Goal: Task Accomplishment & Management: Complete application form

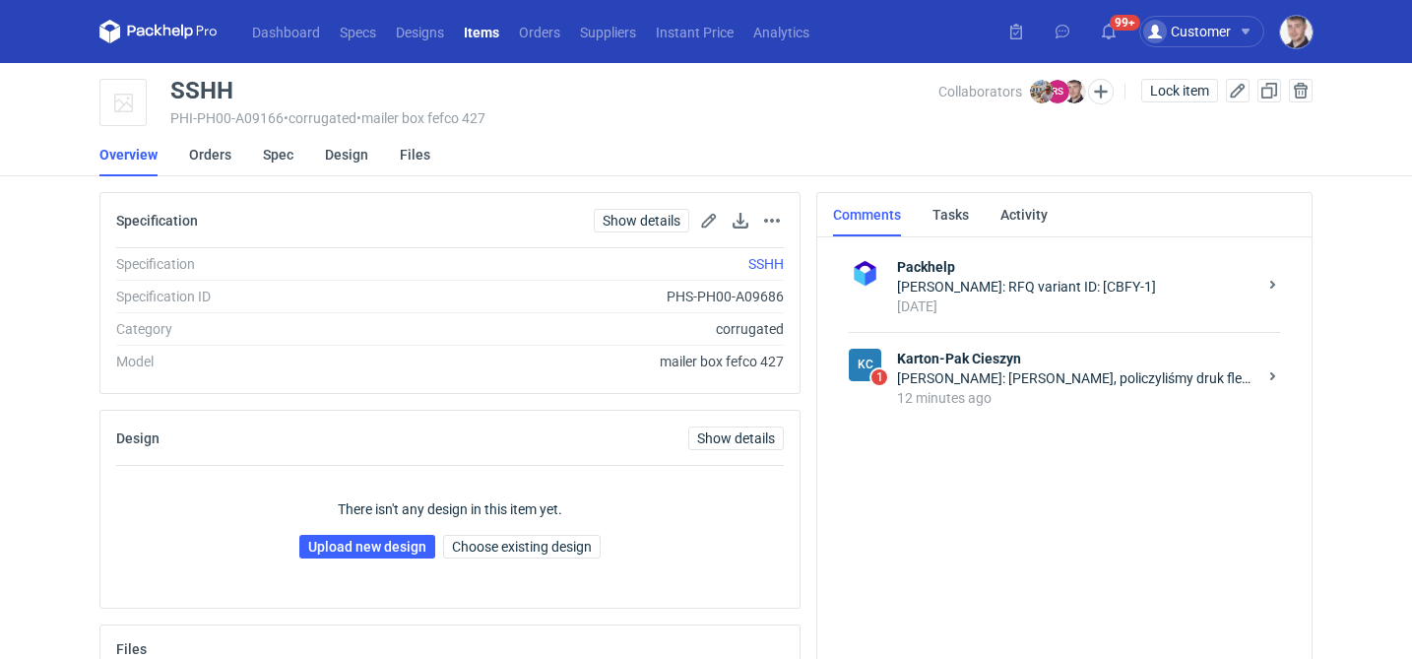
click at [1046, 391] on div "12 minutes ago" at bounding box center [1076, 398] width 359 height 20
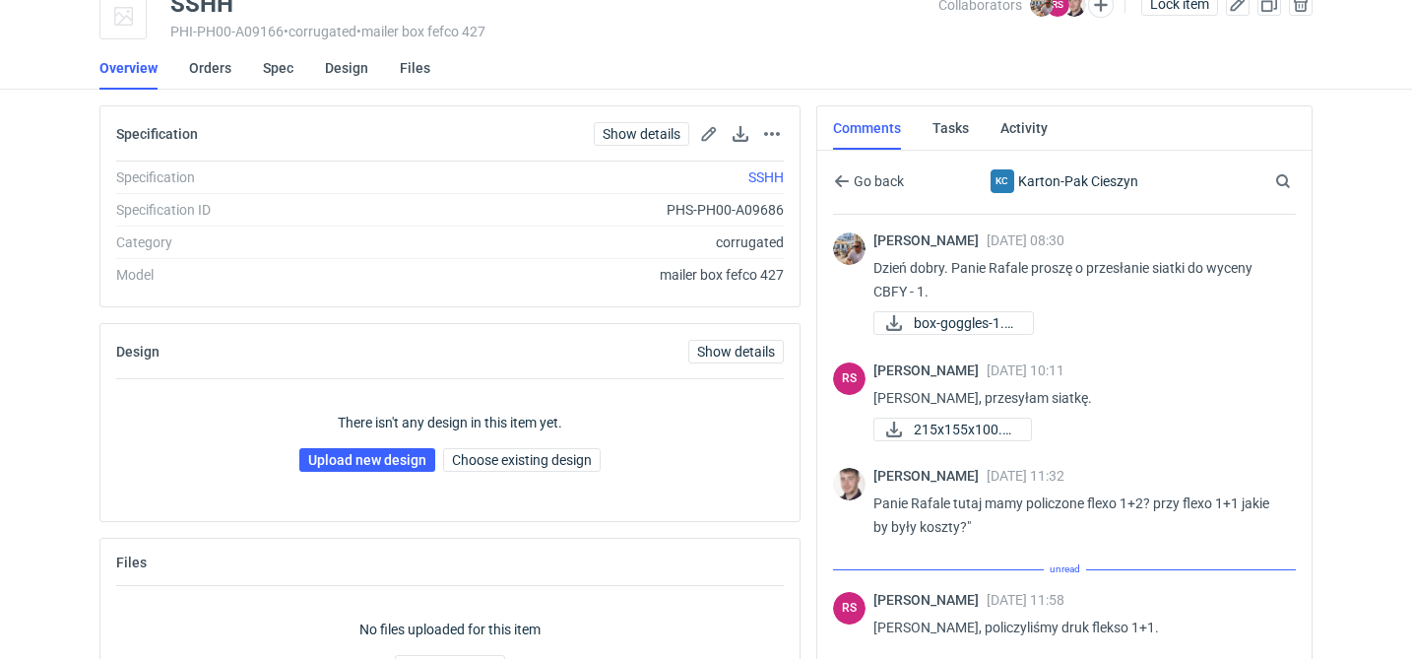
scroll to position [200, 0]
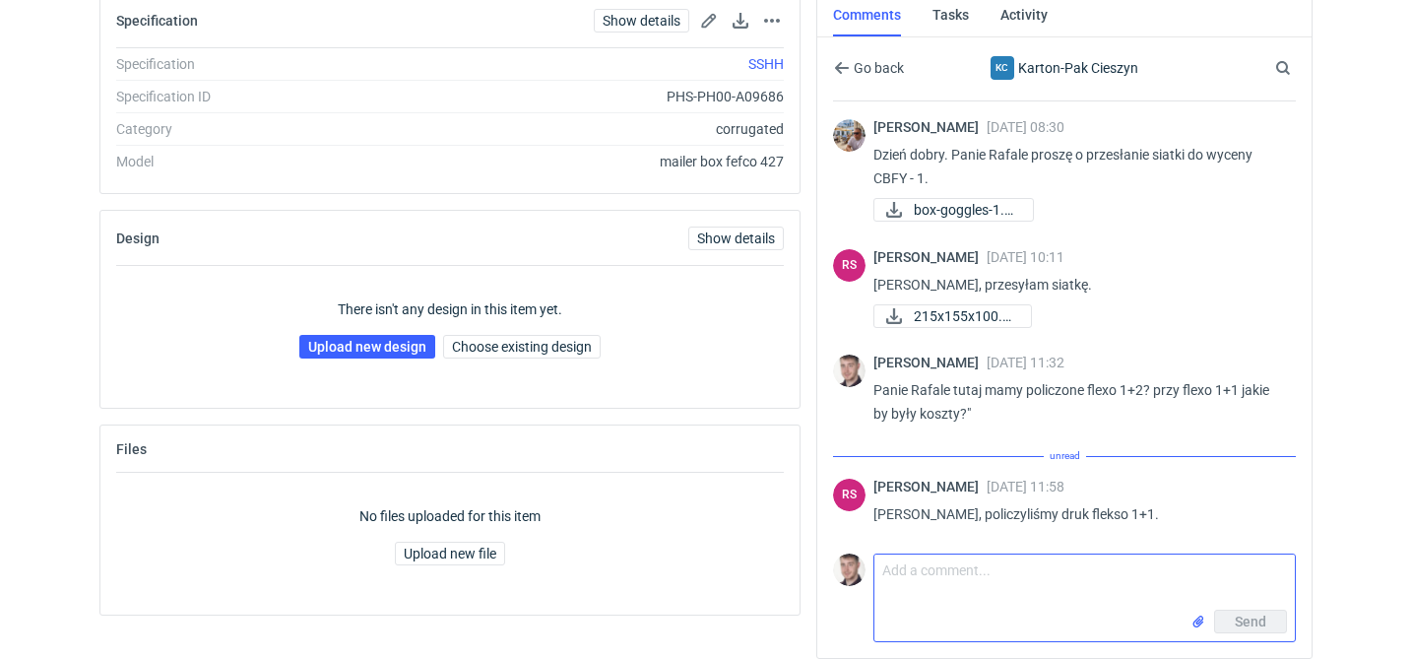
click at [932, 585] on textarea "Comment message" at bounding box center [1084, 581] width 420 height 55
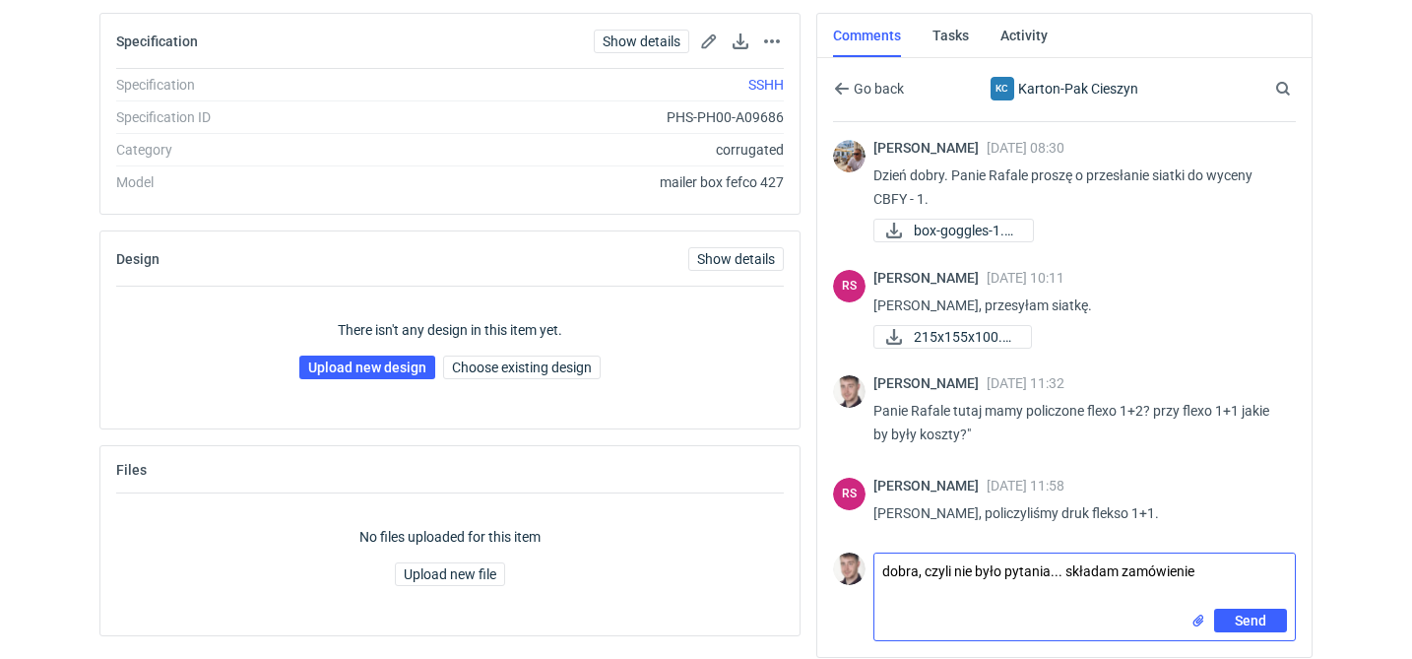
type textarea "dobra, czyli nie było pytania... składam zamówienie"
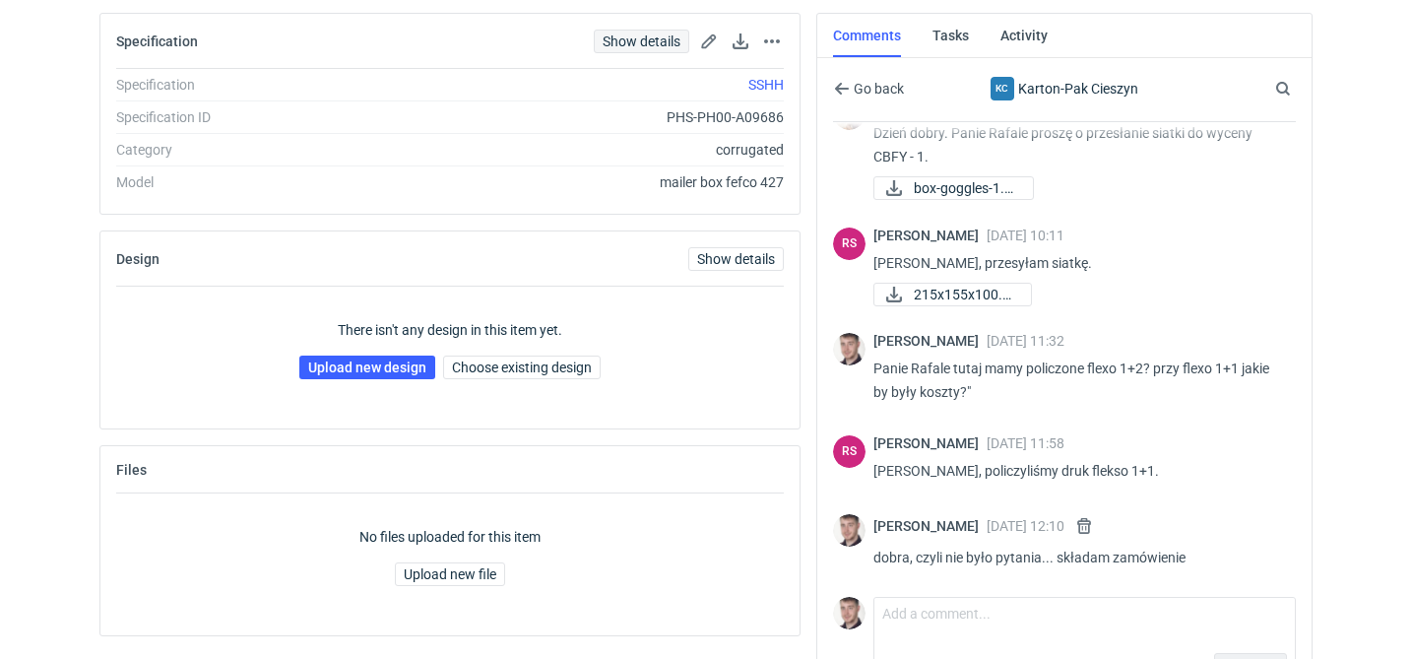
scroll to position [34, 0]
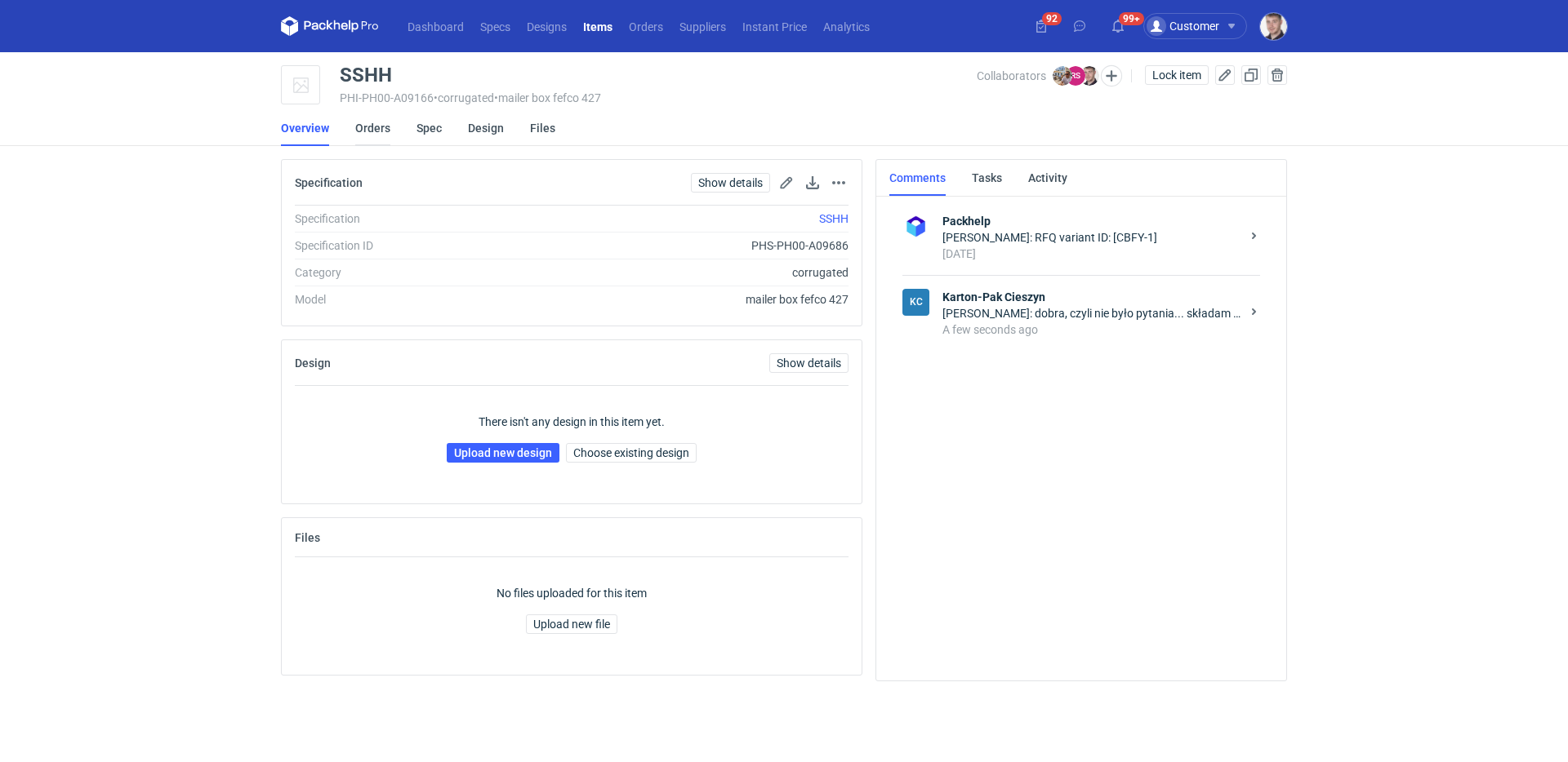
click at [364, 131] on link "Orders" at bounding box center [373, 128] width 35 height 36
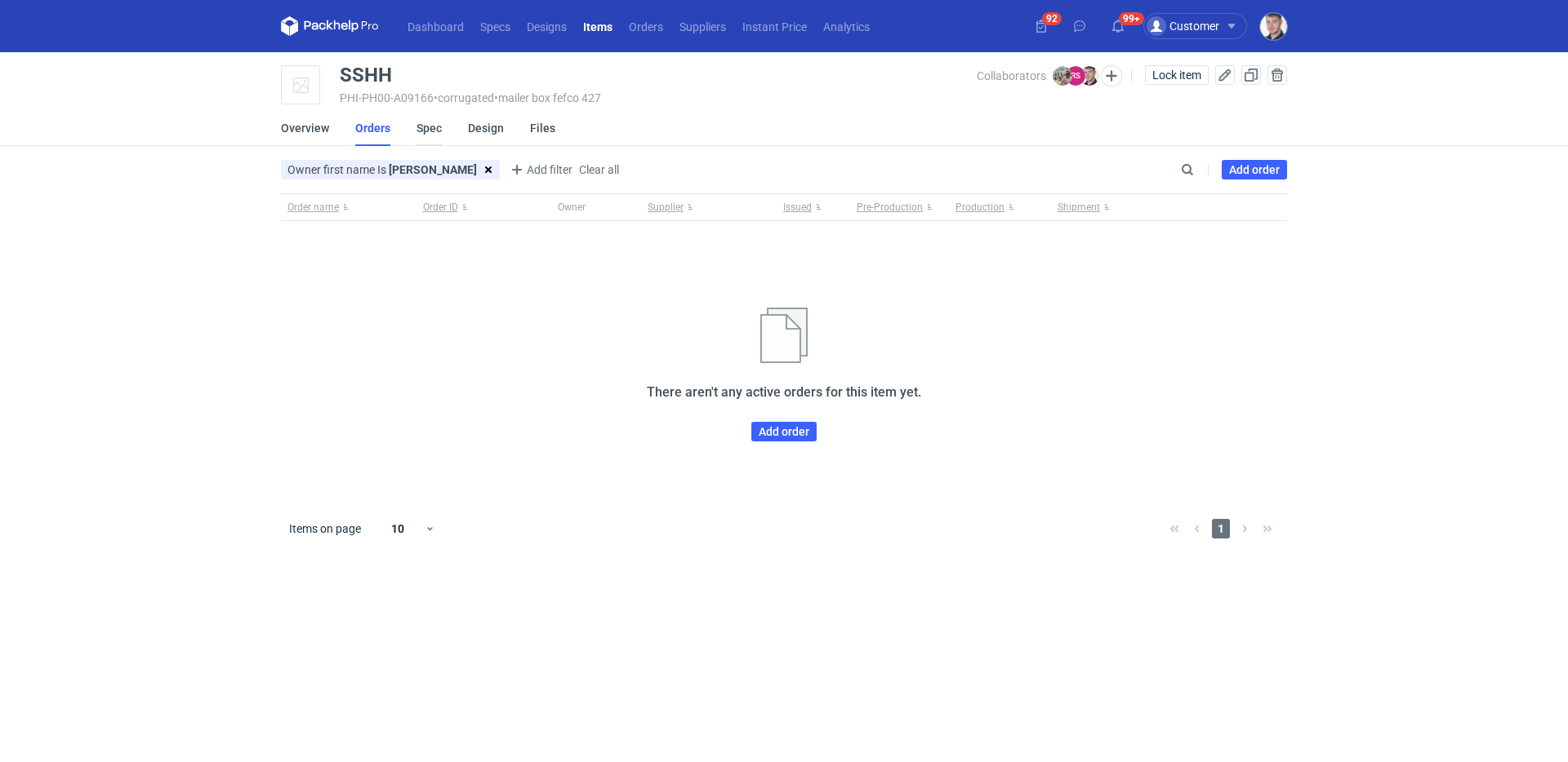
click at [421, 131] on link "Spec" at bounding box center [429, 128] width 26 height 36
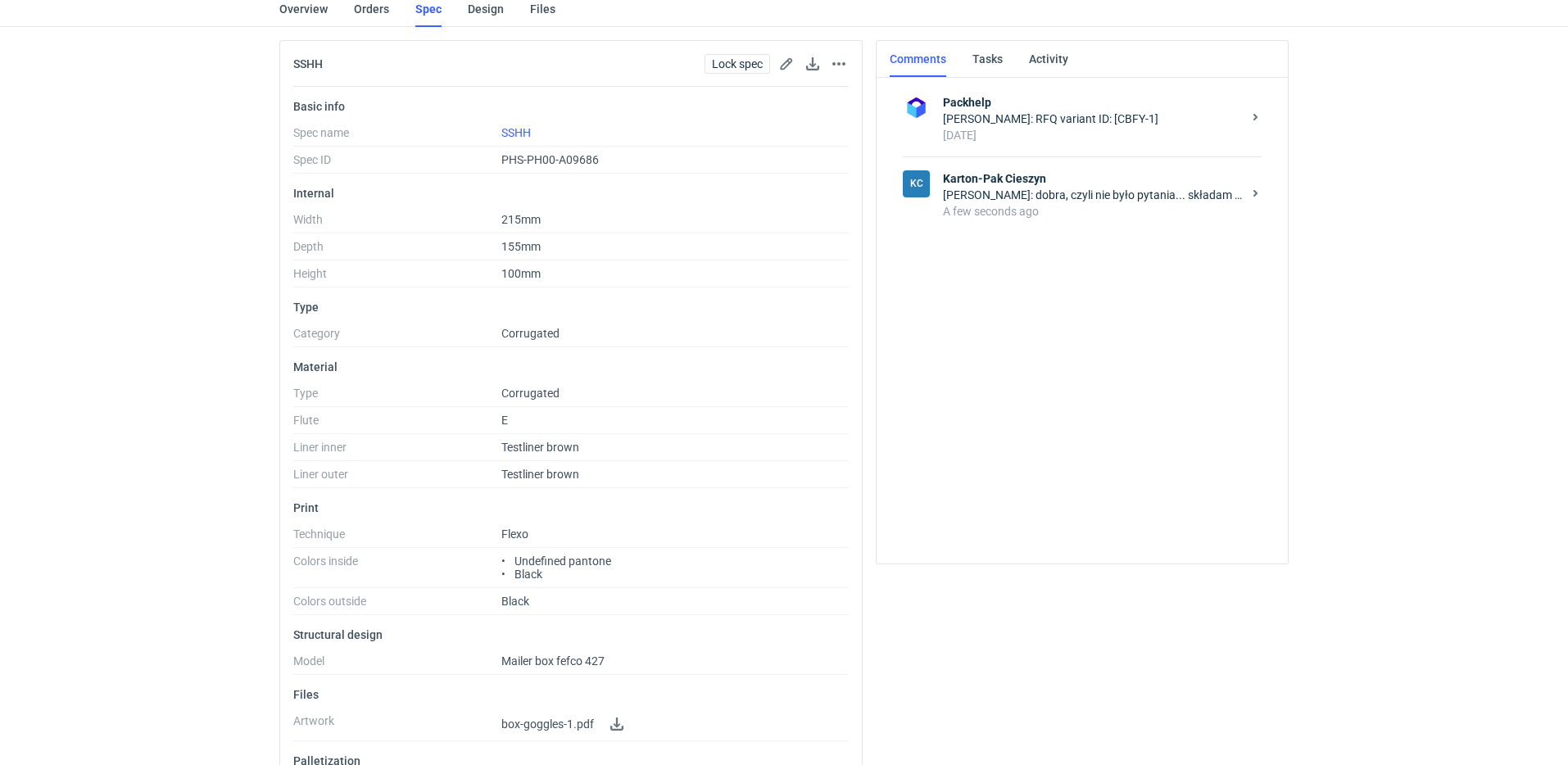
scroll to position [37, 0]
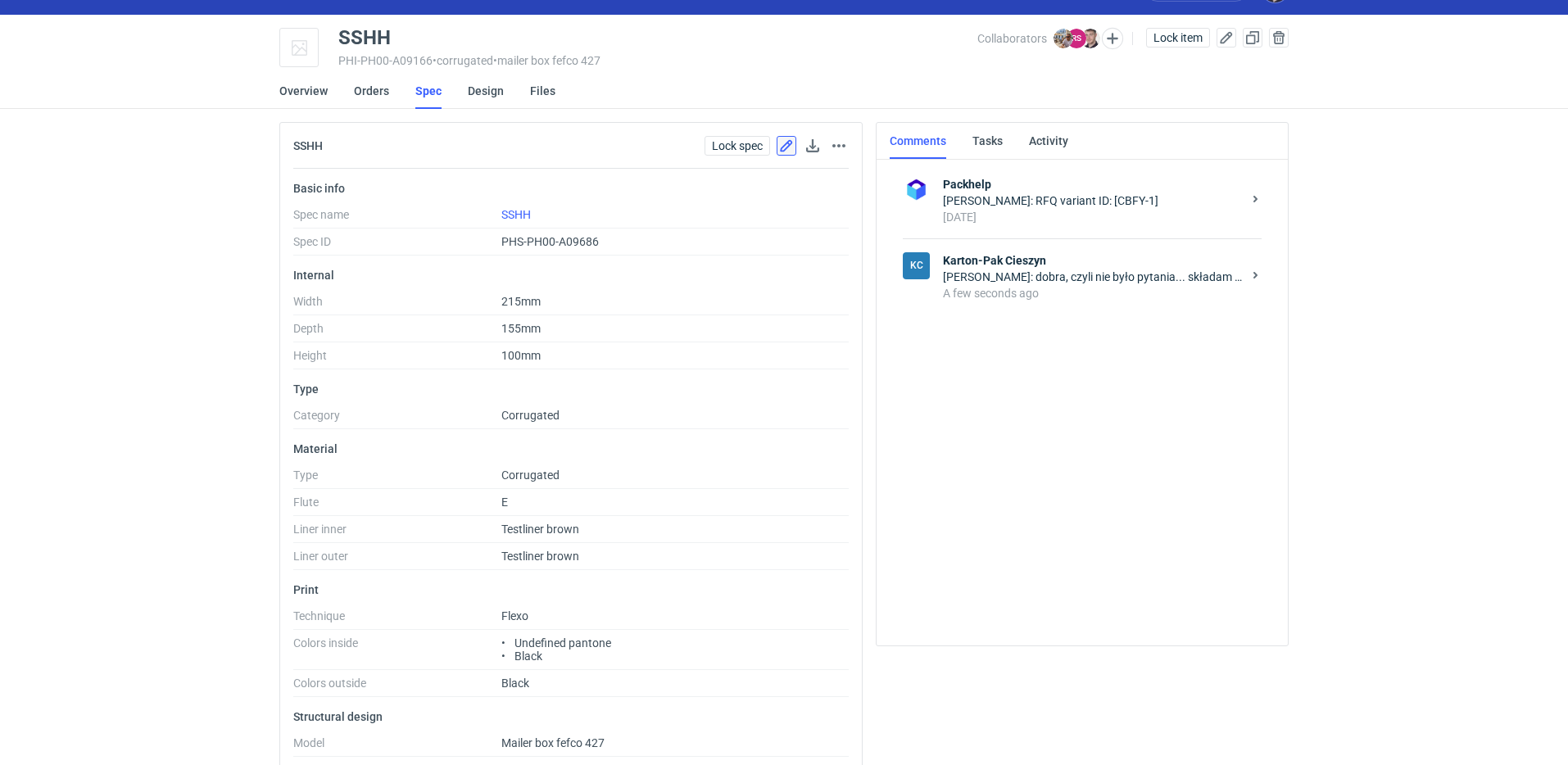
click at [786, 147] on button "button" at bounding box center [786, 146] width 20 height 20
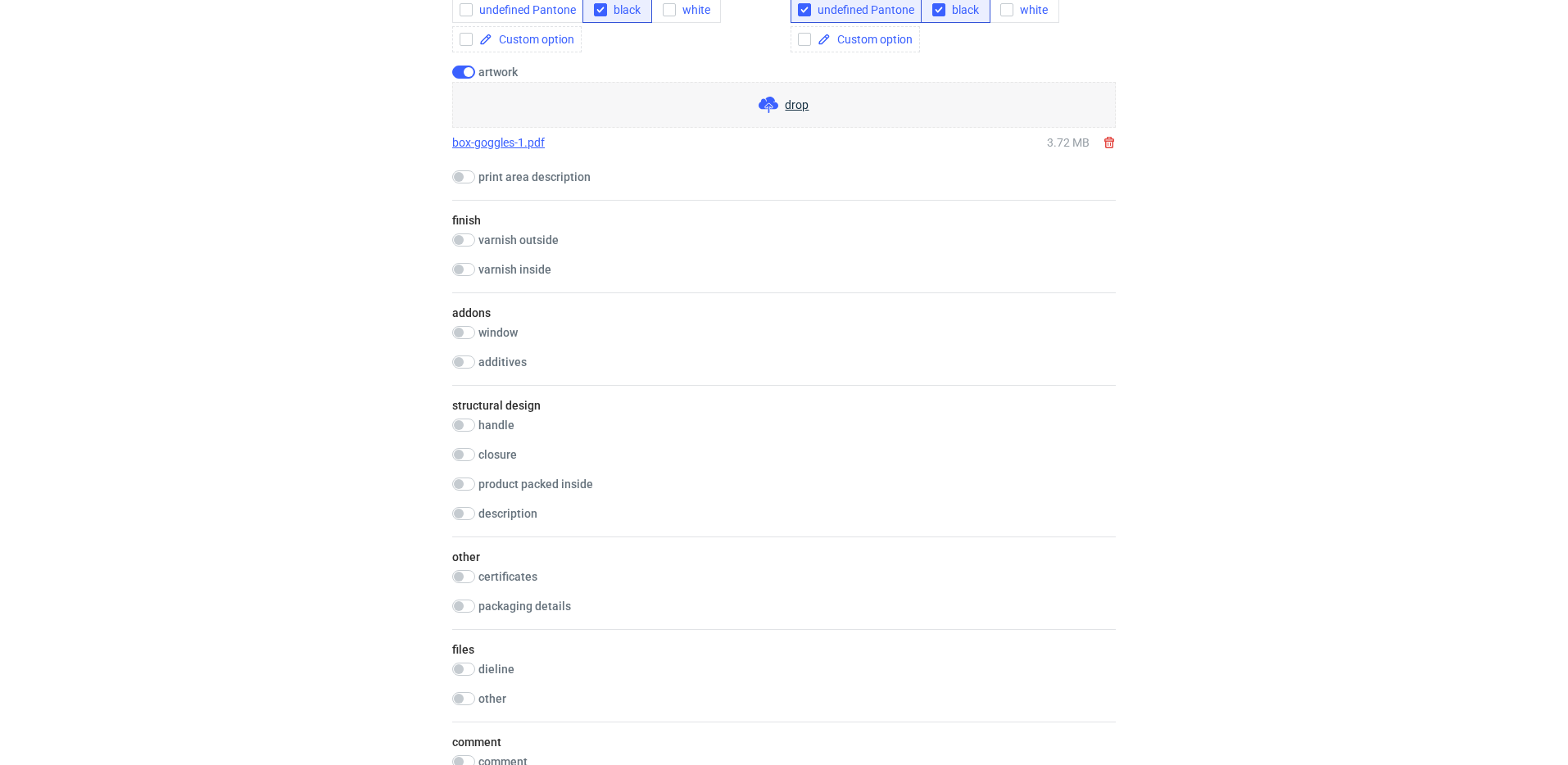
scroll to position [814, 0]
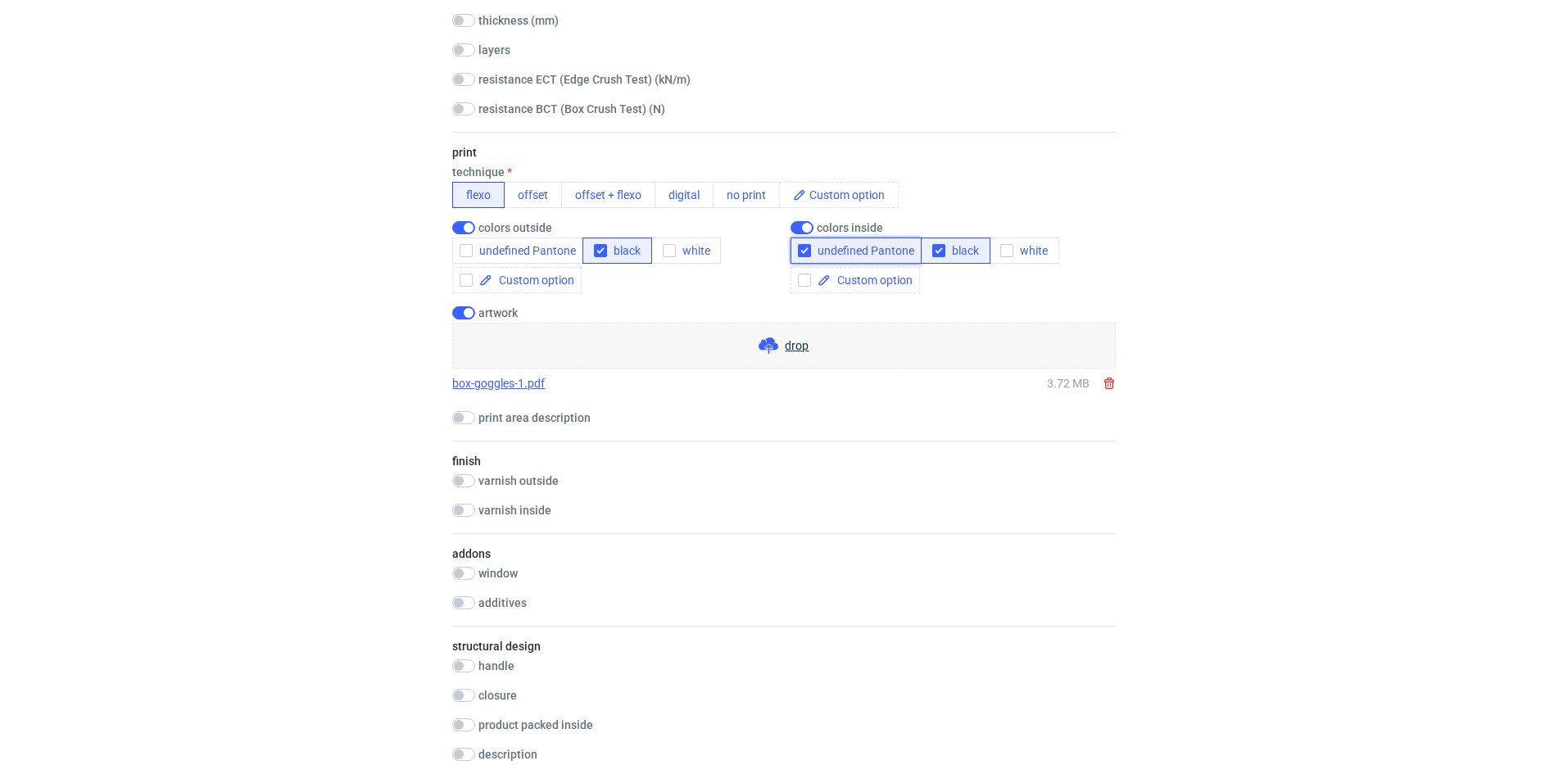
click at [836, 246] on span "undefined Pantone" at bounding box center [863, 251] width 103 height 13
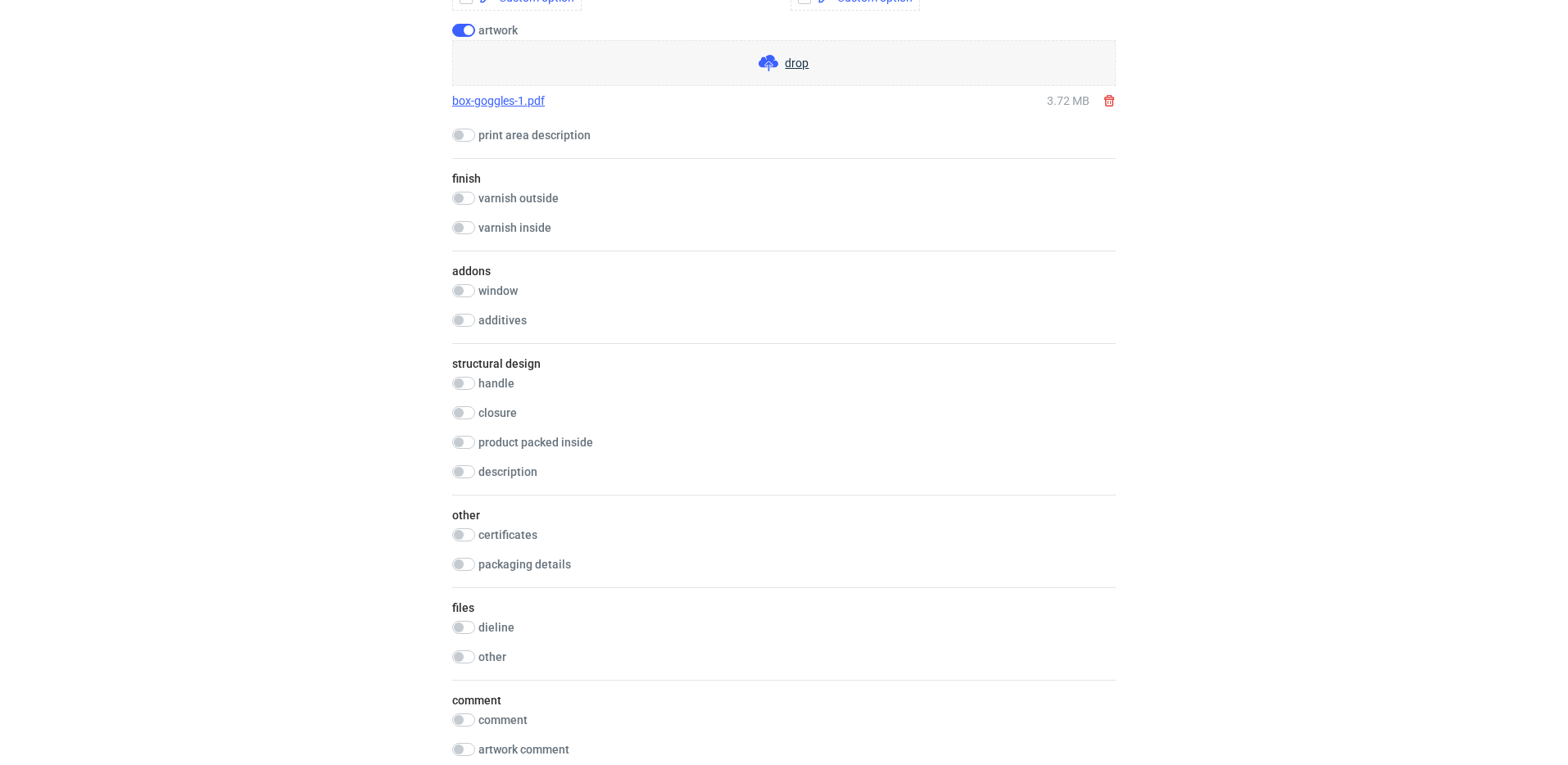
scroll to position [1269, 0]
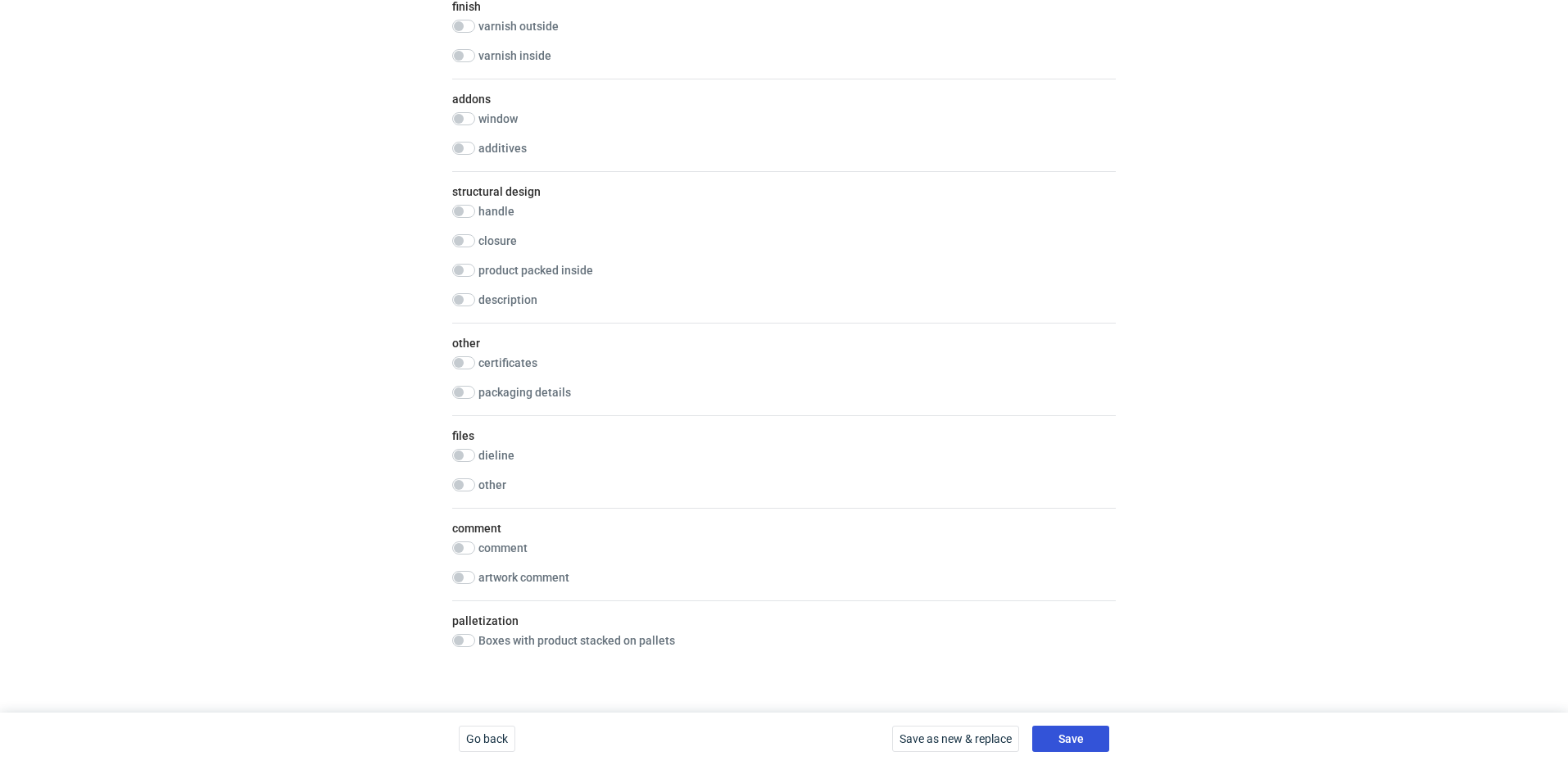
click at [1077, 743] on span "Save" at bounding box center [1071, 739] width 26 height 12
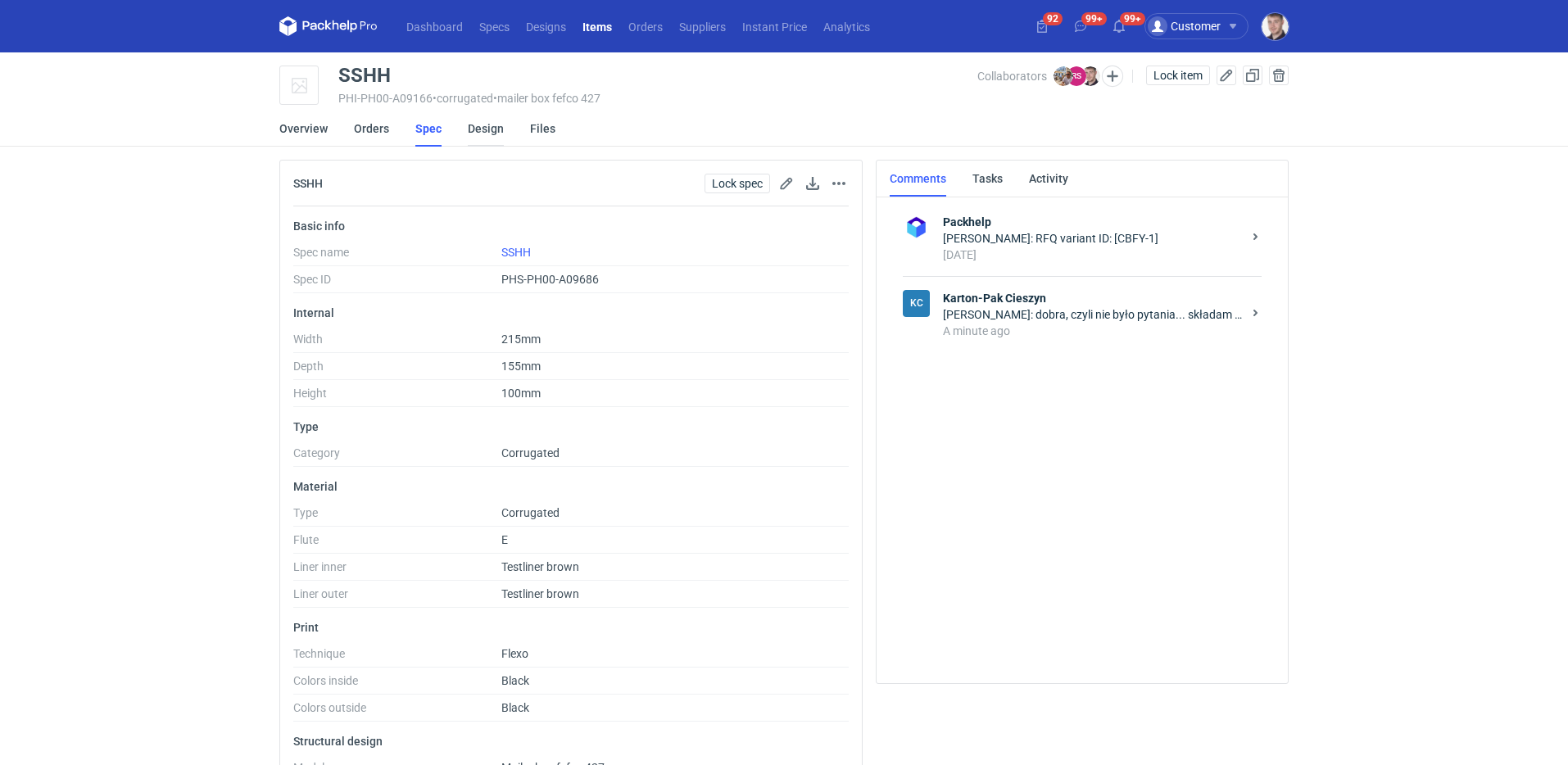
click at [477, 131] on link "Design" at bounding box center [485, 128] width 36 height 36
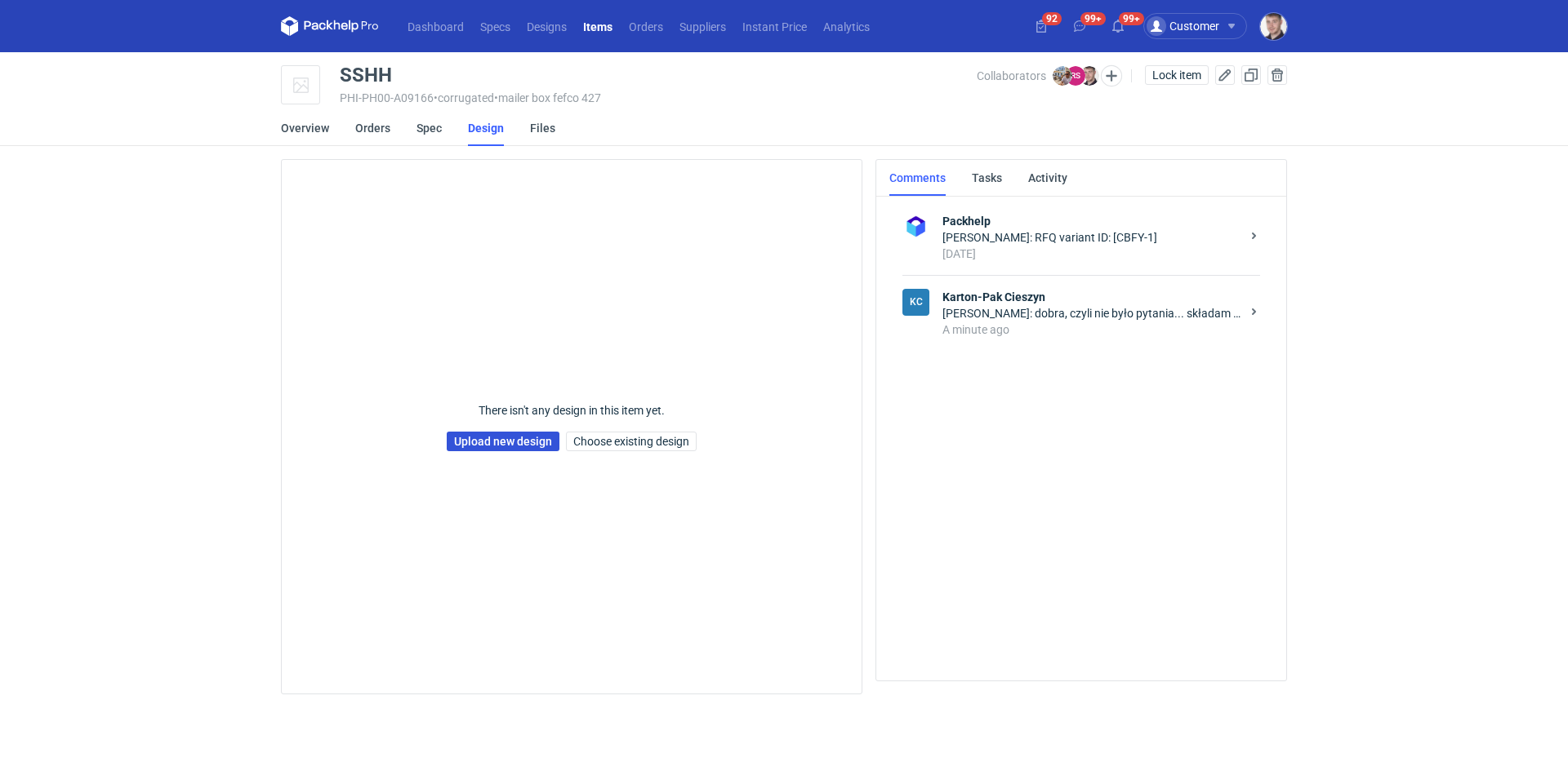
click at [504, 439] on link "Upload new design" at bounding box center [503, 442] width 113 height 20
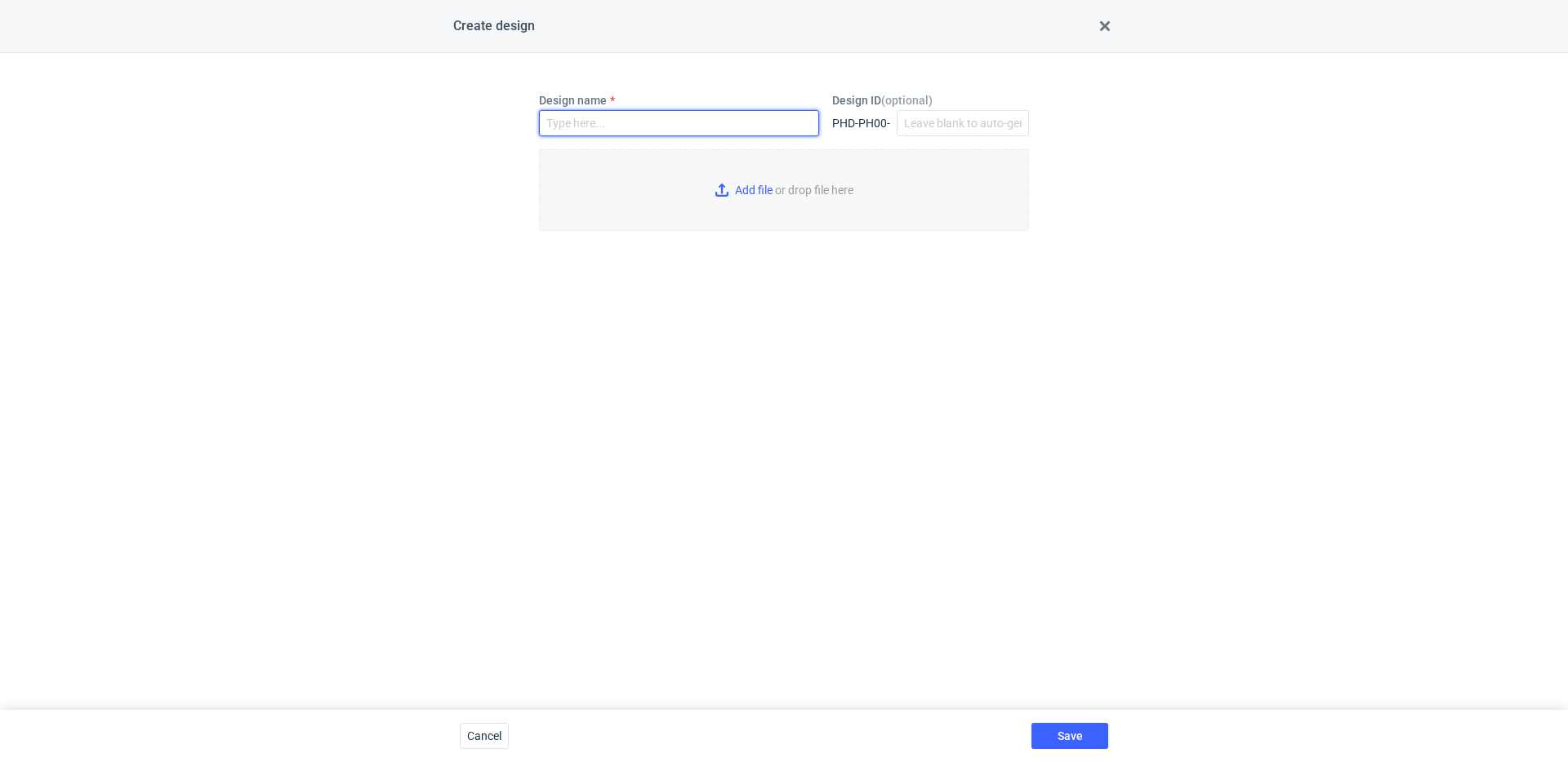
click at [580, 129] on input "Design name" at bounding box center [679, 124] width 280 height 27
type input "SSHH"
click at [734, 182] on input "Add file or drop file here" at bounding box center [784, 190] width 490 height 81
type input "C:\fakepath\custom__custom____SSHH__d00__oR363581141__inside .pdf"
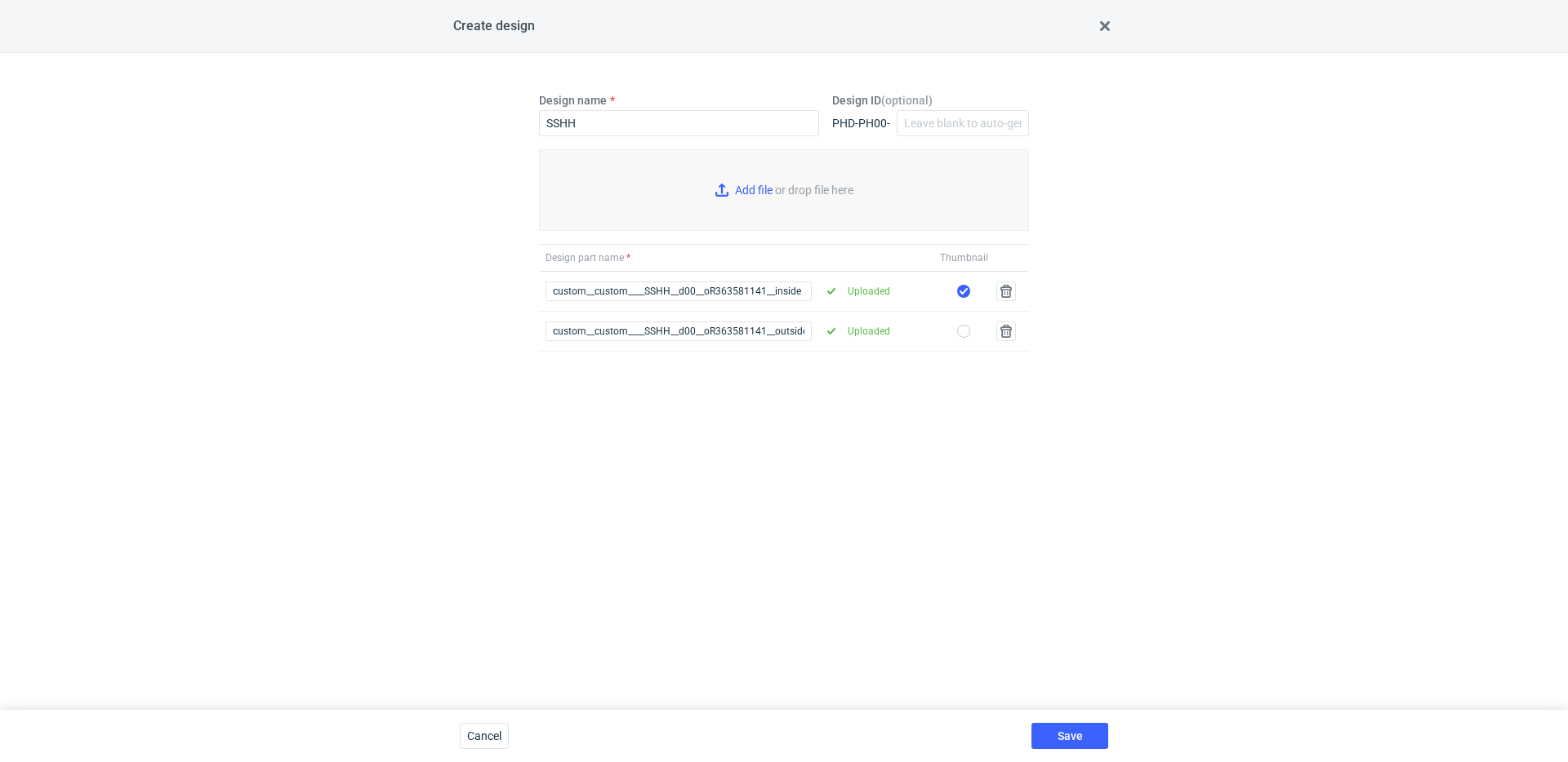
click at [1059, 721] on div "Save" at bounding box center [1069, 735] width 90 height 52
click at [1062, 726] on button "Save" at bounding box center [1069, 736] width 77 height 27
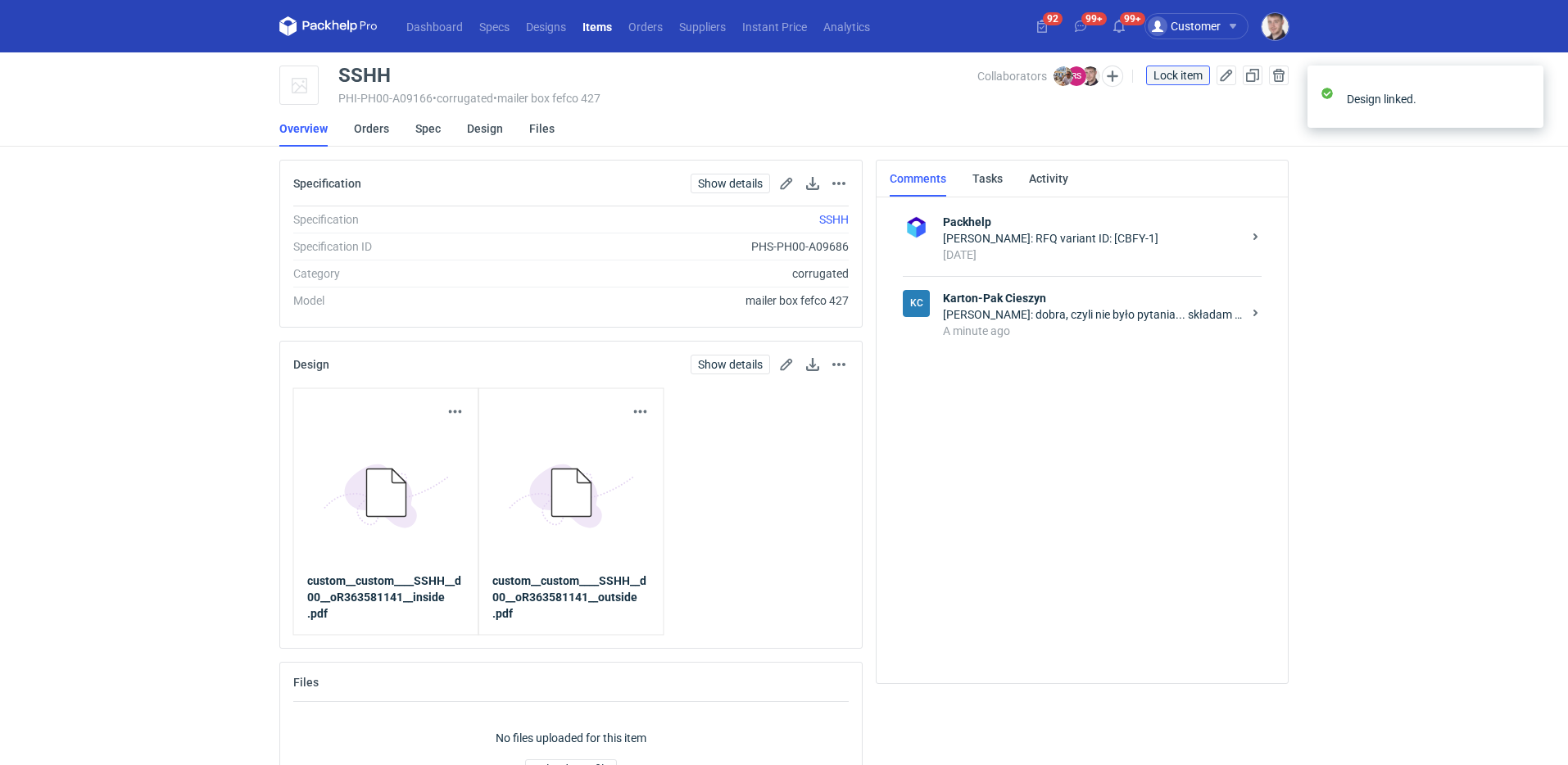
click at [1178, 72] on span "Lock item" at bounding box center [1178, 76] width 49 height 12
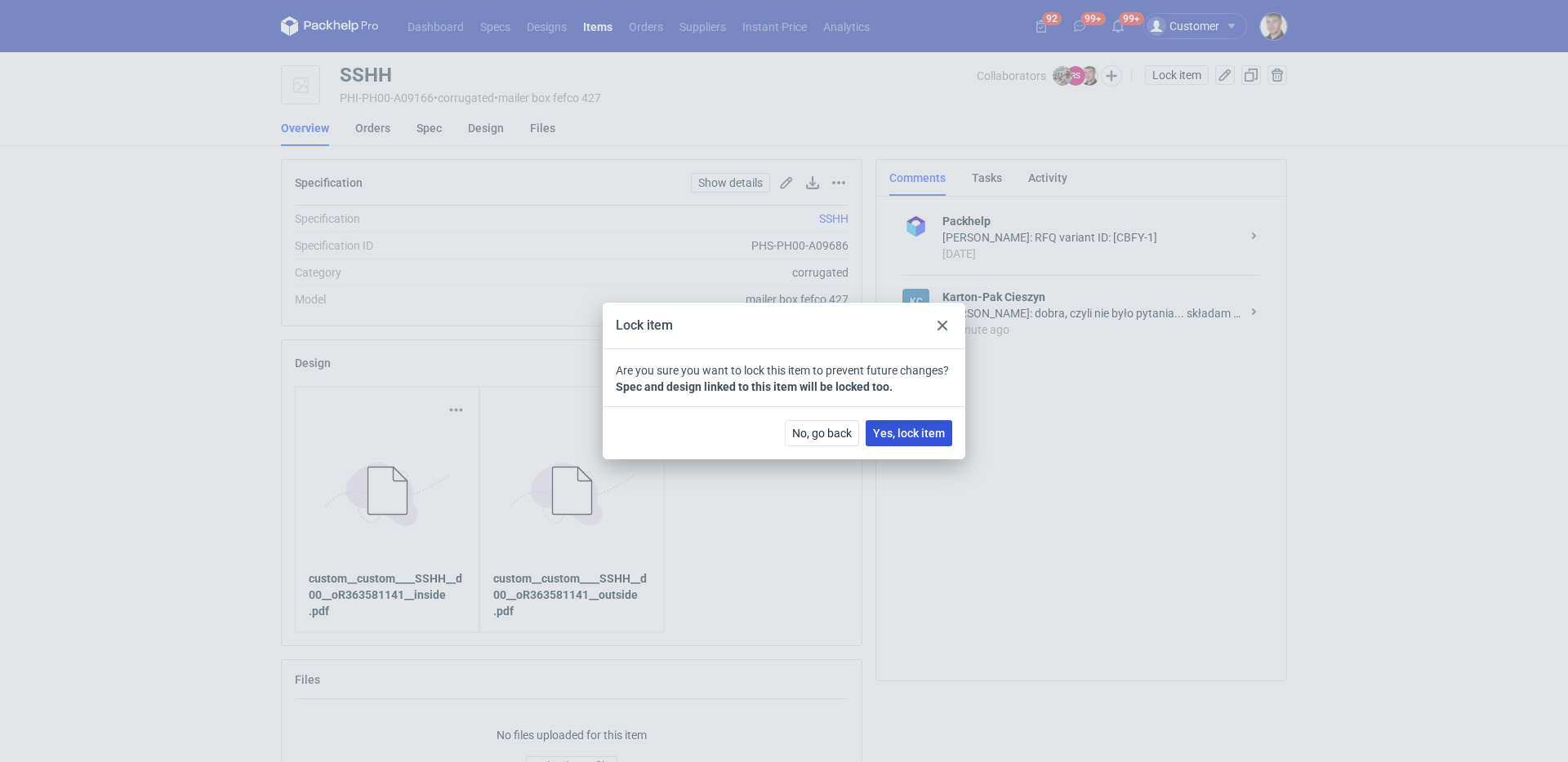
click at [924, 430] on span "Yes, lock item" at bounding box center [908, 434] width 72 height 12
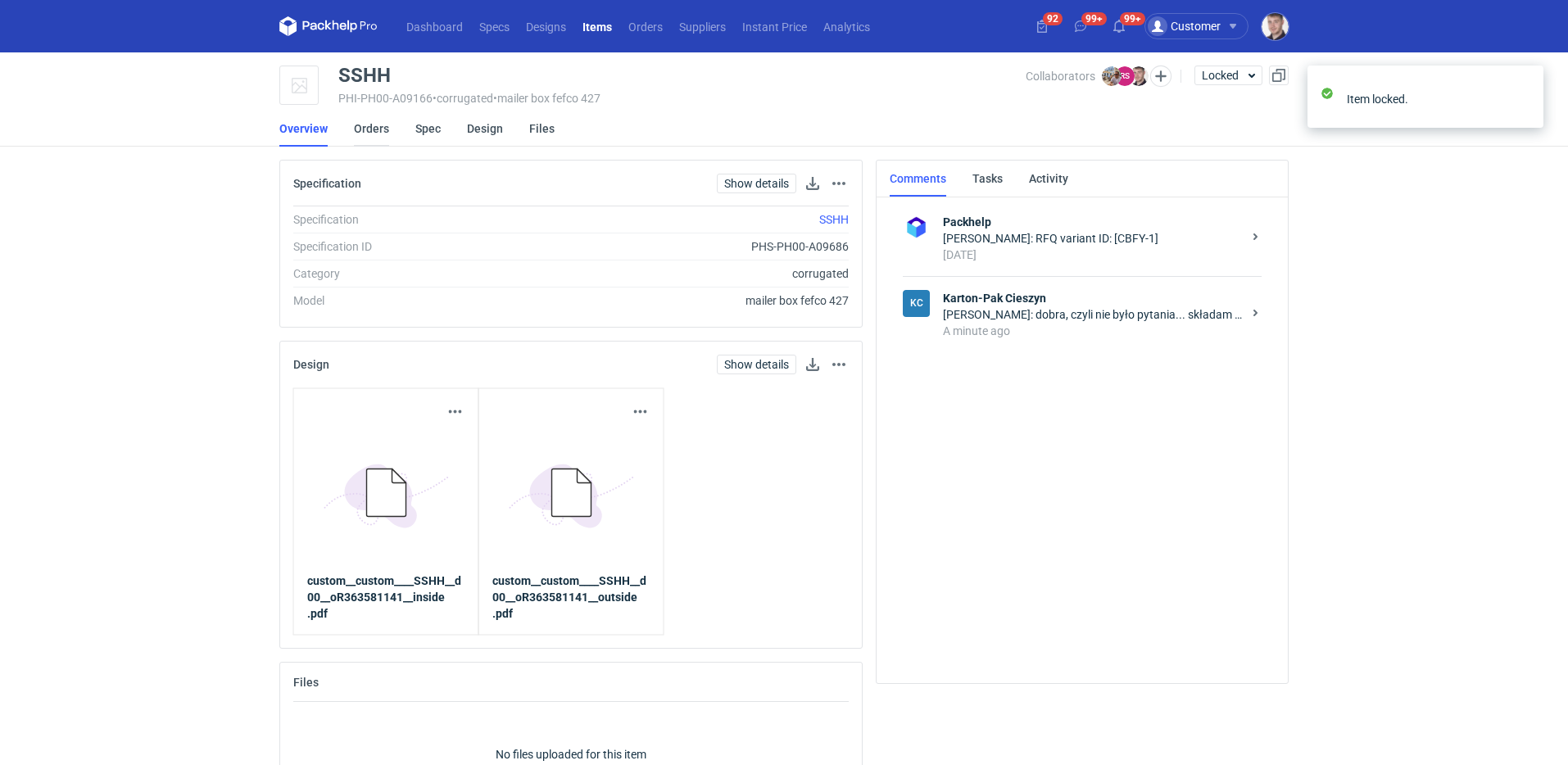
click at [380, 120] on link "Orders" at bounding box center [371, 128] width 35 height 36
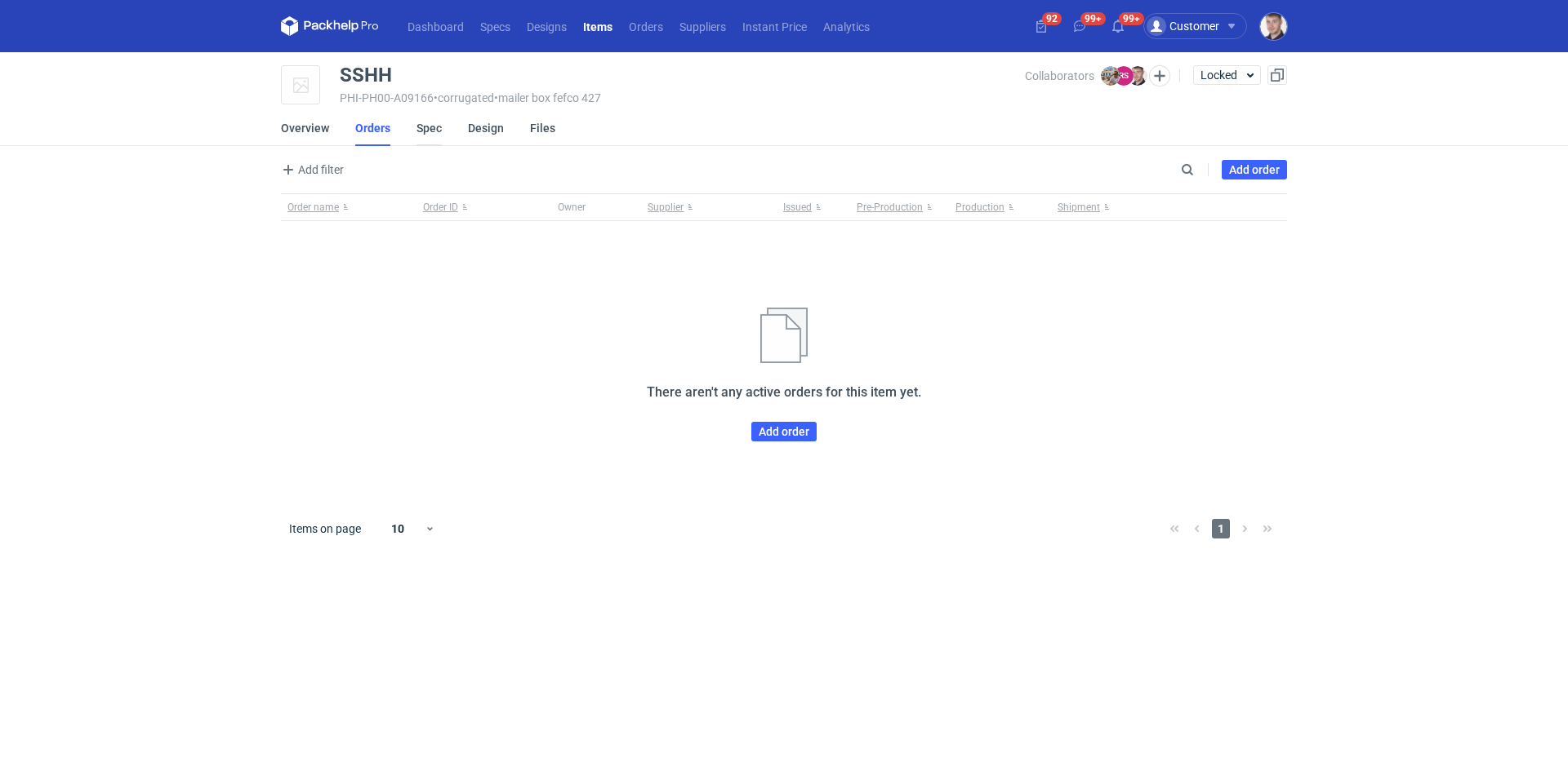
click at [430, 133] on link "Spec" at bounding box center [429, 128] width 26 height 36
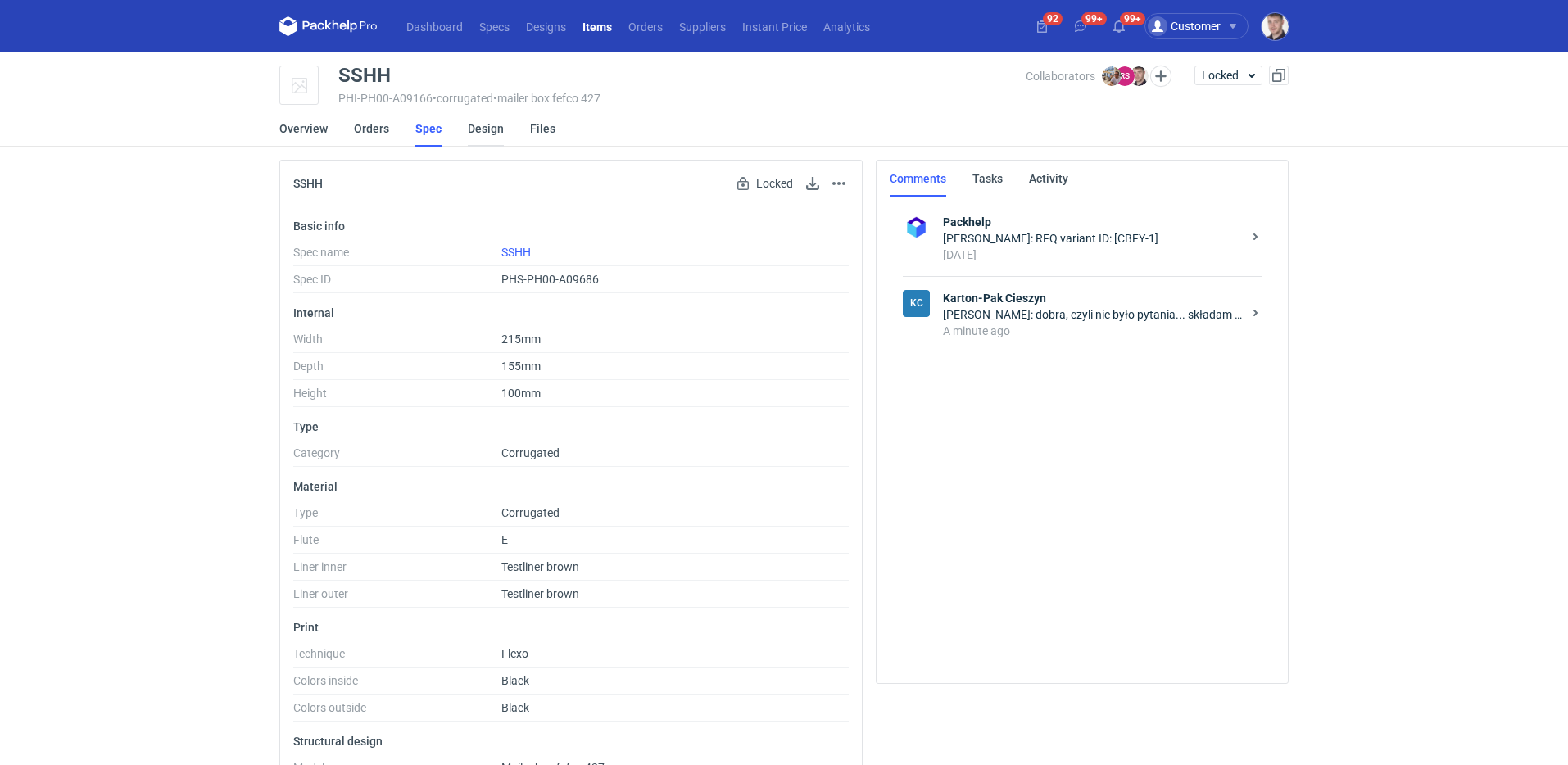
click at [472, 132] on link "Design" at bounding box center [485, 128] width 36 height 36
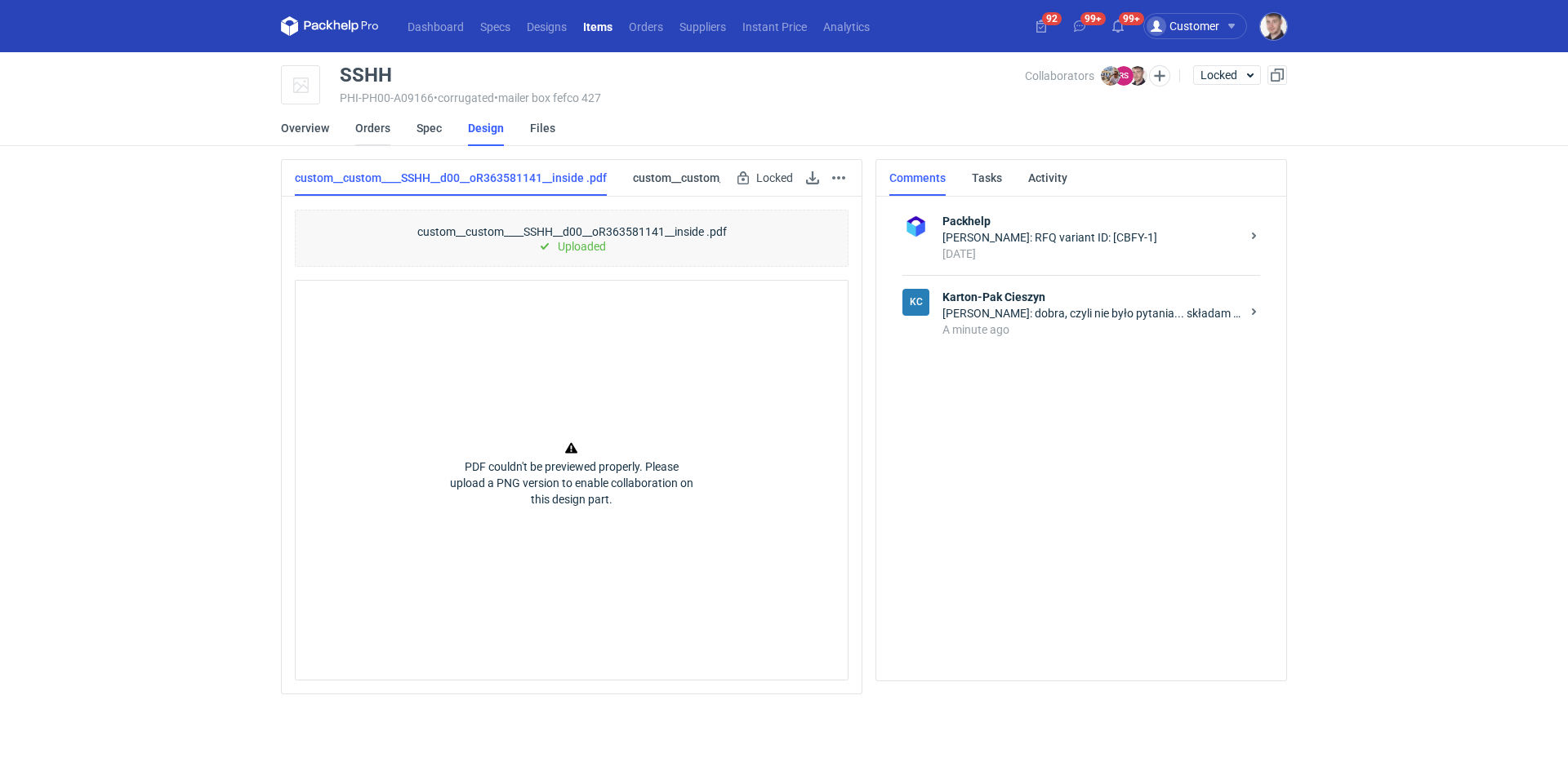
click at [380, 132] on link "Orders" at bounding box center [373, 128] width 35 height 36
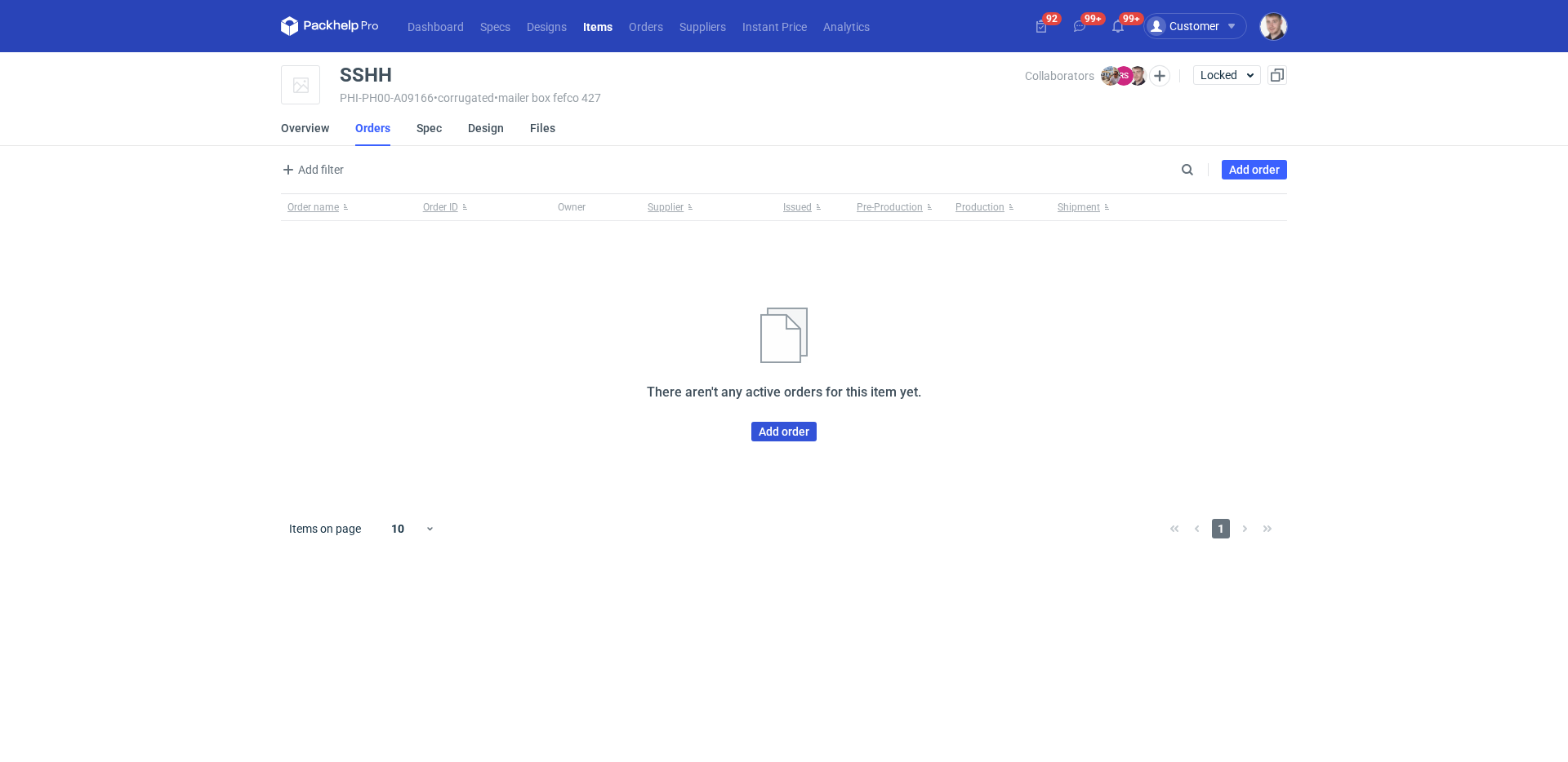
click at [796, 428] on link "Add order" at bounding box center [784, 432] width 66 height 20
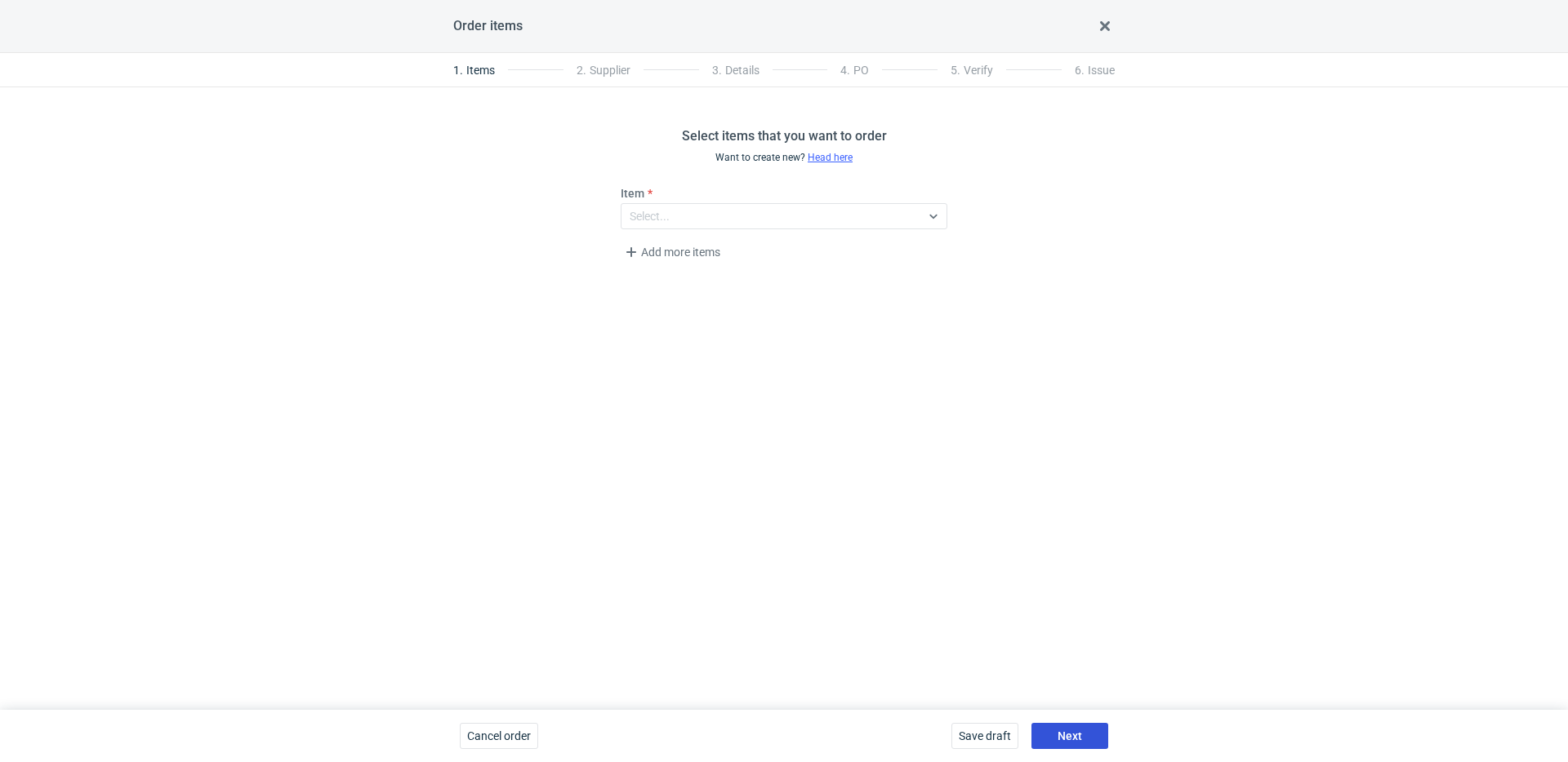
click at [1066, 732] on span "Next" at bounding box center [1070, 736] width 25 height 12
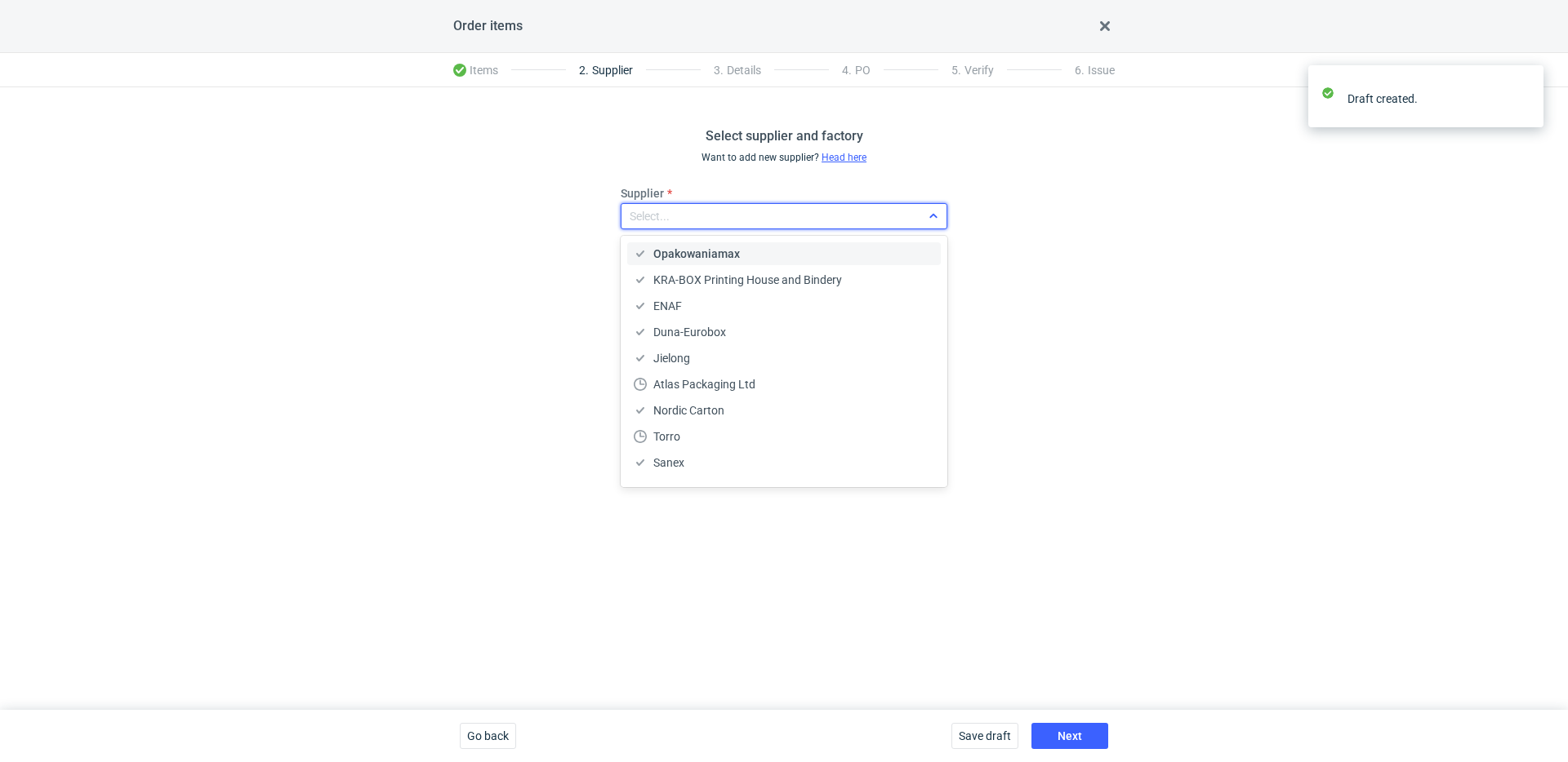
click at [712, 211] on div "Select..." at bounding box center [771, 216] width 299 height 23
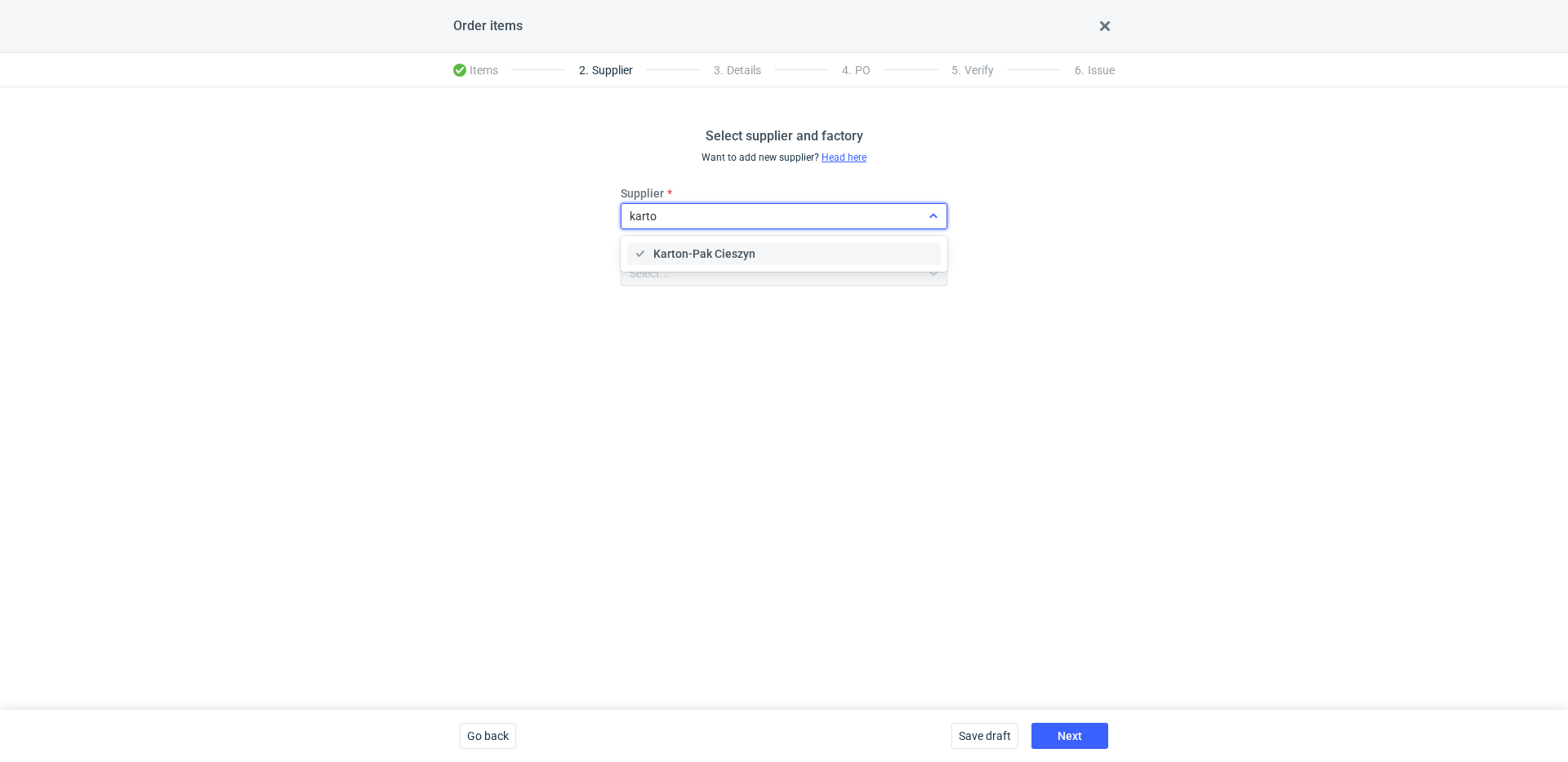
type input "karton"
click at [693, 249] on span "Karton-Pak Cieszyn" at bounding box center [704, 254] width 102 height 17
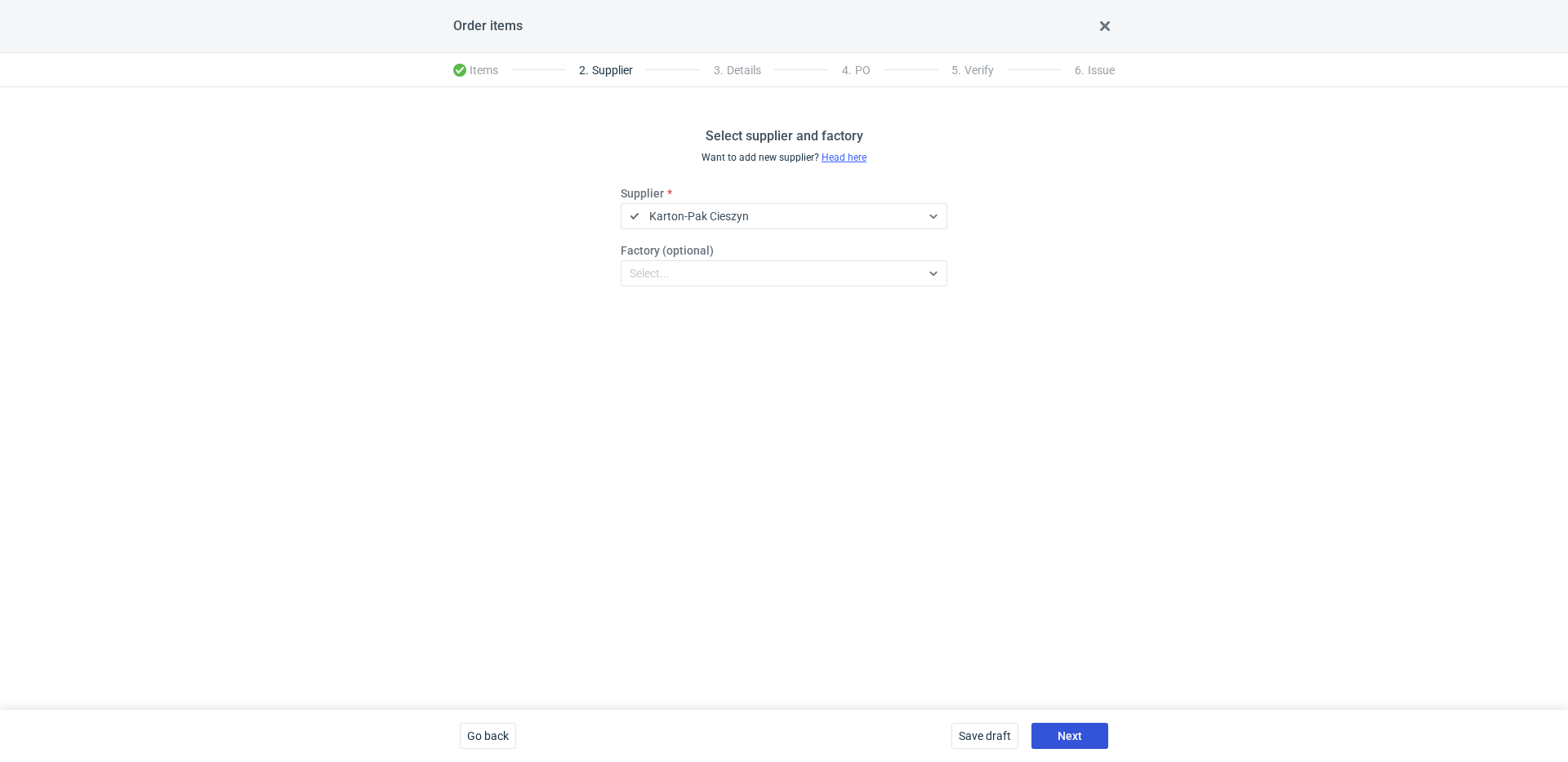
click at [1081, 737] on span "Next" at bounding box center [1070, 736] width 25 height 12
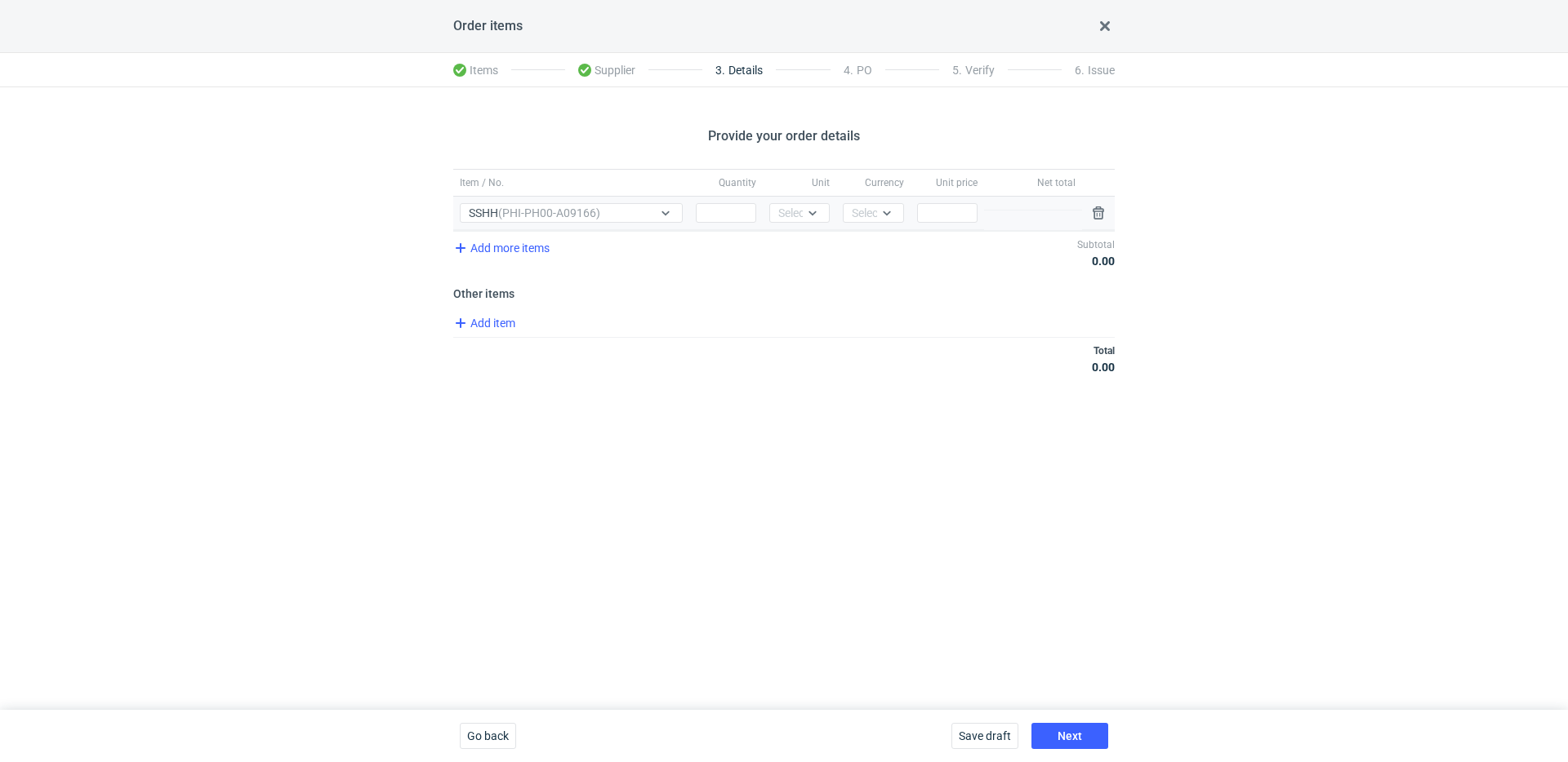
click at [723, 225] on div "Quantity" at bounding box center [726, 213] width 74 height 33
click at [724, 223] on div "Quantity" at bounding box center [726, 213] width 74 height 33
click at [726, 219] on input "Quantity" at bounding box center [726, 213] width 61 height 20
type input "1000"
click at [778, 214] on div "Select..." at bounding box center [798, 213] width 40 height 17
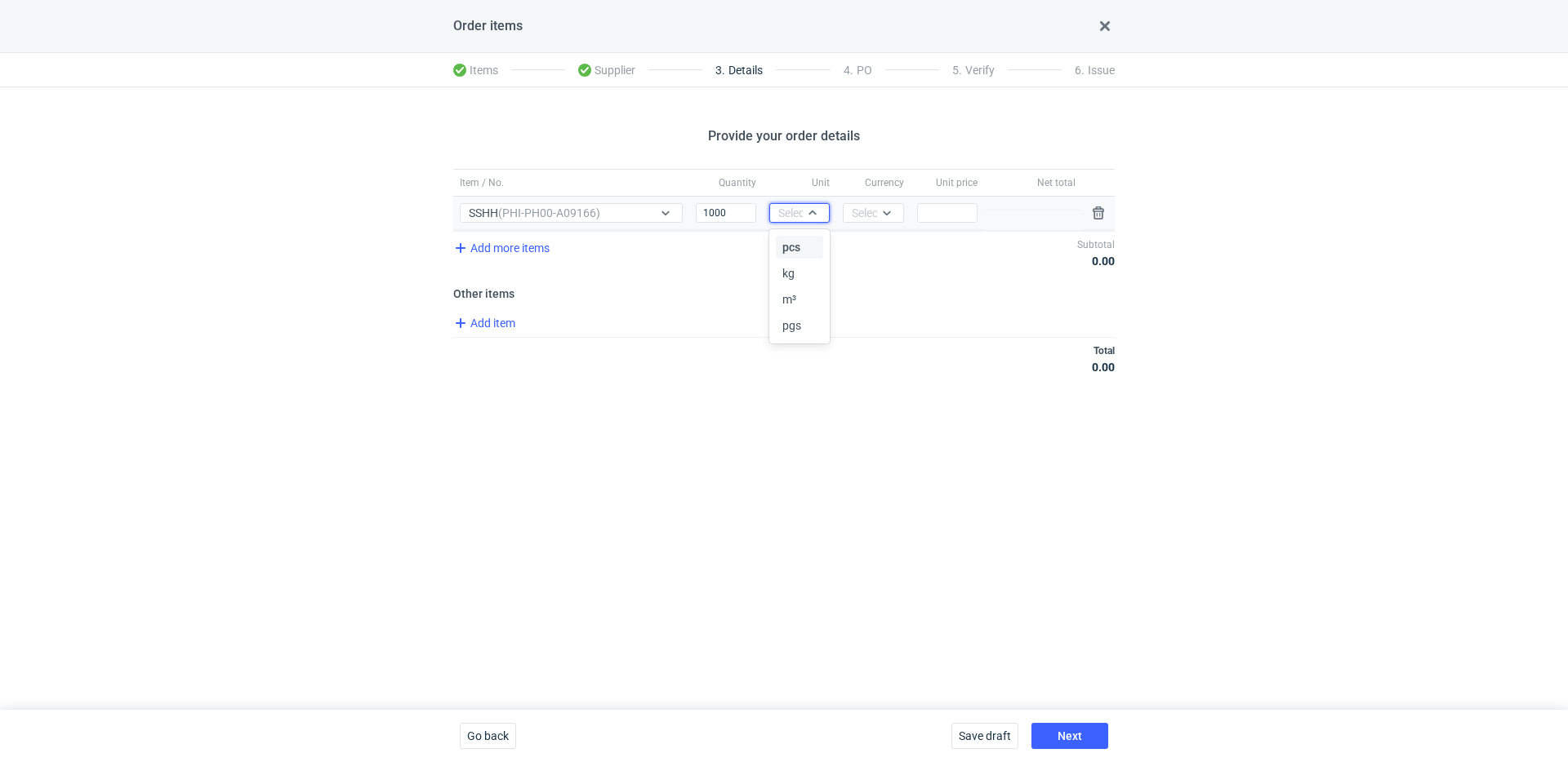
click at [791, 235] on div "pcs" at bounding box center [799, 247] width 47 height 23
click at [865, 222] on div "Select..." at bounding box center [873, 213] width 61 height 20
click at [879, 237] on div "PLN" at bounding box center [873, 247] width 47 height 23
click at [947, 205] on input "Price" at bounding box center [947, 213] width 61 height 20
type input "1.54"
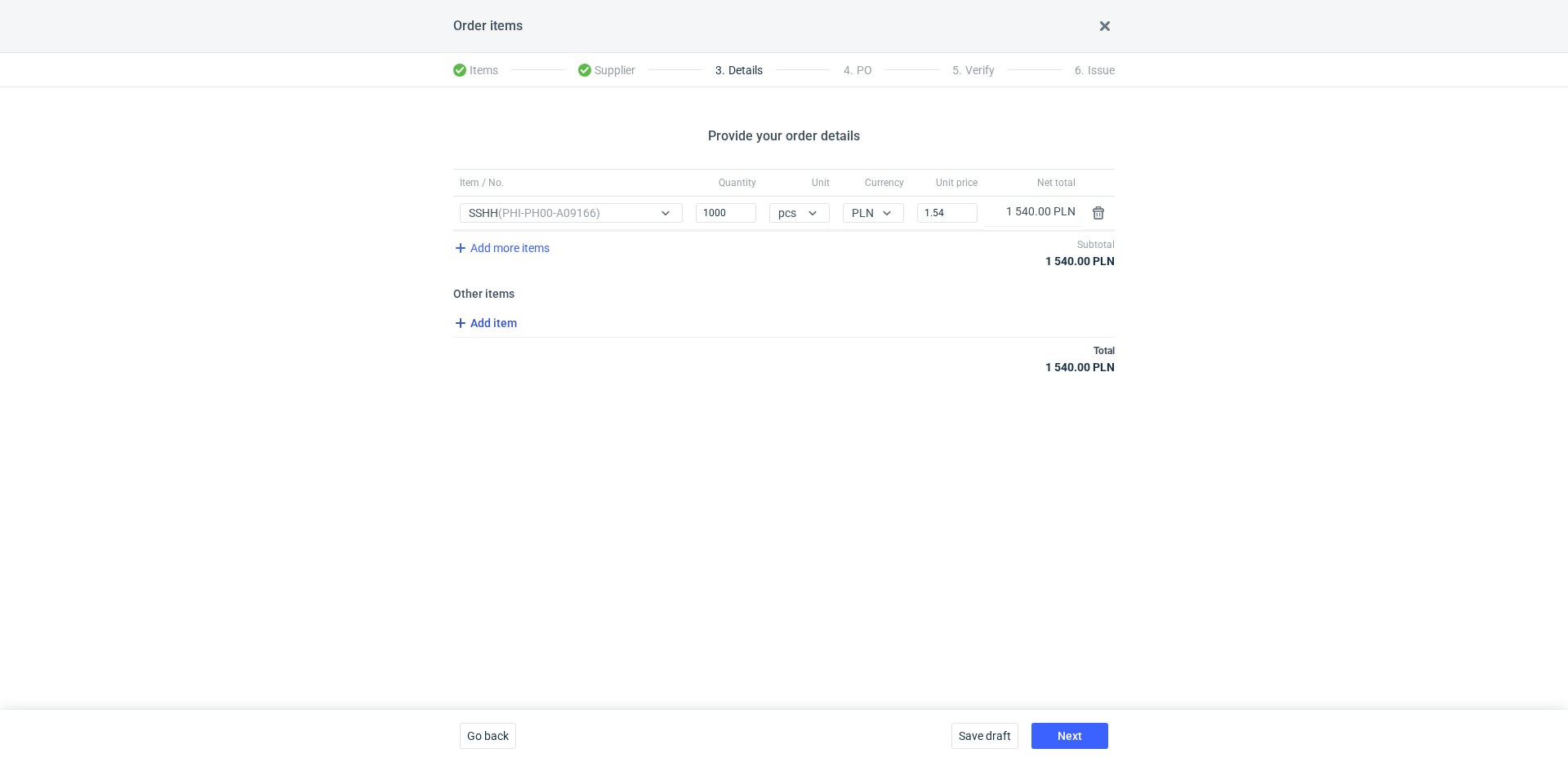
click at [500, 319] on span "Add item" at bounding box center [484, 323] width 66 height 20
click at [643, 368] on div "Item / No." at bounding box center [645, 357] width 383 height 33
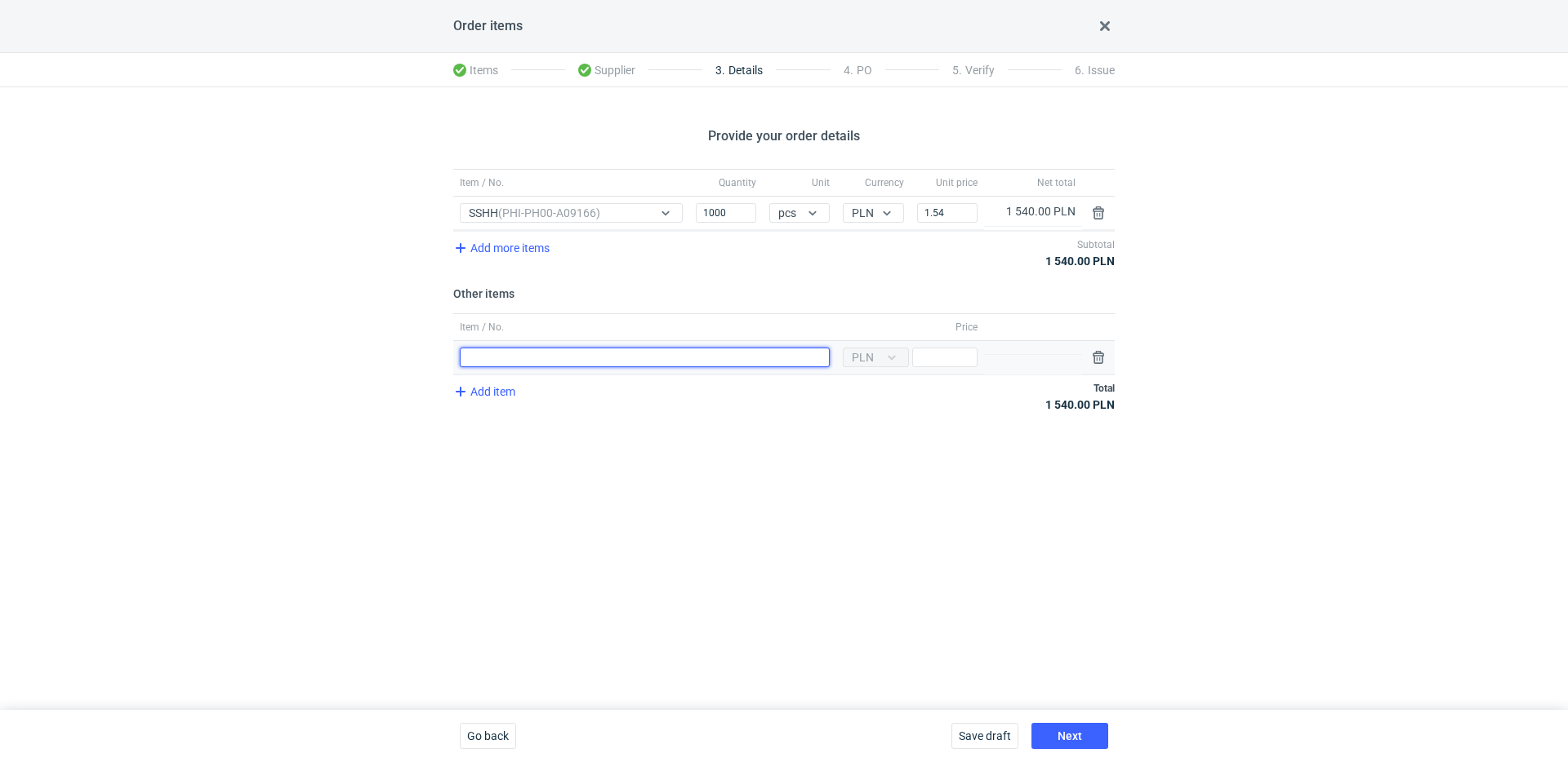
click at [645, 355] on input "Item / No." at bounding box center [645, 357] width 370 height 20
type input "narzędzia"
click at [945, 362] on input "Price" at bounding box center [945, 357] width 66 height 20
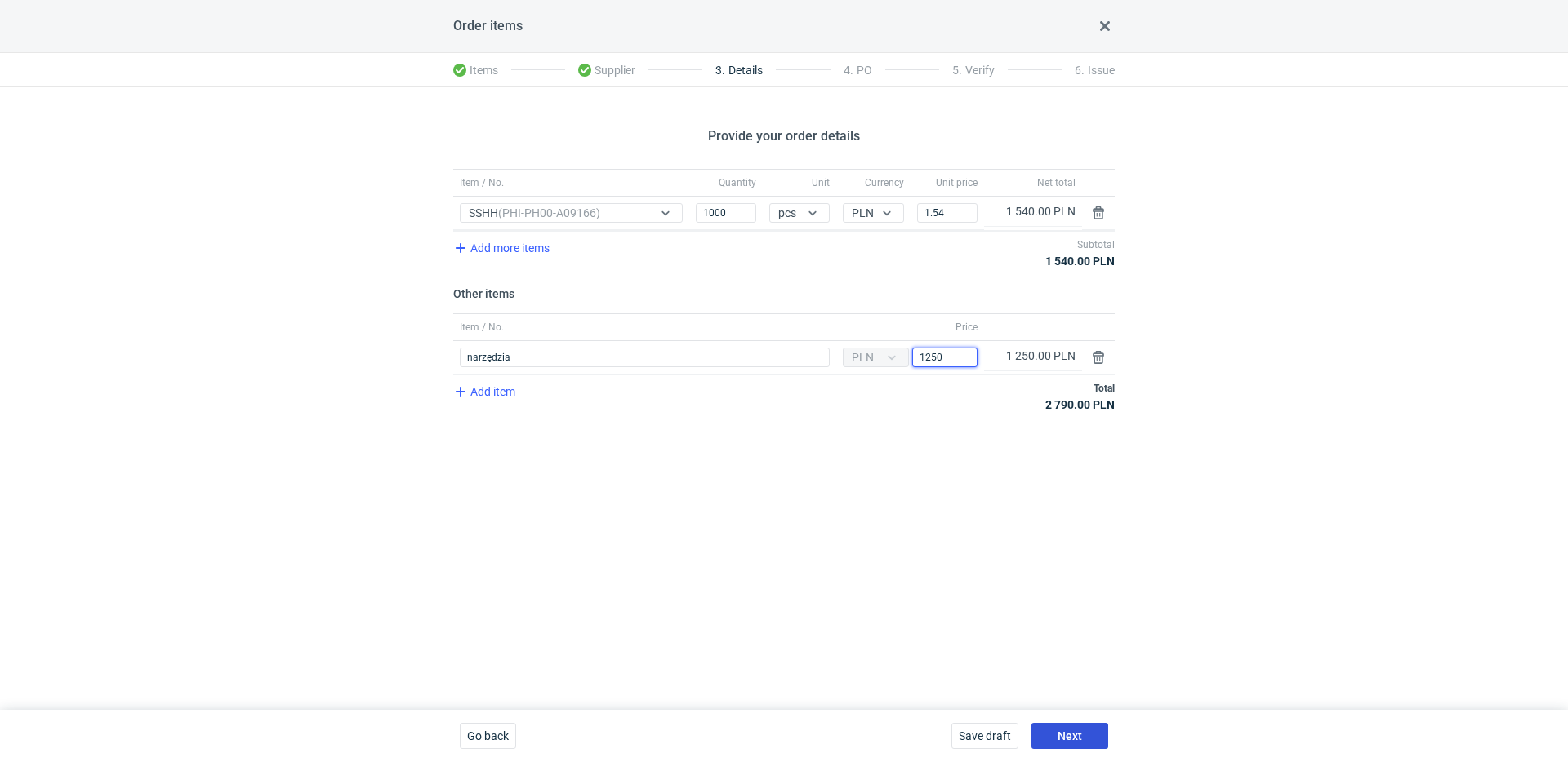
type input "1250"
click at [1092, 745] on button "Next" at bounding box center [1069, 736] width 77 height 27
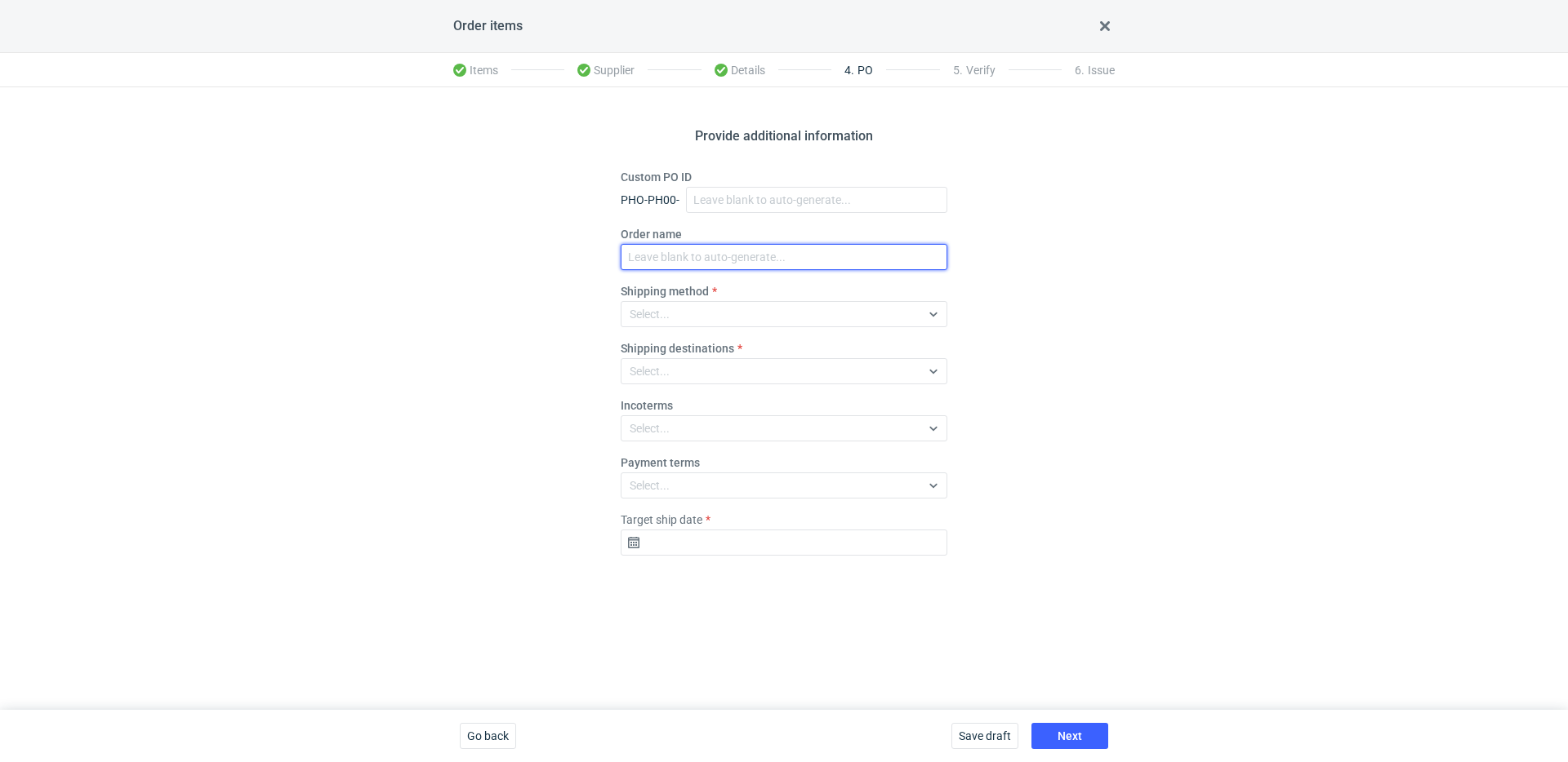
click at [679, 245] on input "Order name" at bounding box center [784, 257] width 327 height 27
paste input "R363581141"
type input "R363581141_SSHH"
click at [690, 323] on div "Select..." at bounding box center [771, 314] width 299 height 23
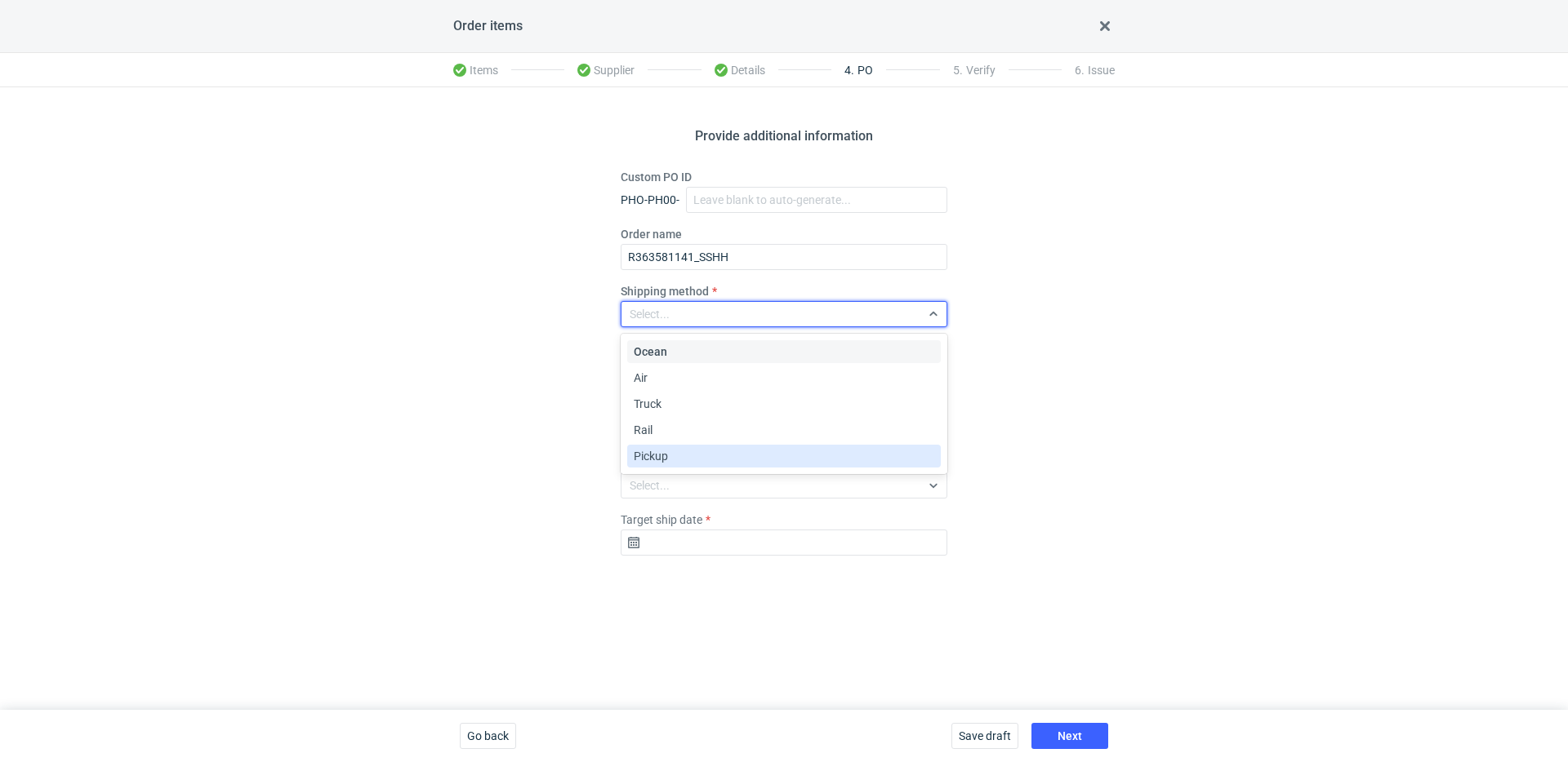
click at [661, 455] on span "Pickup" at bounding box center [650, 456] width 34 height 17
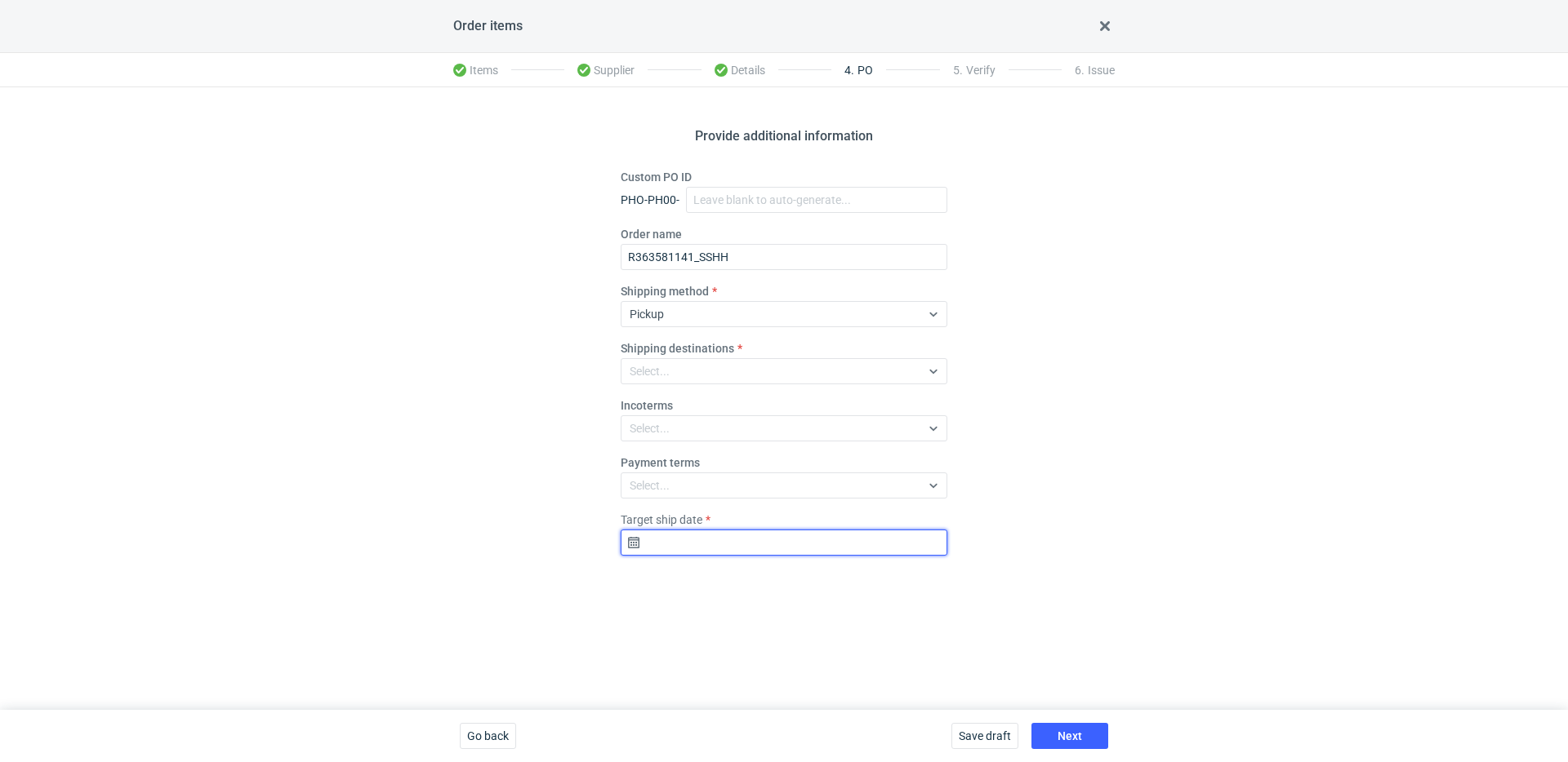
drag, startPoint x: 705, startPoint y: 535, endPoint x: 713, endPoint y: 544, distance: 12.0
click at [712, 544] on input "Target ship date" at bounding box center [784, 543] width 327 height 27
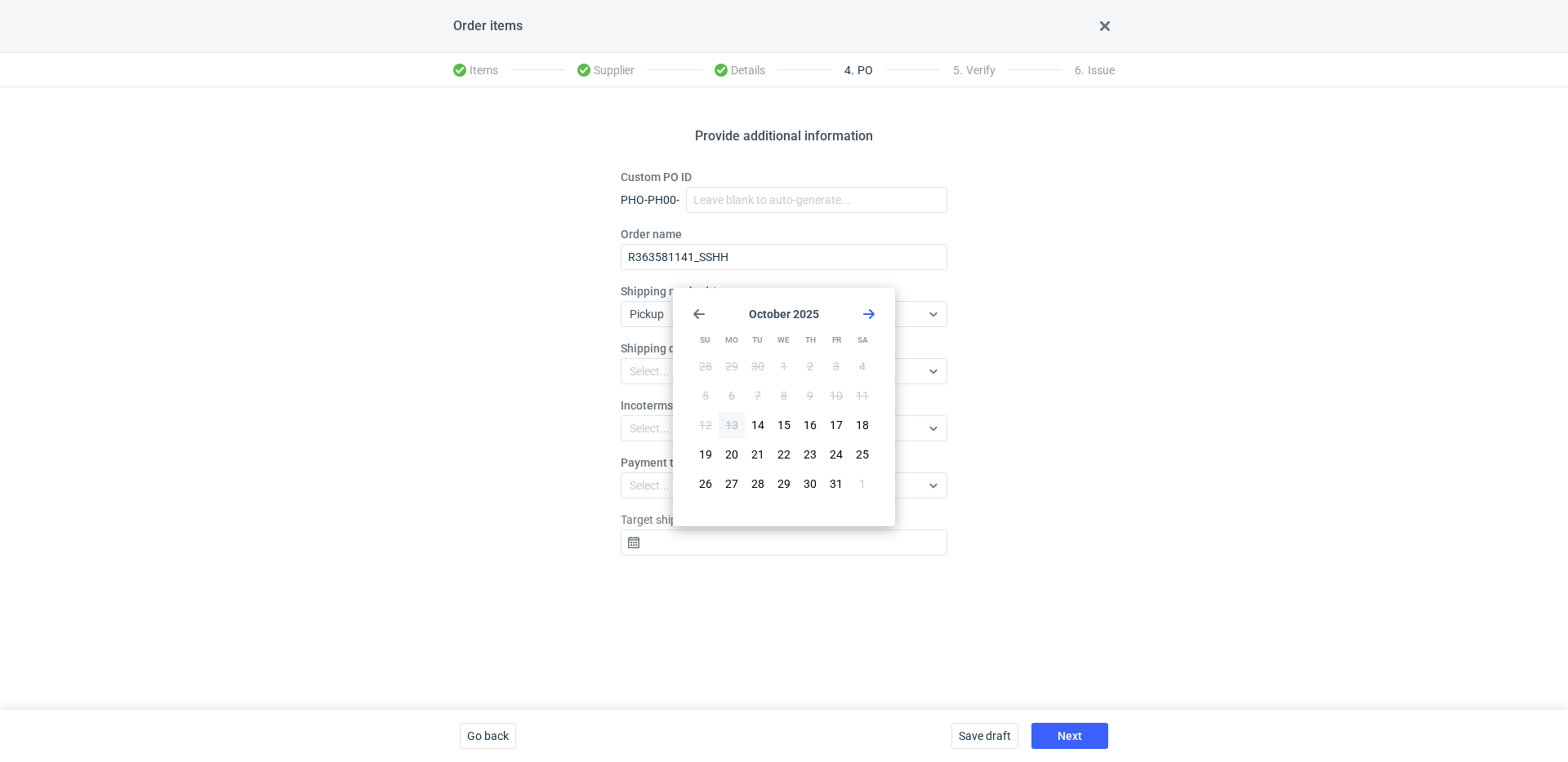
click at [873, 313] on use "Go forward 1 month" at bounding box center [869, 314] width 12 height 10
click at [721, 385] on button "3" at bounding box center [732, 396] width 27 height 27
type input "2025-11-03"
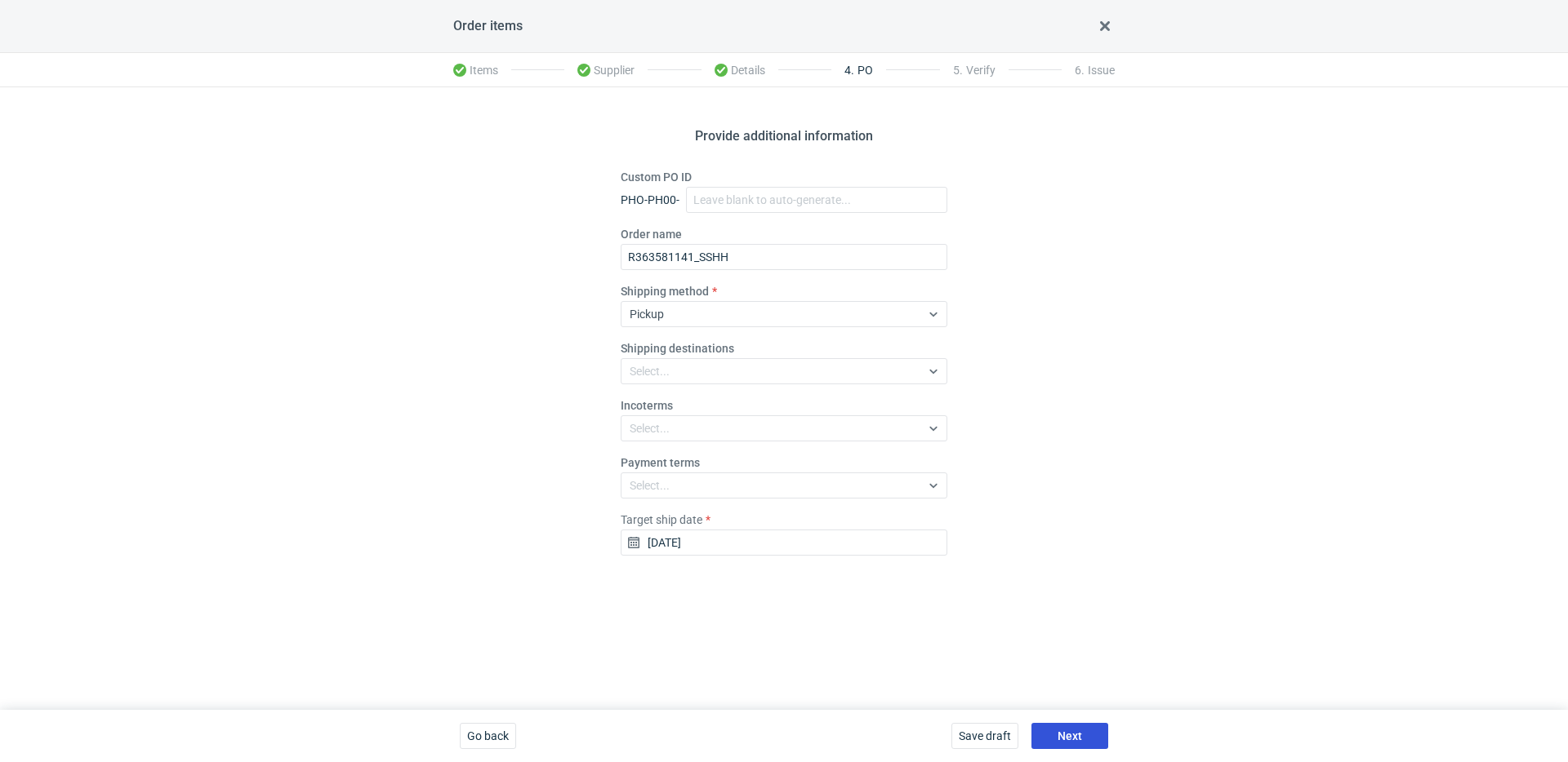
click at [1072, 730] on span "Next" at bounding box center [1070, 736] width 25 height 12
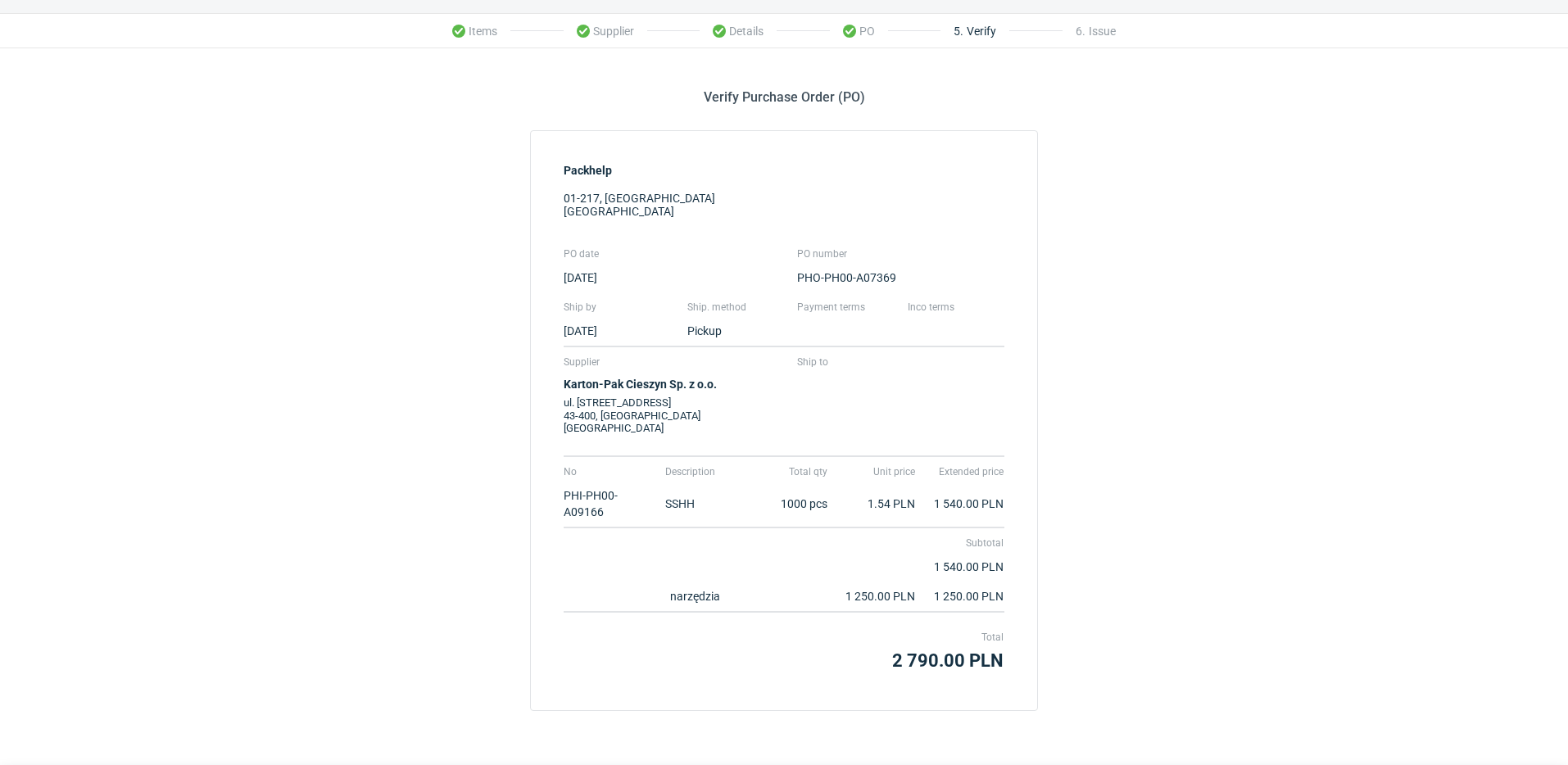
scroll to position [97, 0]
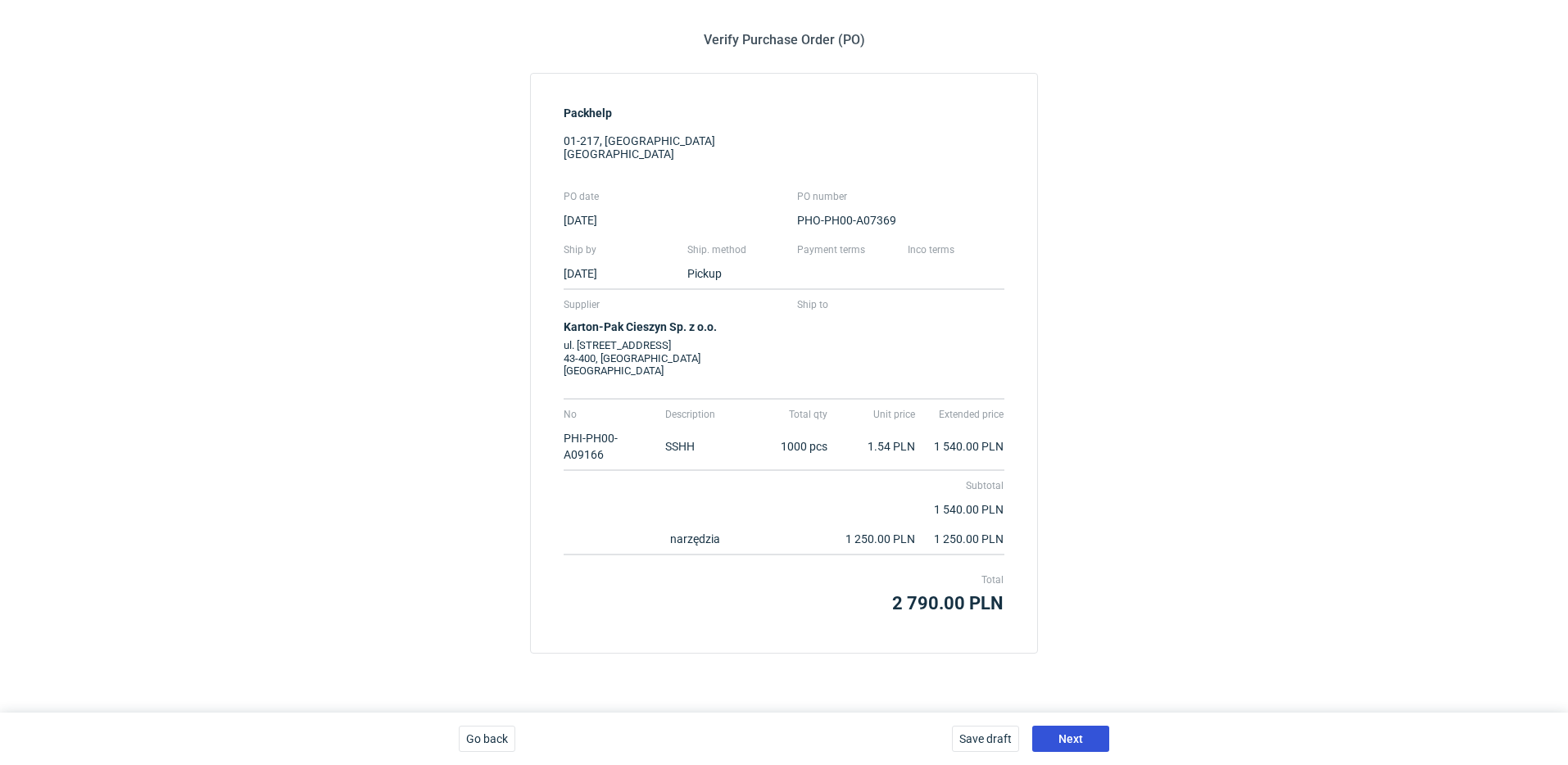
click at [1084, 738] on button "Next" at bounding box center [1070, 739] width 77 height 27
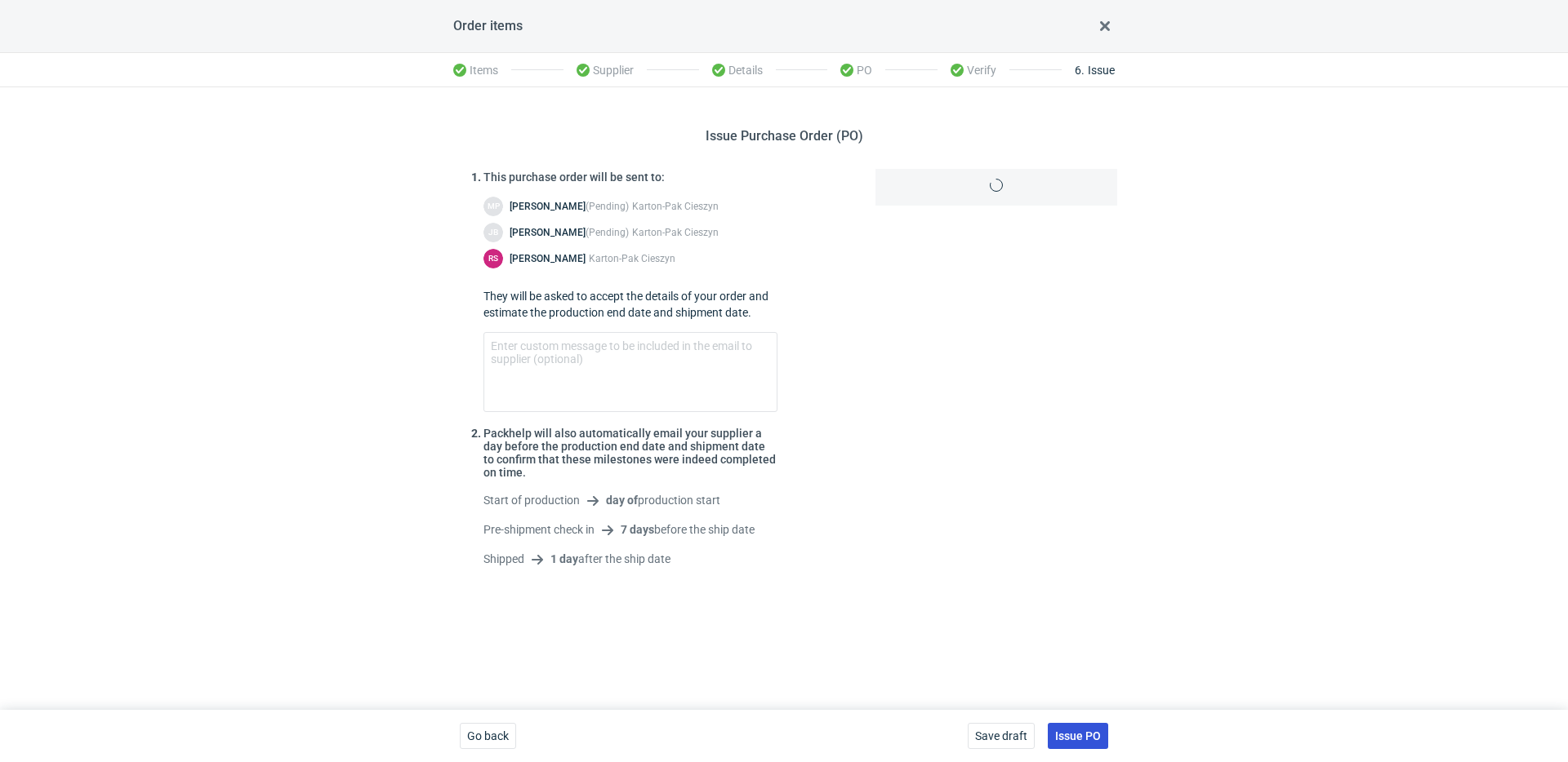
click at [1095, 735] on span "Issue PO" at bounding box center [1078, 736] width 46 height 12
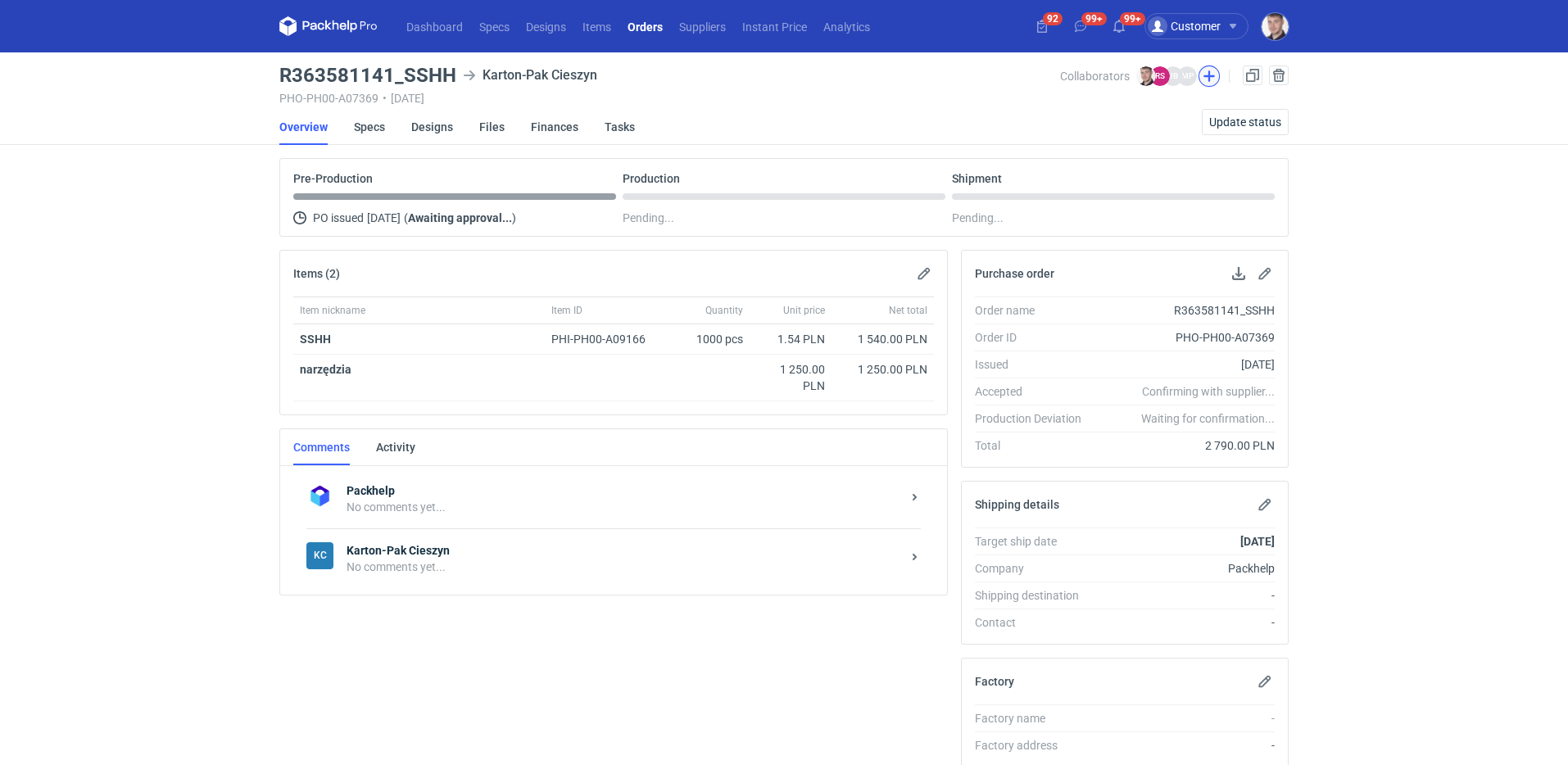
click at [1209, 77] on button "button" at bounding box center [1209, 77] width 22 height 22
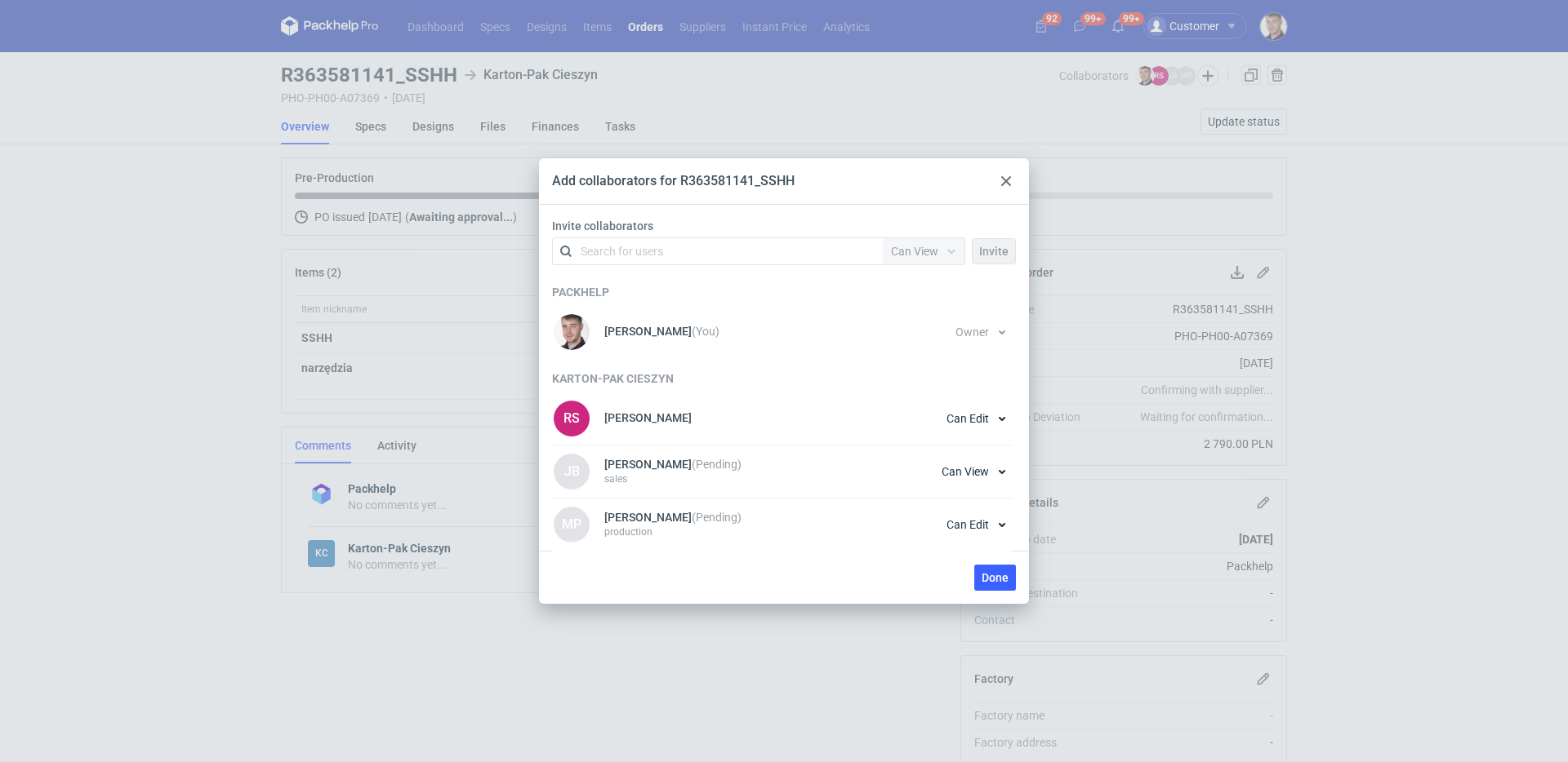
click at [679, 248] on div "Search for users" at bounding box center [714, 251] width 285 height 23
type input "palase"
click at [740, 288] on div "Michał Palasek • Packhelp" at bounding box center [718, 292] width 305 height 22
click at [918, 251] on span "Can View" at bounding box center [914, 251] width 47 height 13
click at [911, 357] on div "Can View Can Edit Owner" at bounding box center [925, 315] width 81 height 88
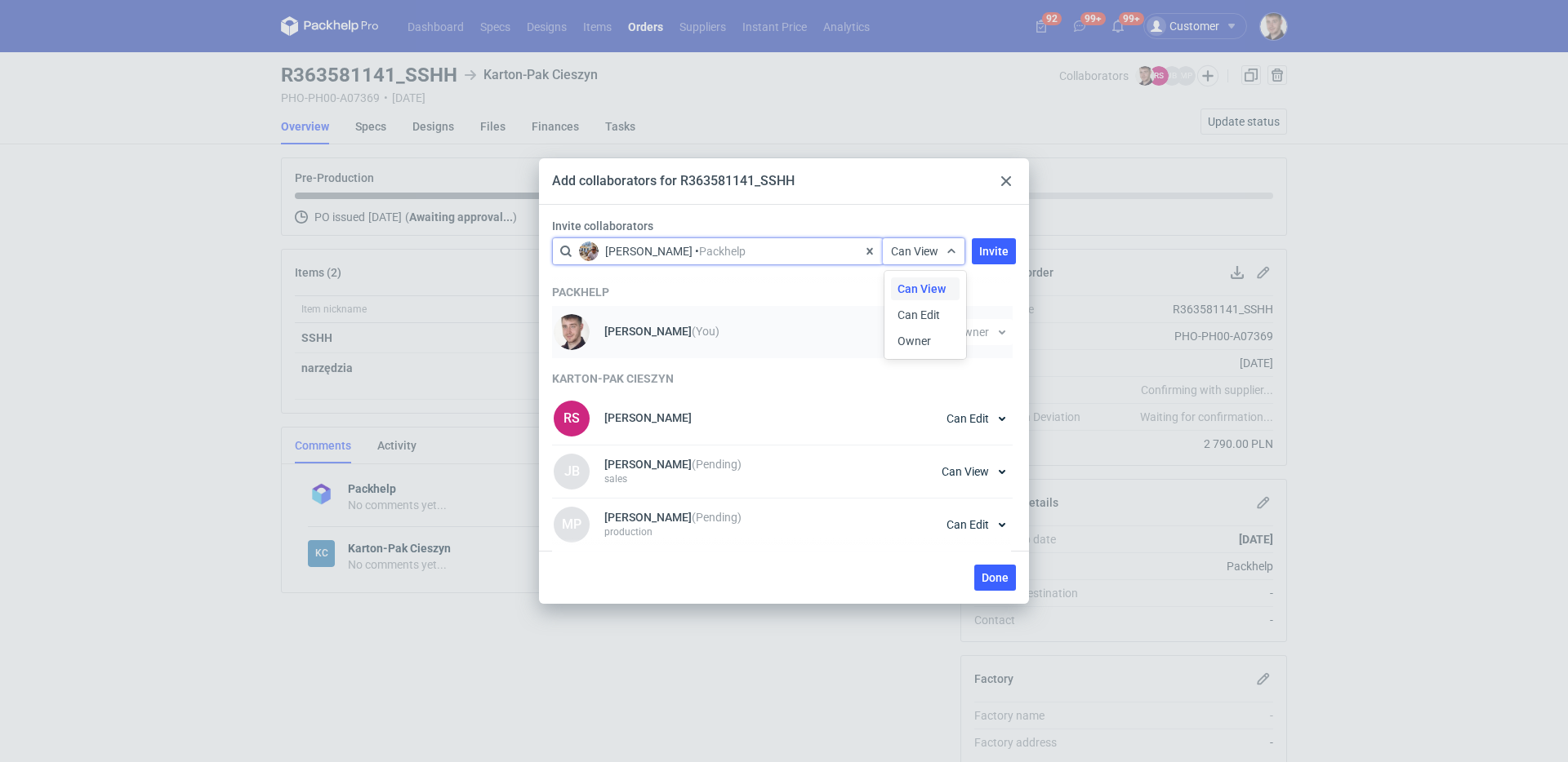
click at [914, 348] on span "Owner" at bounding box center [914, 342] width 33 height 17
click at [991, 255] on span "Invite" at bounding box center [993, 251] width 29 height 12
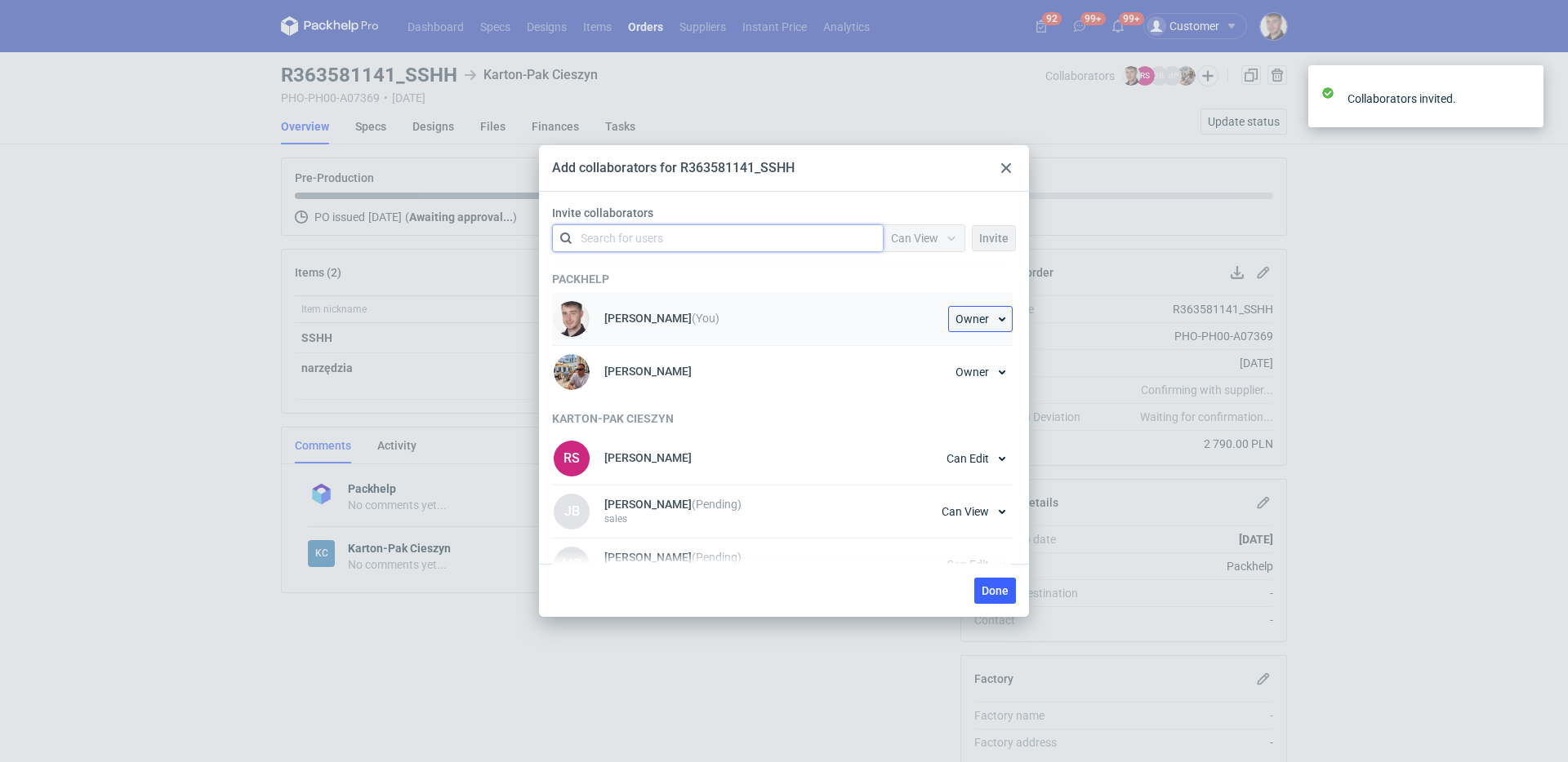
click at [978, 317] on span "Owner" at bounding box center [972, 319] width 33 height 12
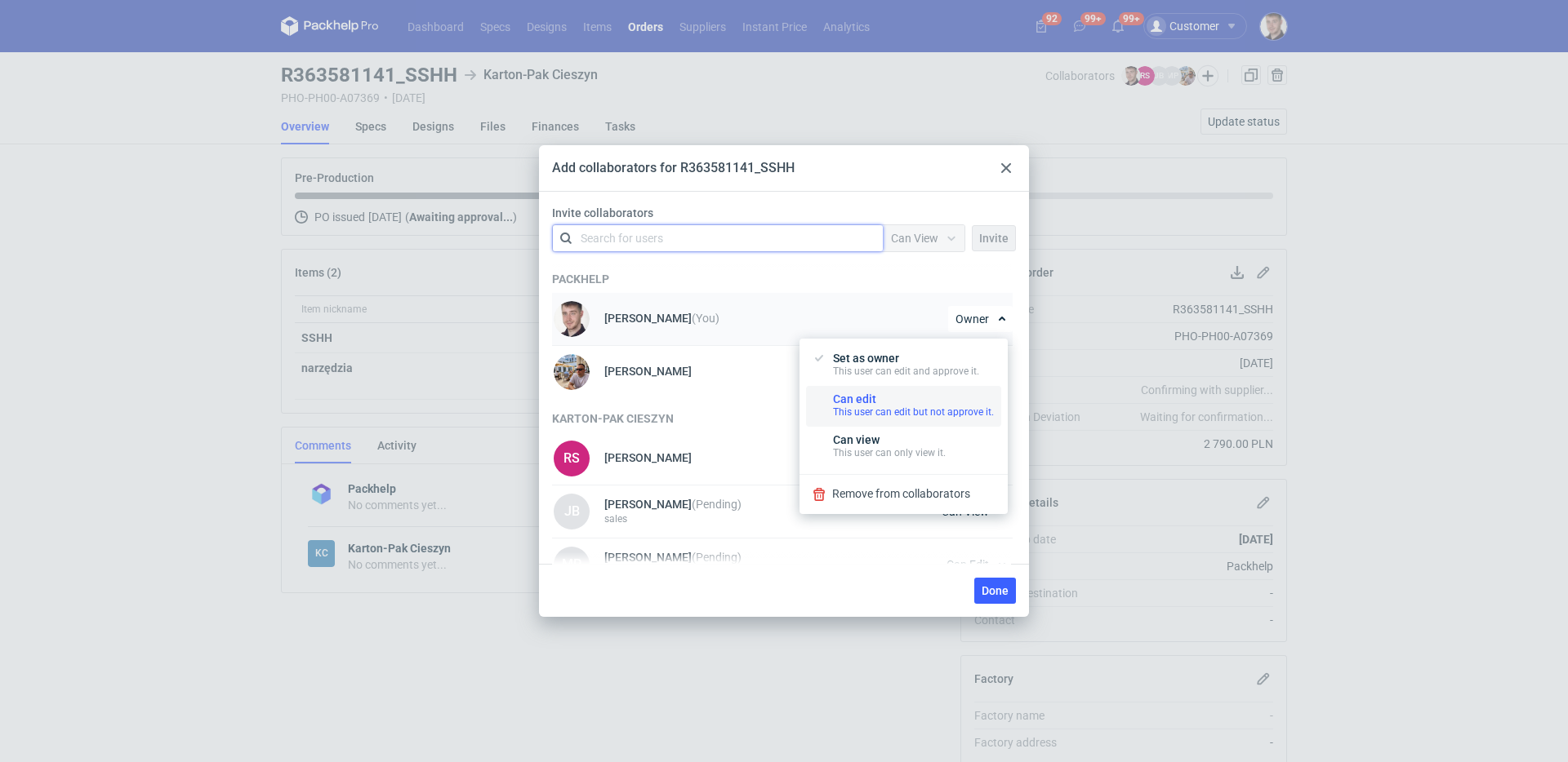
click at [859, 405] on div "This user can edit but not approve it." at bounding box center [913, 412] width 161 height 13
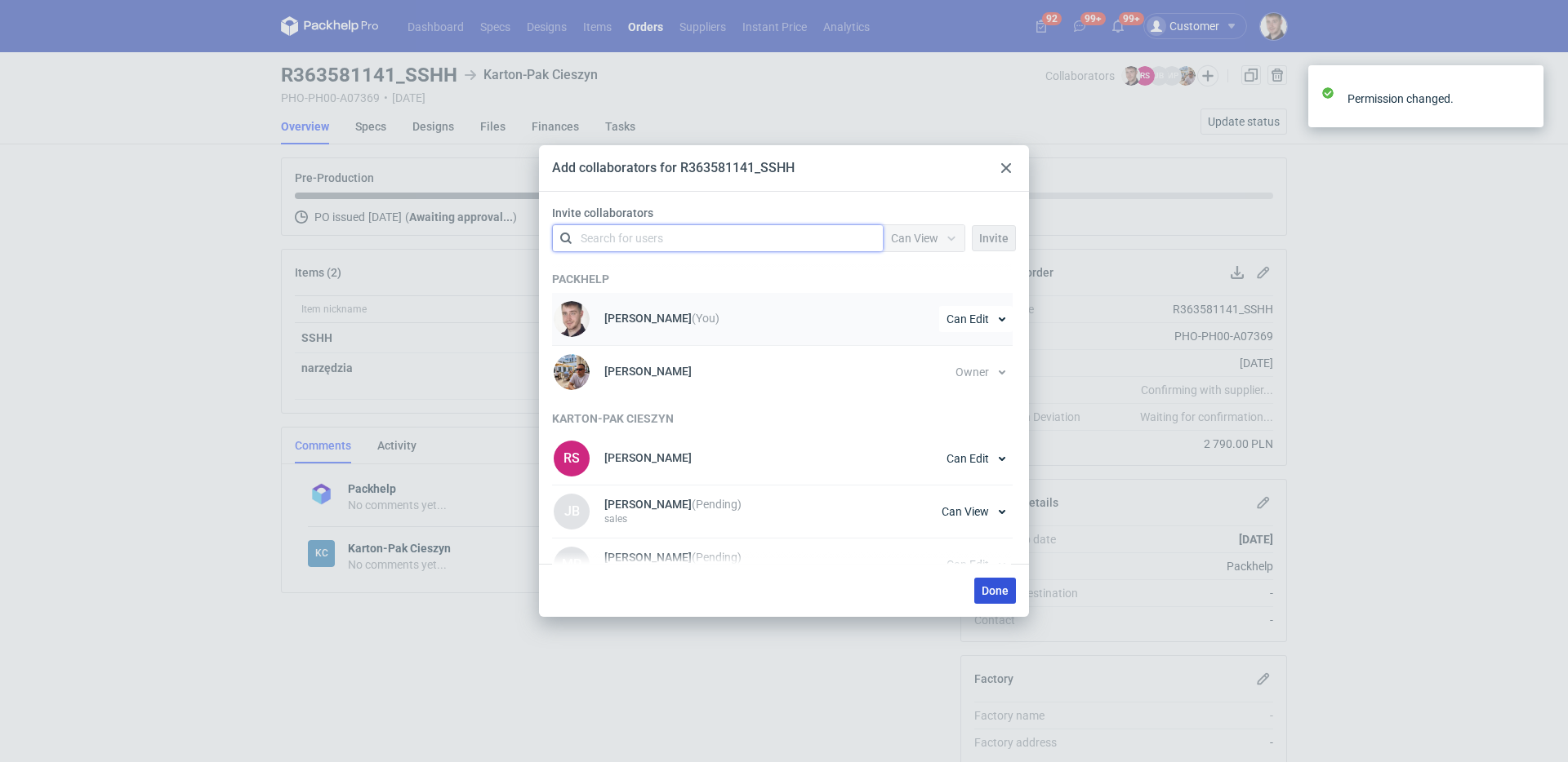
click at [991, 590] on span "Done" at bounding box center [995, 591] width 27 height 12
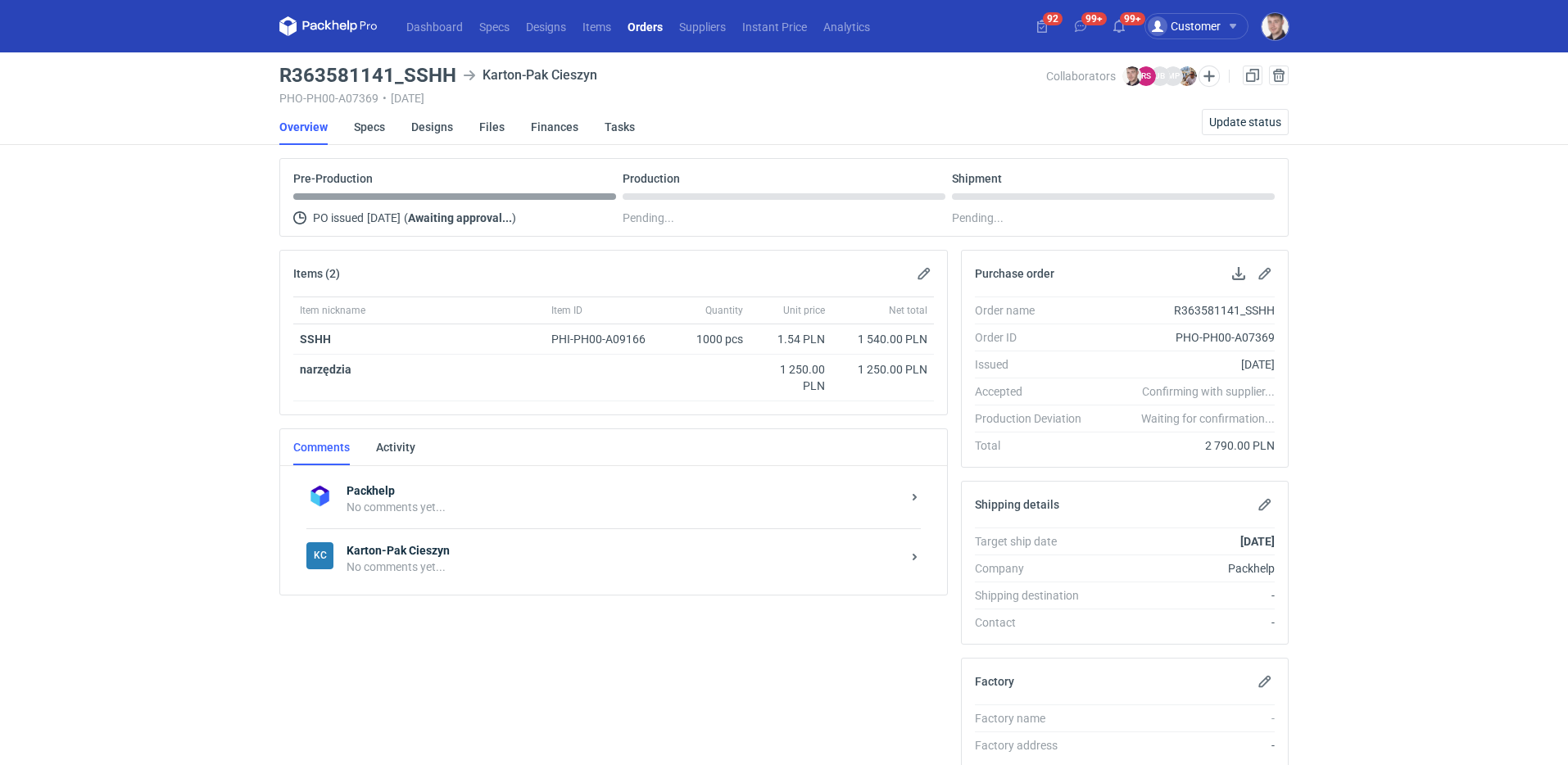
click at [645, 30] on link "Orders" at bounding box center [645, 27] width 52 height 20
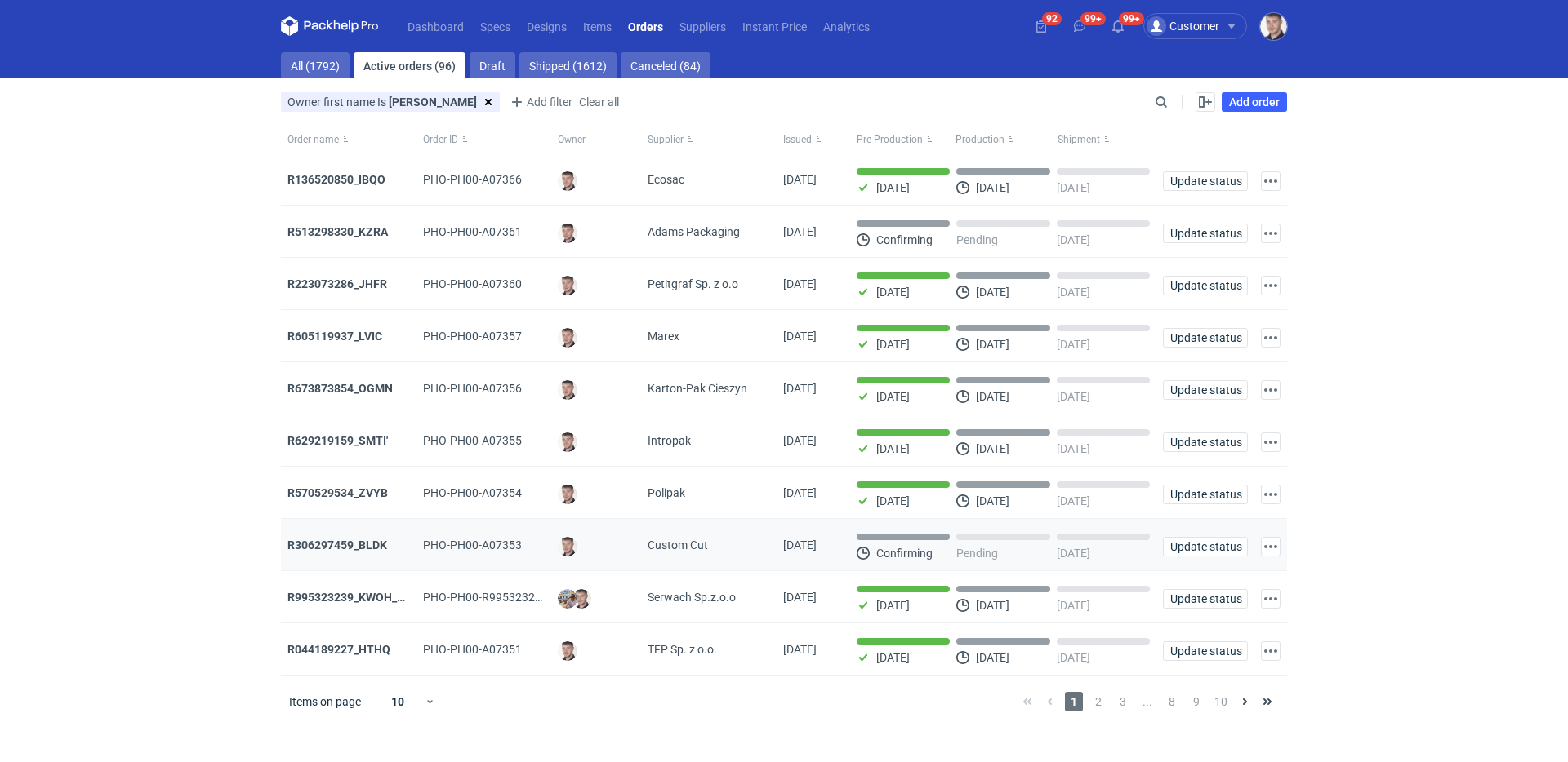
click at [340, 541] on div "R306297459_BLDK" at bounding box center [349, 546] width 123 height 17
click at [340, 545] on strong "R306297459_BLDK" at bounding box center [338, 546] width 100 height 13
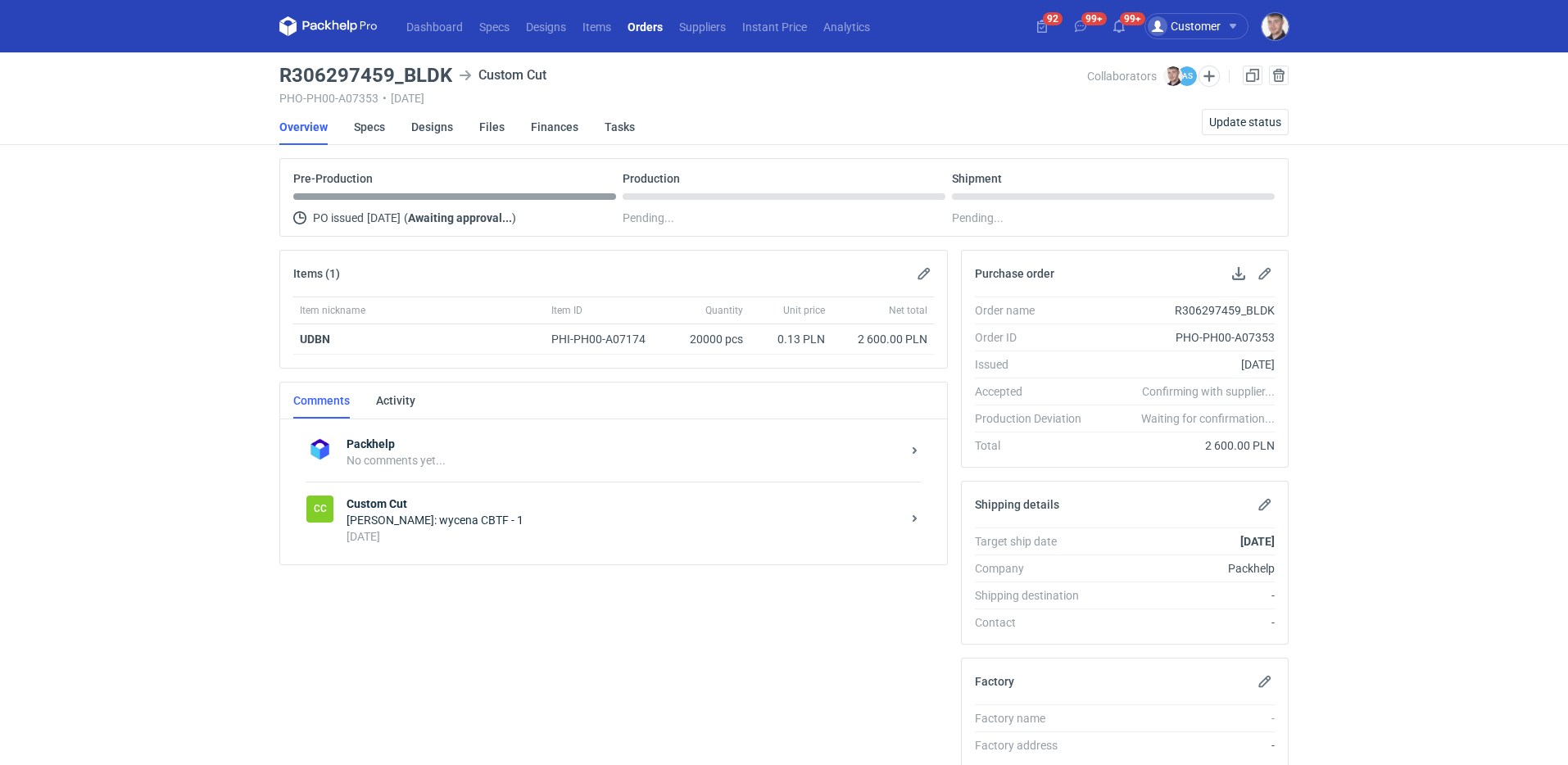
click at [484, 518] on div "Maciej Sikora: wycena CBTF - 1" at bounding box center [623, 520] width 554 height 17
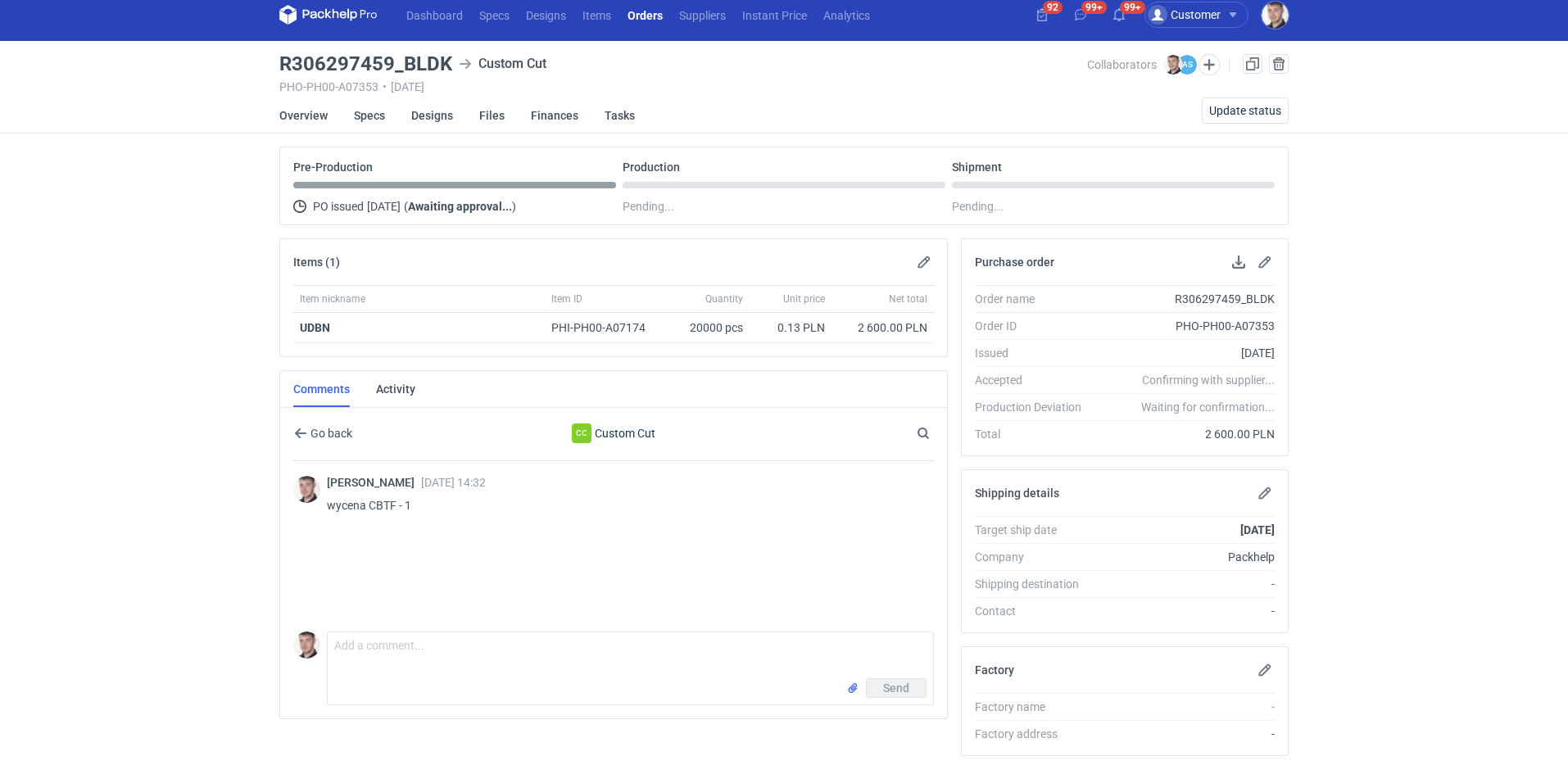
scroll to position [27, 0]
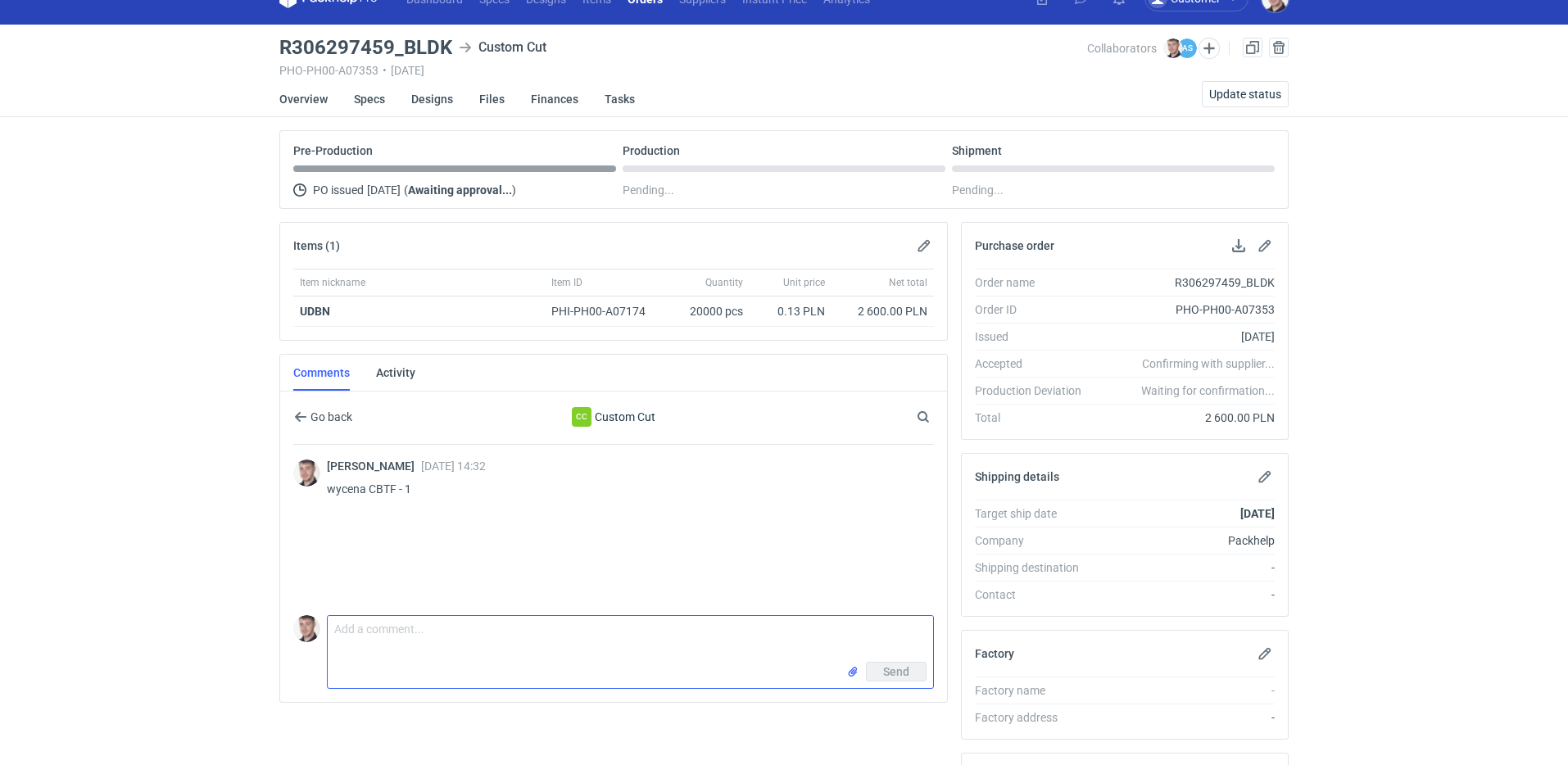
click at [444, 633] on textarea "Comment message" at bounding box center [630, 638] width 605 height 46
type textarea "proszę o zaakceptowanie zamówienia"
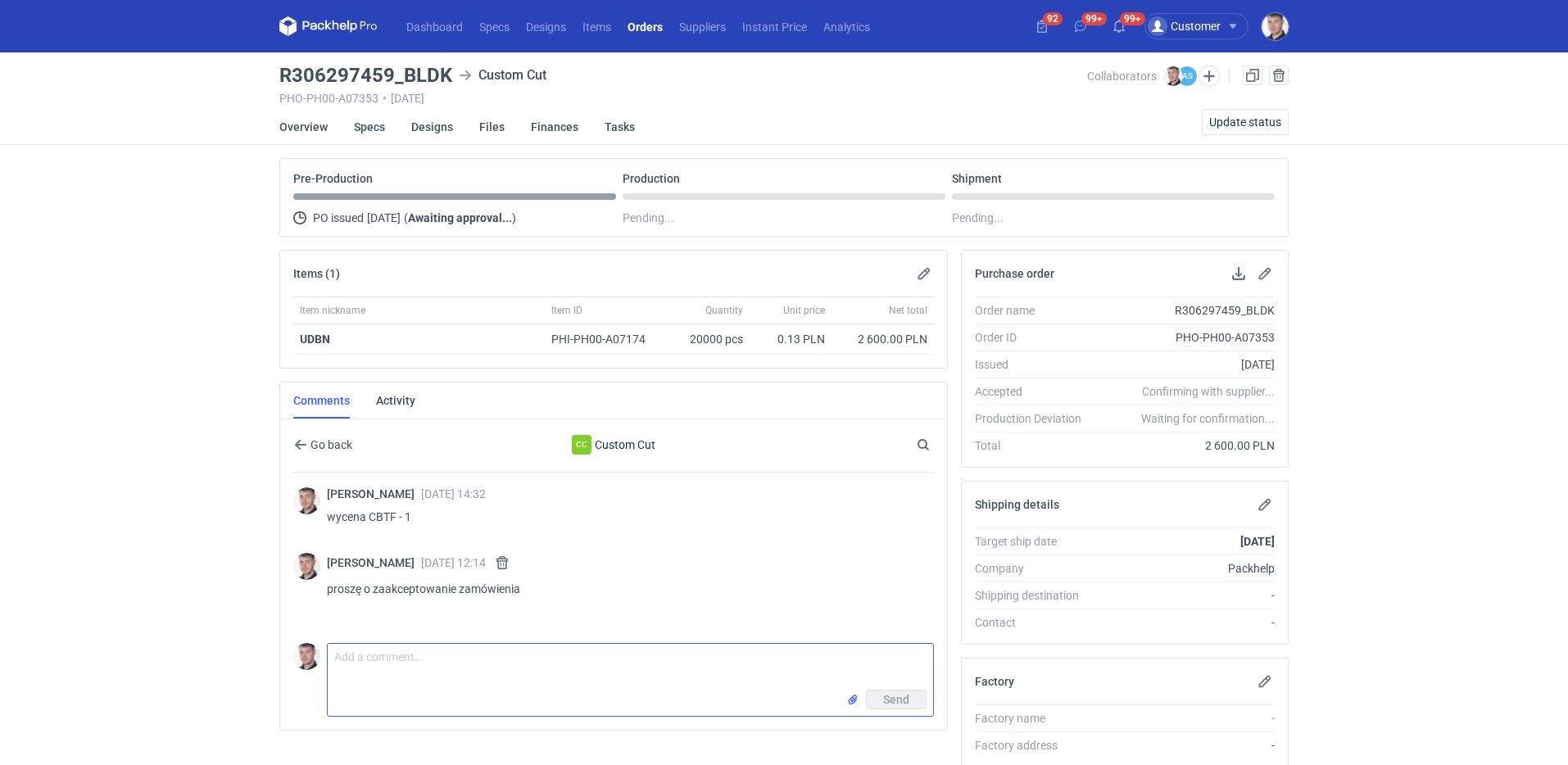
scroll to position [0, 0]
click at [634, 39] on nav "Dashboard Specs Designs Items Orders Suppliers Instant Price Analytics" at bounding box center [579, 26] width 599 height 52
click at [647, 23] on link "Orders" at bounding box center [645, 27] width 52 height 20
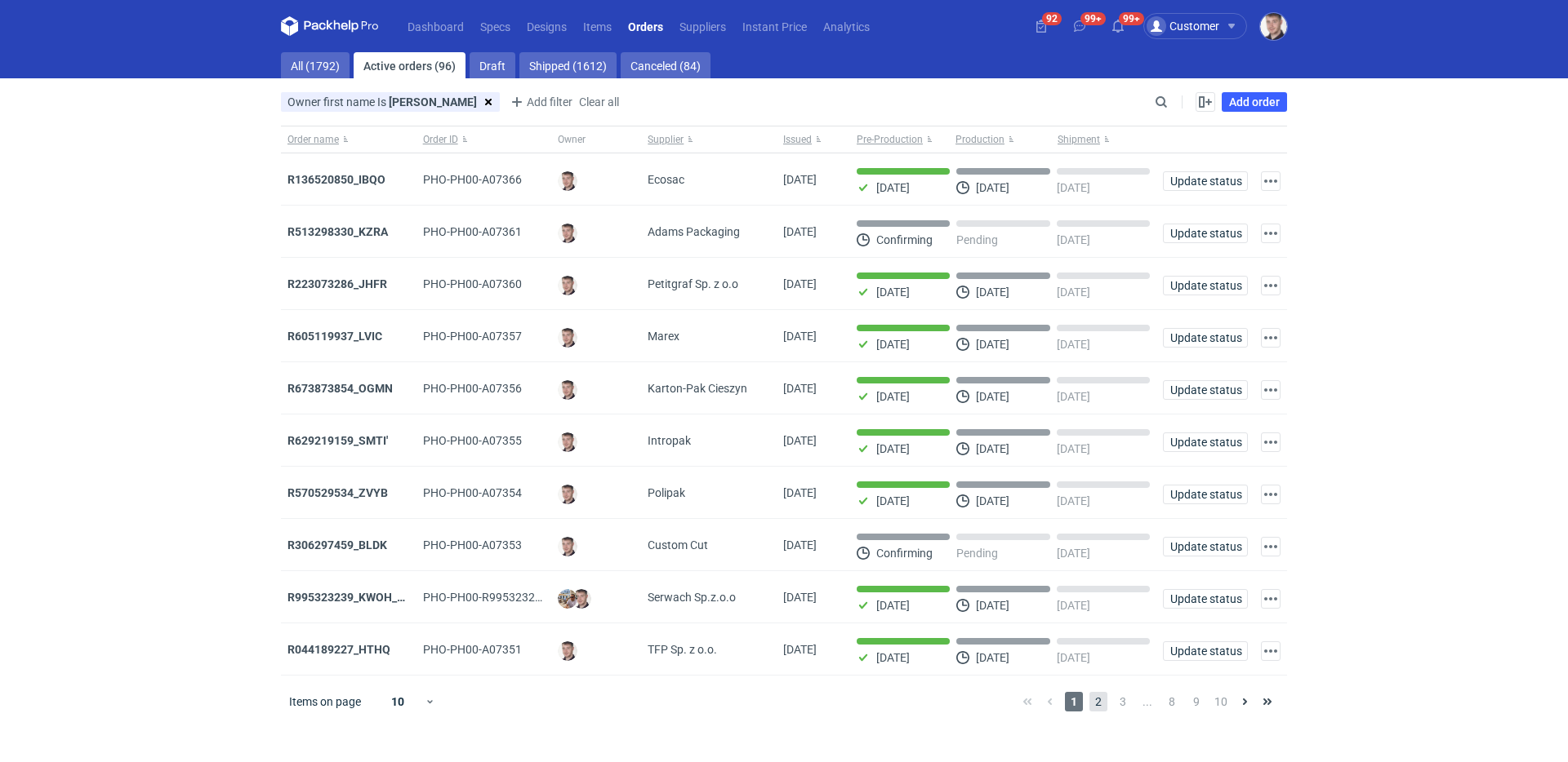
click at [1092, 703] on span "2" at bounding box center [1098, 702] width 18 height 20
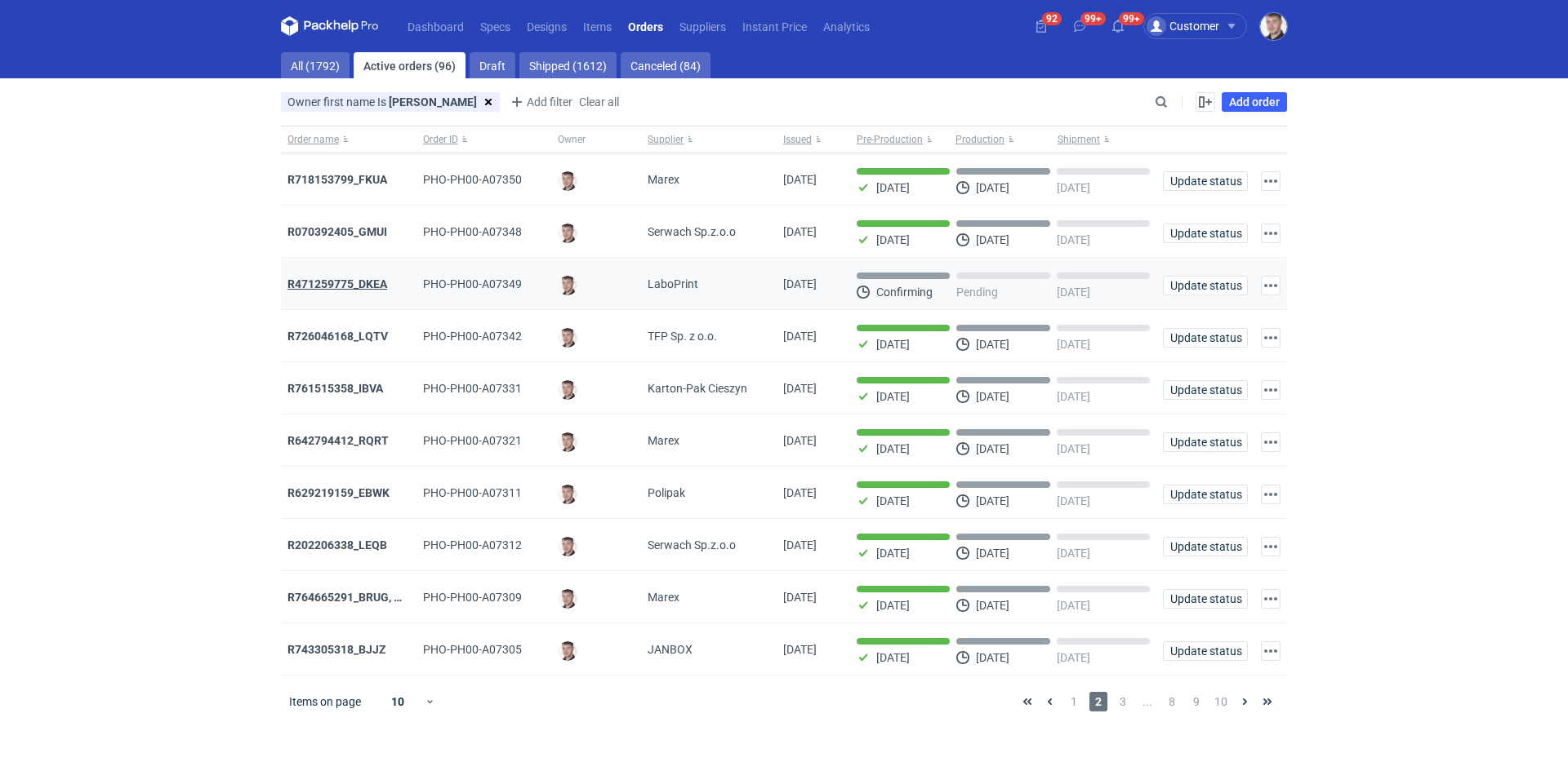
click at [364, 288] on strong "R471259775_DKEA" at bounding box center [338, 284] width 100 height 13
drag, startPoint x: 1132, startPoint y: 708, endPoint x: 1124, endPoint y: 706, distance: 8.2
click at [1131, 708] on div "1 2 3 ... 8 9 10" at bounding box center [1147, 702] width 263 height 20
click at [1124, 706] on span "3" at bounding box center [1123, 702] width 18 height 20
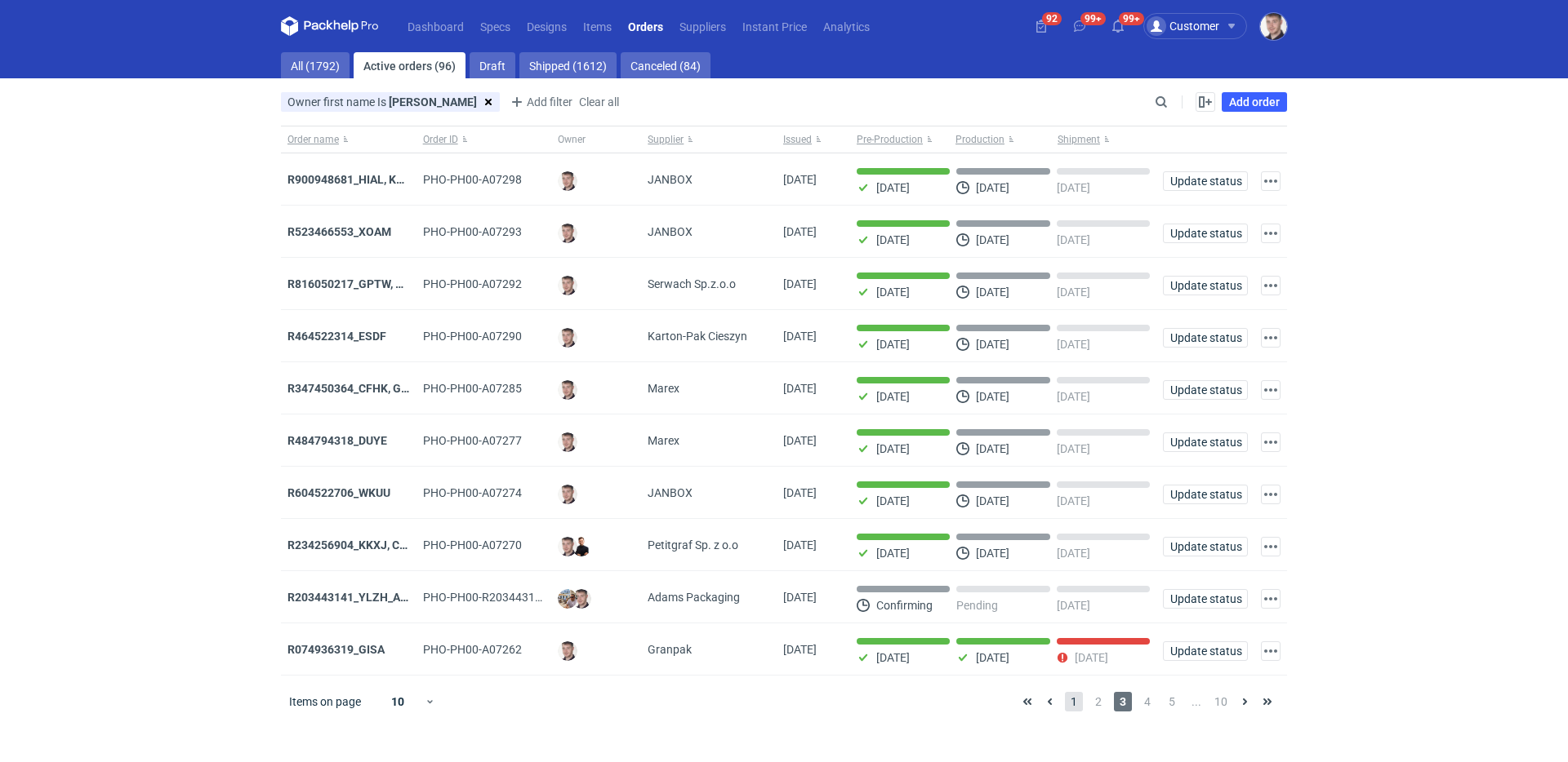
click at [1073, 704] on span "1" at bounding box center [1074, 702] width 18 height 20
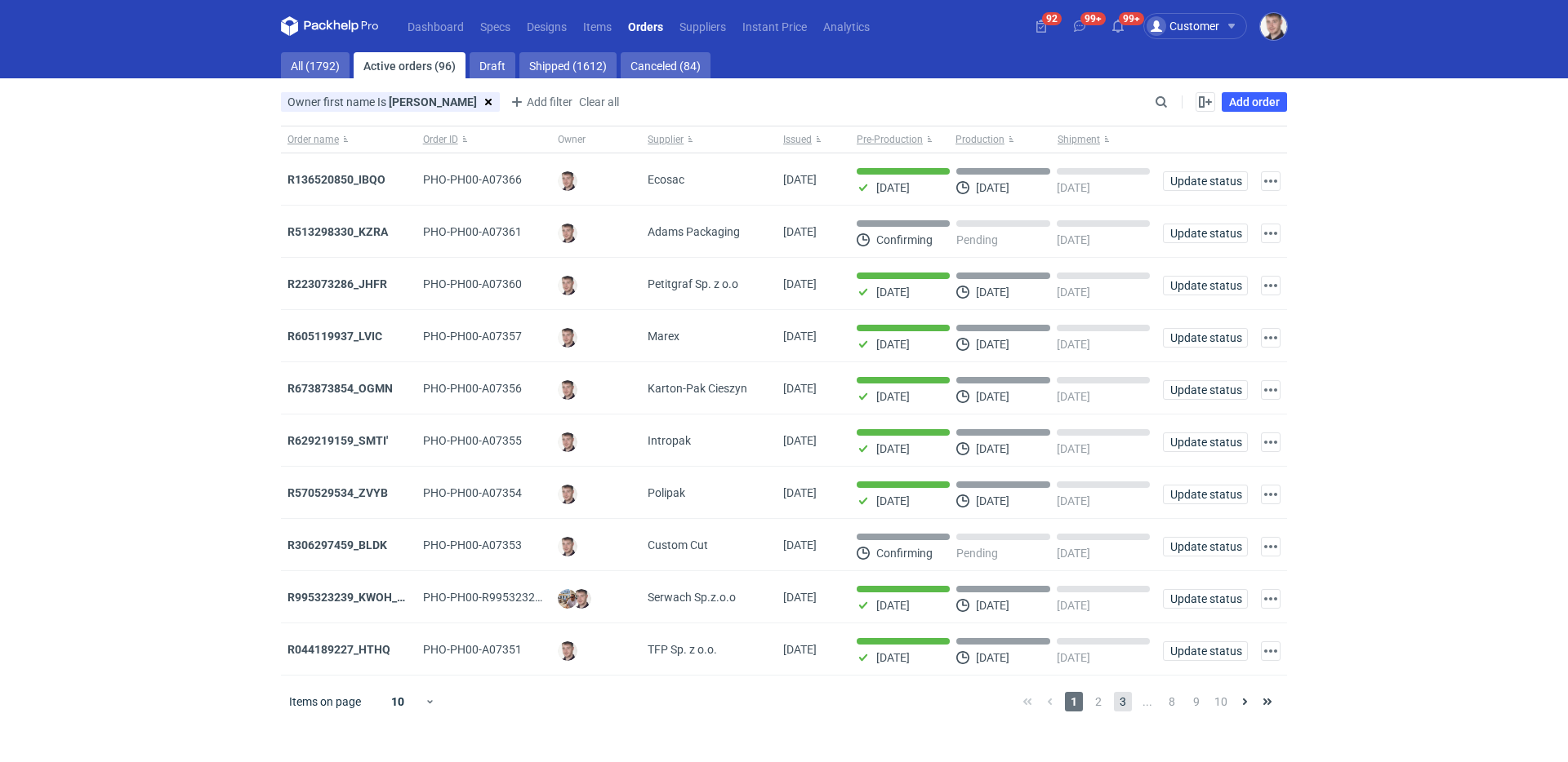
click at [1122, 706] on span "3" at bounding box center [1123, 702] width 18 height 20
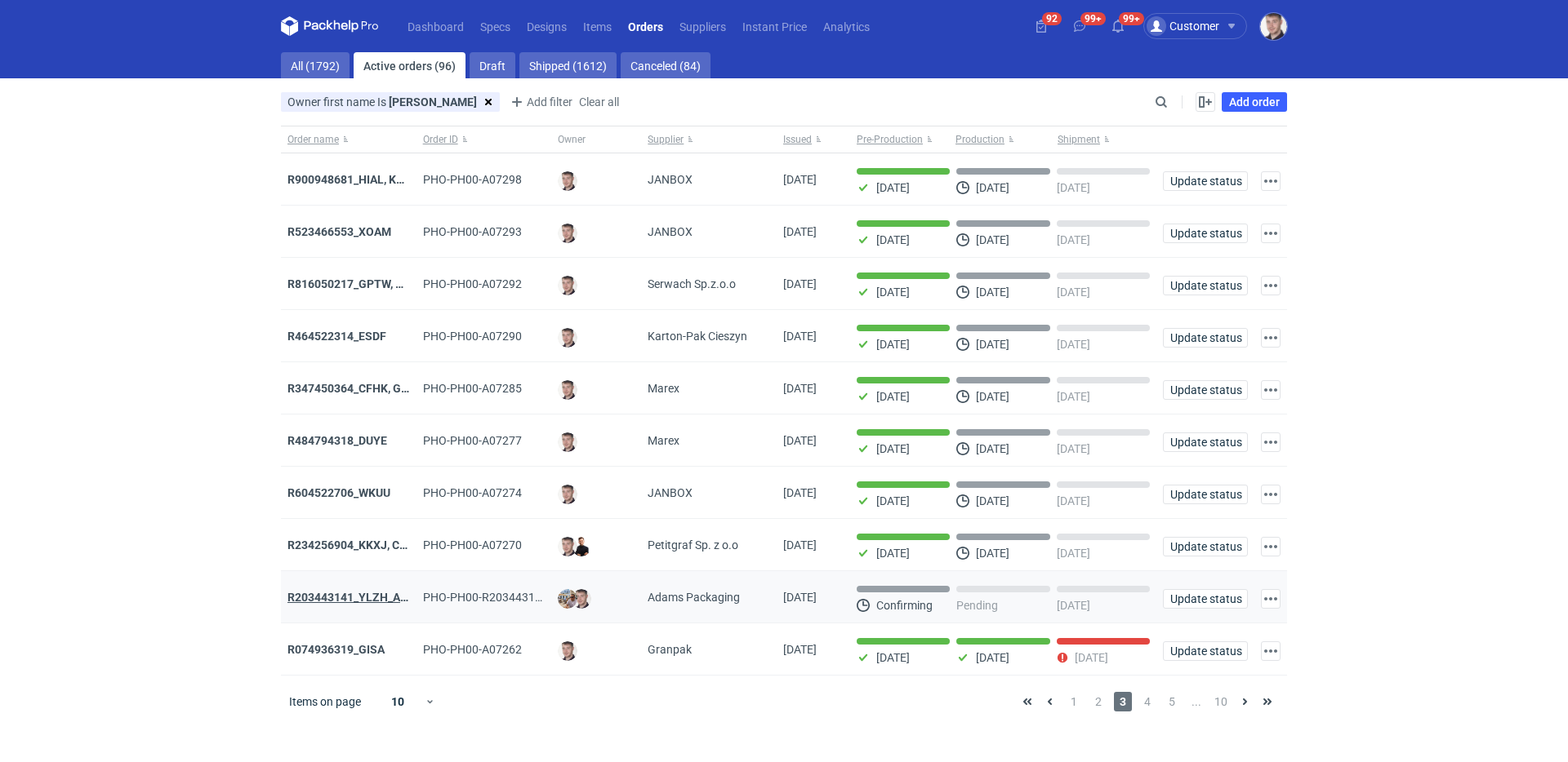
click at [351, 595] on strong "R203443141_YLZH_AHYW" at bounding box center [357, 598] width 138 height 13
click at [1139, 706] on span "4" at bounding box center [1147, 702] width 18 height 20
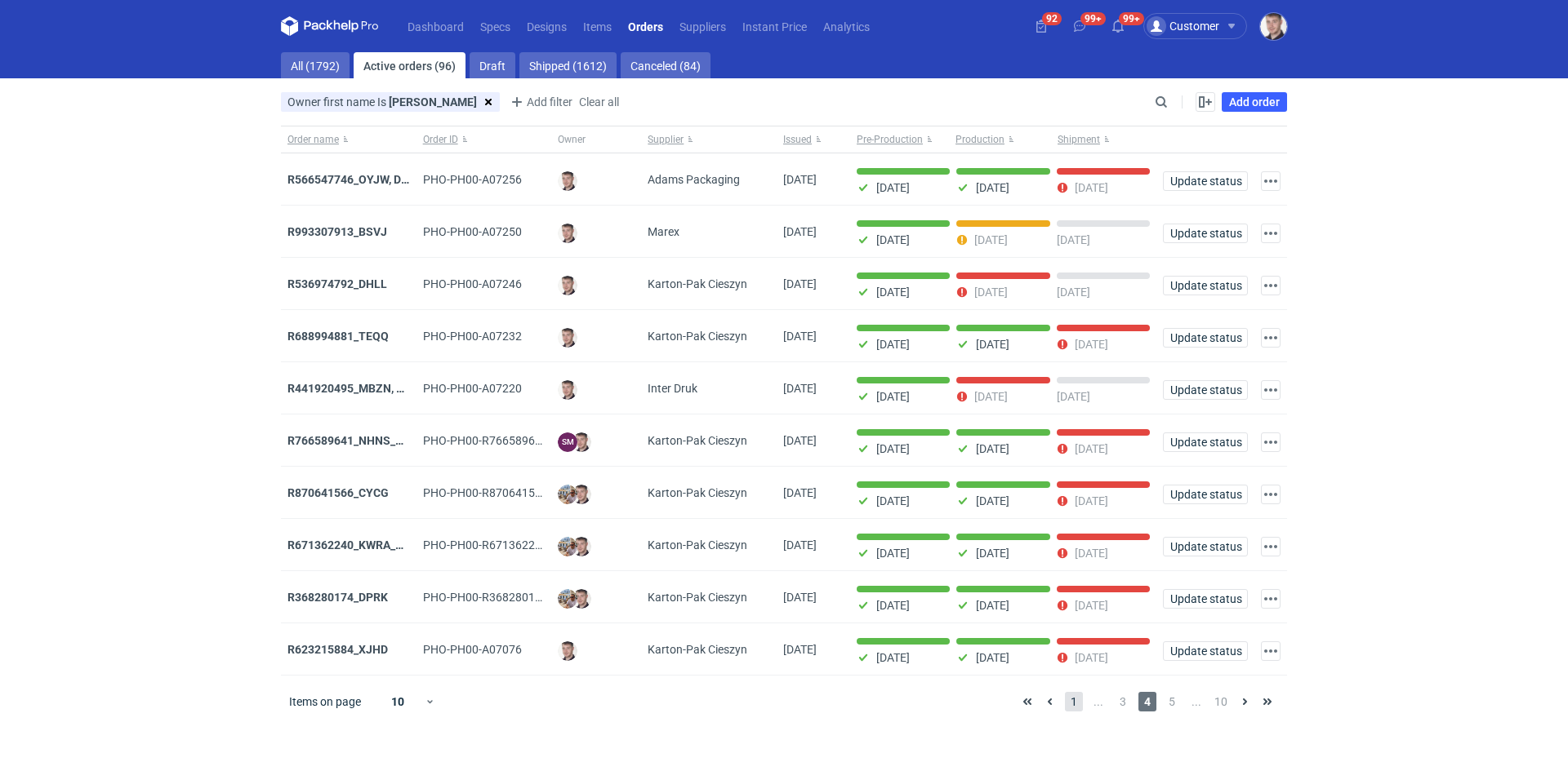
click at [1079, 710] on span "1" at bounding box center [1074, 702] width 18 height 20
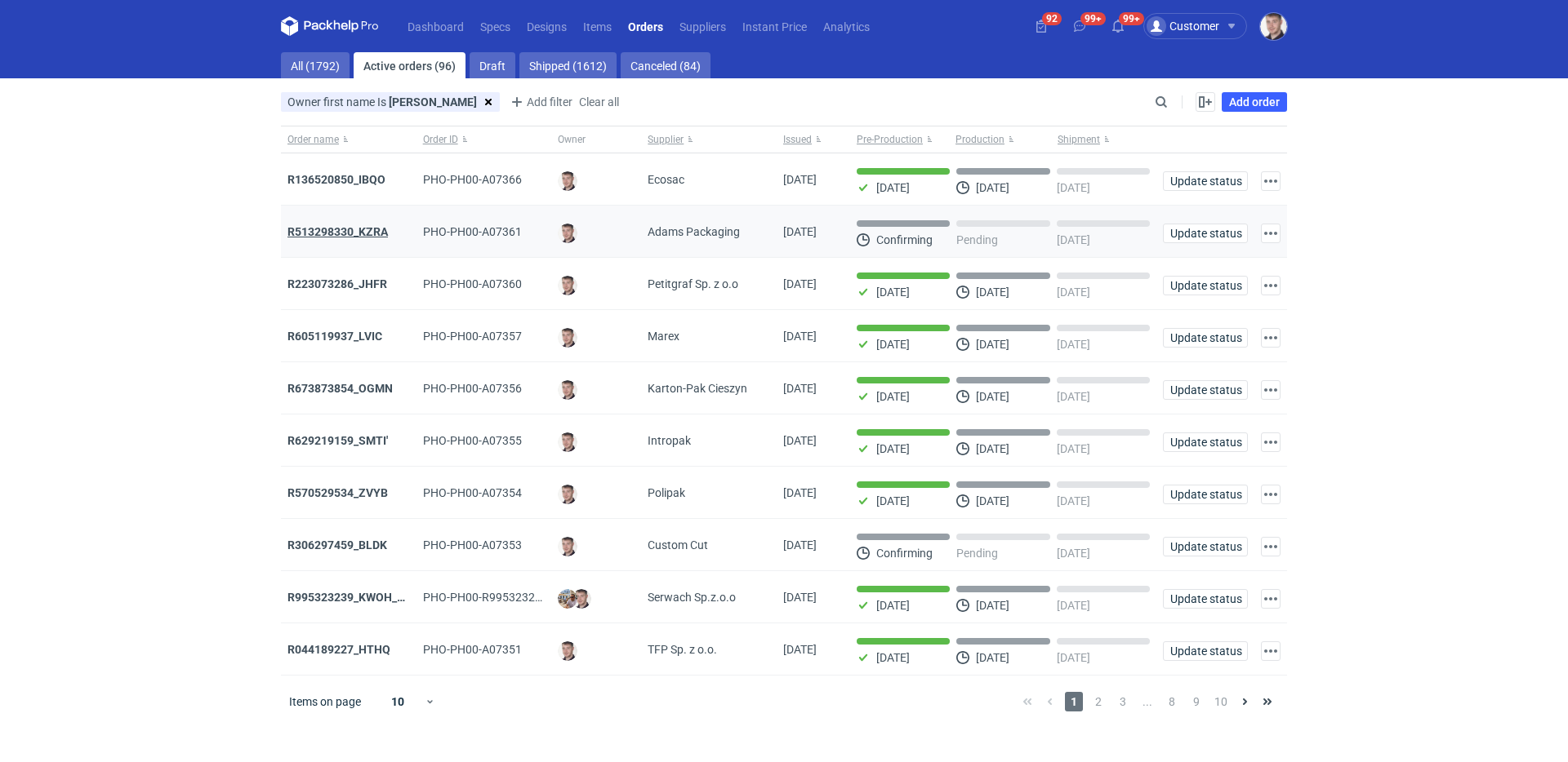
click at [363, 230] on strong "R513298330_KZRA" at bounding box center [338, 232] width 100 height 13
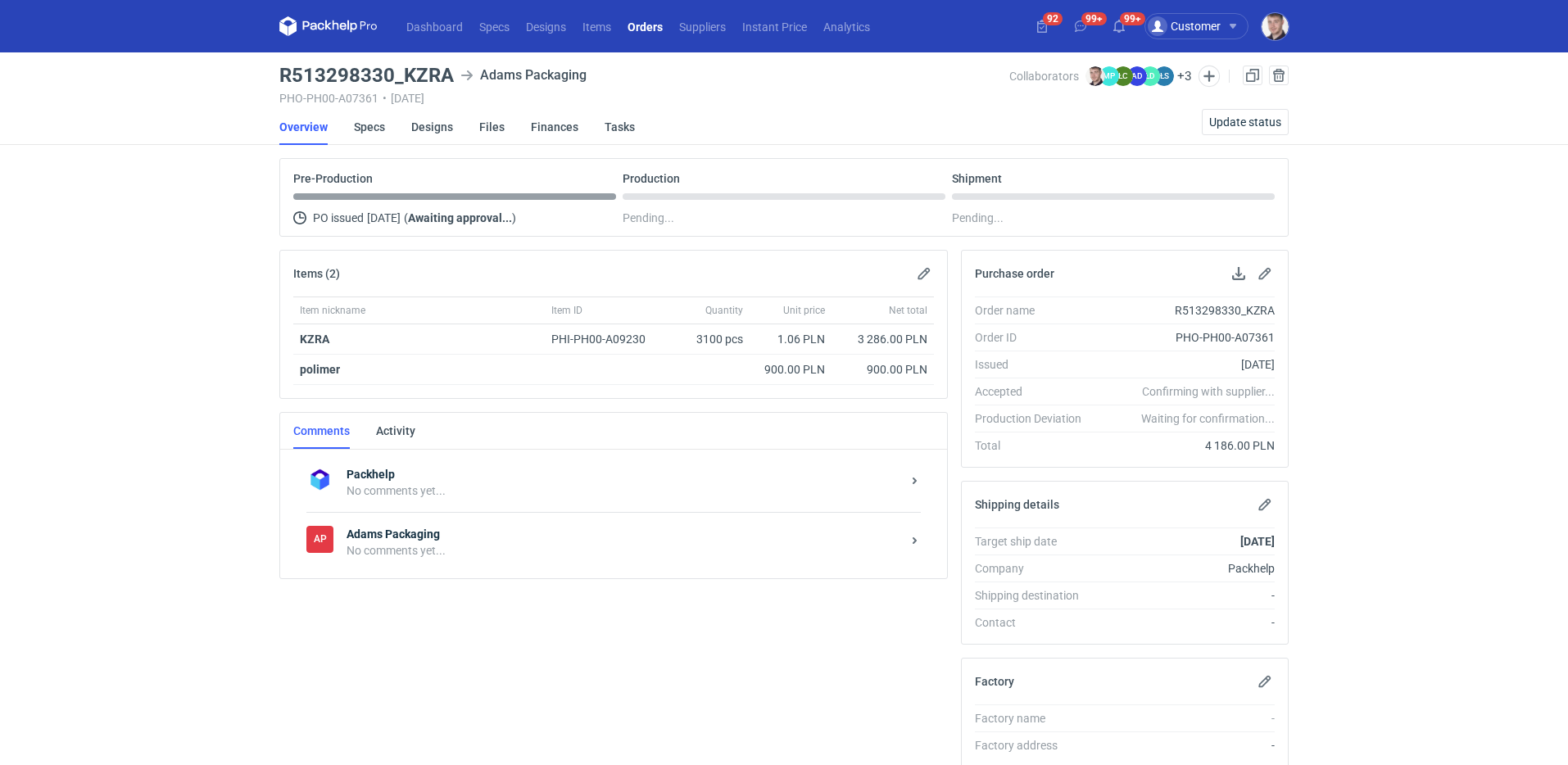
click at [584, 559] on div "AP Adams Packaging No comments yet..." at bounding box center [613, 542] width 614 height 60
click at [569, 563] on div "3 days ago" at bounding box center [623, 567] width 554 height 17
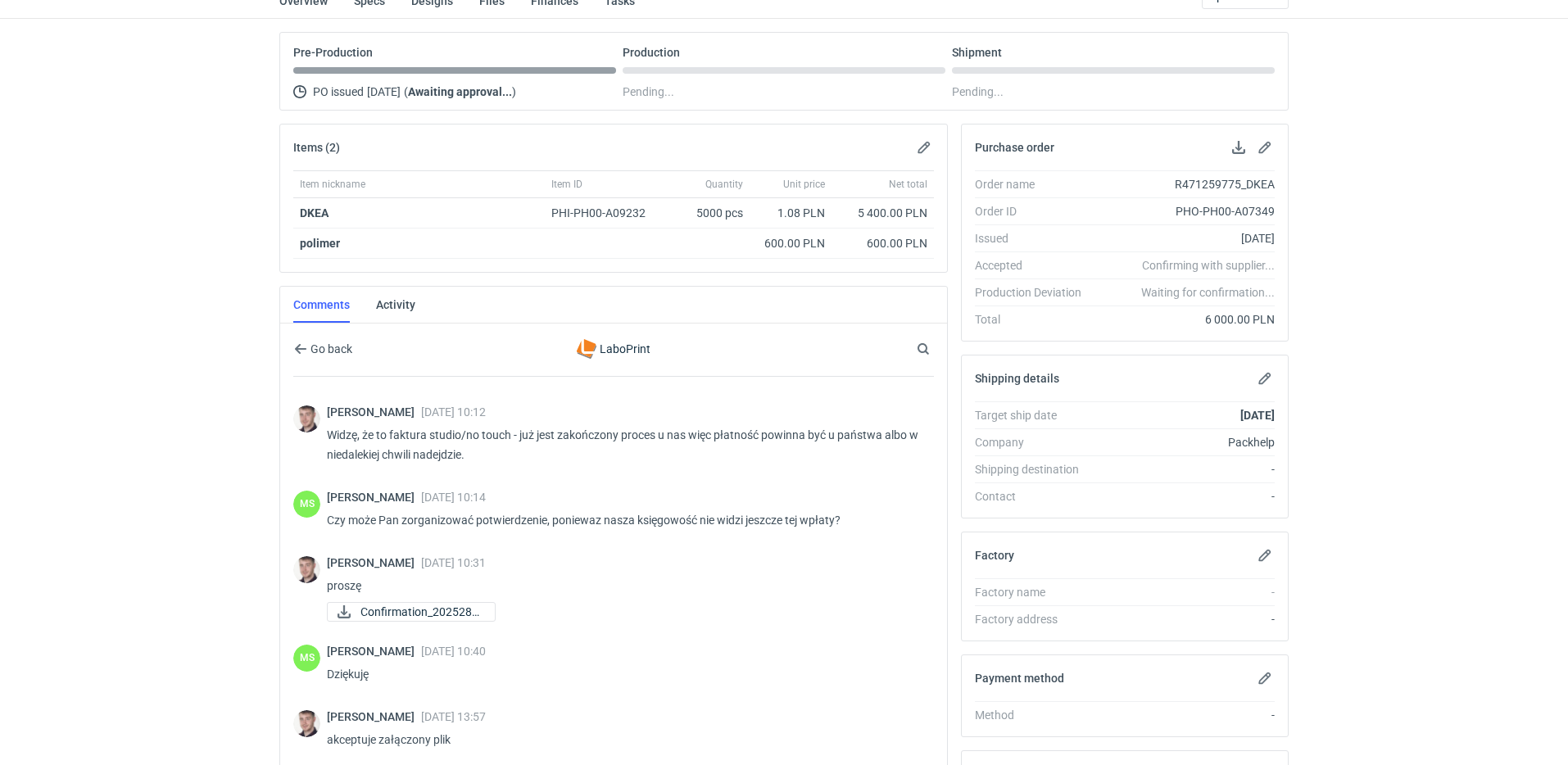
scroll to position [314, 0]
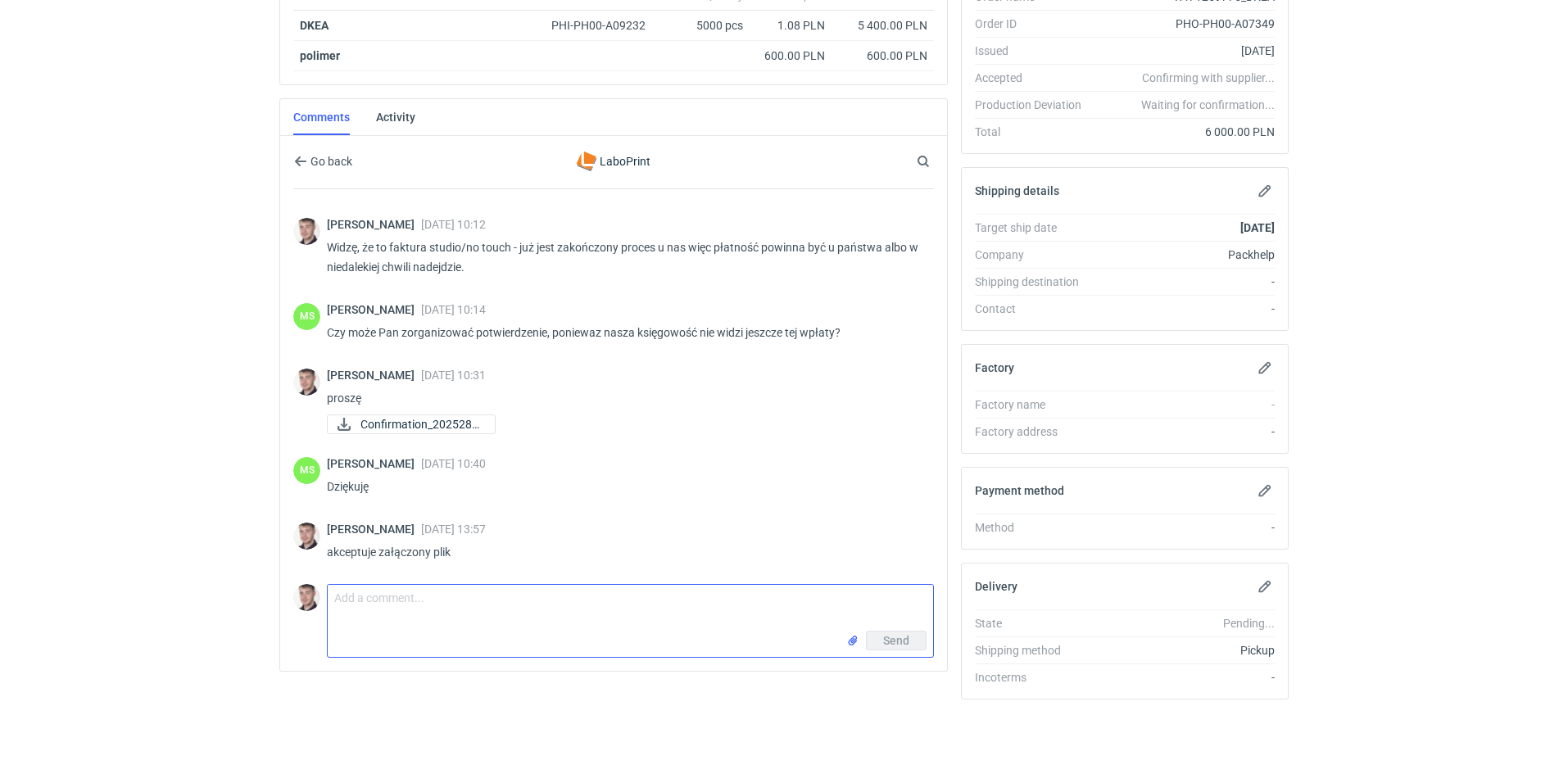
click at [446, 609] on textarea "Comment message" at bounding box center [630, 608] width 605 height 46
type textarea "mogę prosić o zaakceptowanie zamówienia i podanie terminu?"
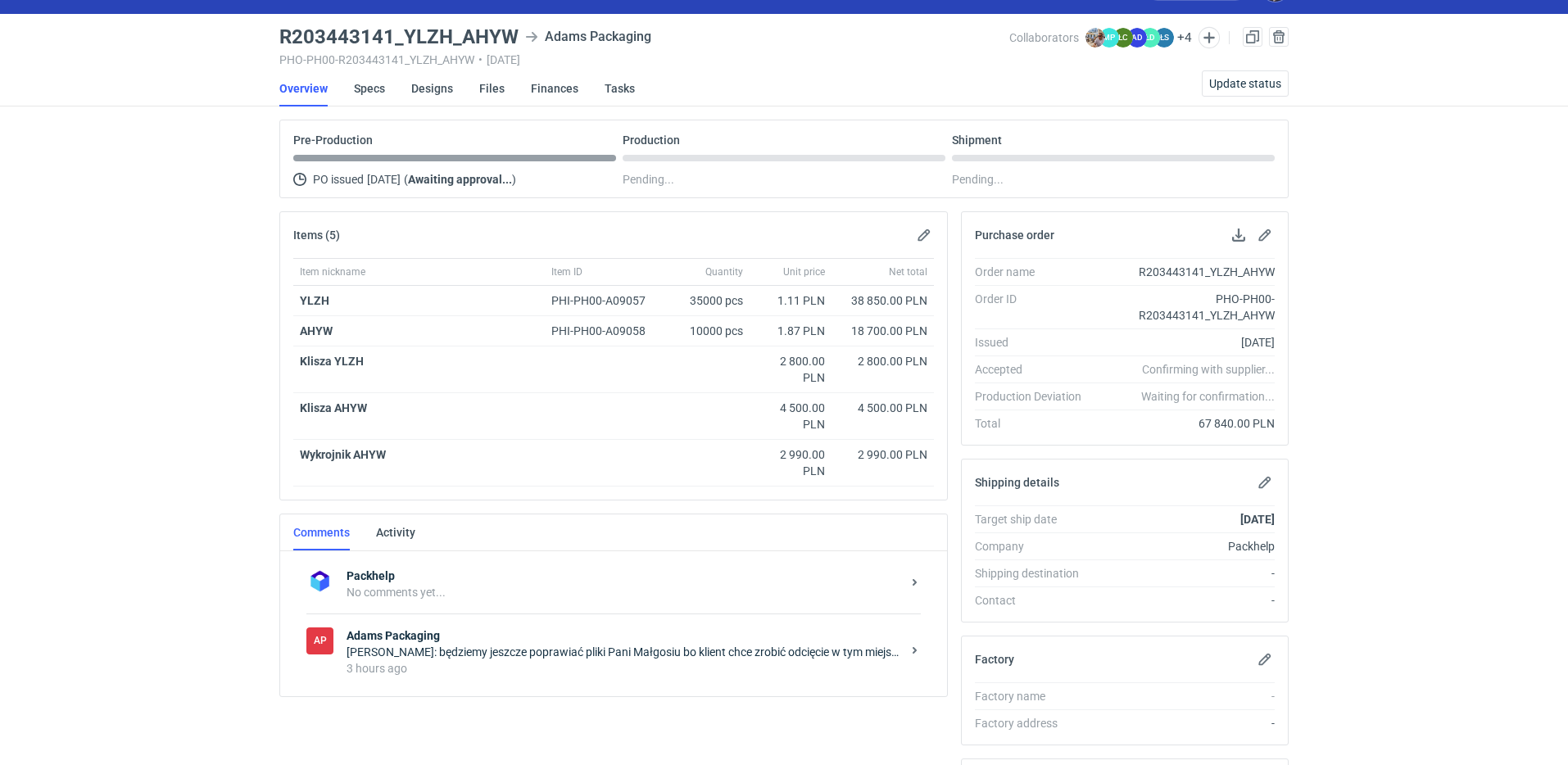
scroll to position [127, 0]
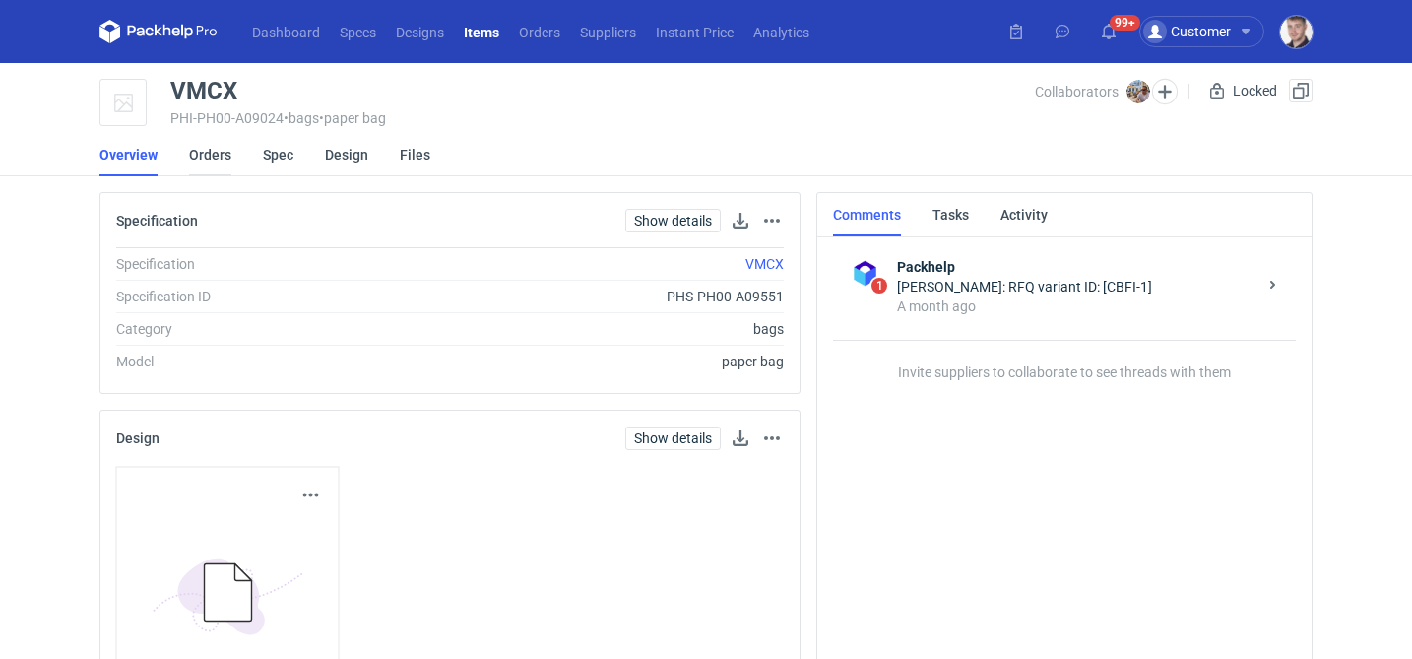
click at [200, 159] on link "Orders" at bounding box center [210, 154] width 42 height 43
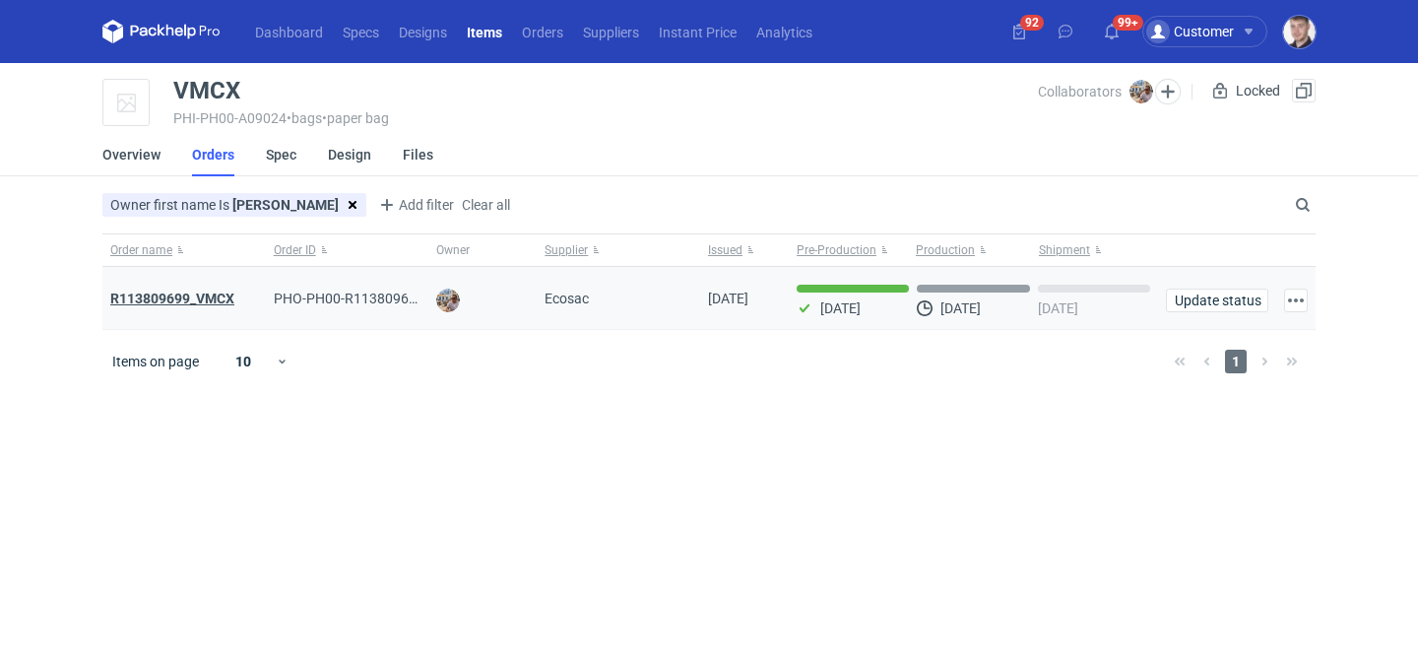
click at [230, 295] on strong "R113809699_VMCX" at bounding box center [172, 298] width 124 height 16
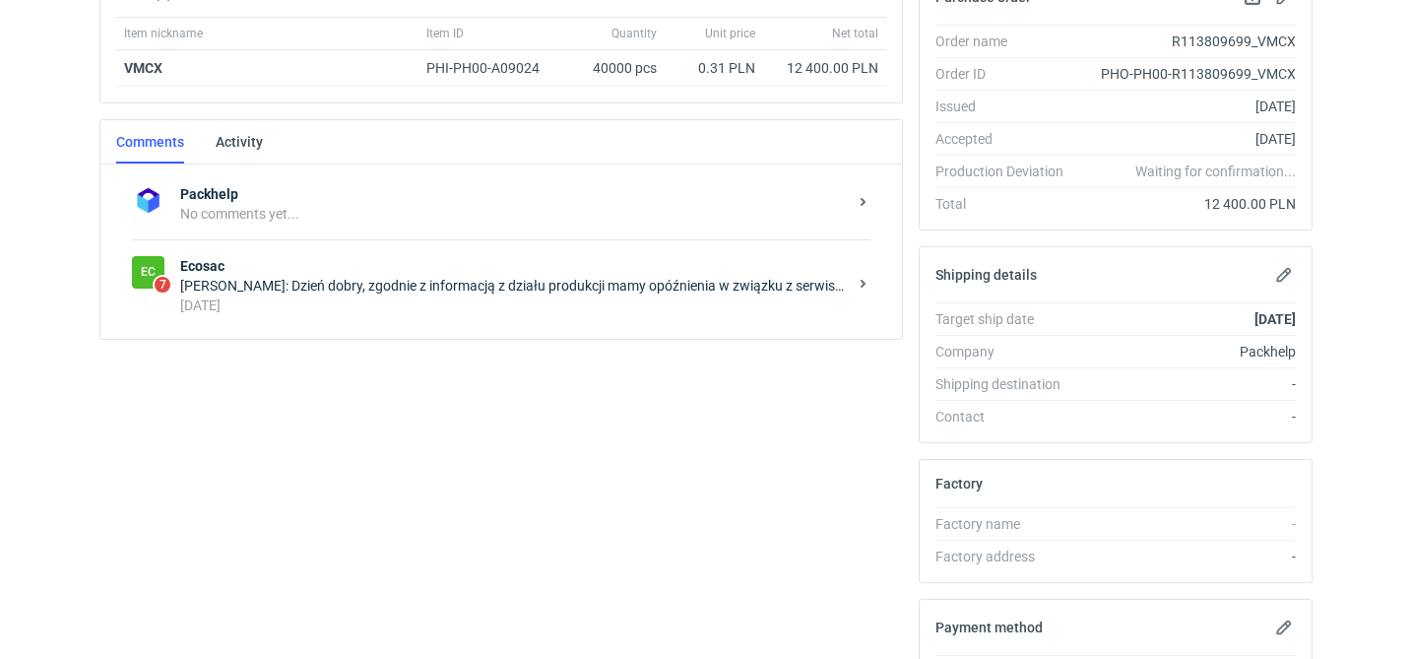
click at [554, 306] on div "5 days ago" at bounding box center [513, 305] width 666 height 20
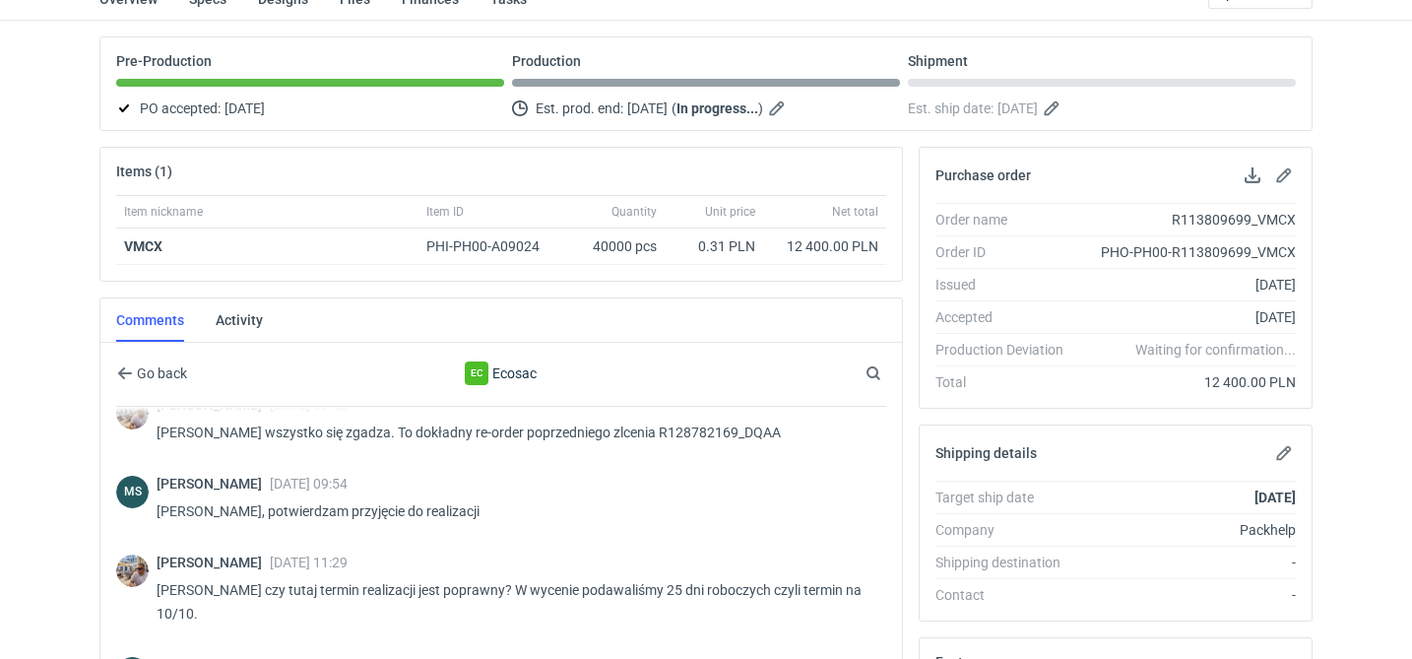
scroll to position [565, 0]
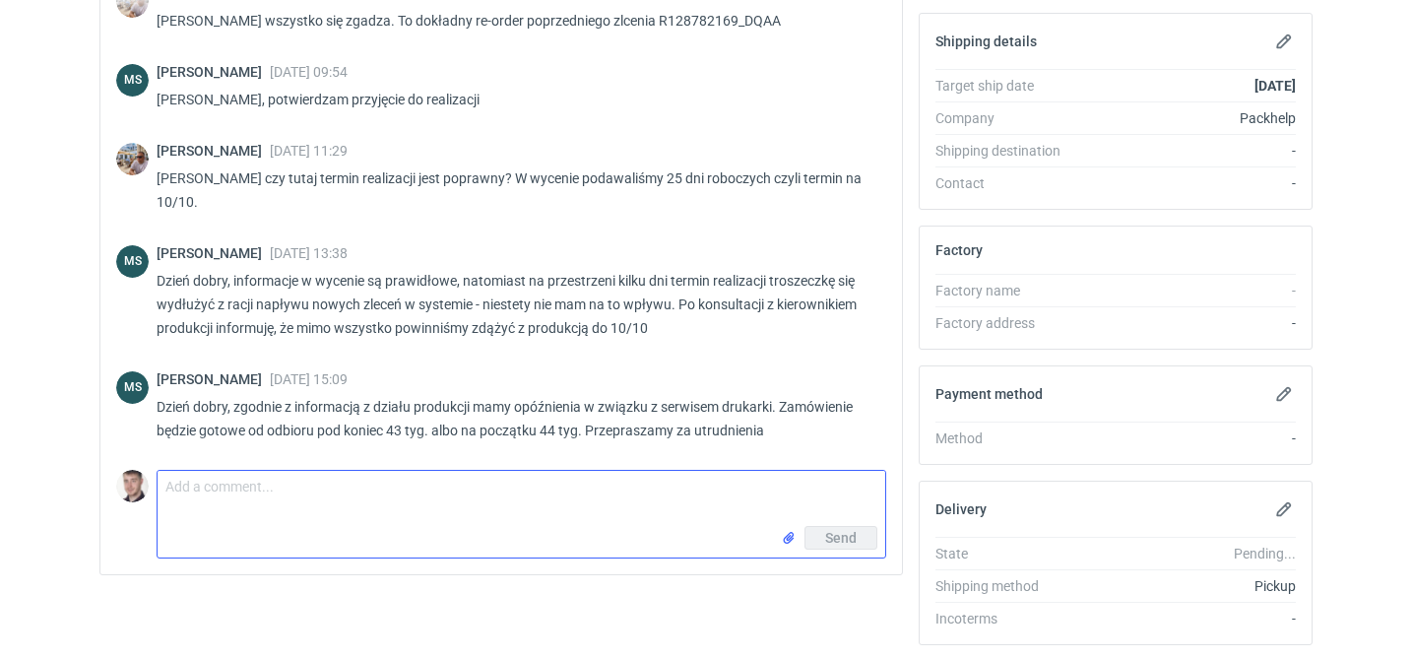
click at [375, 493] on textarea "Comment message" at bounding box center [521, 498] width 727 height 55
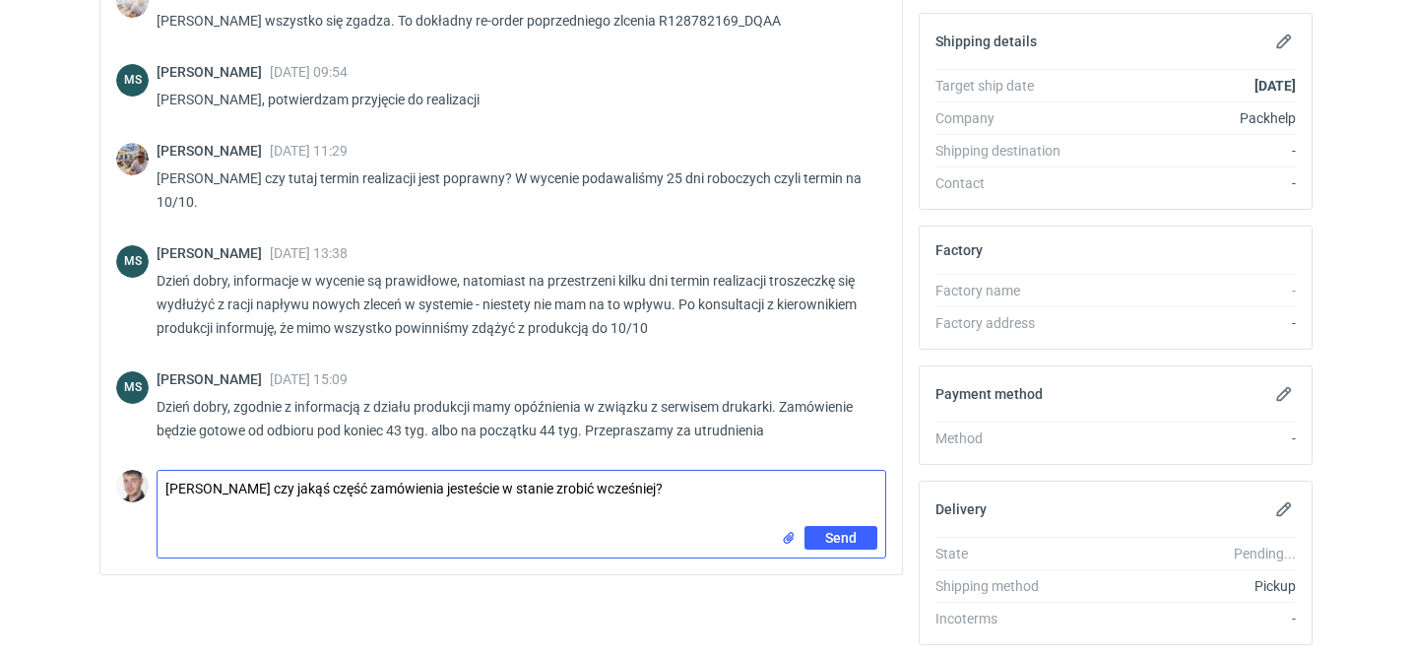
paste textarea "koniec października/początek listopada niestety nie wchodzi w grę u klienta"
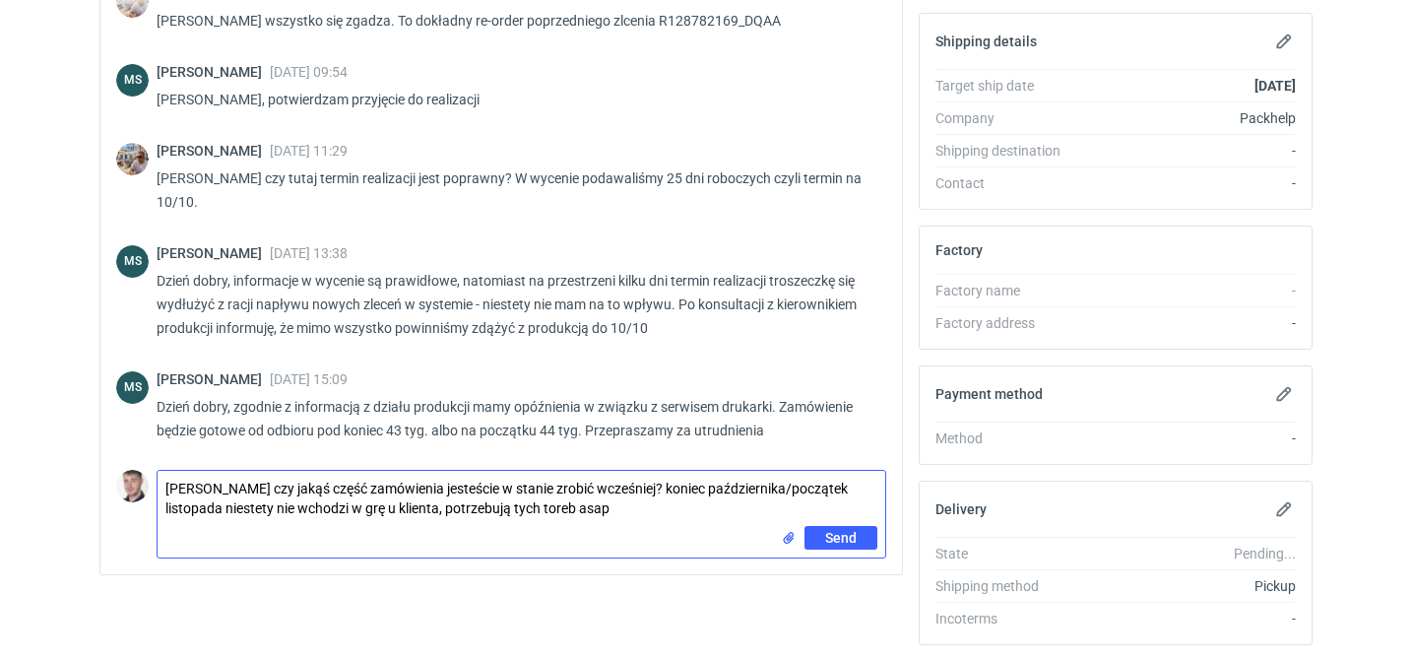
type textarea "Panie Michale czy jakąś część zamówienia jesteście w stanie zrobić wcześniej? k…"
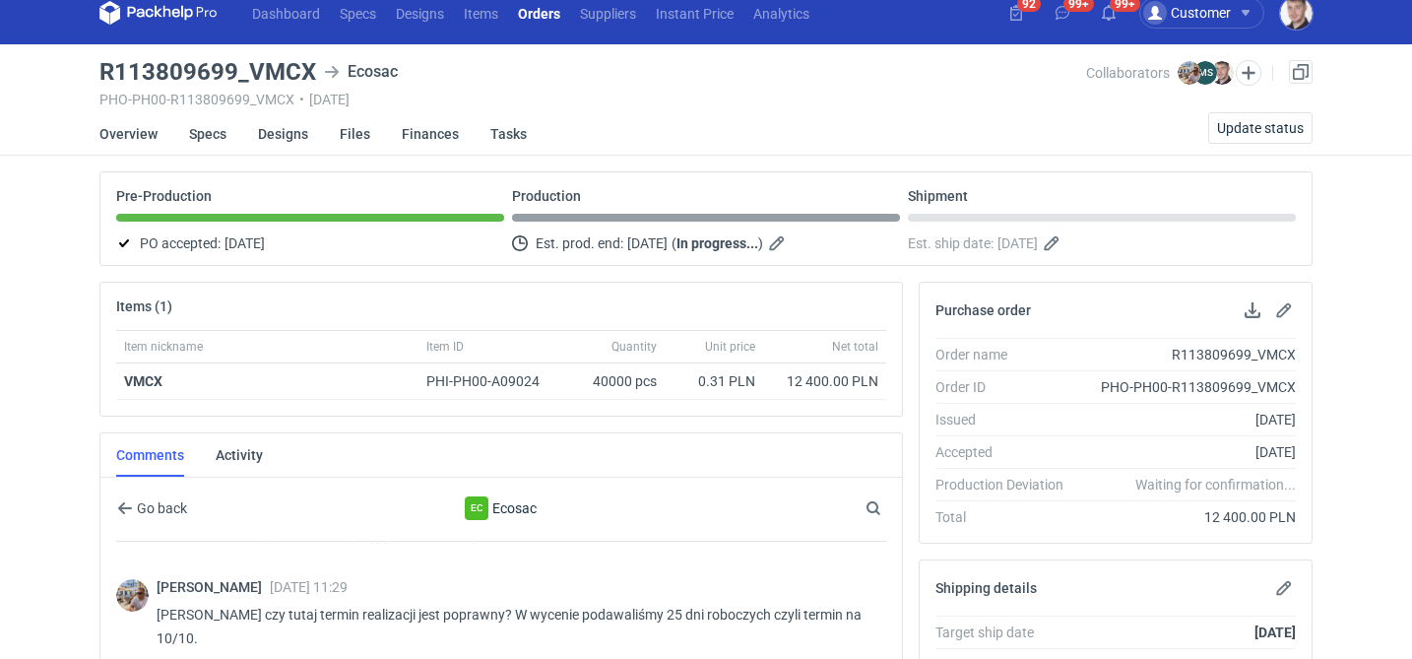
scroll to position [0, 0]
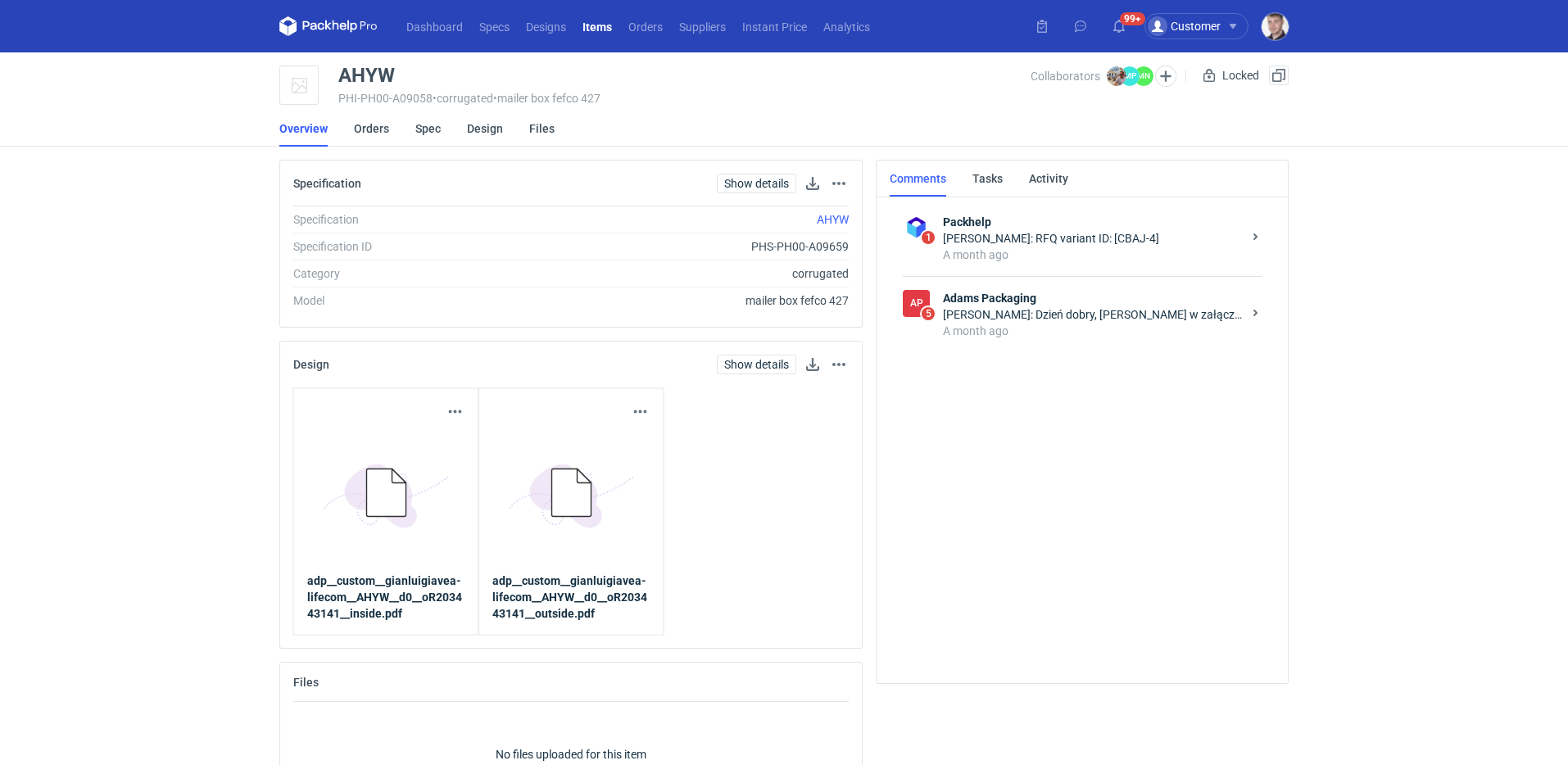
click at [1085, 325] on div "A month ago" at bounding box center [1092, 331] width 299 height 17
click at [1025, 317] on div "[PERSON_NAME]: [PERSON_NAME] w załączniku oferta, zadruk wewnątrz policzony po …" at bounding box center [1092, 315] width 299 height 17
click at [366, 134] on link "Orders" at bounding box center [371, 128] width 35 height 36
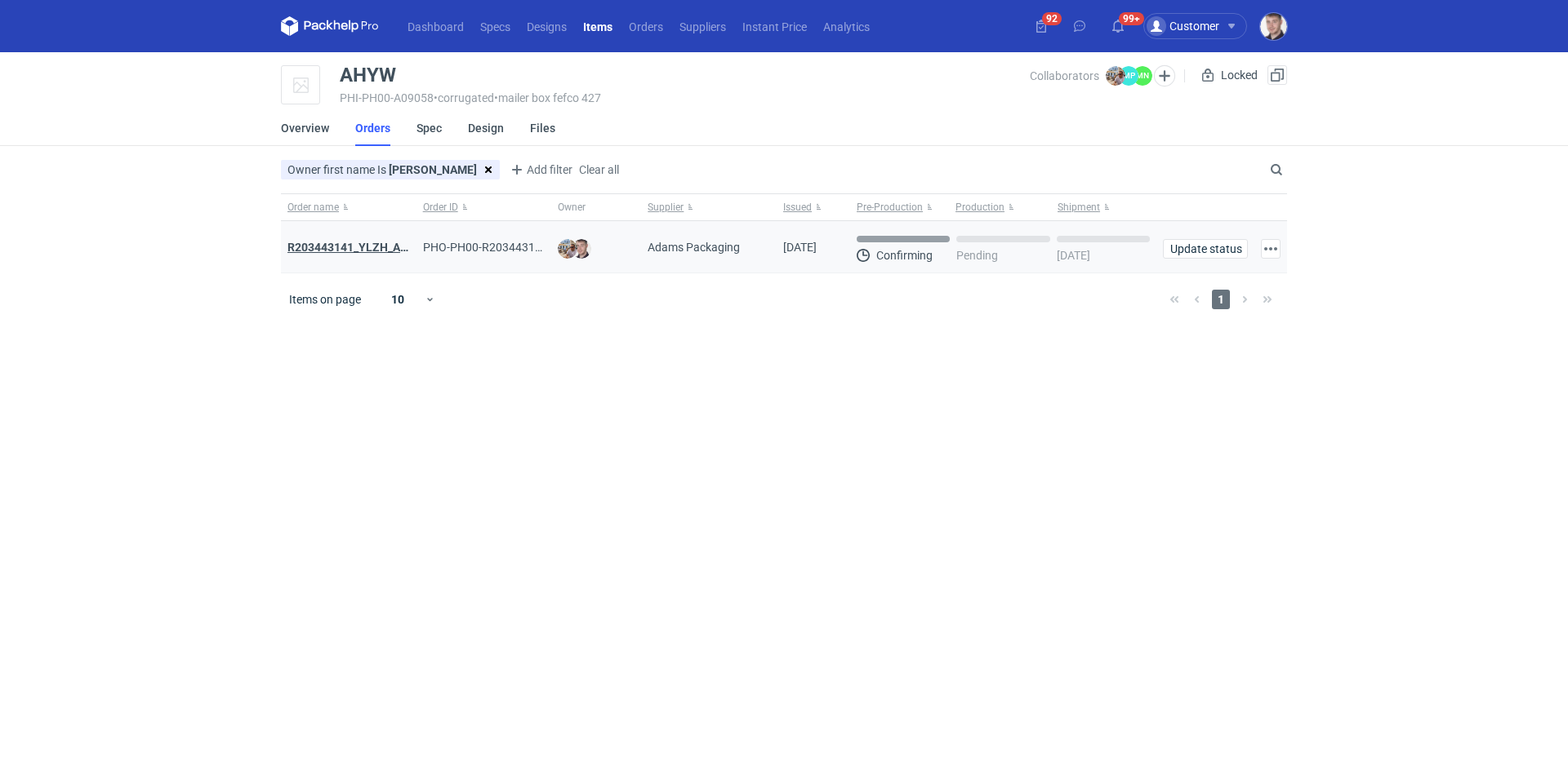
click at [382, 251] on strong "R203443141_YLZH_AHYW" at bounding box center [357, 247] width 138 height 13
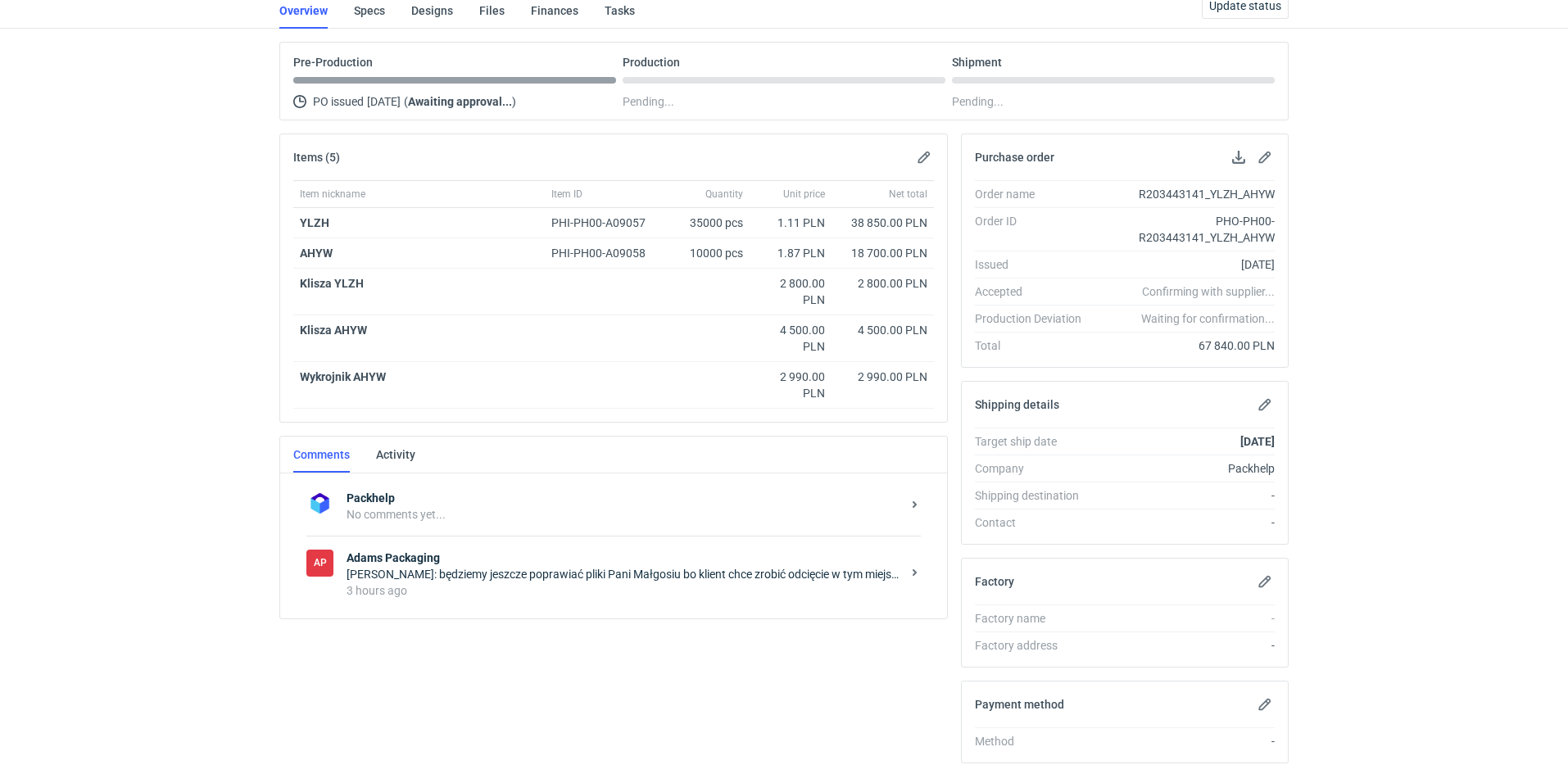
click at [564, 573] on div "[PERSON_NAME]: będziemy jeszcze poprawiać pliki Pani Małgosiu bo klient chce zr…" at bounding box center [623, 574] width 554 height 17
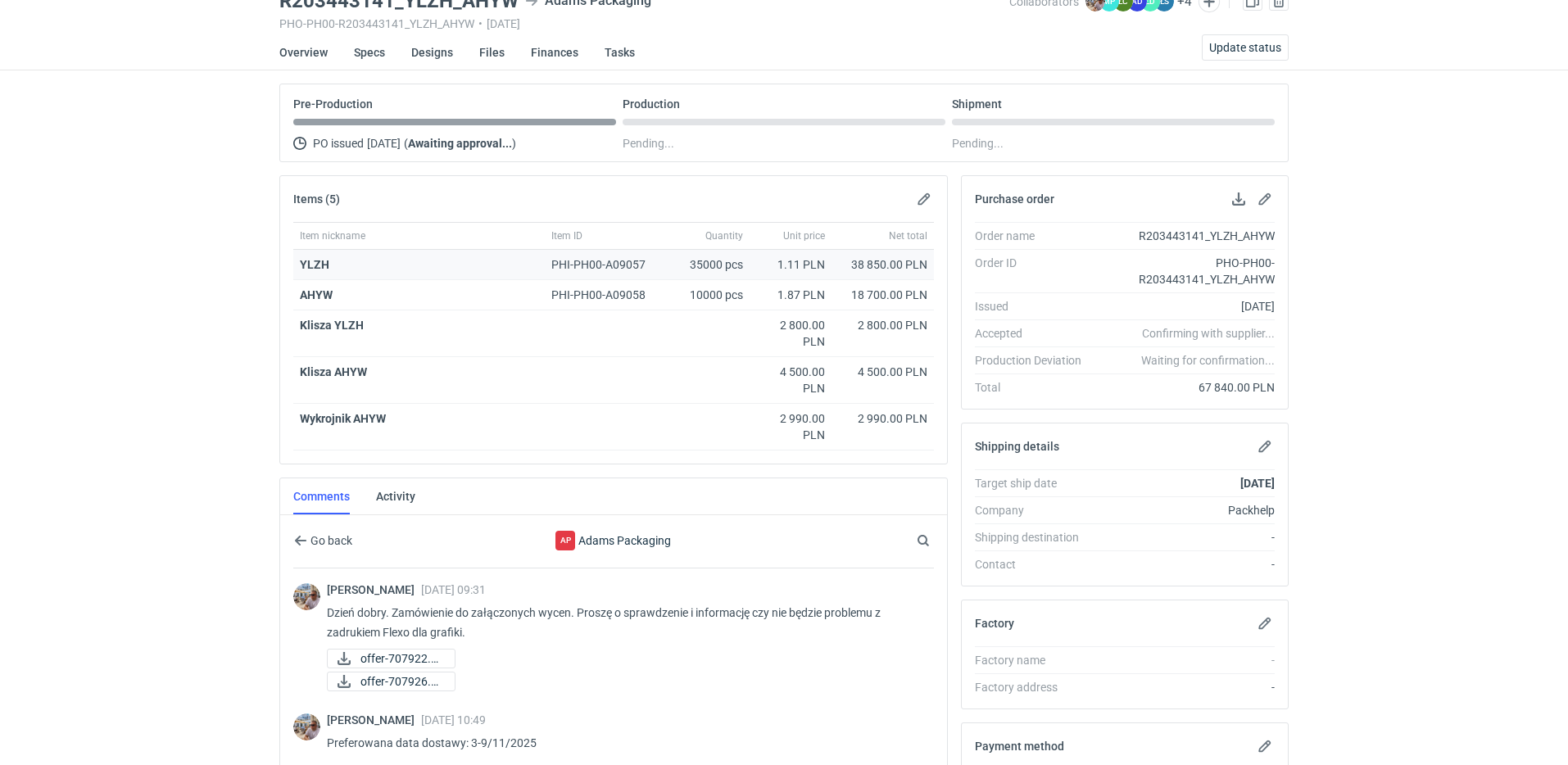
scroll to position [153, 0]
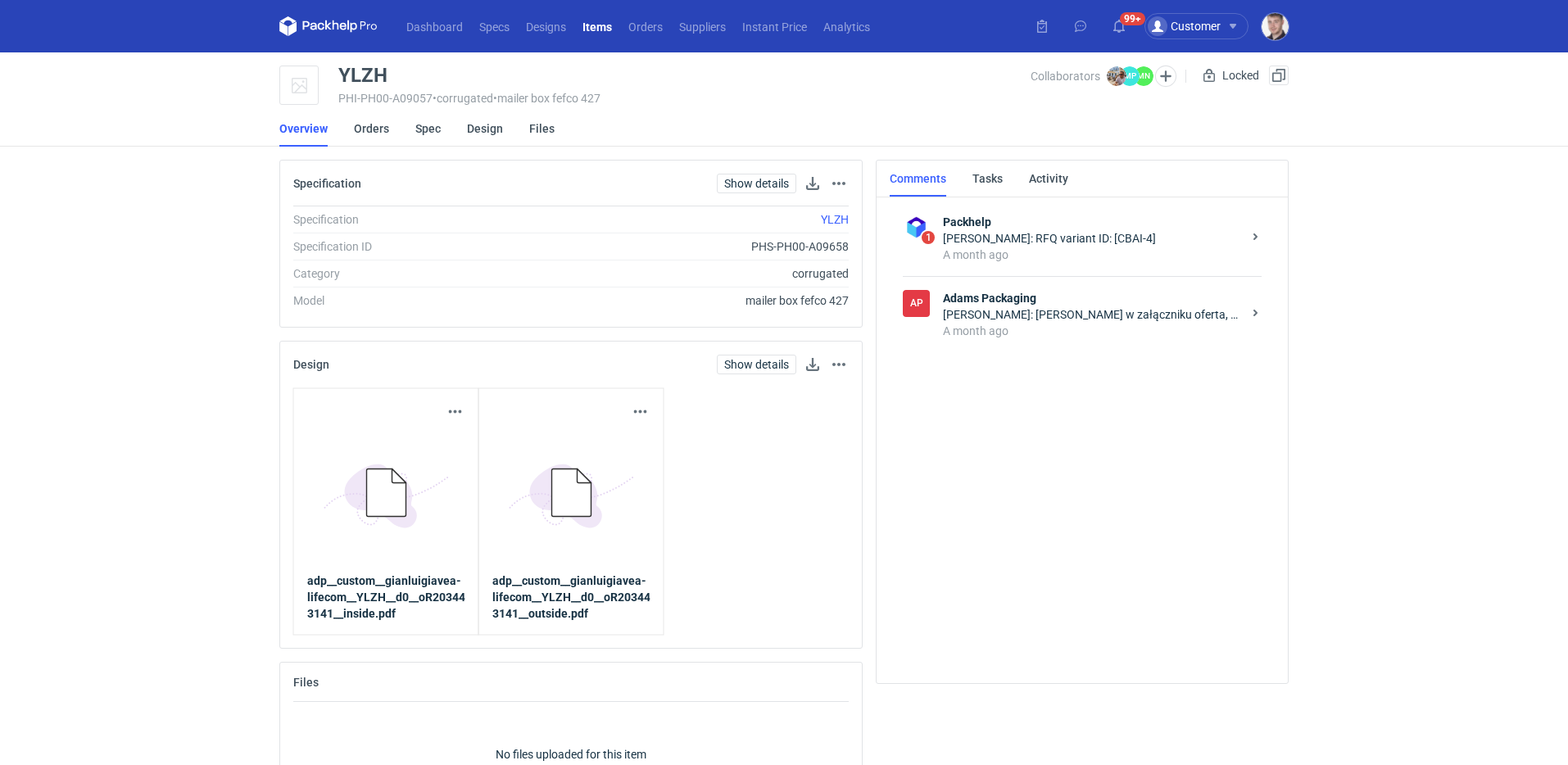
click at [1089, 303] on strong "Adams Packaging" at bounding box center [1092, 298] width 299 height 17
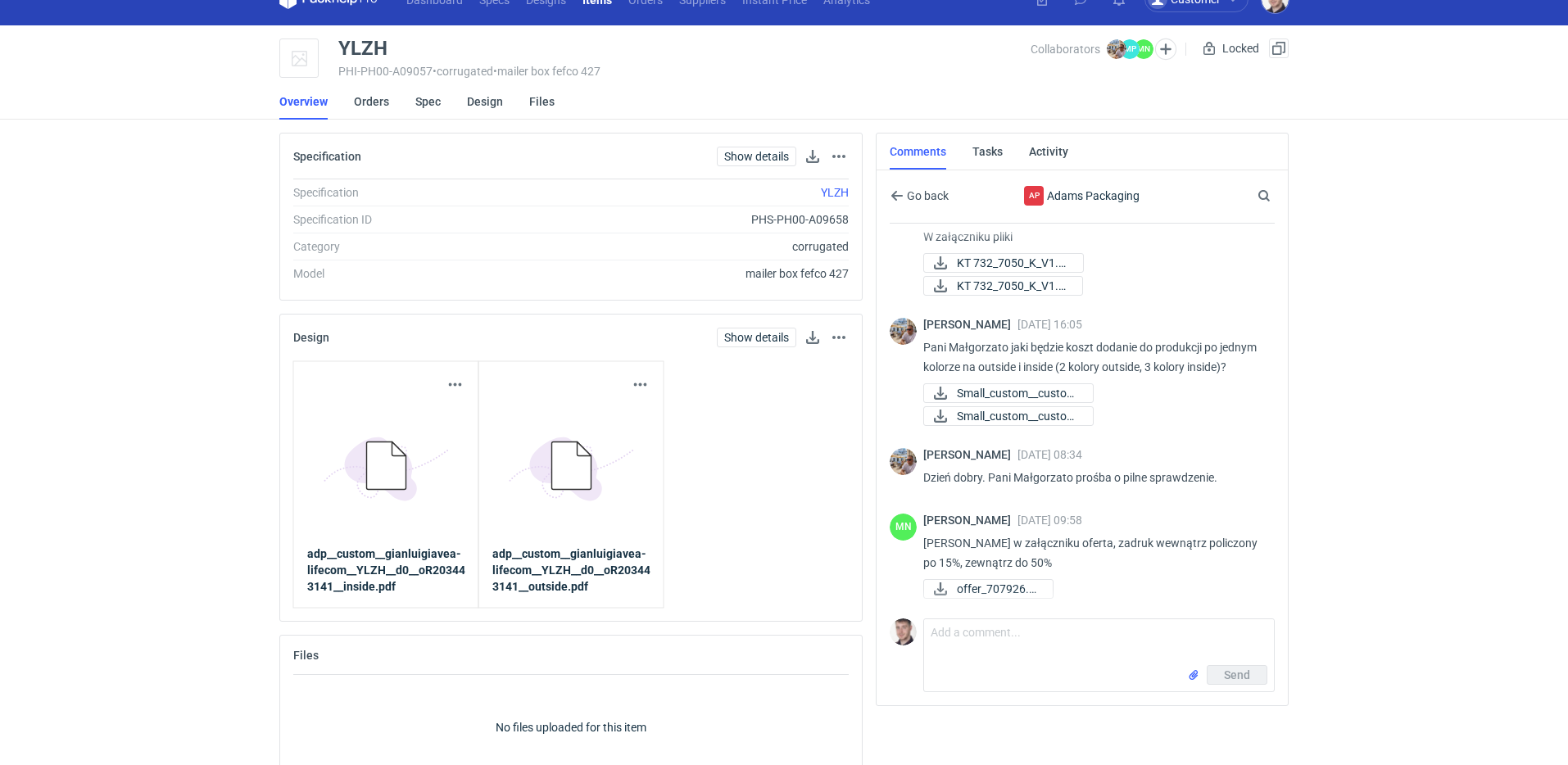
scroll to position [45, 0]
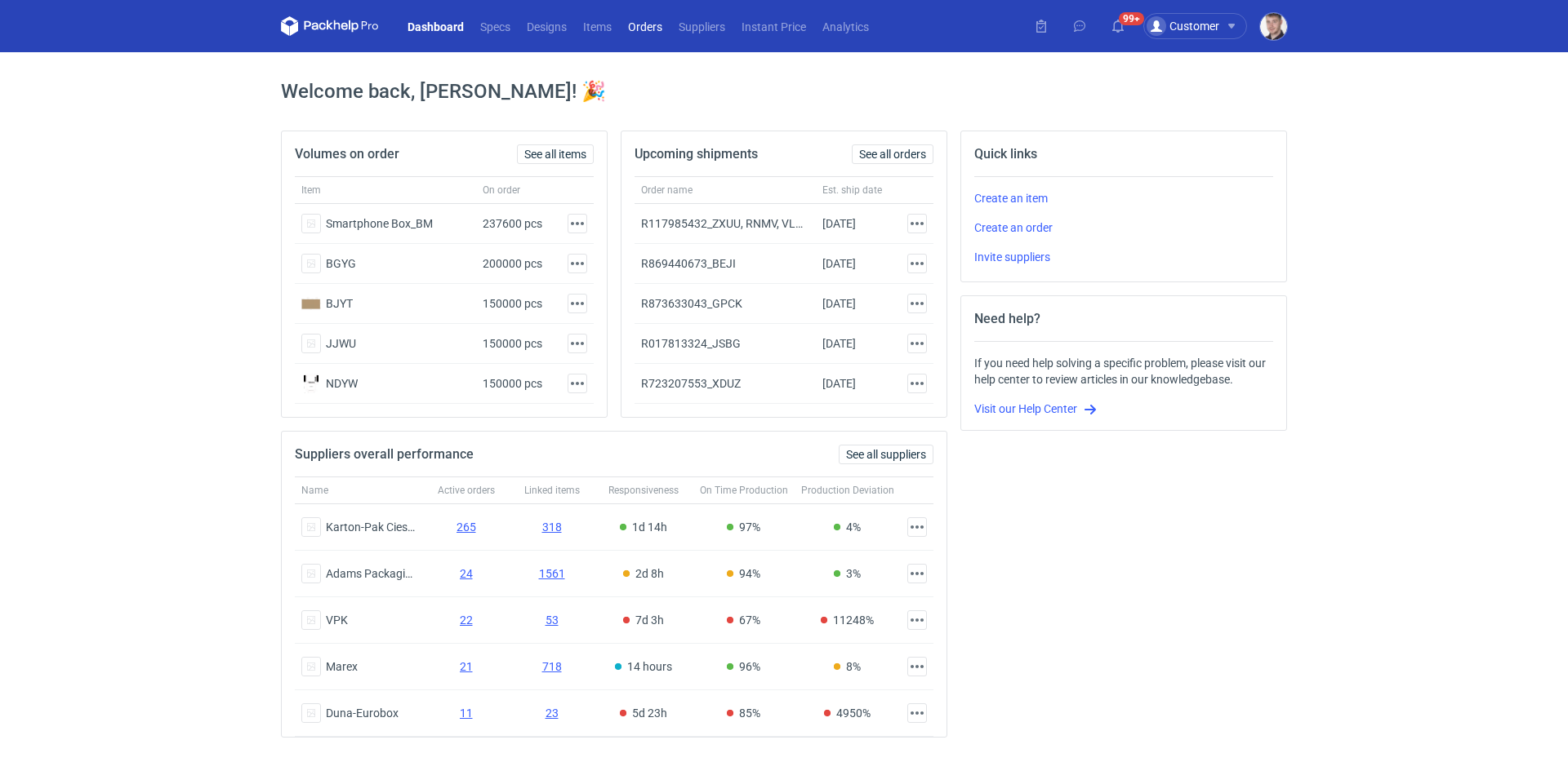
click at [636, 21] on link "Orders" at bounding box center [645, 27] width 51 height 20
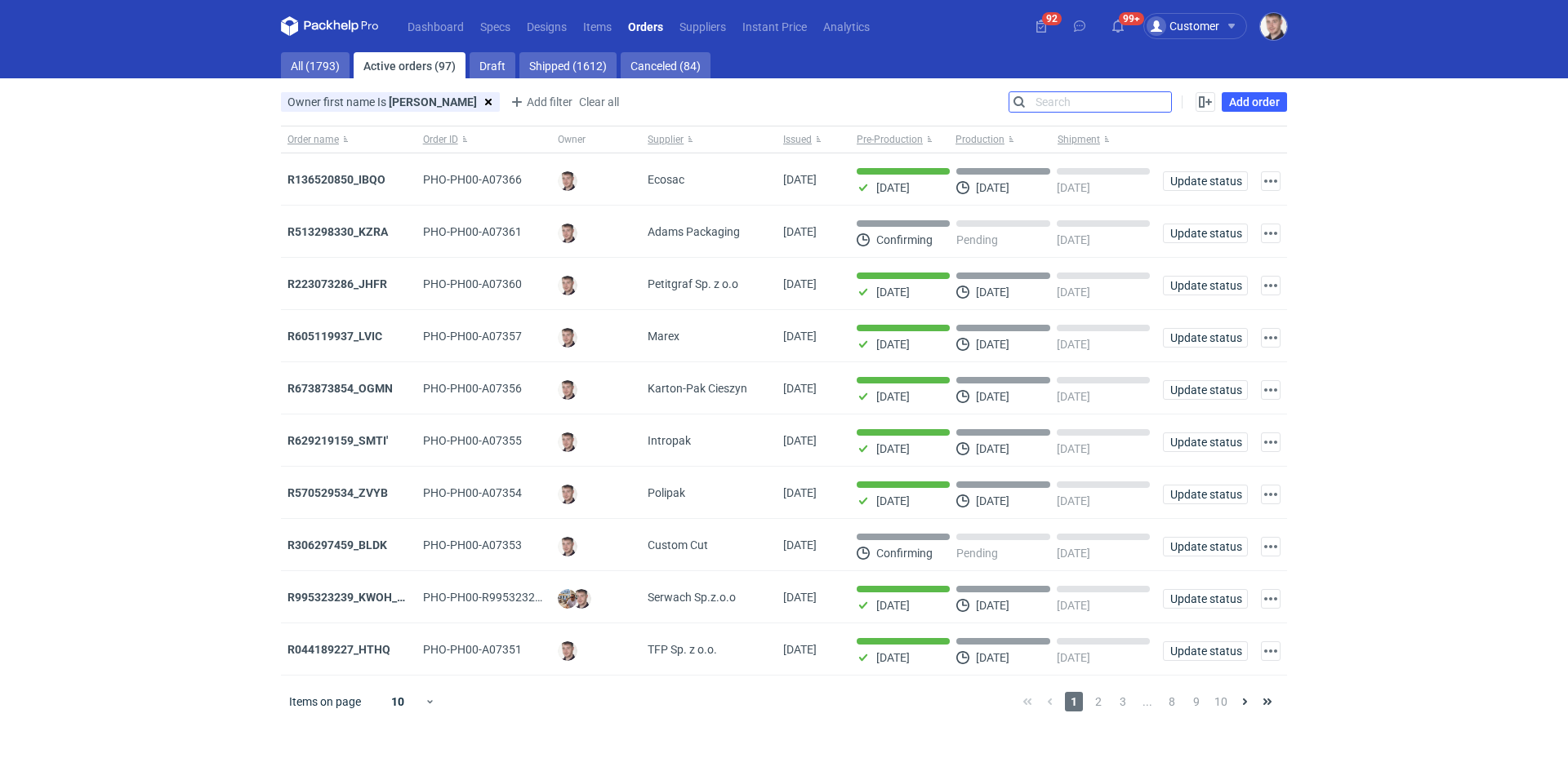
click at [1157, 104] on input "Search" at bounding box center [1090, 102] width 162 height 20
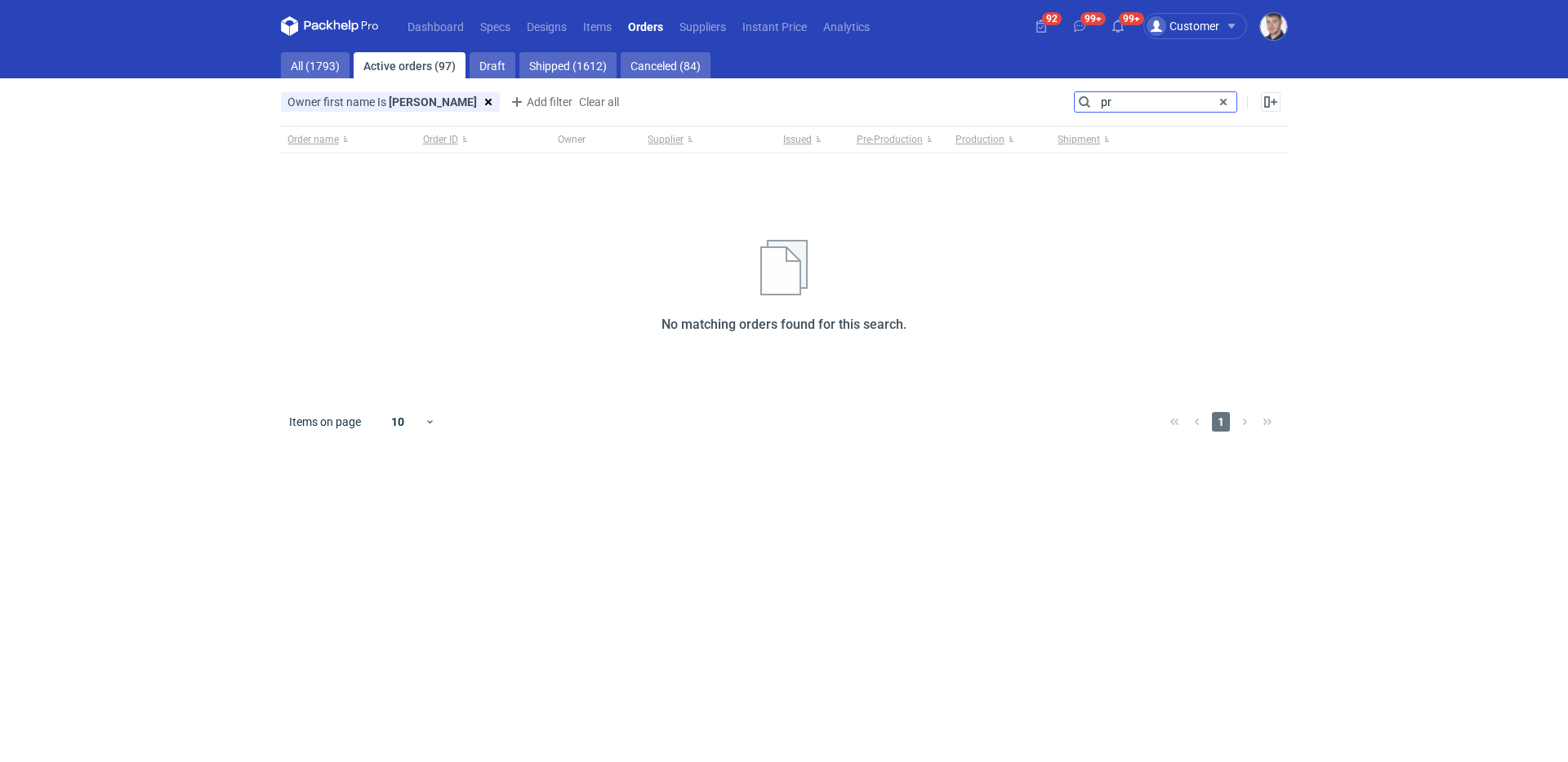
type input "p"
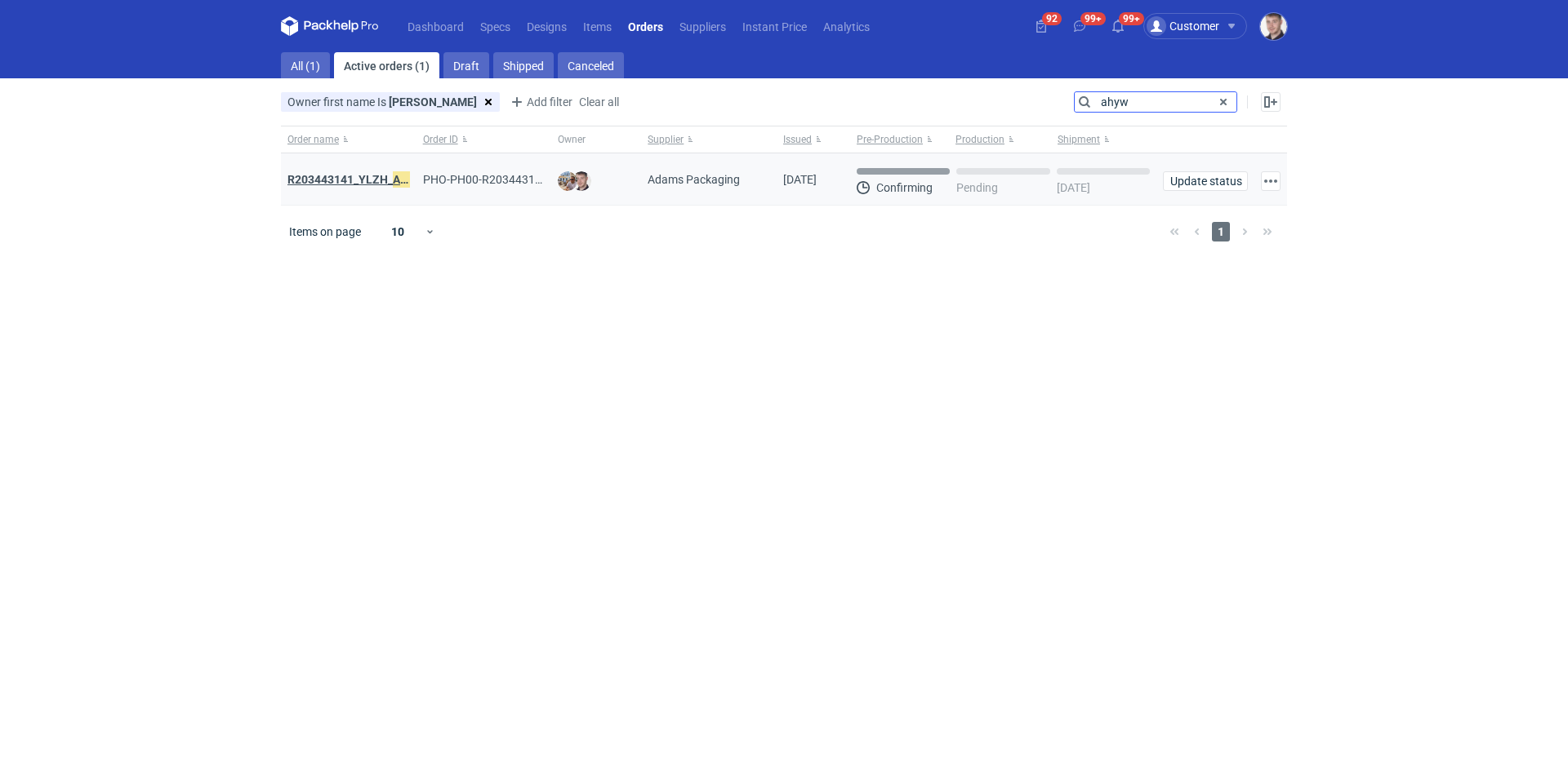
type input "ahyw"
click at [393, 179] on em "AHYW" at bounding box center [408, 180] width 32 height 18
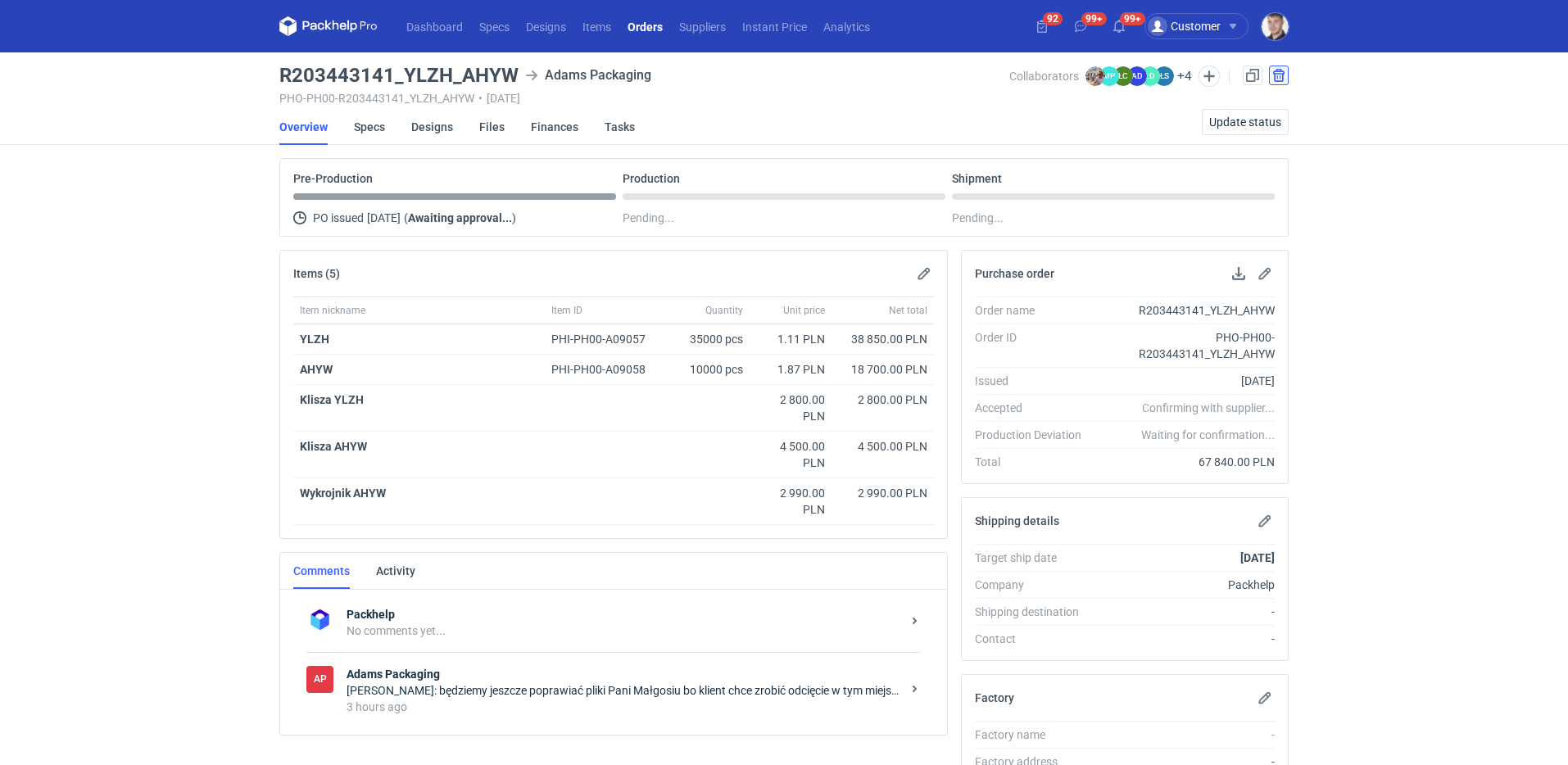
click at [1286, 75] on button "button" at bounding box center [1279, 76] width 20 height 20
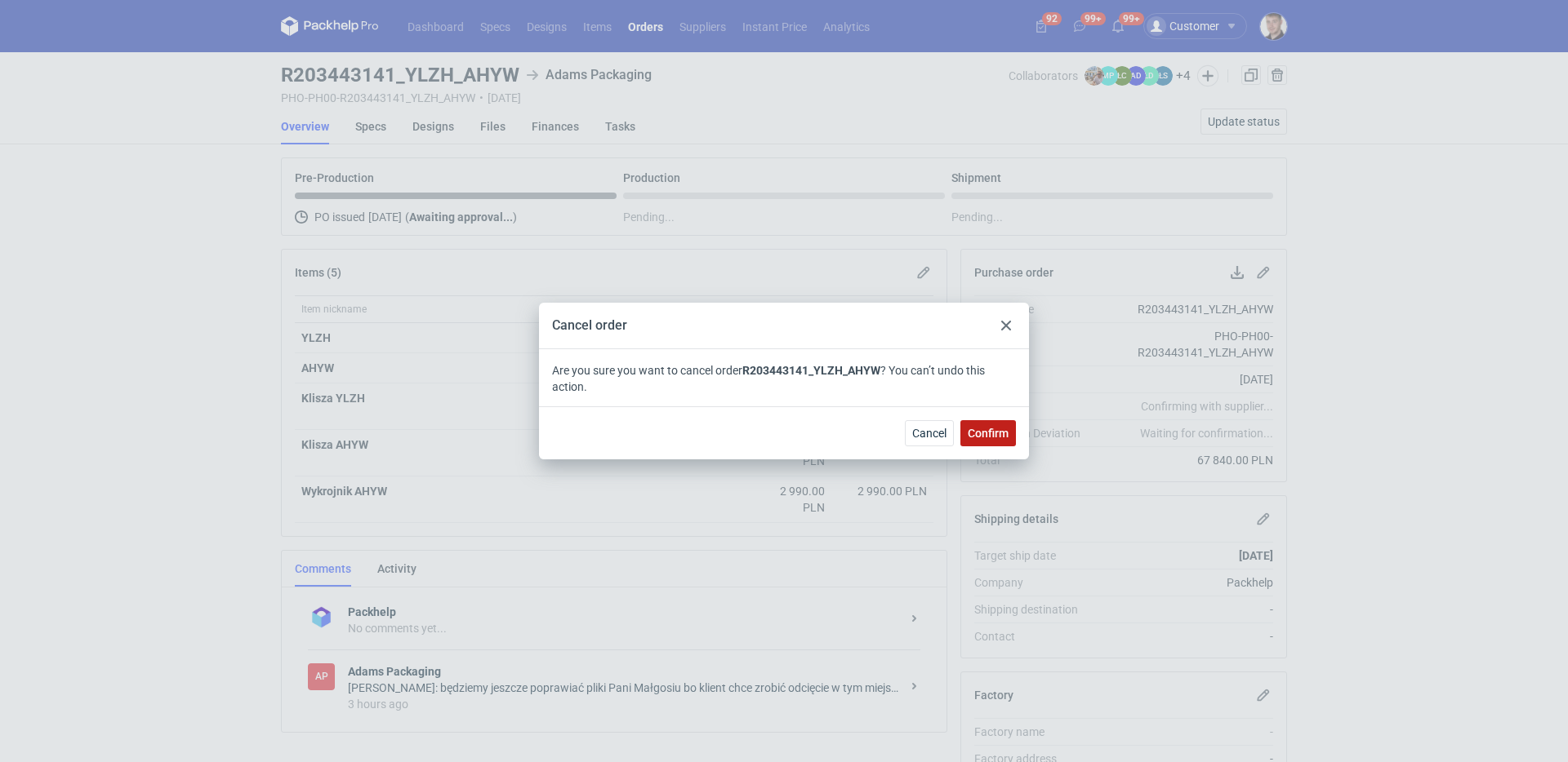
click at [1001, 440] on button "Confirm" at bounding box center [988, 434] width 56 height 27
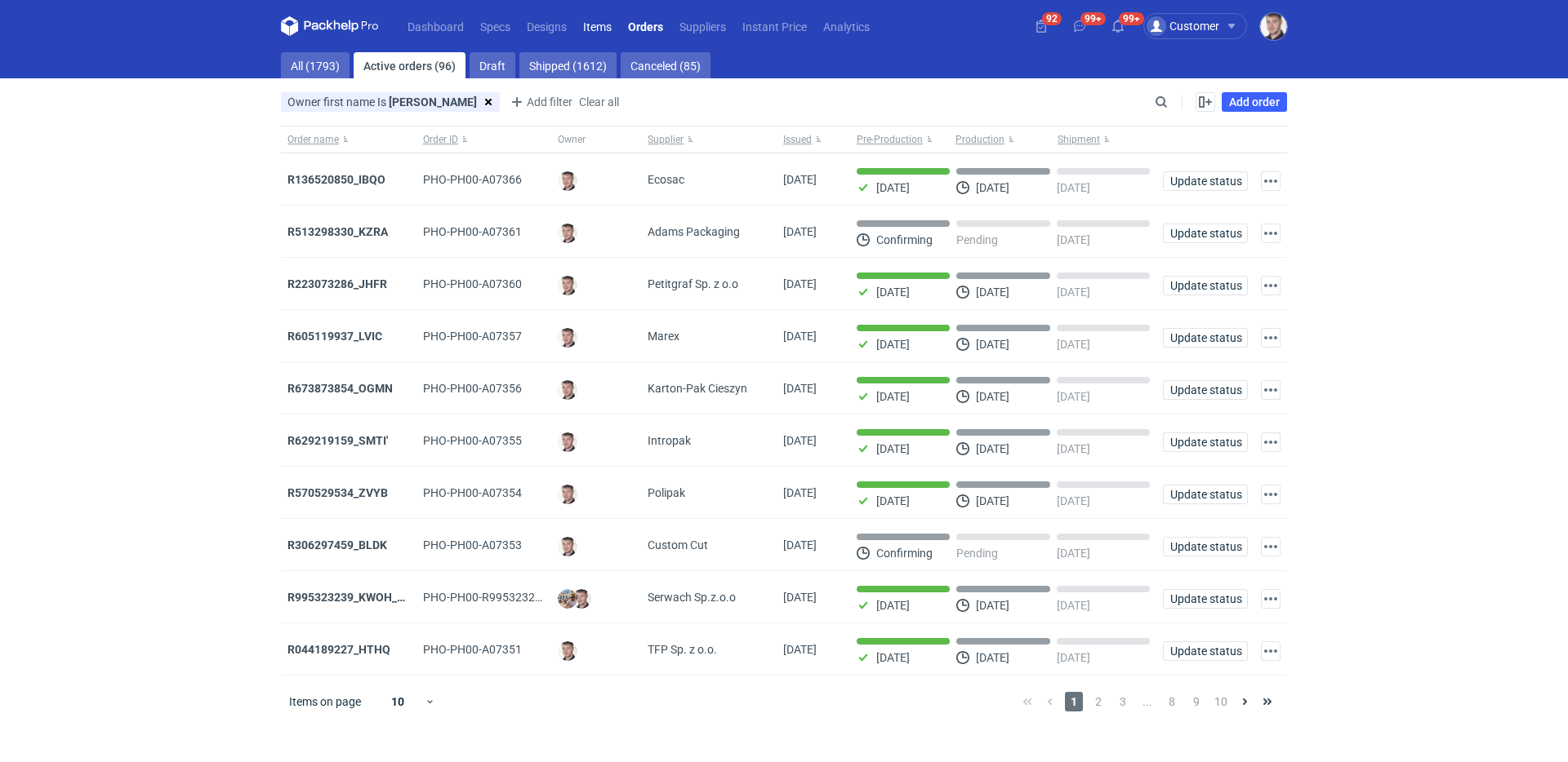
click at [593, 27] on link "Items" at bounding box center [597, 27] width 45 height 20
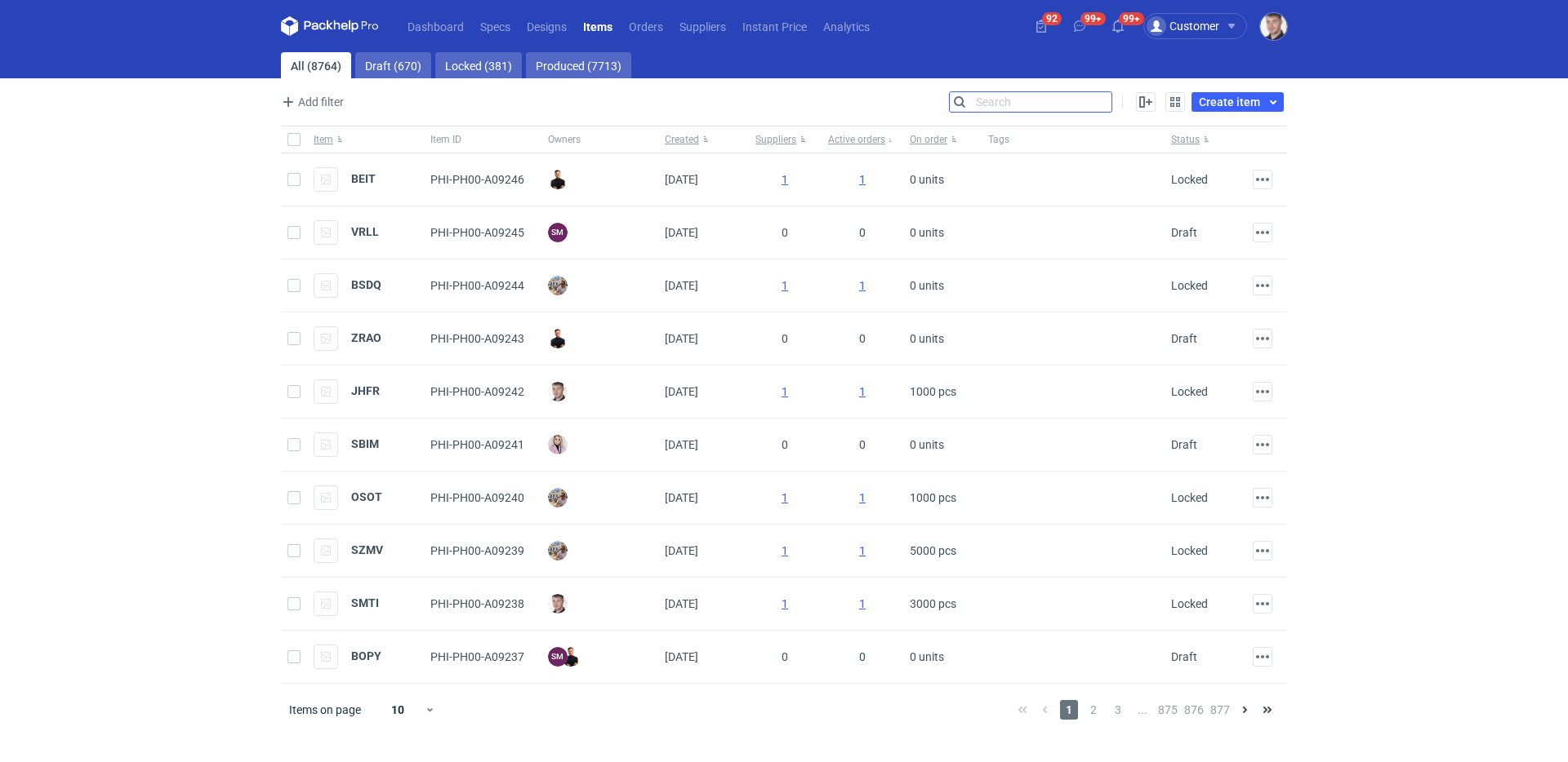
click at [1108, 106] on input "Search" at bounding box center [1030, 102] width 162 height 20
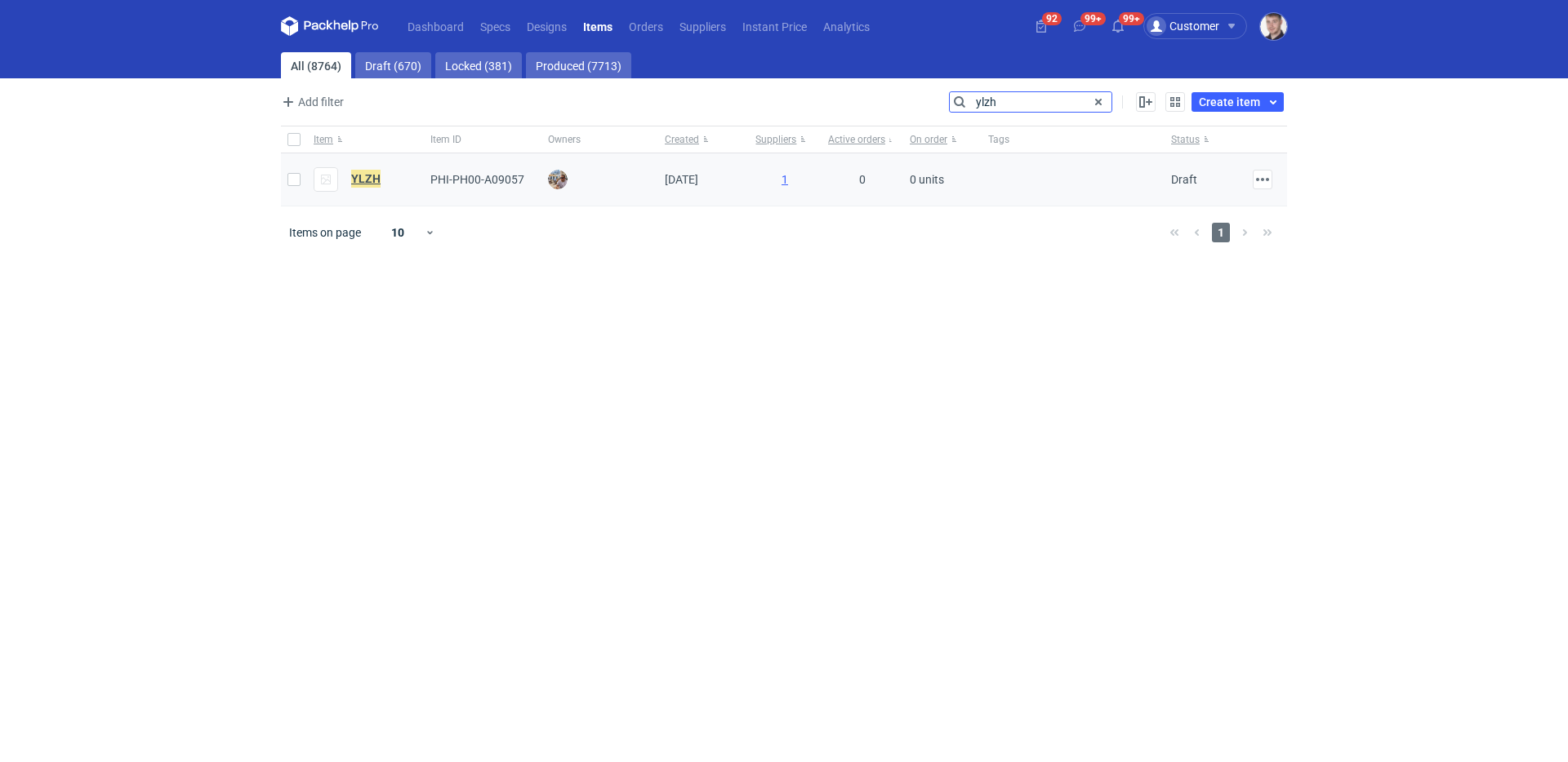
type input "ylzh"
click at [358, 181] on em "YLZH" at bounding box center [365, 179] width 29 height 18
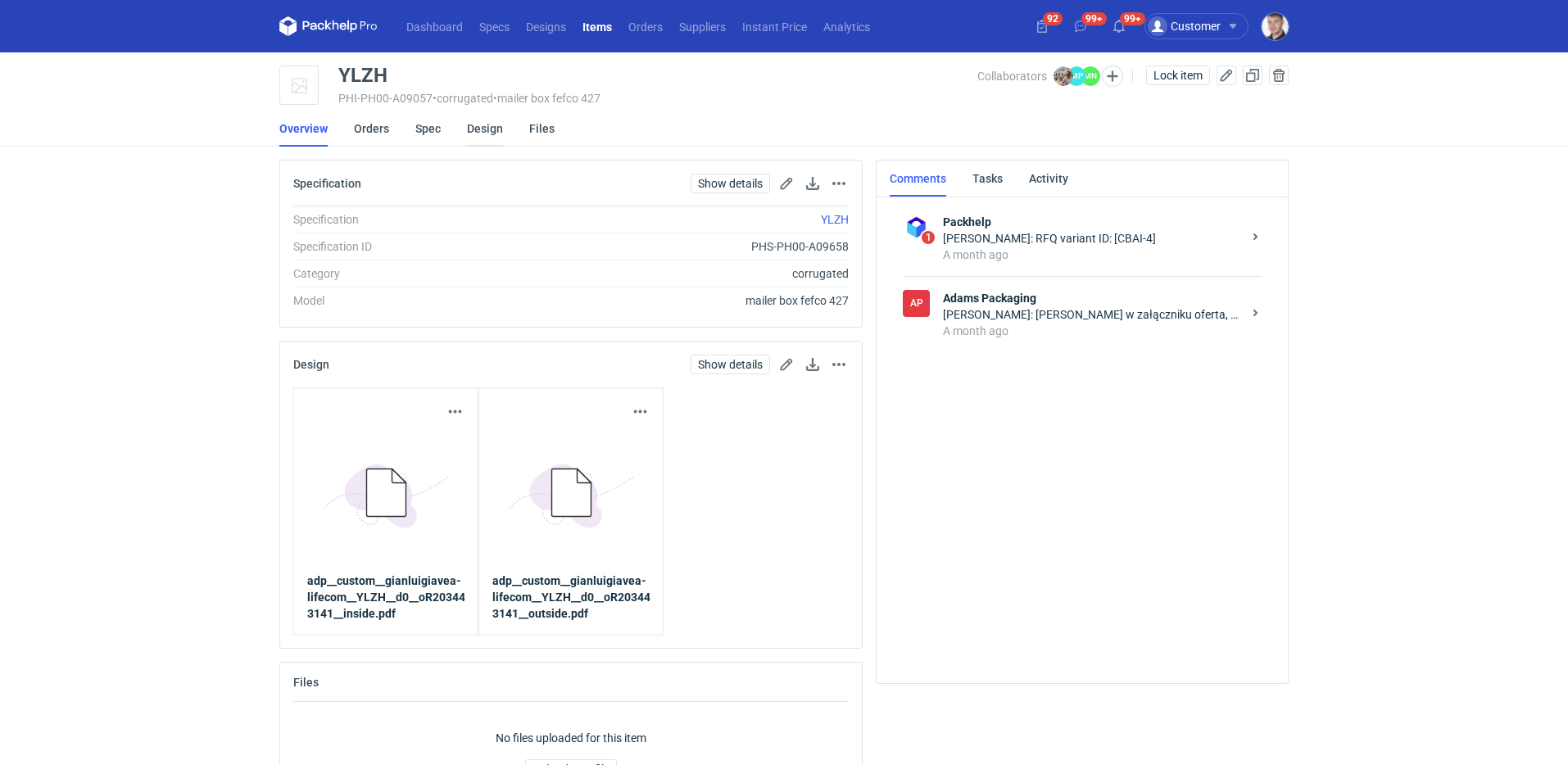
click at [483, 130] on link "Design" at bounding box center [484, 128] width 36 height 36
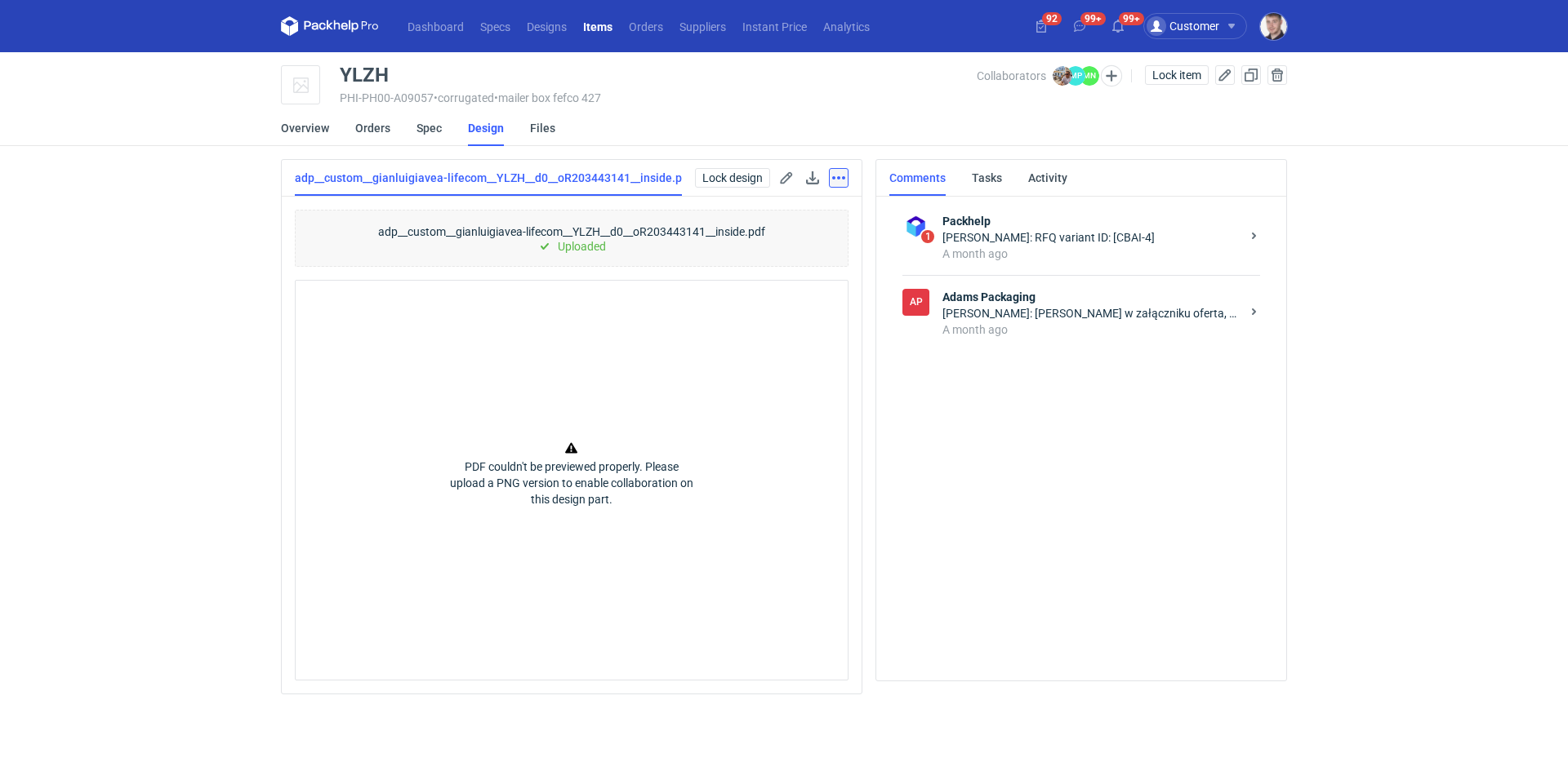
click at [844, 184] on button "button" at bounding box center [839, 178] width 20 height 20
click at [774, 261] on button "Remove from item" at bounding box center [762, 257] width 161 height 27
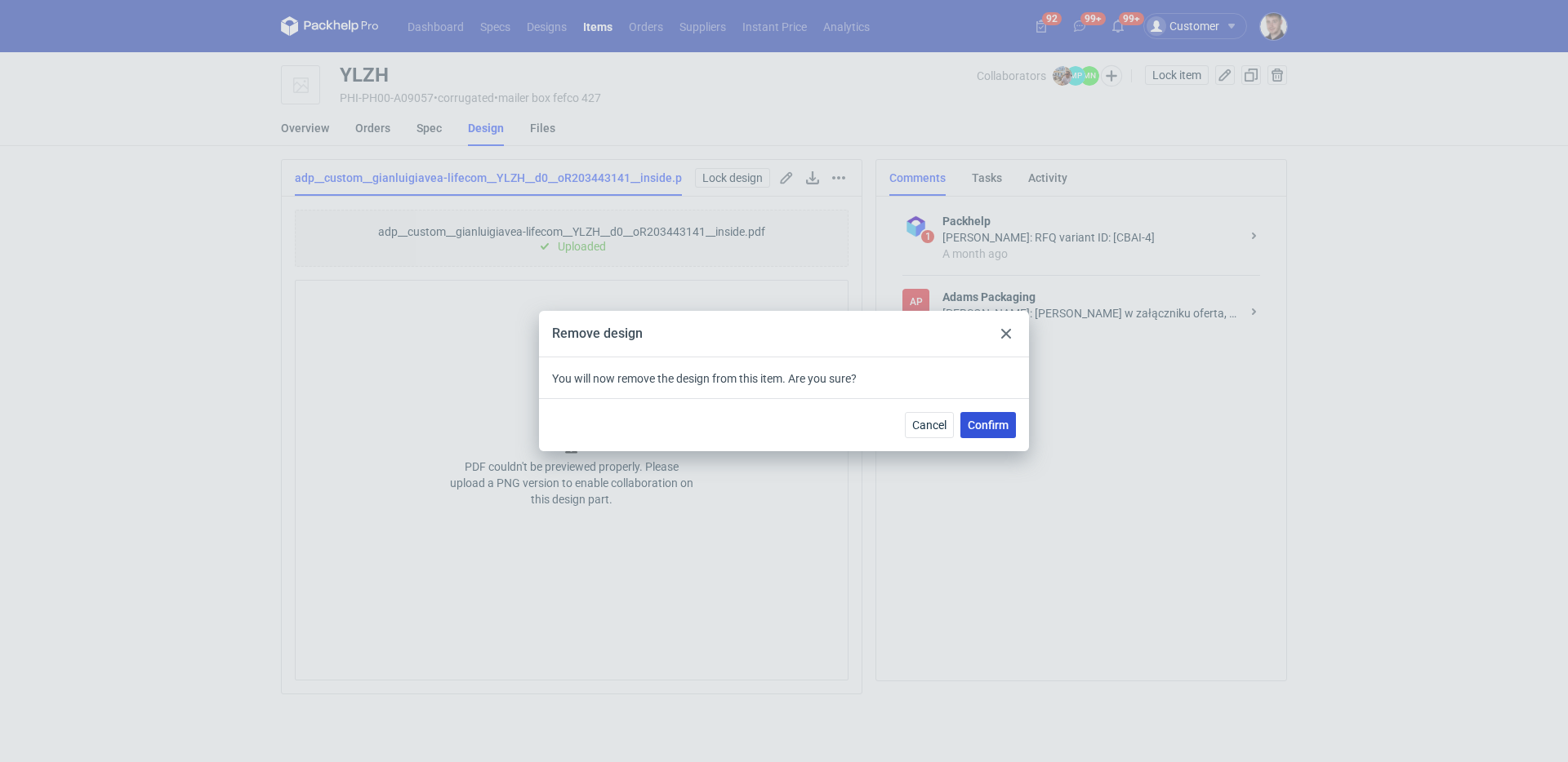
click at [973, 429] on span "Confirm" at bounding box center [988, 425] width 41 height 12
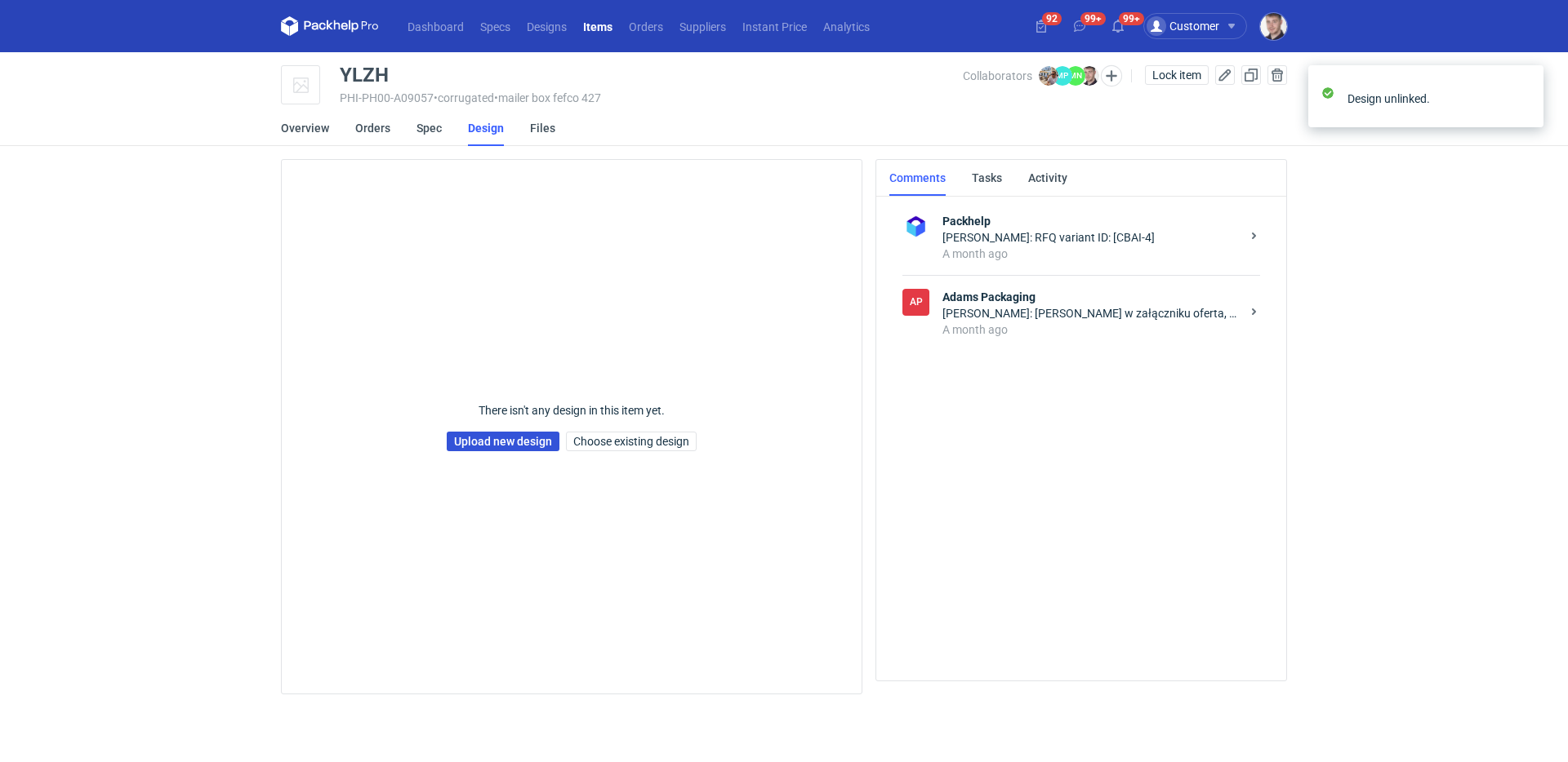
click at [507, 437] on link "Upload new design" at bounding box center [503, 442] width 113 height 20
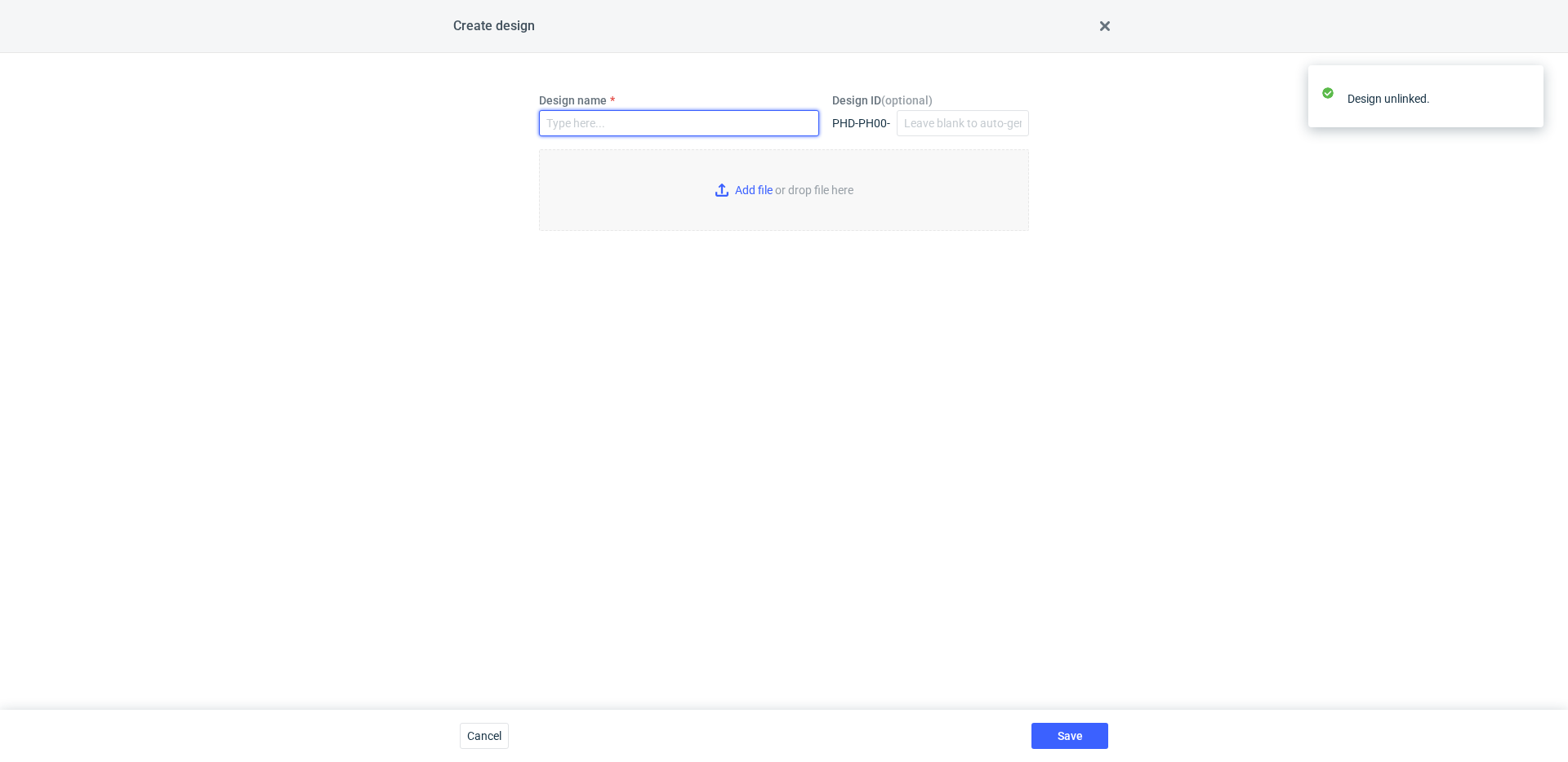
click at [605, 114] on input "Design name" at bounding box center [679, 124] width 280 height 27
type input "YLZH"
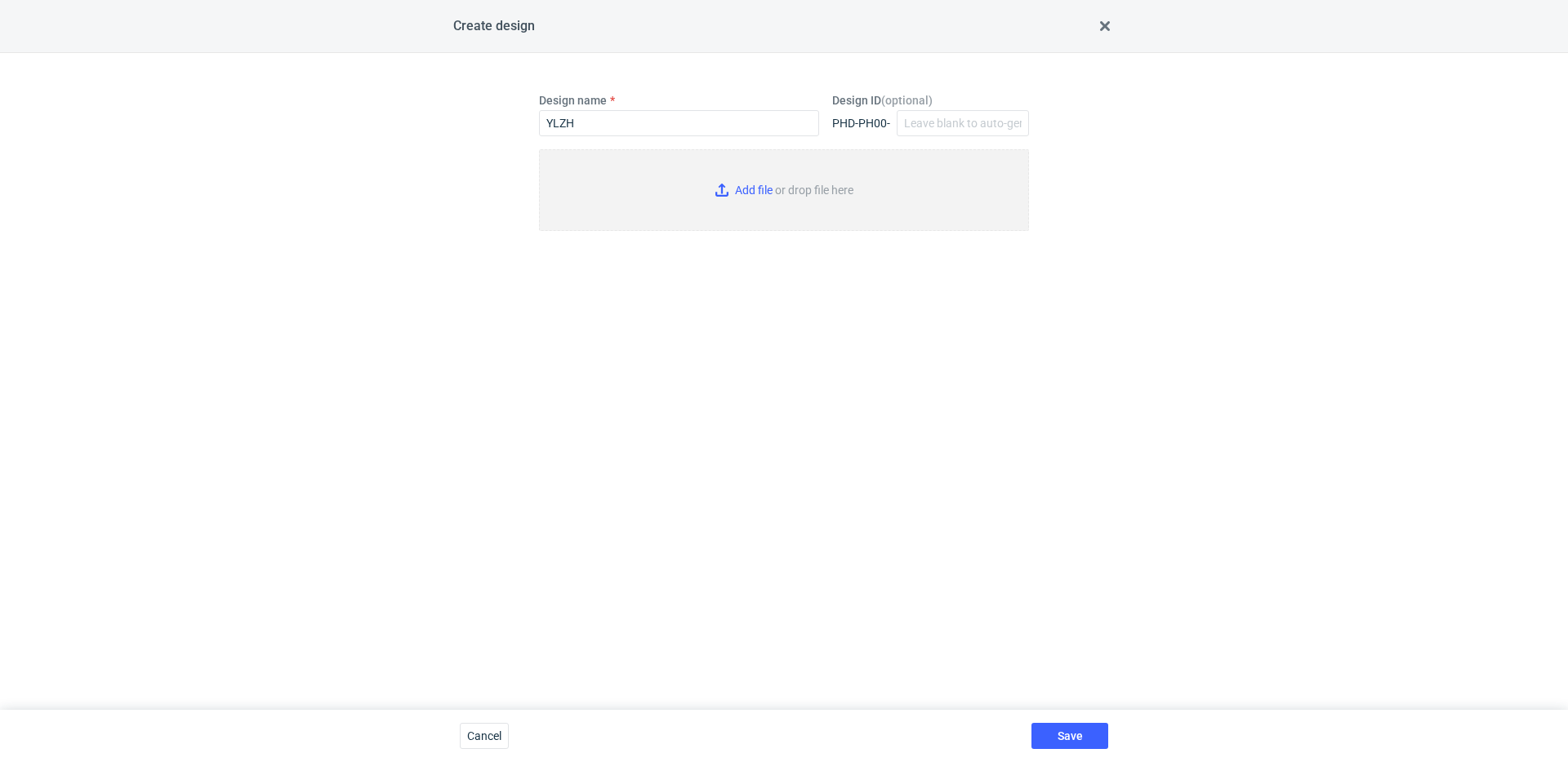
click at [730, 200] on input "Add file or drop file here" at bounding box center [784, 190] width 490 height 81
type input "C:\fakepath\adp__custom__gianluigiavea-lifecom__YLZH__d0__oR203443141__inside.p…"
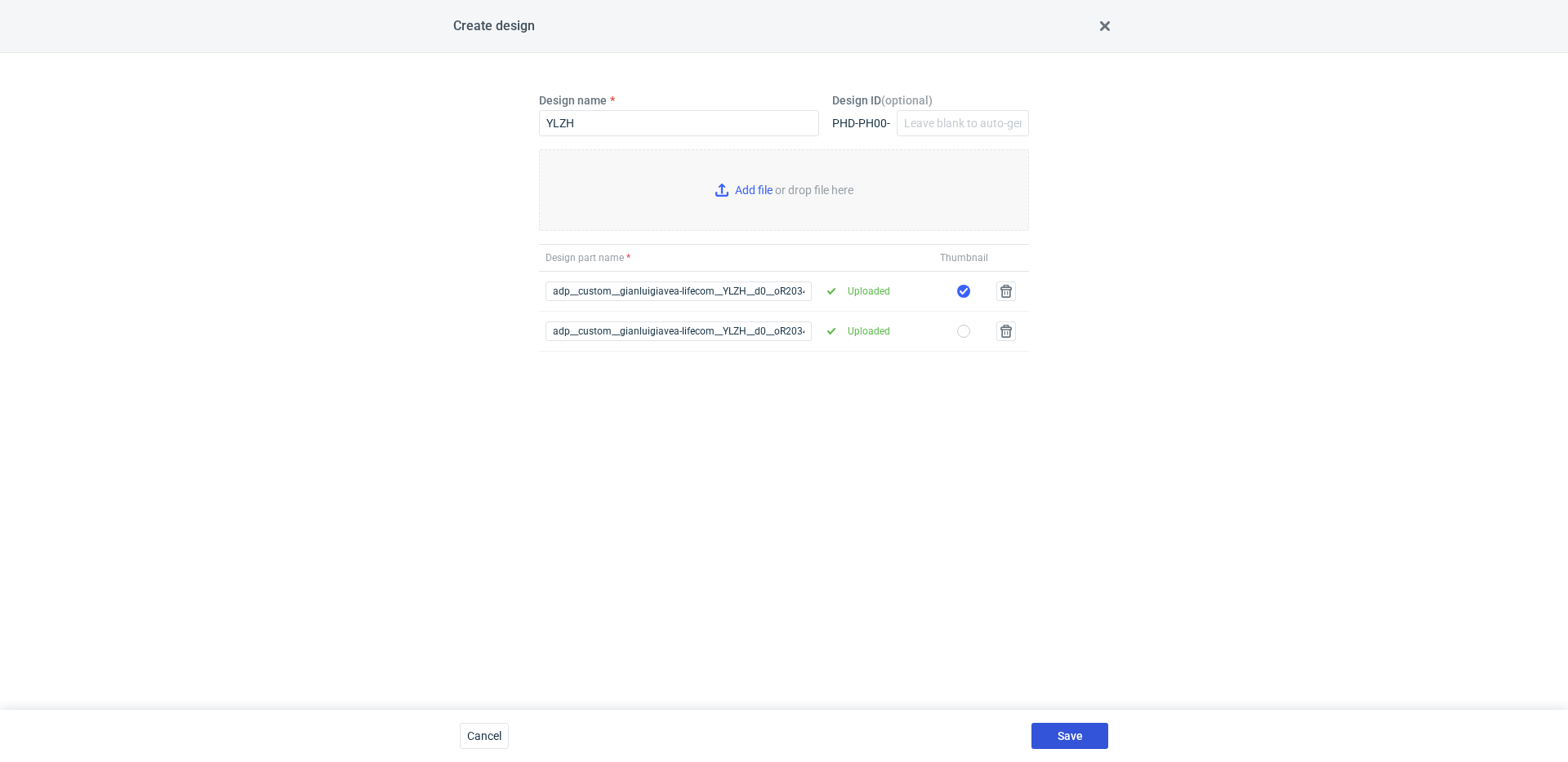
click at [1086, 733] on button "Save" at bounding box center [1069, 736] width 77 height 27
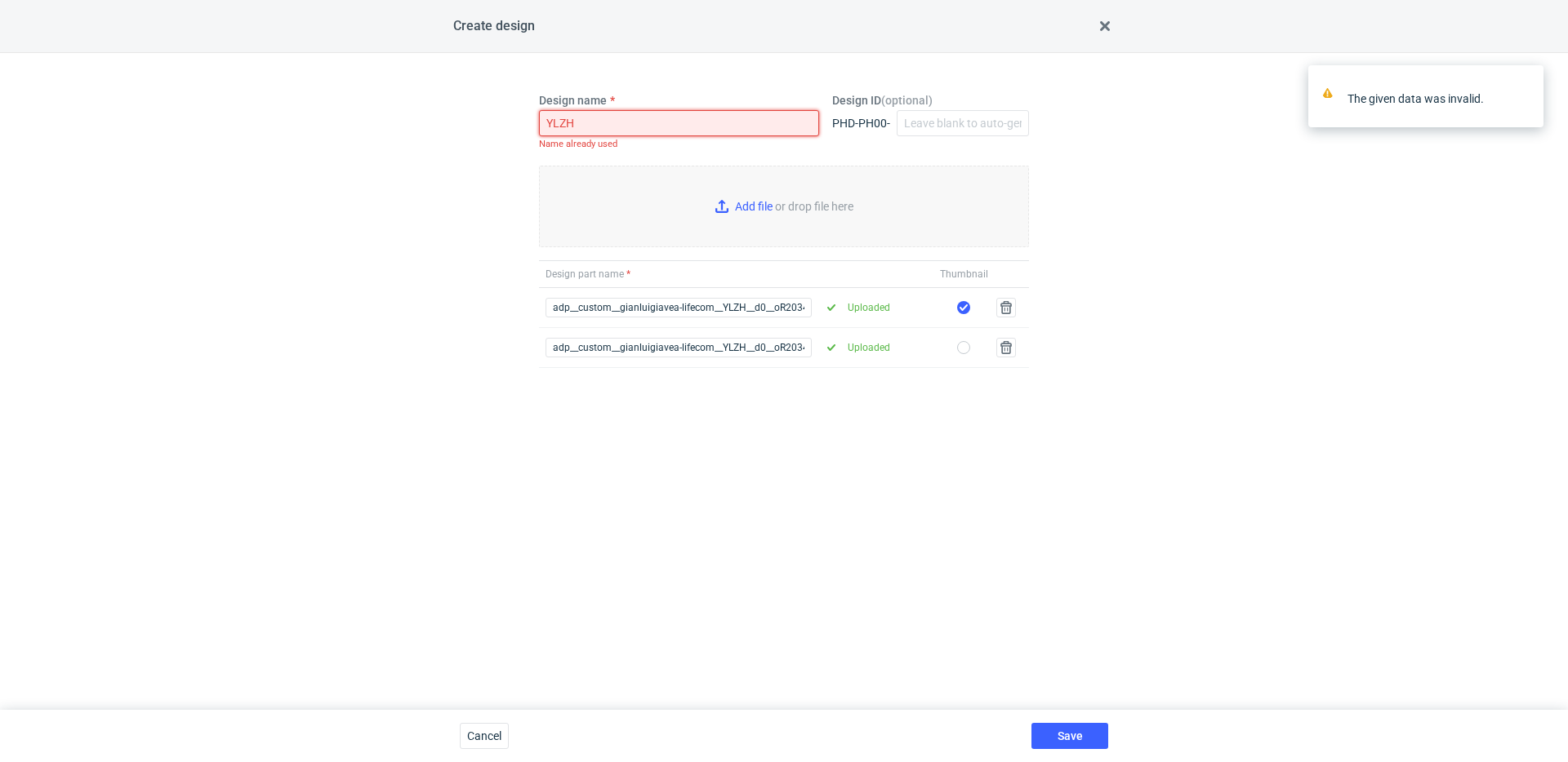
click at [616, 133] on input "YLZH" at bounding box center [679, 124] width 280 height 27
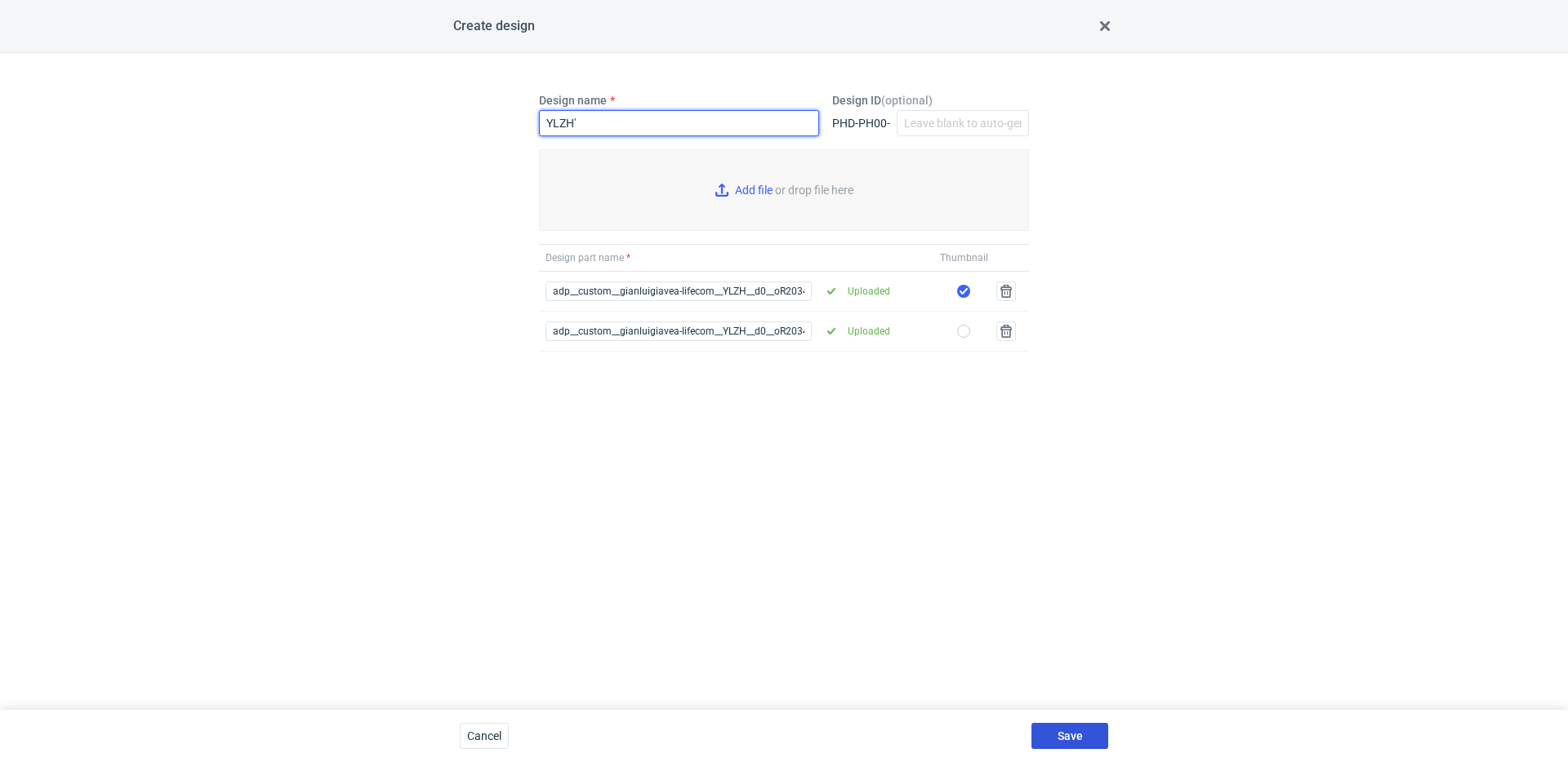
type input "YLZH'"
click at [1099, 726] on button "Save" at bounding box center [1069, 736] width 77 height 27
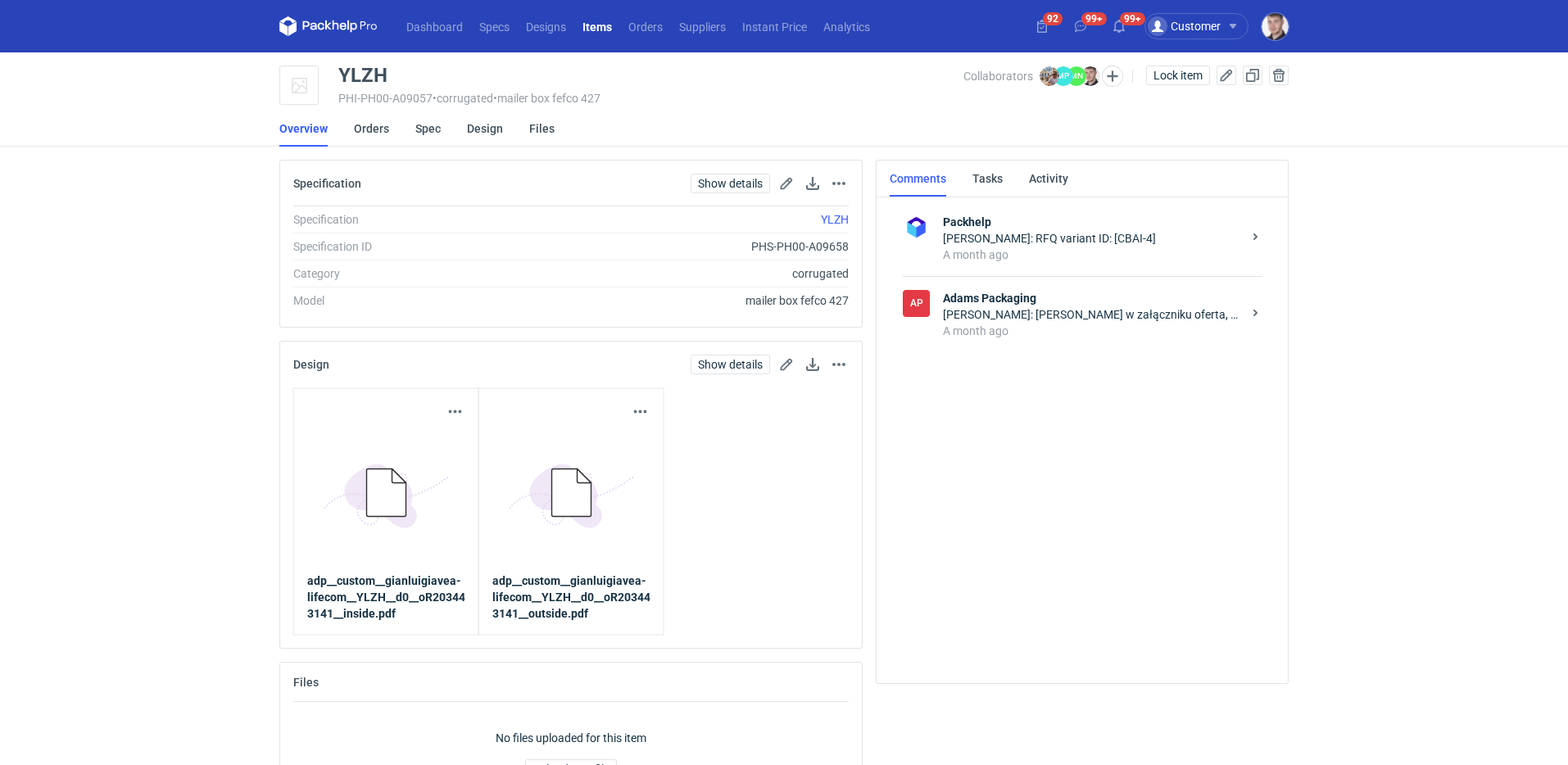
click at [600, 27] on link "Items" at bounding box center [597, 27] width 46 height 20
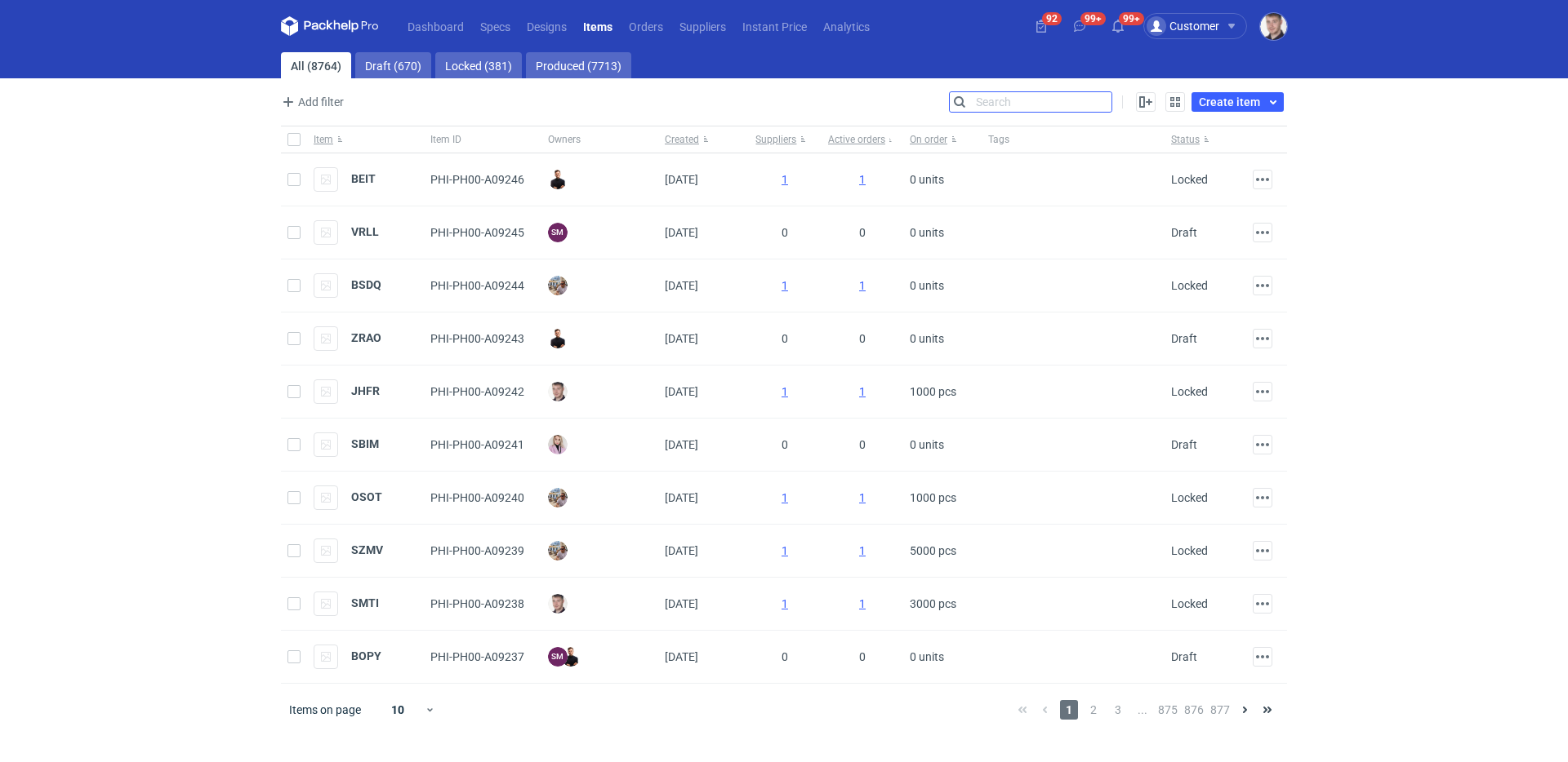
click at [1113, 109] on div "Search" at bounding box center [1030, 102] width 163 height 22
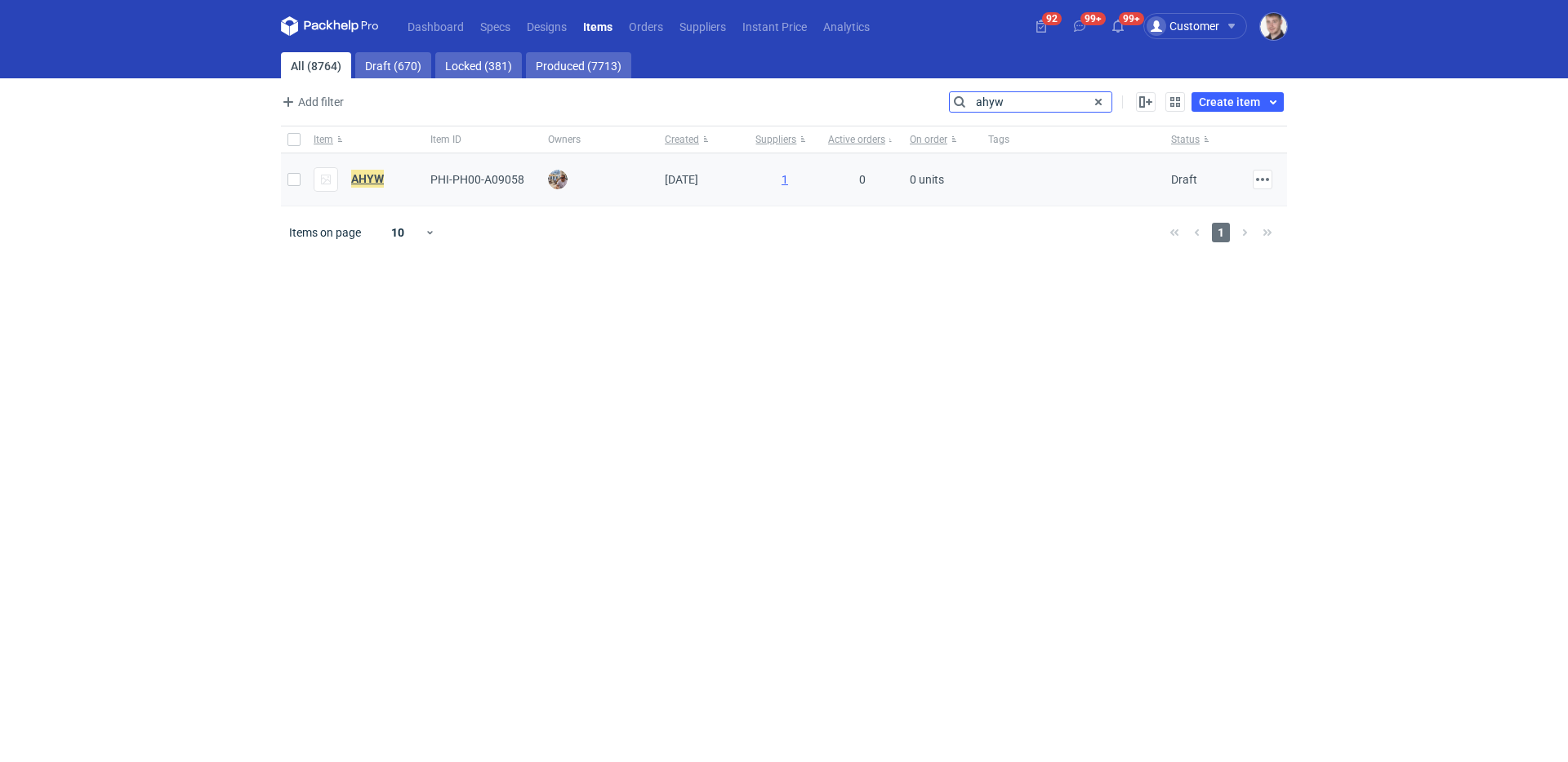
type input "ahyw"
click at [377, 185] on em "AHYW" at bounding box center [367, 179] width 32 height 18
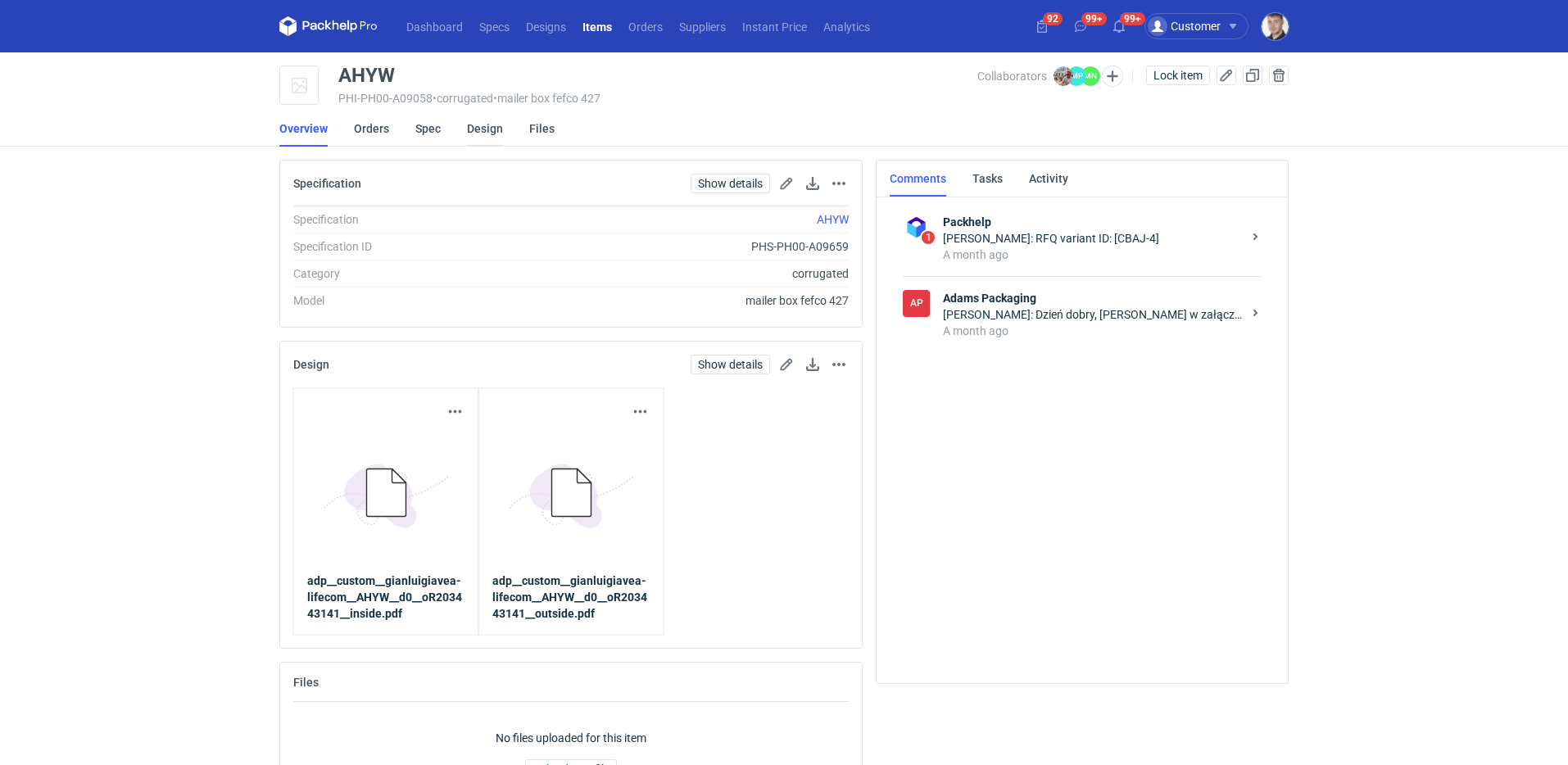
click at [473, 119] on link "Design" at bounding box center [484, 128] width 36 height 36
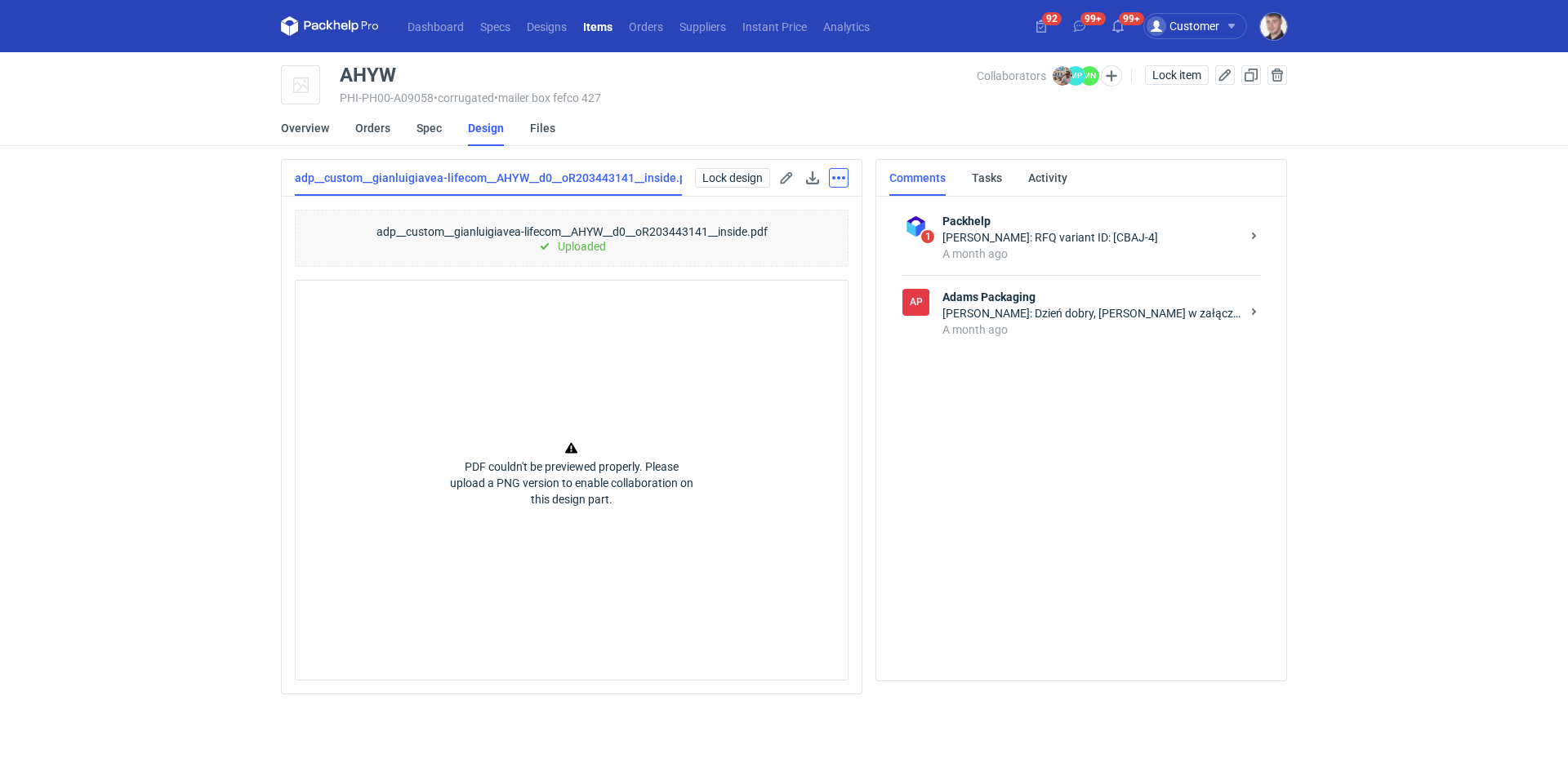
click at [840, 181] on button "button" at bounding box center [839, 178] width 20 height 20
click at [784, 254] on button "Remove from item" at bounding box center [762, 257] width 161 height 27
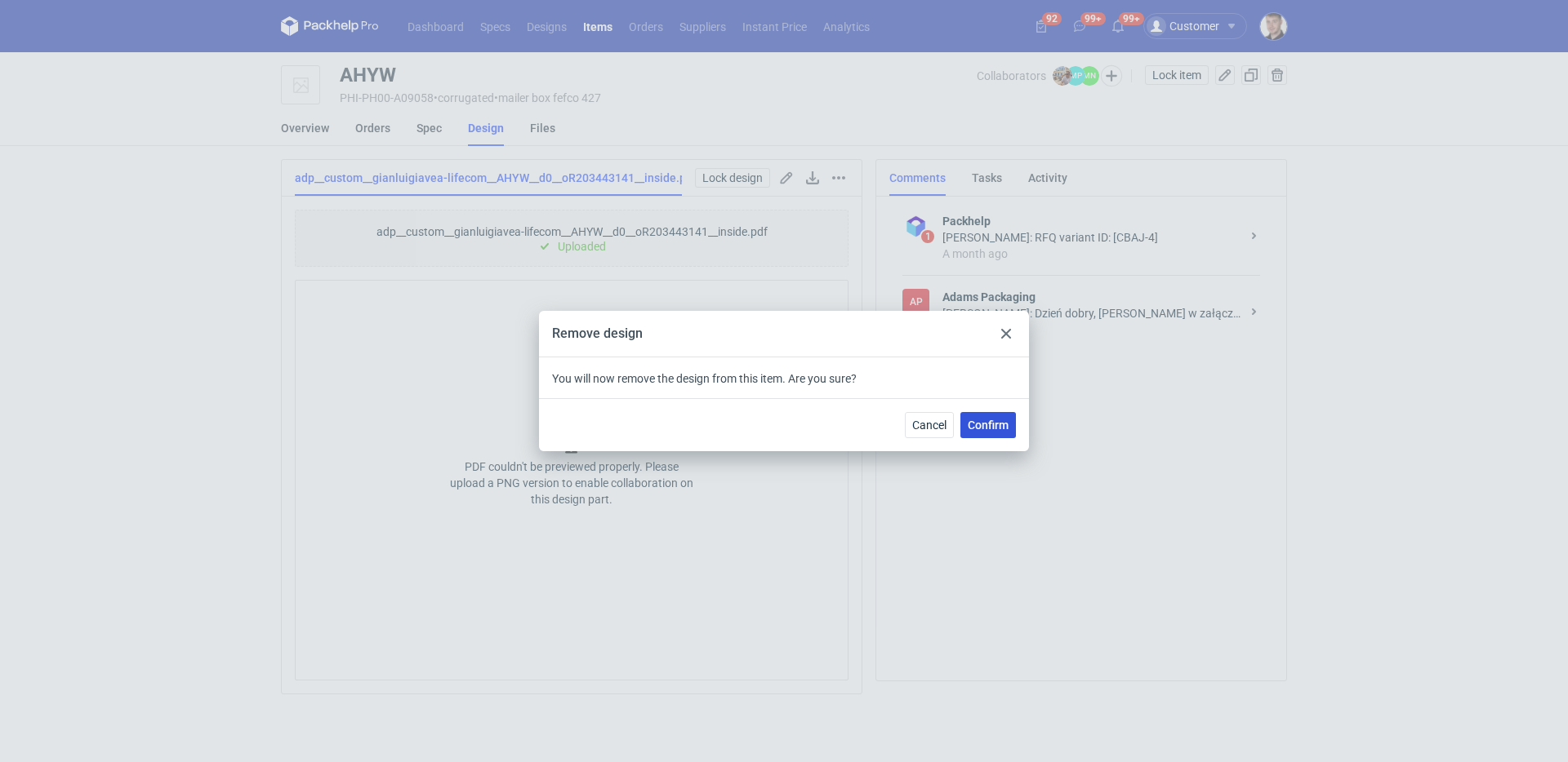
click at [995, 430] on span "Confirm" at bounding box center [988, 425] width 41 height 12
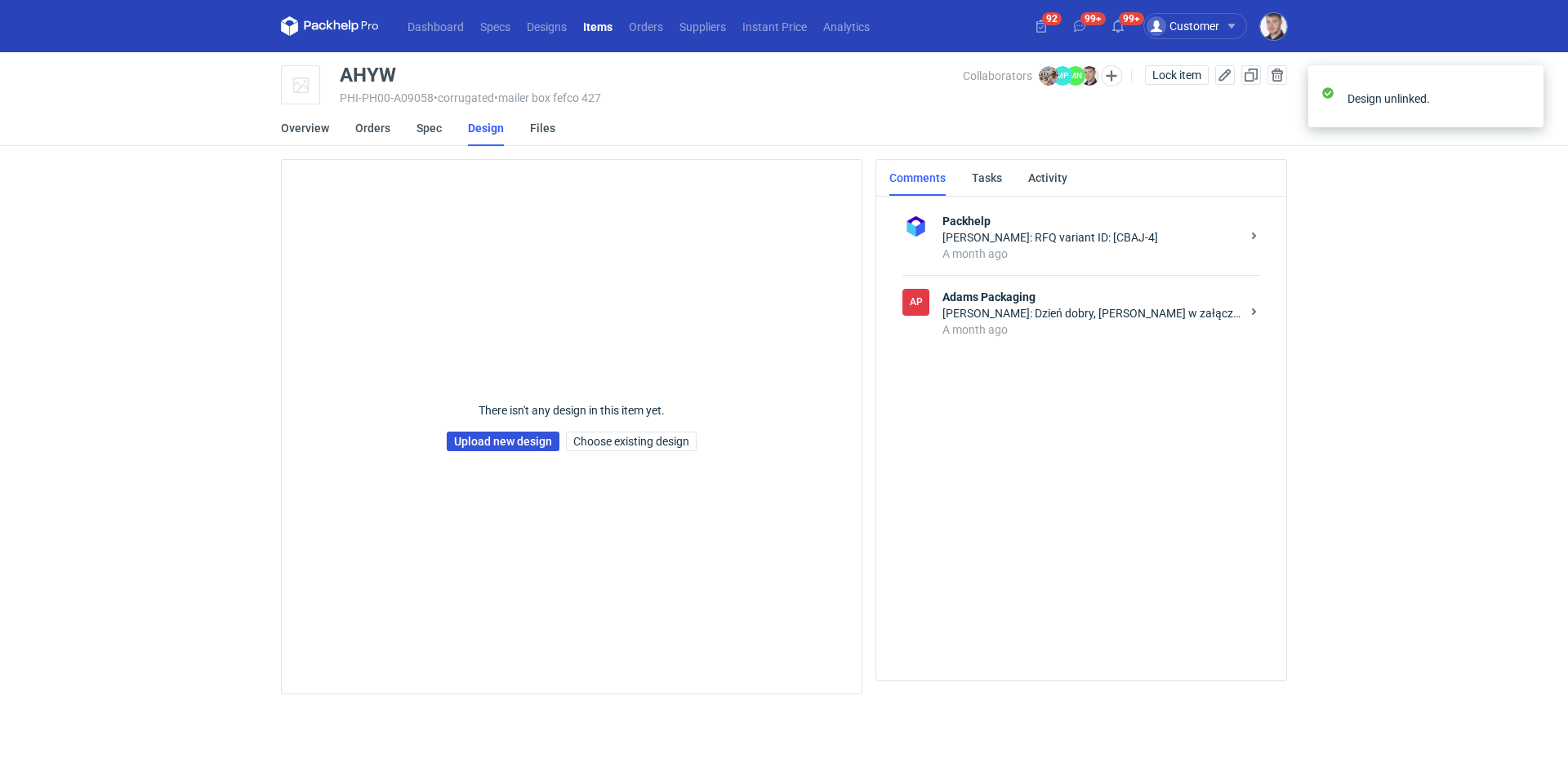
click at [491, 442] on link "Upload new design" at bounding box center [503, 442] width 113 height 20
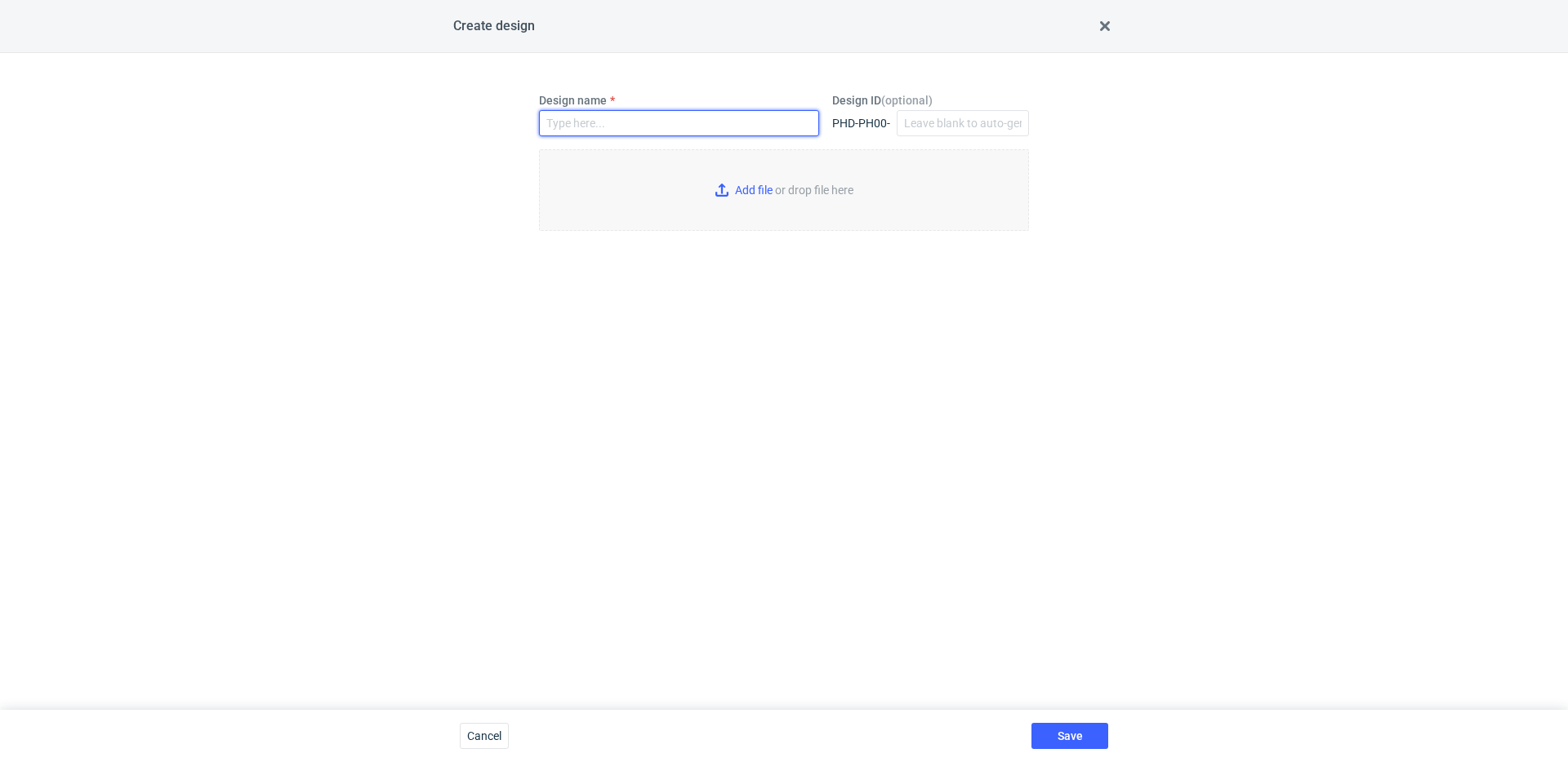
click at [615, 121] on input "Design name" at bounding box center [679, 124] width 280 height 27
type input "AHYW"
click at [696, 164] on input "Add file or drop file here" at bounding box center [784, 190] width 490 height 81
type input "C:\fakepath\adp__custom__gianluigiavea-lifecom__AHYW__d0__oR203443141__outside.…"
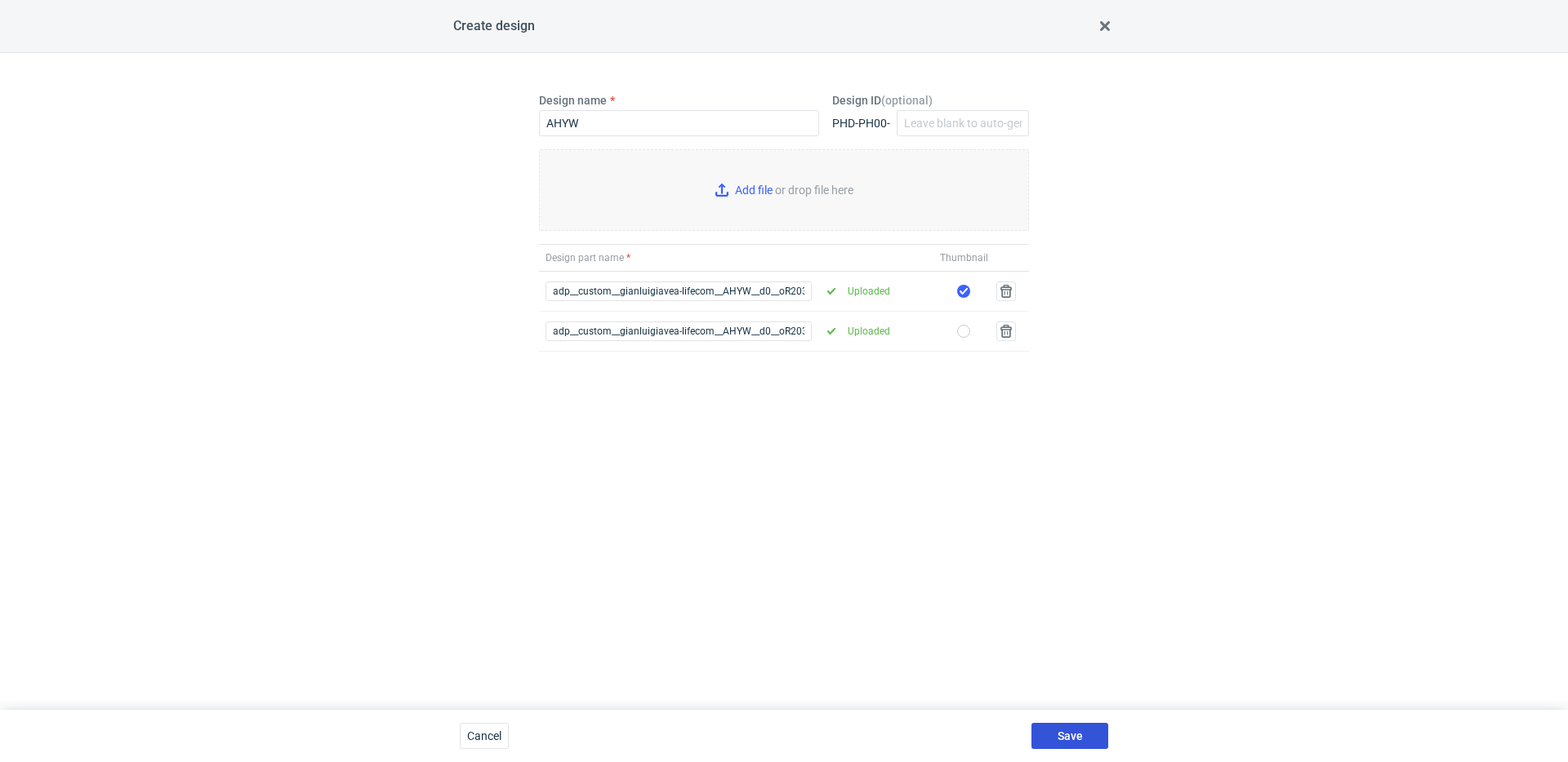
click at [1082, 737] on button "Save" at bounding box center [1069, 736] width 77 height 27
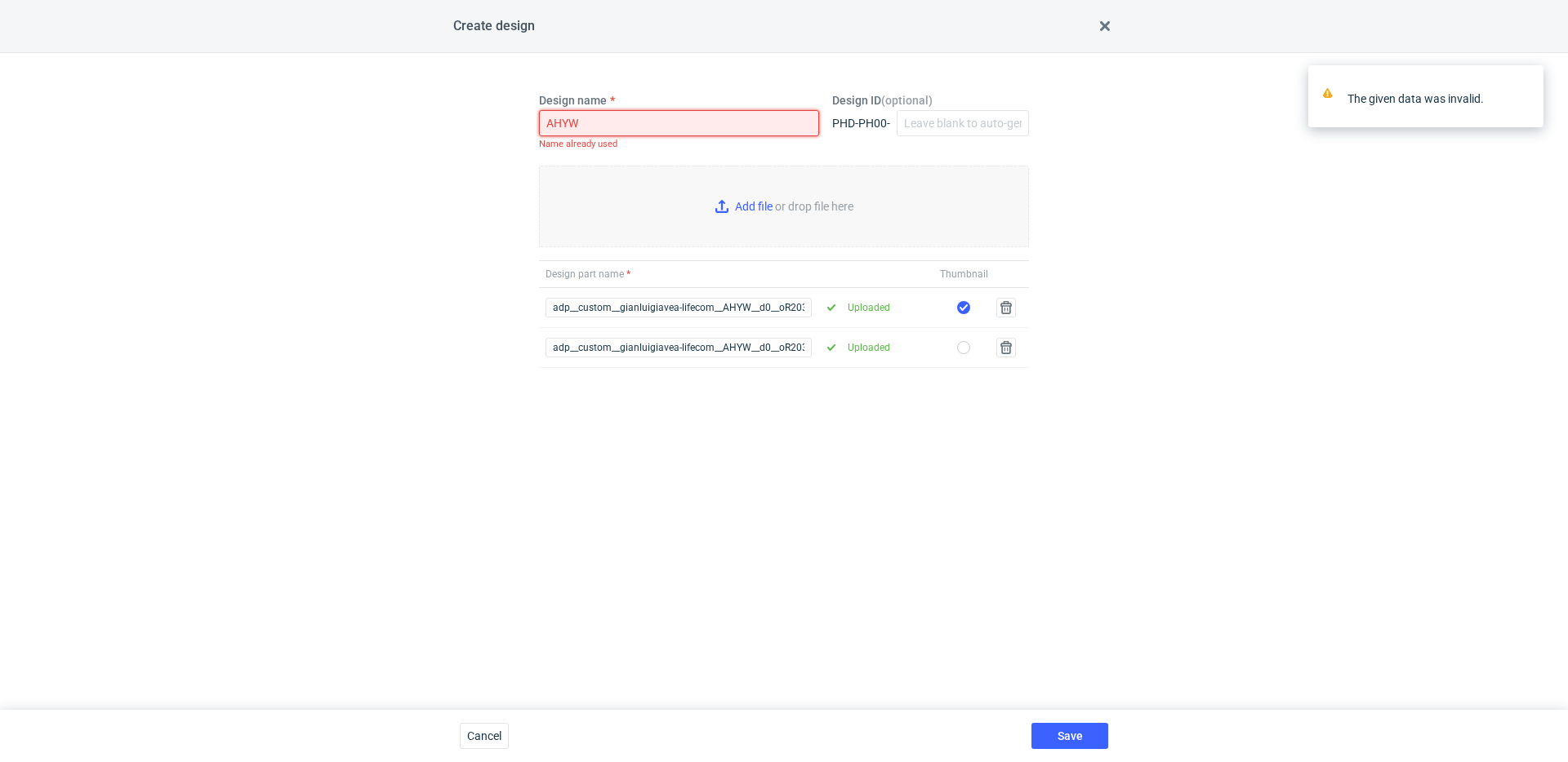
click at [746, 133] on input "AHYW" at bounding box center [679, 124] width 280 height 27
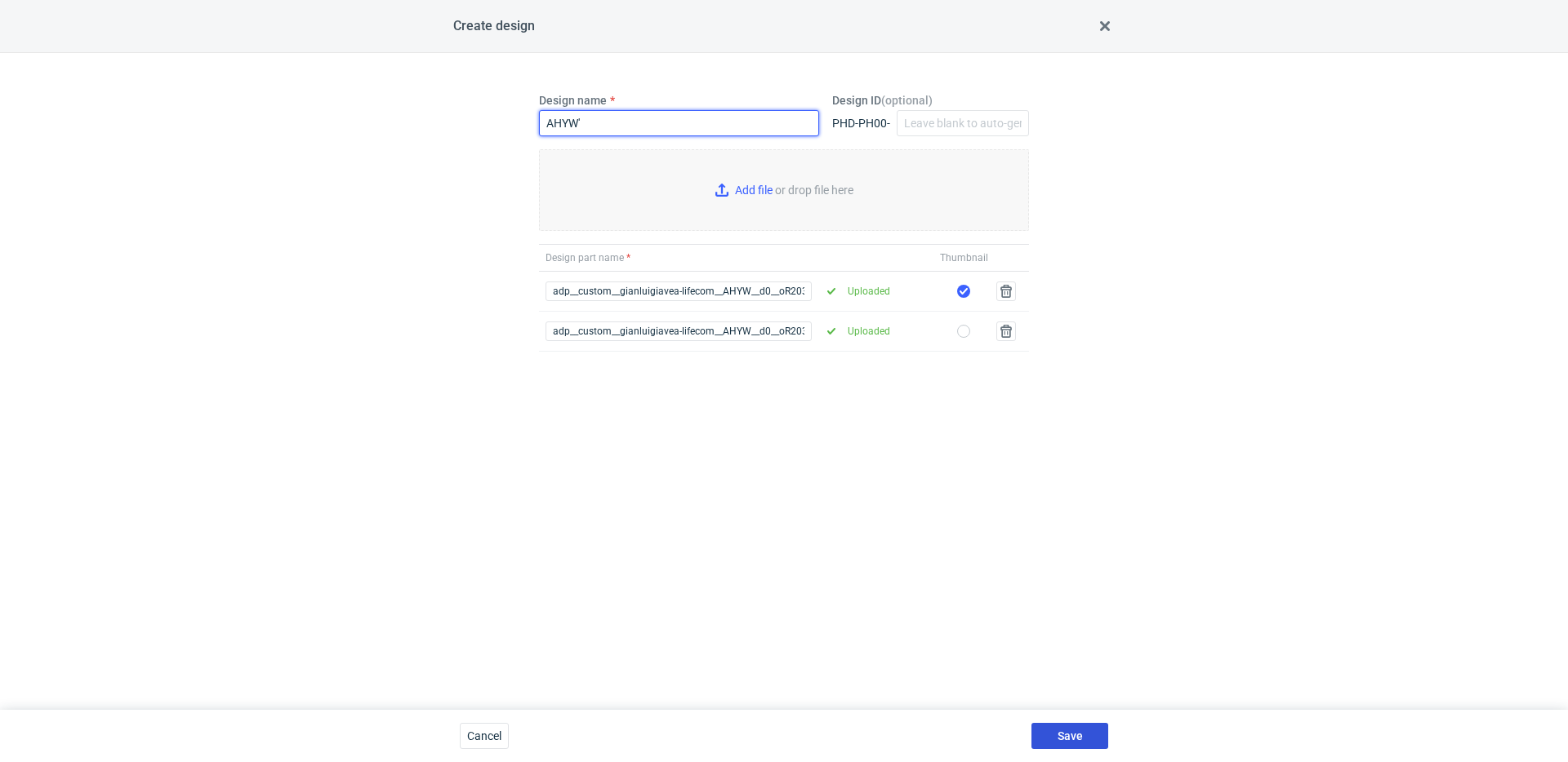
type input "AHYW'"
click at [1082, 731] on button "Save" at bounding box center [1069, 736] width 77 height 27
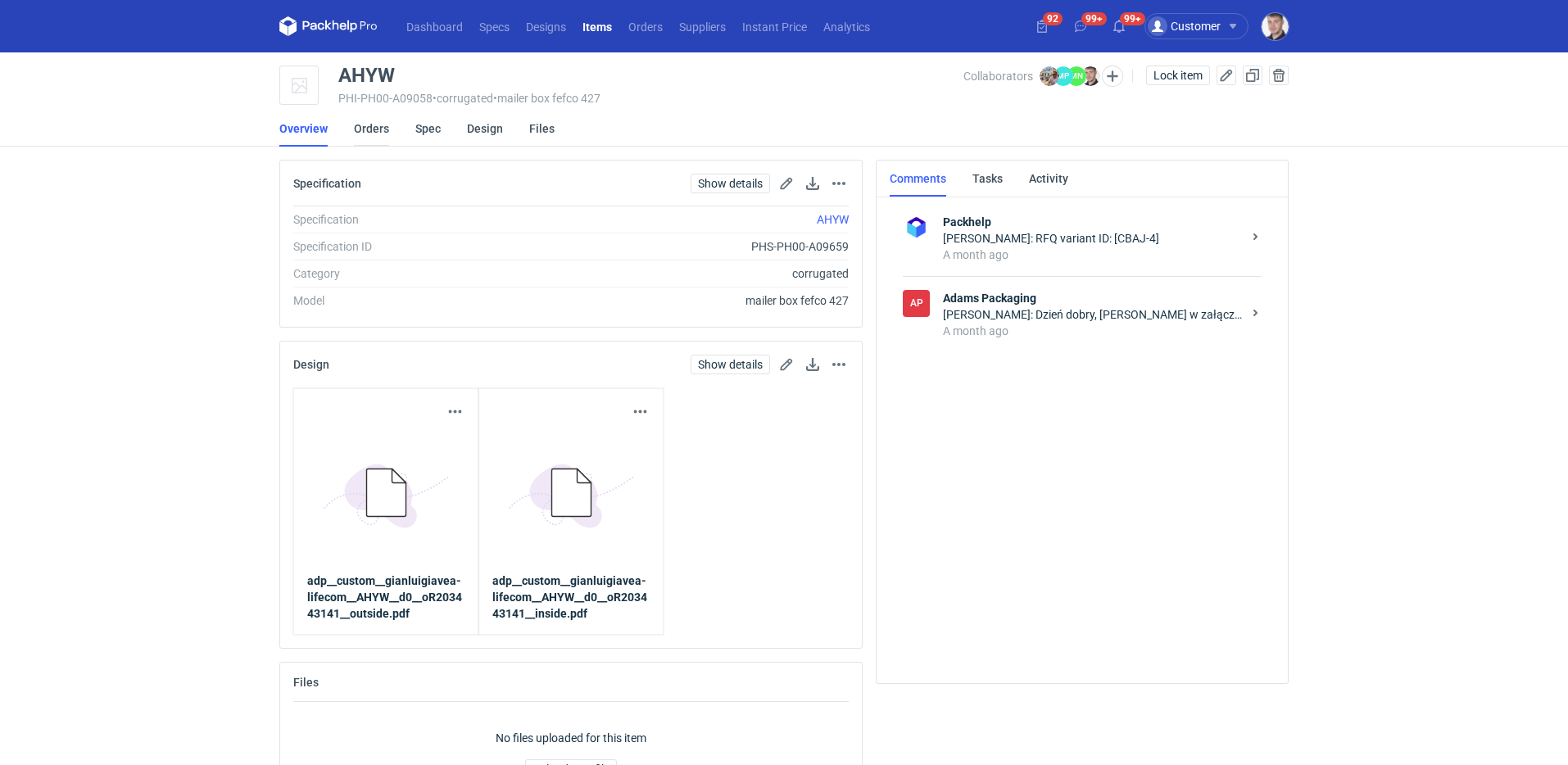
click at [365, 128] on link "Orders" at bounding box center [371, 128] width 35 height 36
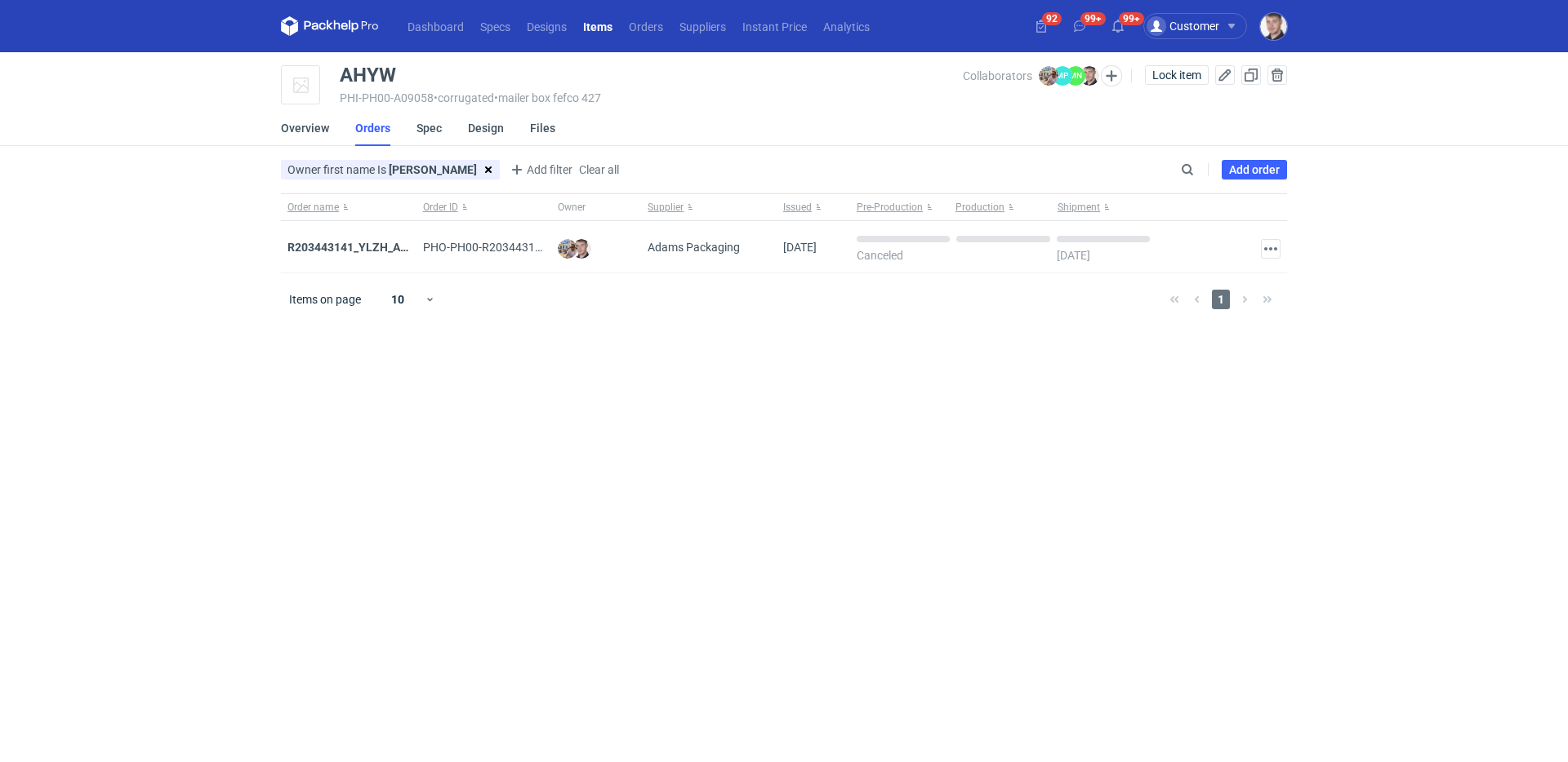
click at [1287, 172] on main "AHYW PHI-PH00-A09058 • corrugated • mailer box fefco 427 Collaborators Michał P…" at bounding box center [784, 407] width 1020 height 710
click at [1268, 169] on link "Add order" at bounding box center [1254, 170] width 66 height 20
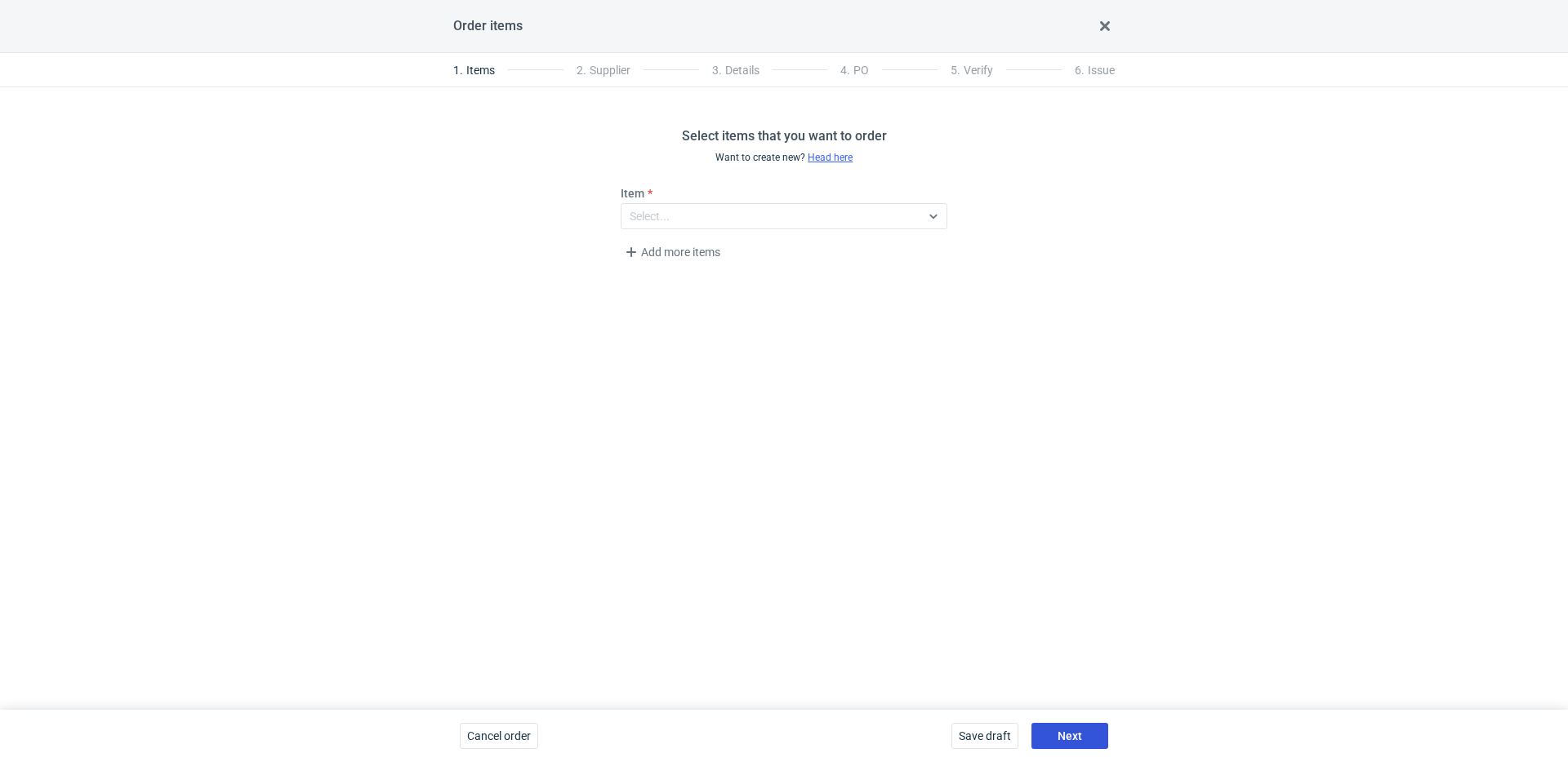
click at [1076, 735] on span "Next" at bounding box center [1070, 736] width 25 height 12
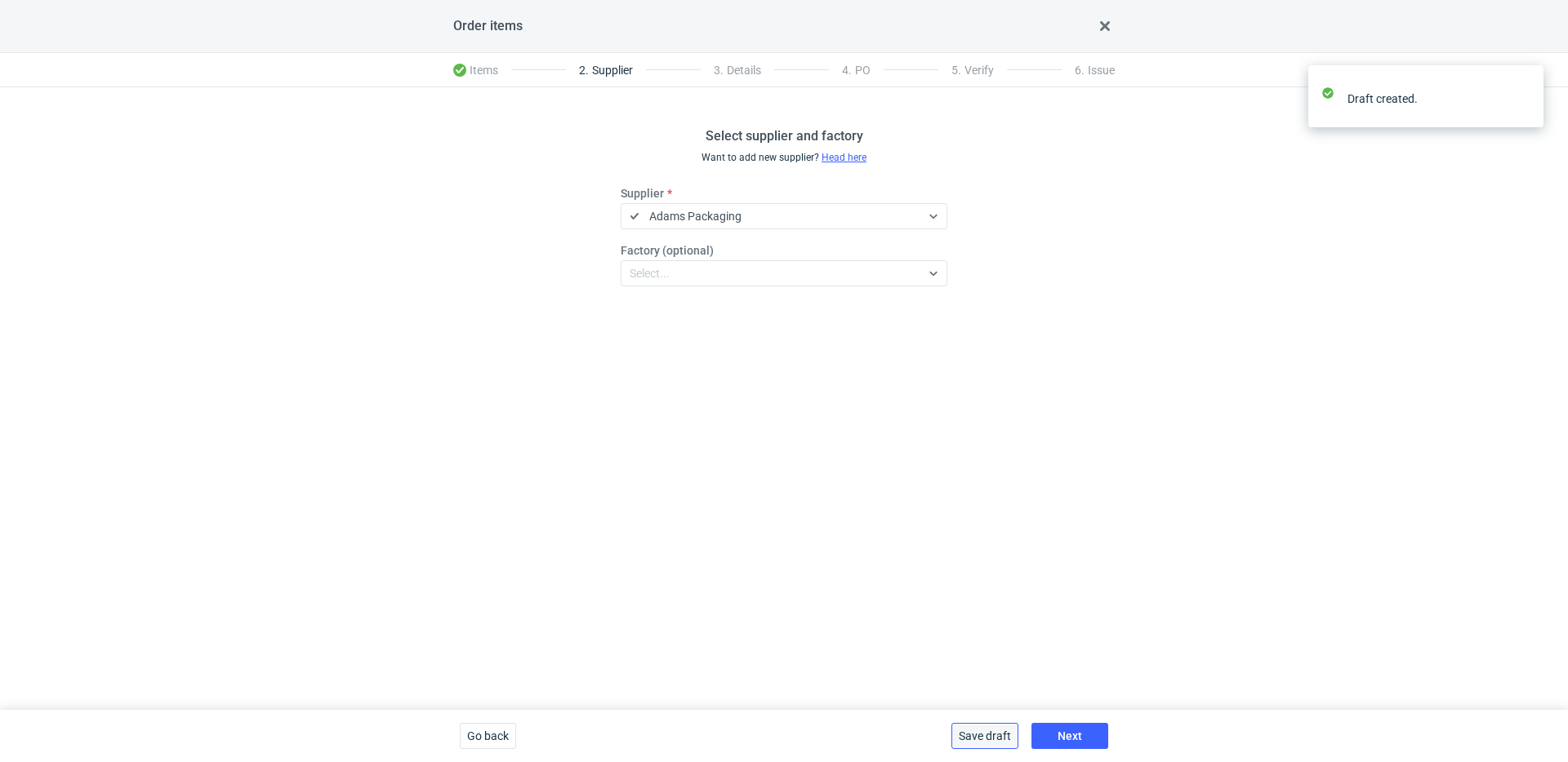
click at [981, 735] on span "Save draft" at bounding box center [985, 736] width 52 height 12
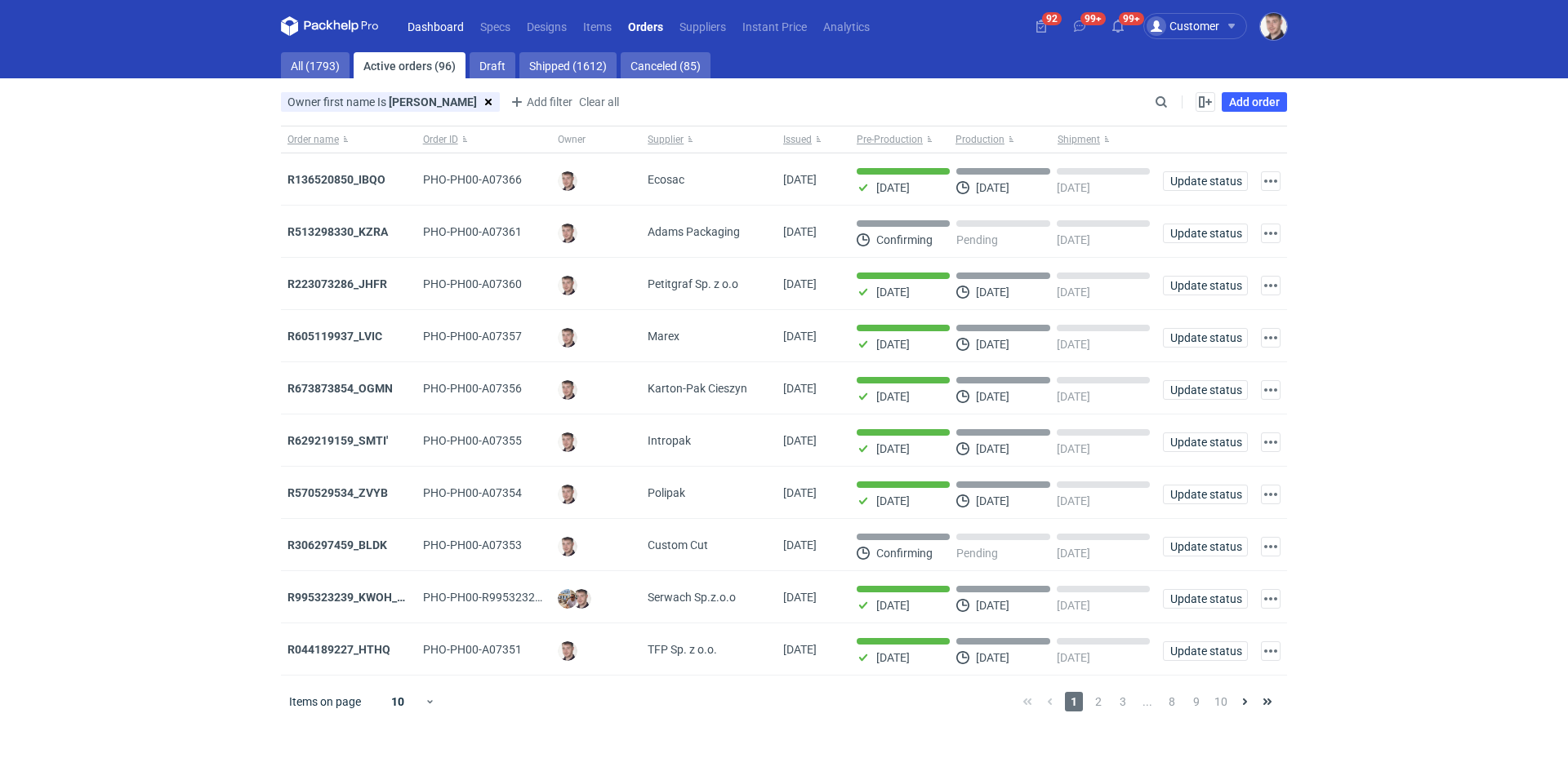
click at [444, 27] on link "Dashboard" at bounding box center [436, 27] width 73 height 20
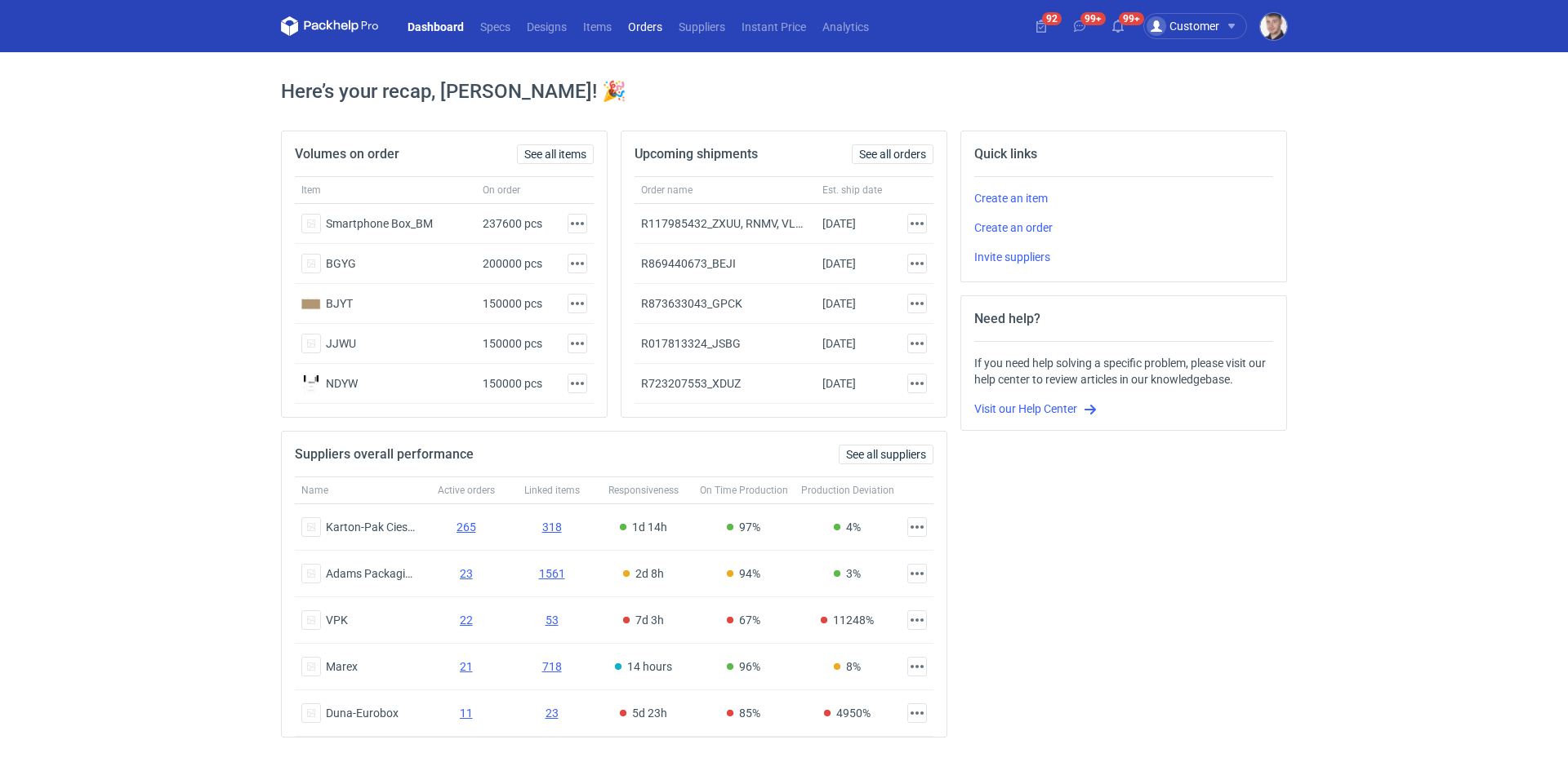
click at [637, 27] on link "Orders" at bounding box center [645, 27] width 51 height 20
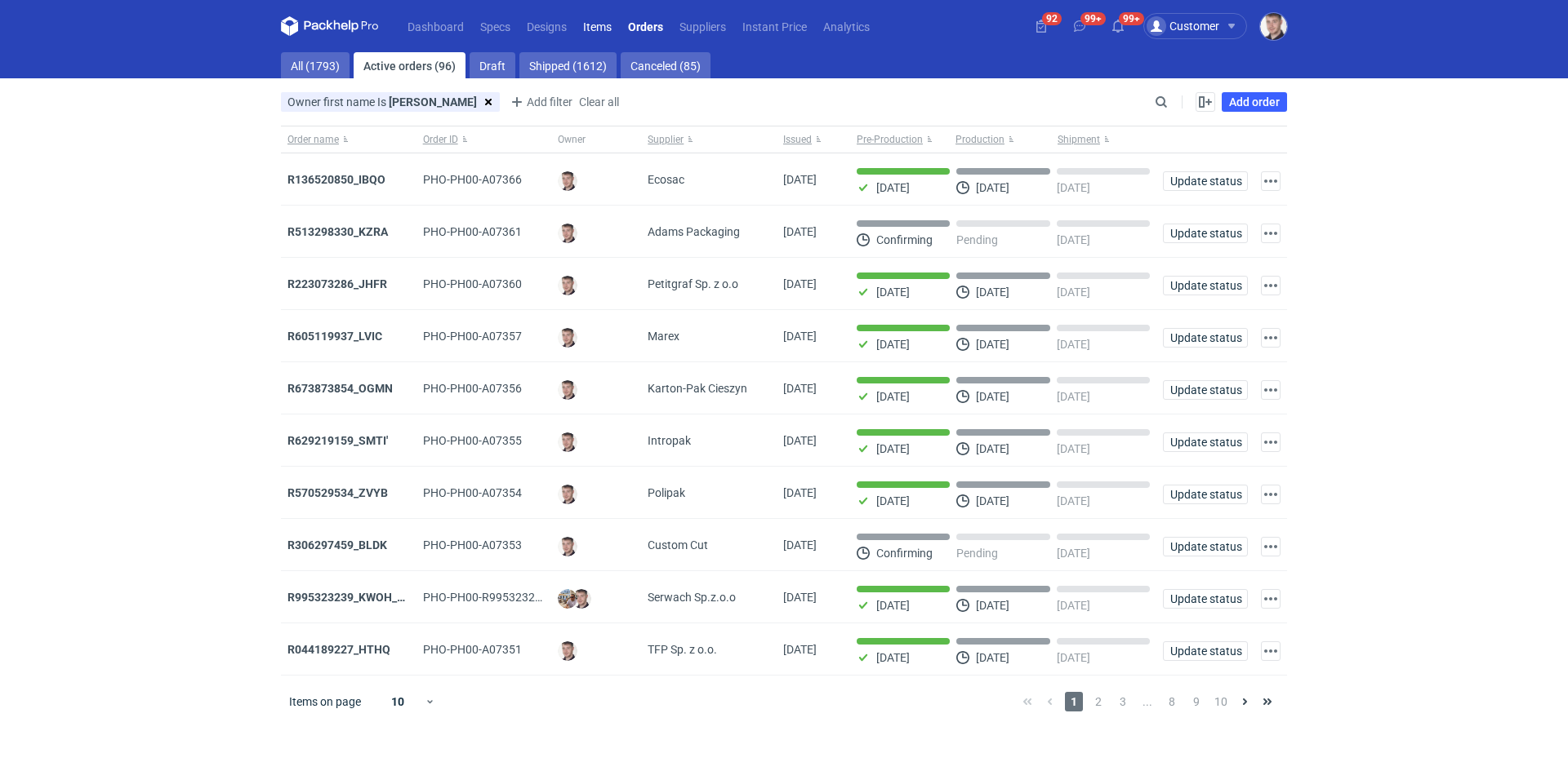
click at [592, 27] on link "Items" at bounding box center [597, 27] width 45 height 20
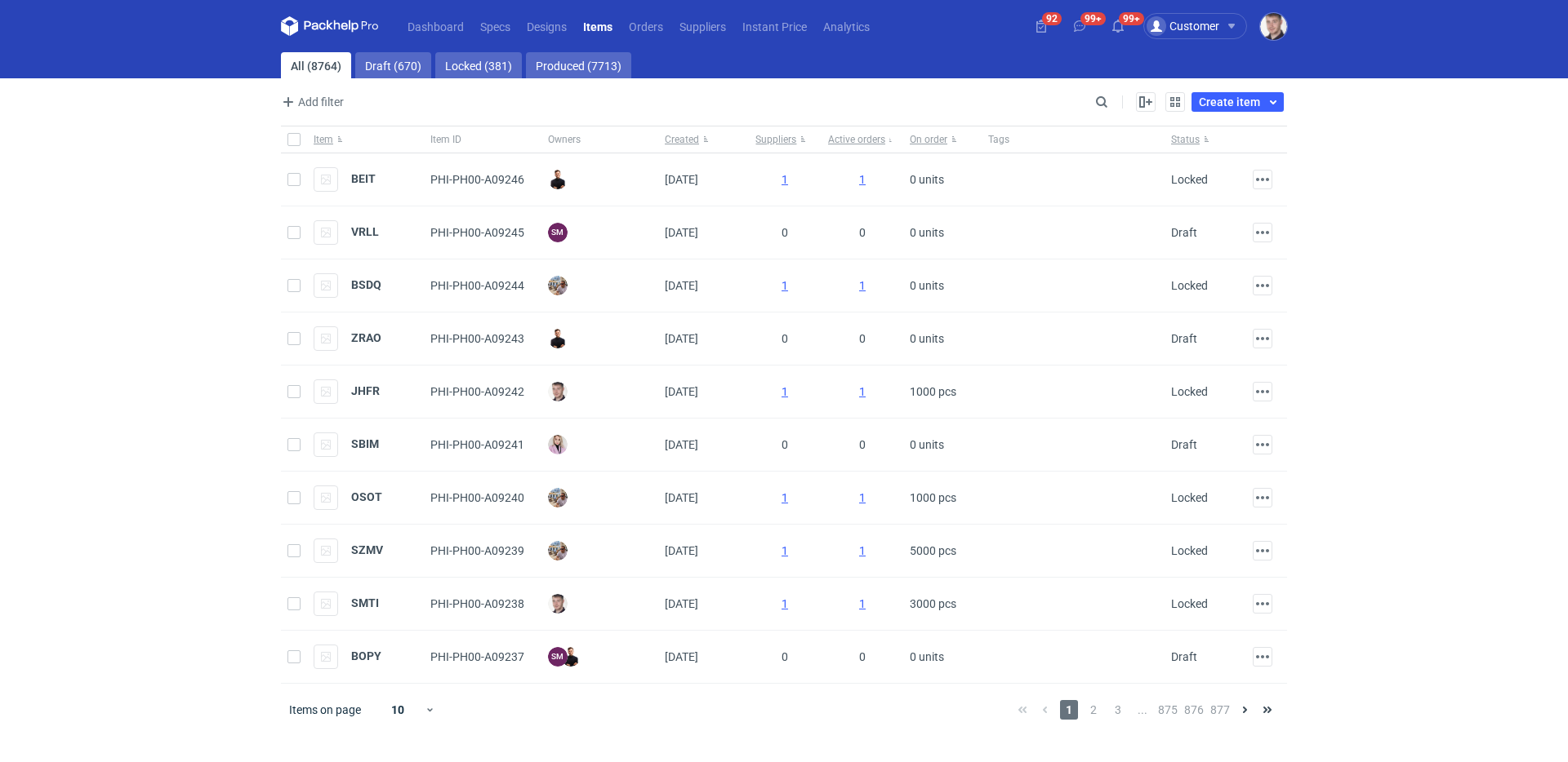
click at [1118, 90] on main "All (8764) Draft (670) Locked (381) Produced (7713) Add filter Owner first name…" at bounding box center [784, 407] width 1020 height 710
click at [1115, 95] on div "Enable all Disable all Item Item ID Owners Created Suppliers Active orders On o…" at bounding box center [1200, 102] width 175 height 20
click at [1112, 97] on input "Search" at bounding box center [1030, 102] width 162 height 20
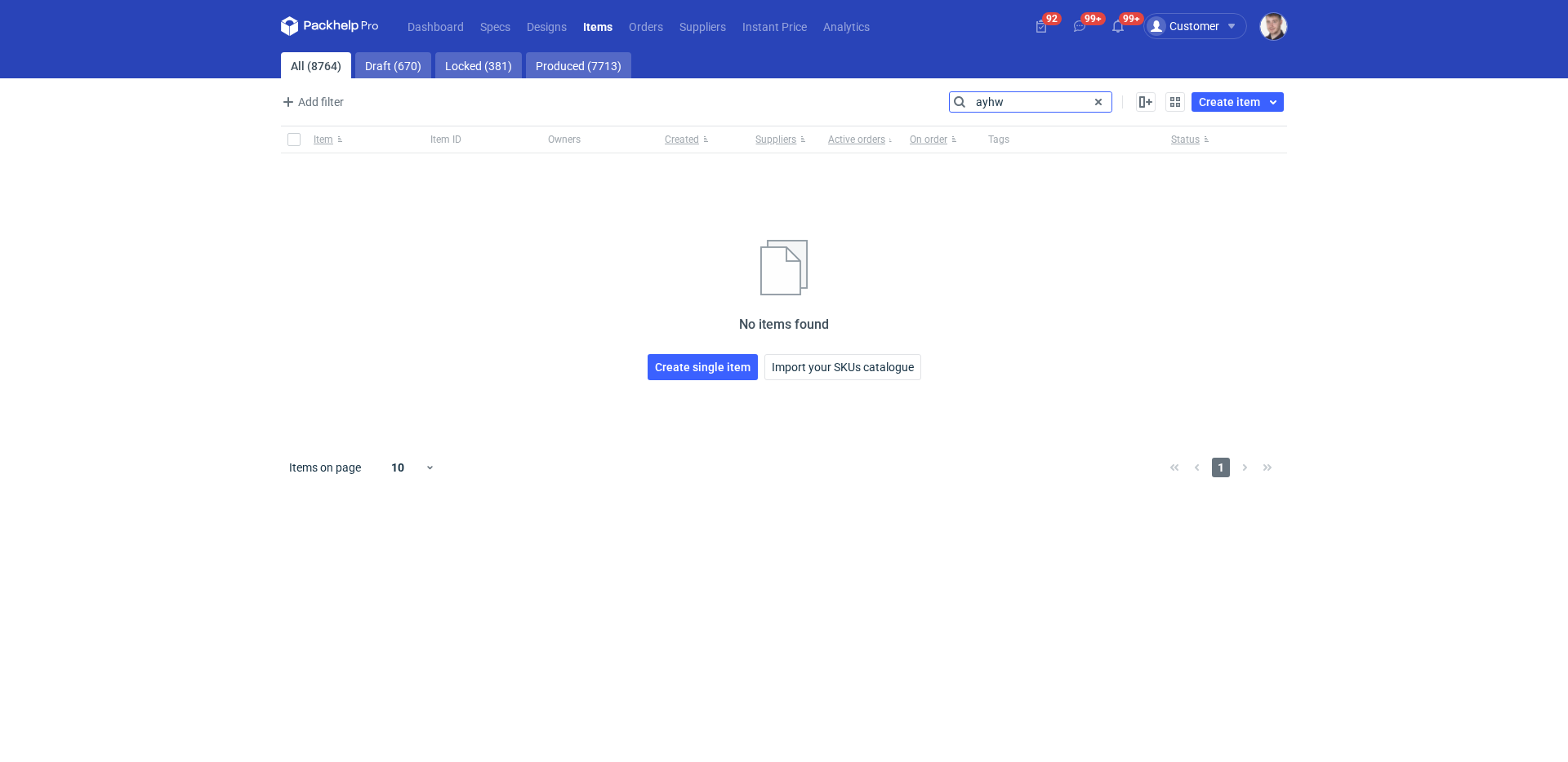
click at [995, 104] on input "ayhw" at bounding box center [1030, 102] width 162 height 20
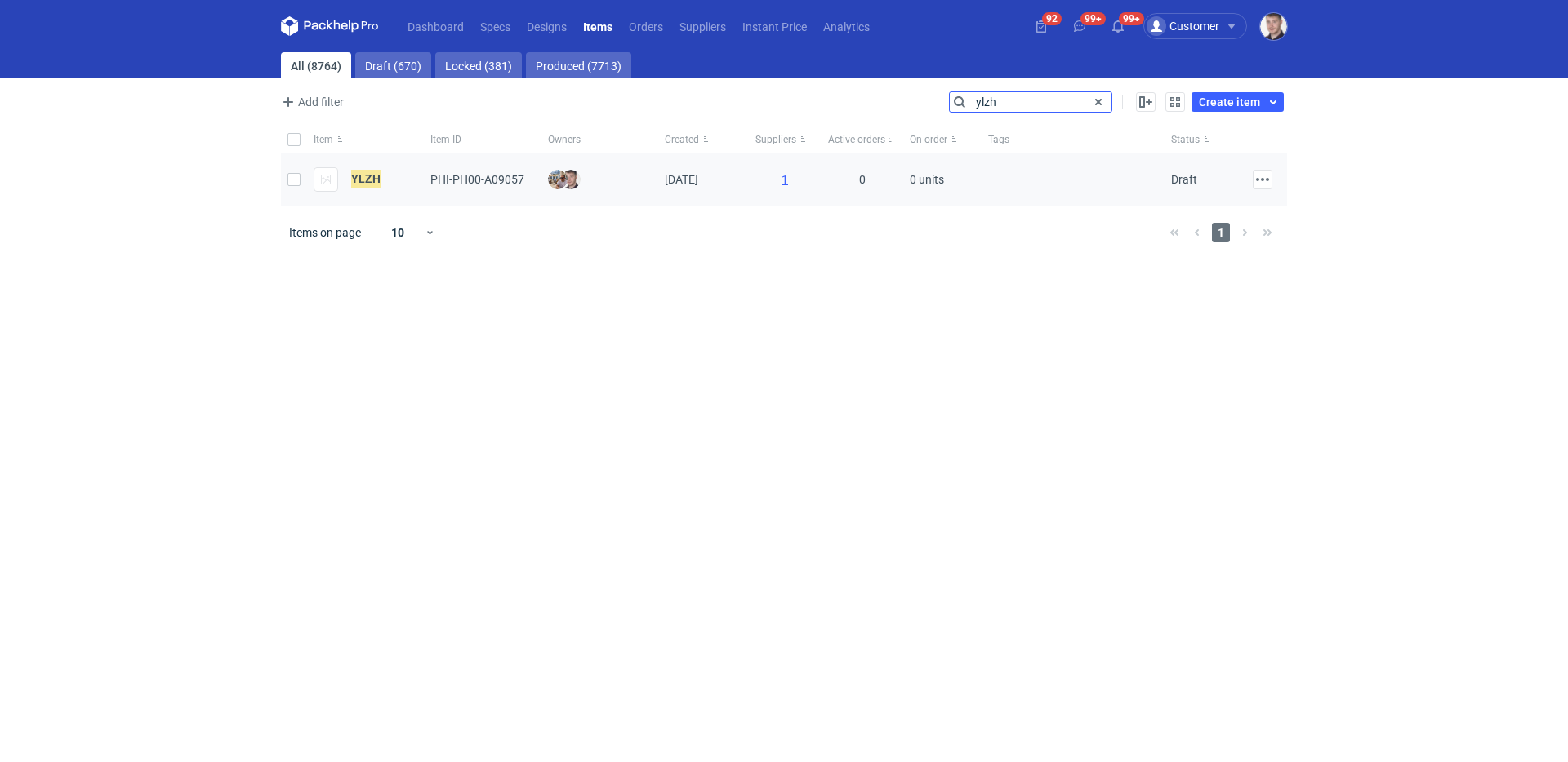
type input "ylzh"
click at [354, 175] on em "YLZH" at bounding box center [365, 179] width 29 height 18
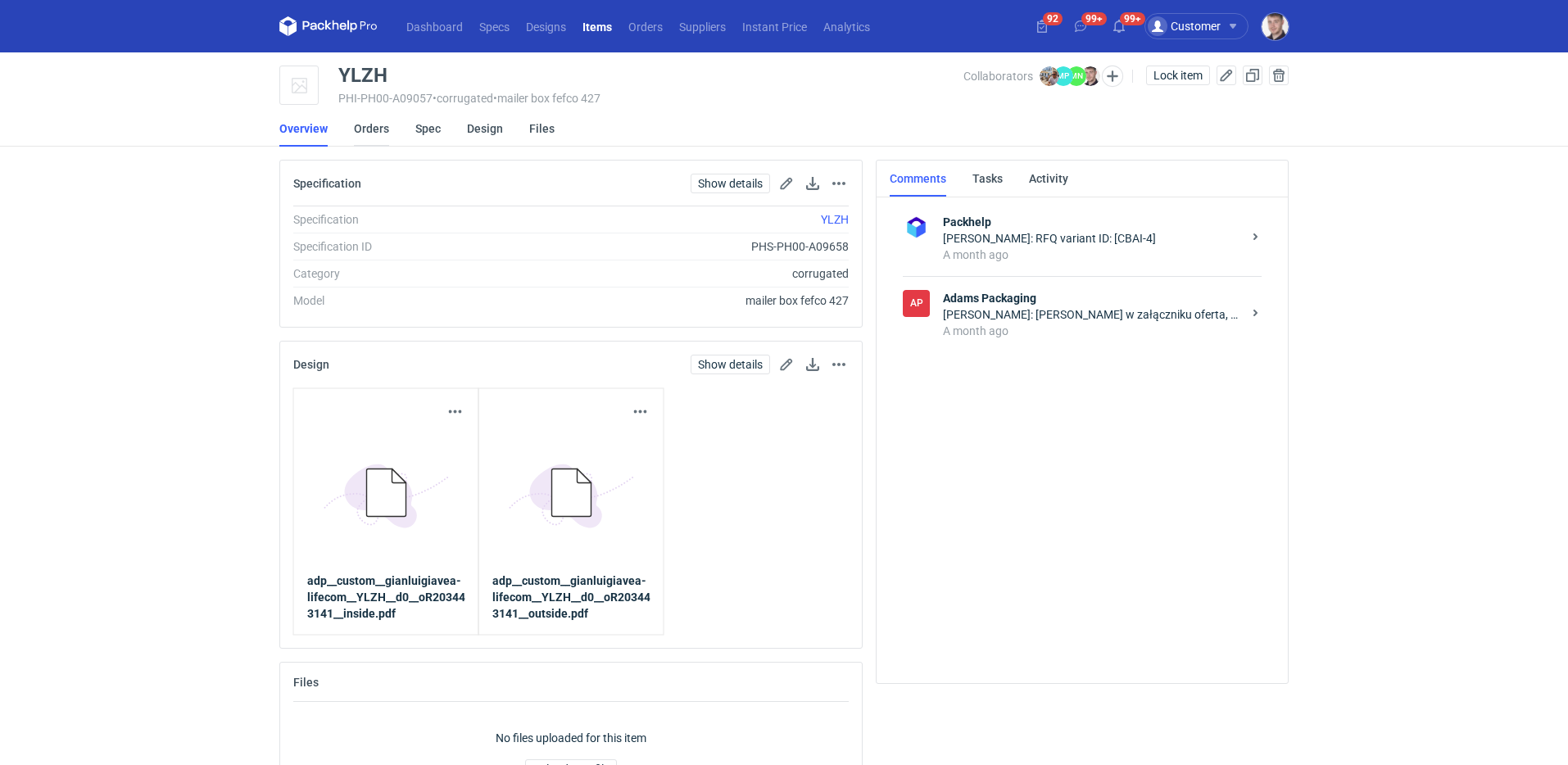
click at [370, 127] on link "Orders" at bounding box center [371, 128] width 35 height 36
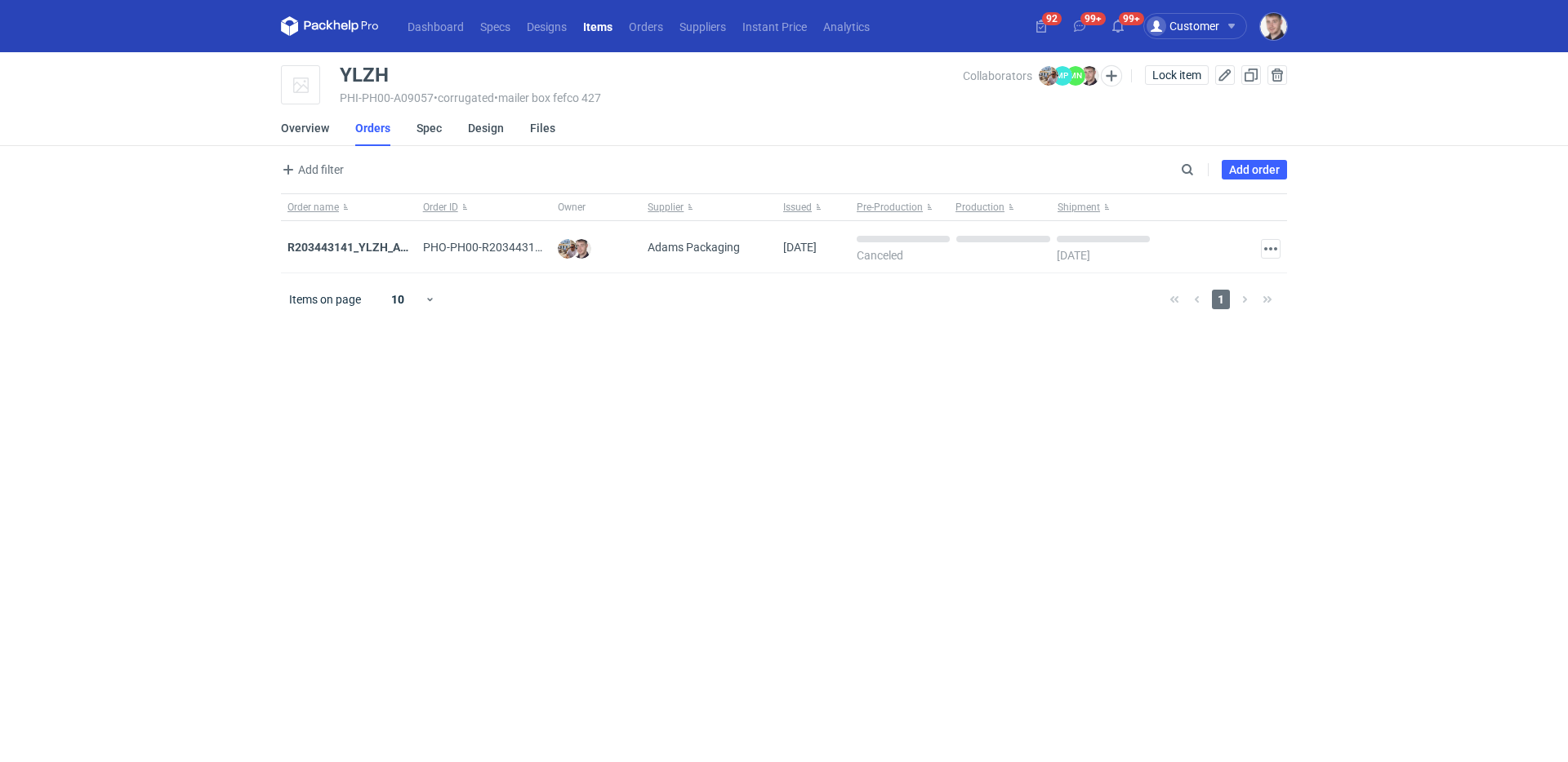
click at [592, 25] on link "Items" at bounding box center [597, 27] width 46 height 20
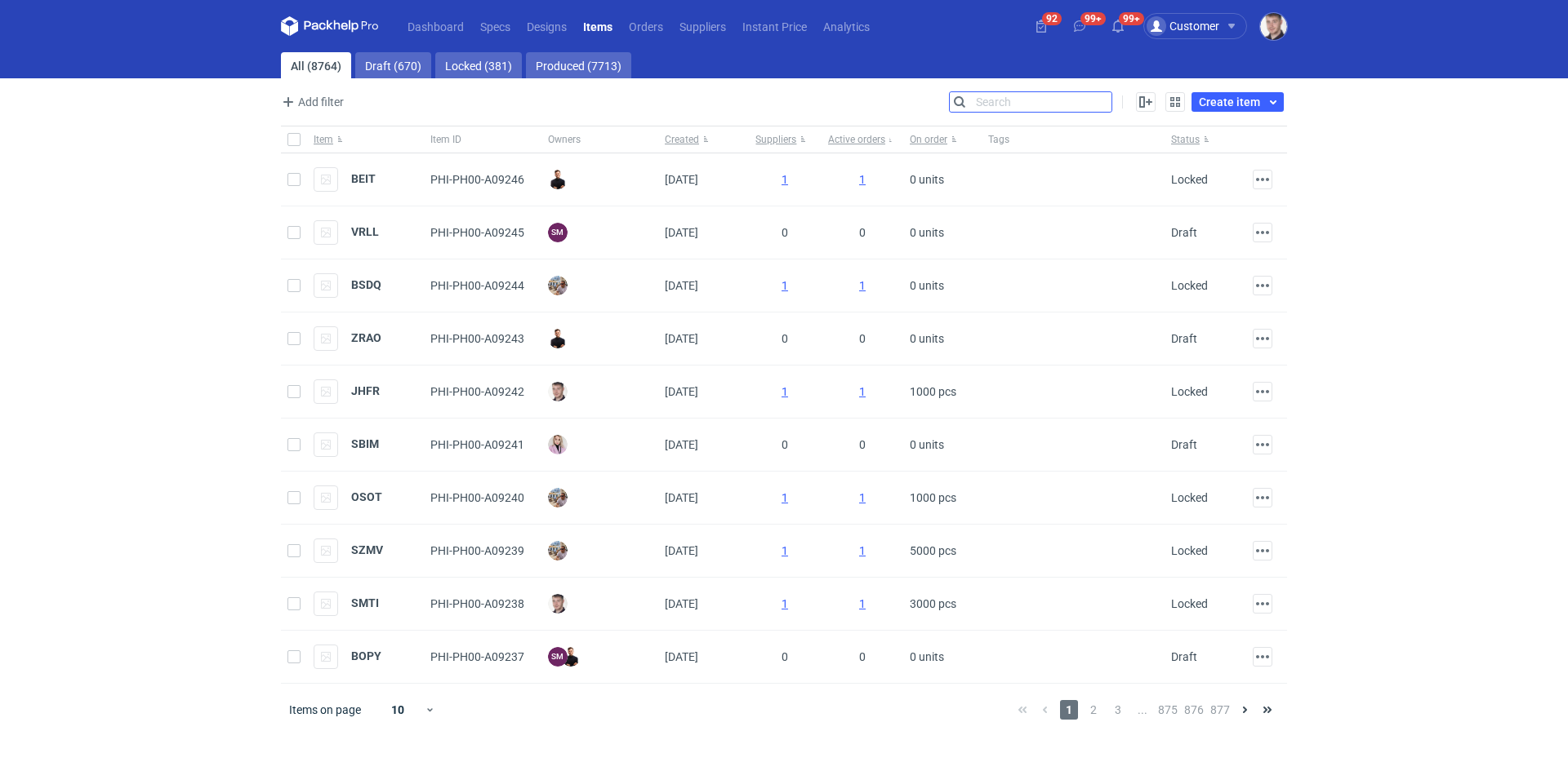
click at [1105, 99] on input "Search" at bounding box center [1030, 102] width 162 height 20
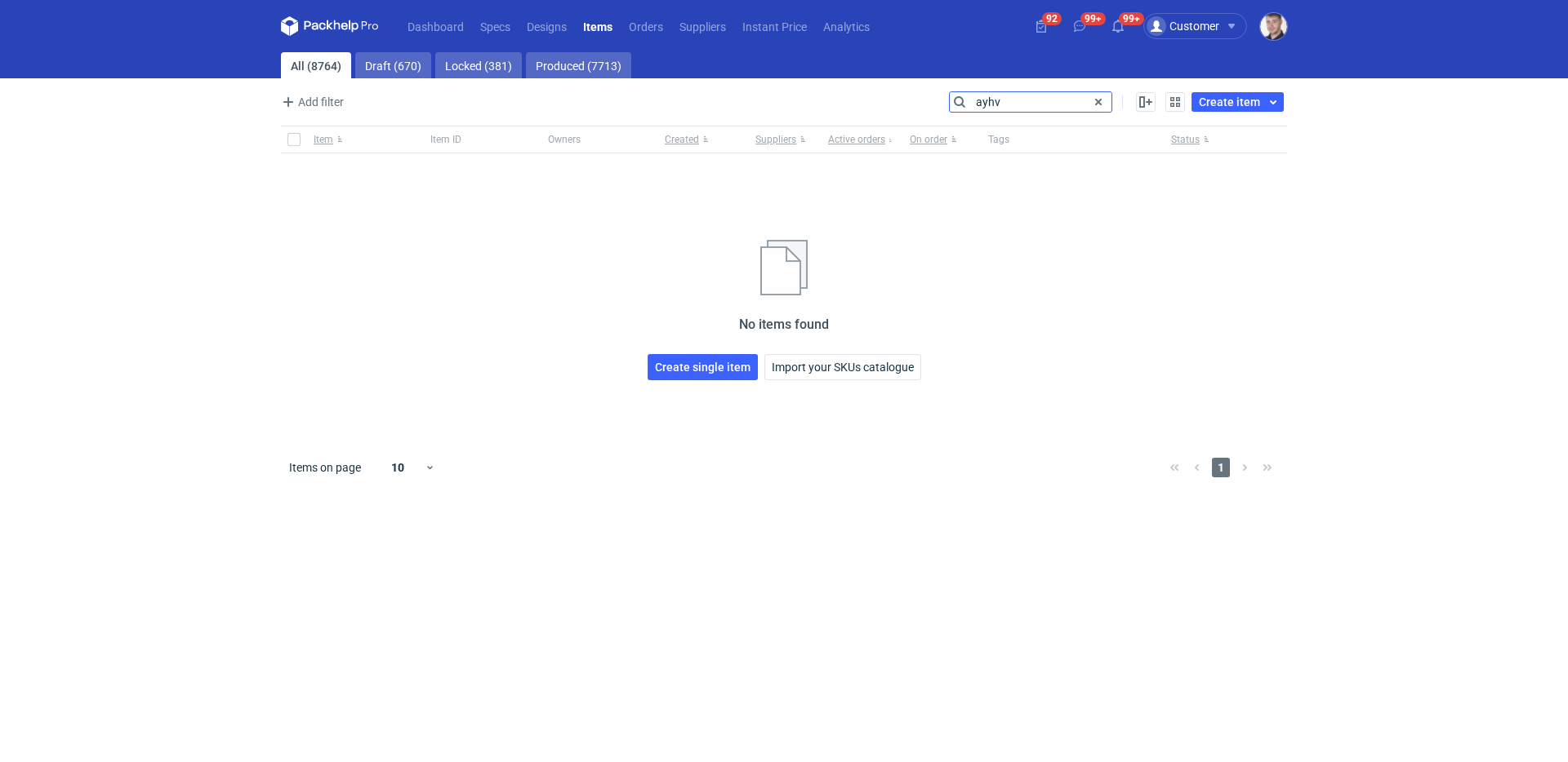
click at [1030, 109] on input "ayhv" at bounding box center [1030, 102] width 162 height 20
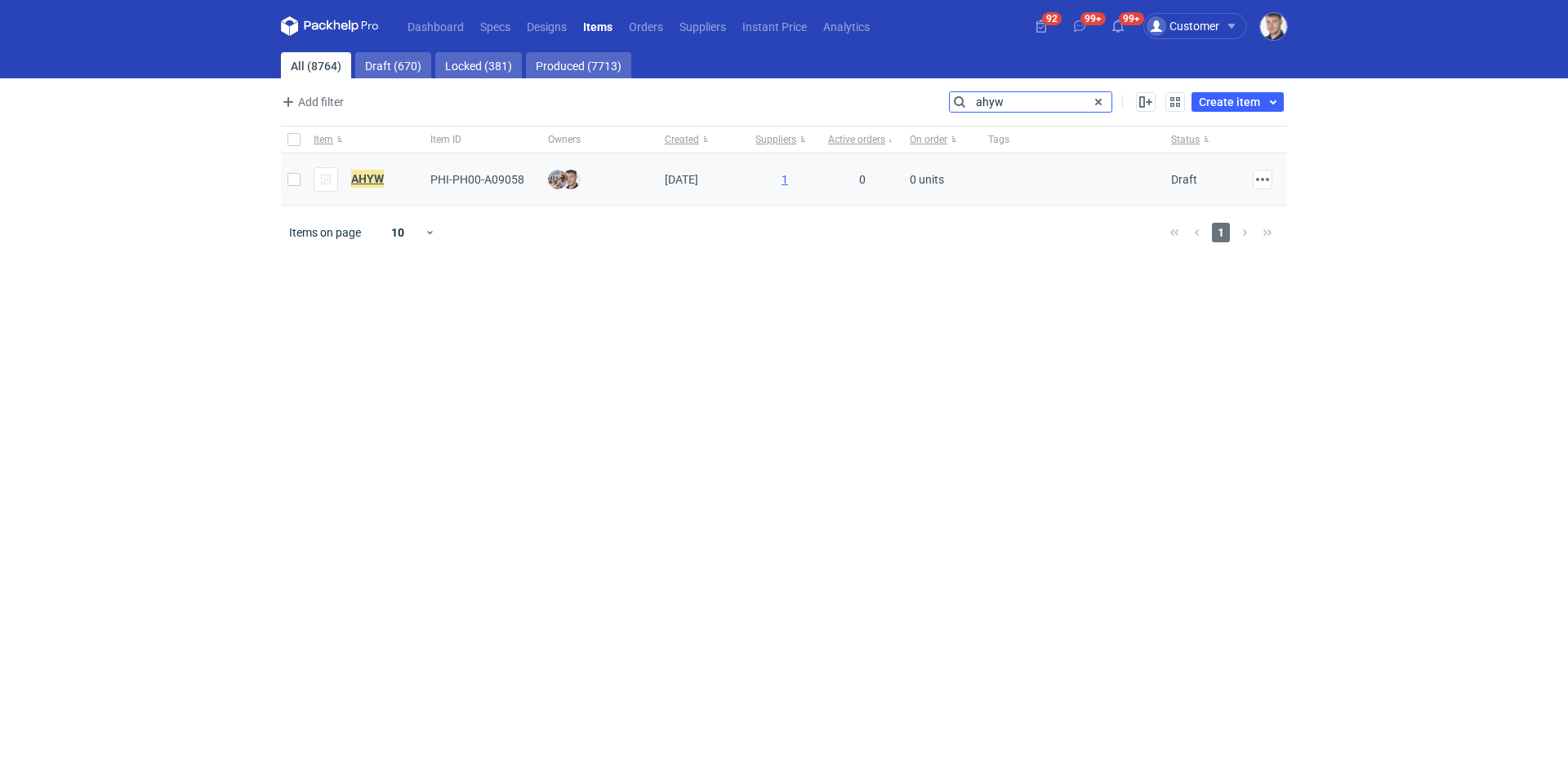
type input "ahyw"
click at [373, 182] on em "AHYW" at bounding box center [367, 179] width 32 height 18
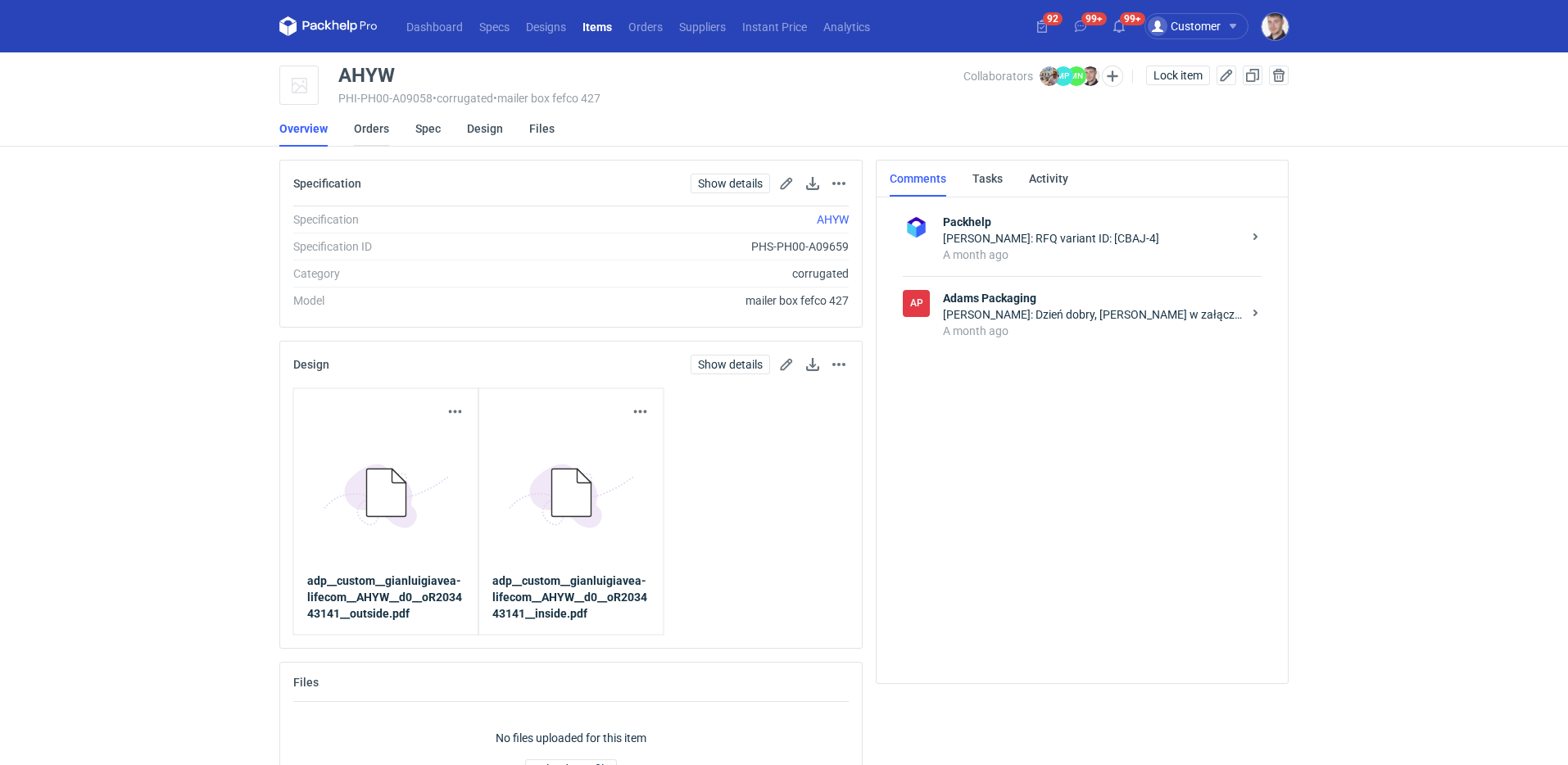
click at [379, 130] on link "Orders" at bounding box center [371, 128] width 35 height 36
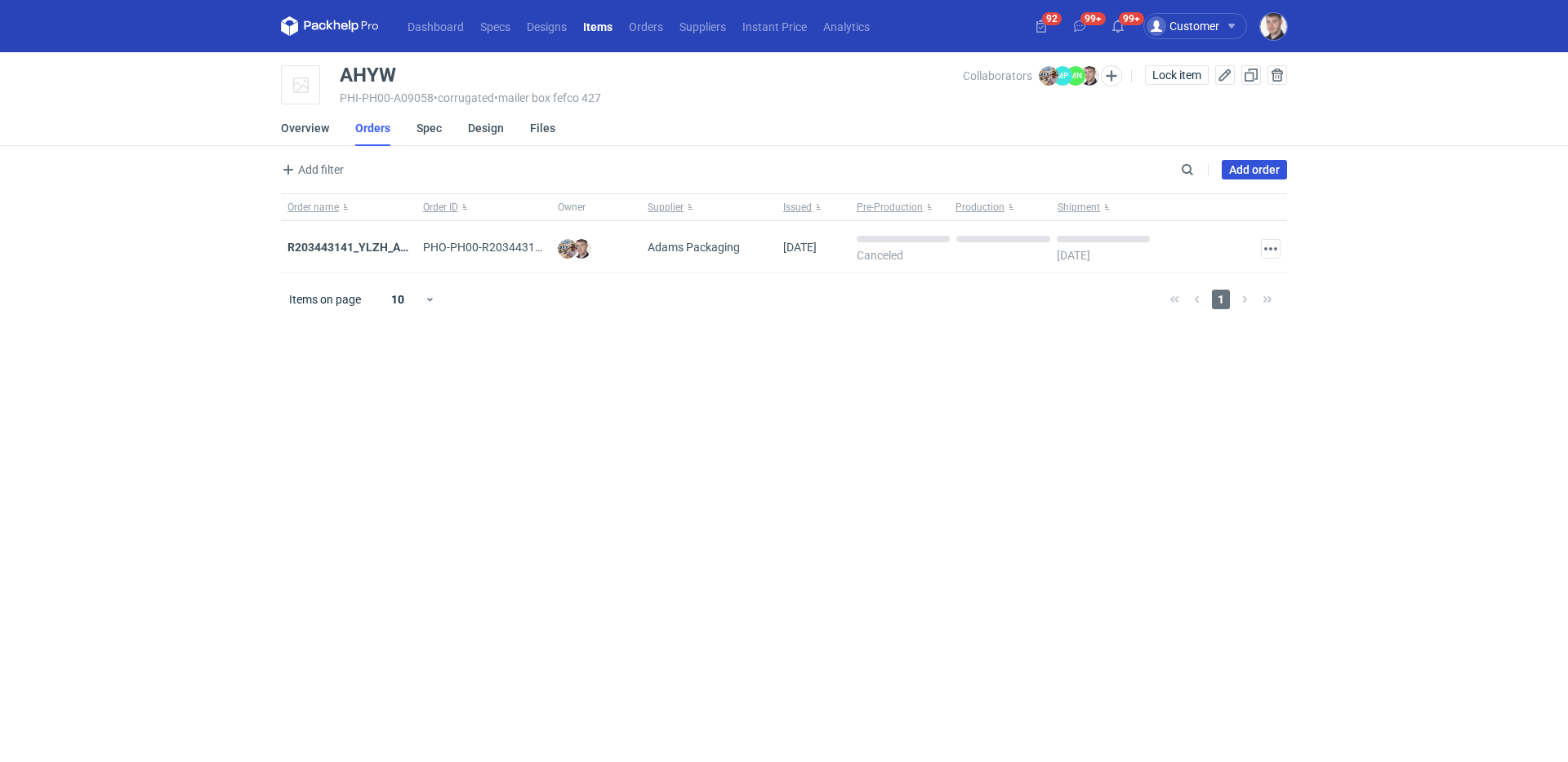
click at [1271, 177] on link "Add order" at bounding box center [1254, 170] width 66 height 20
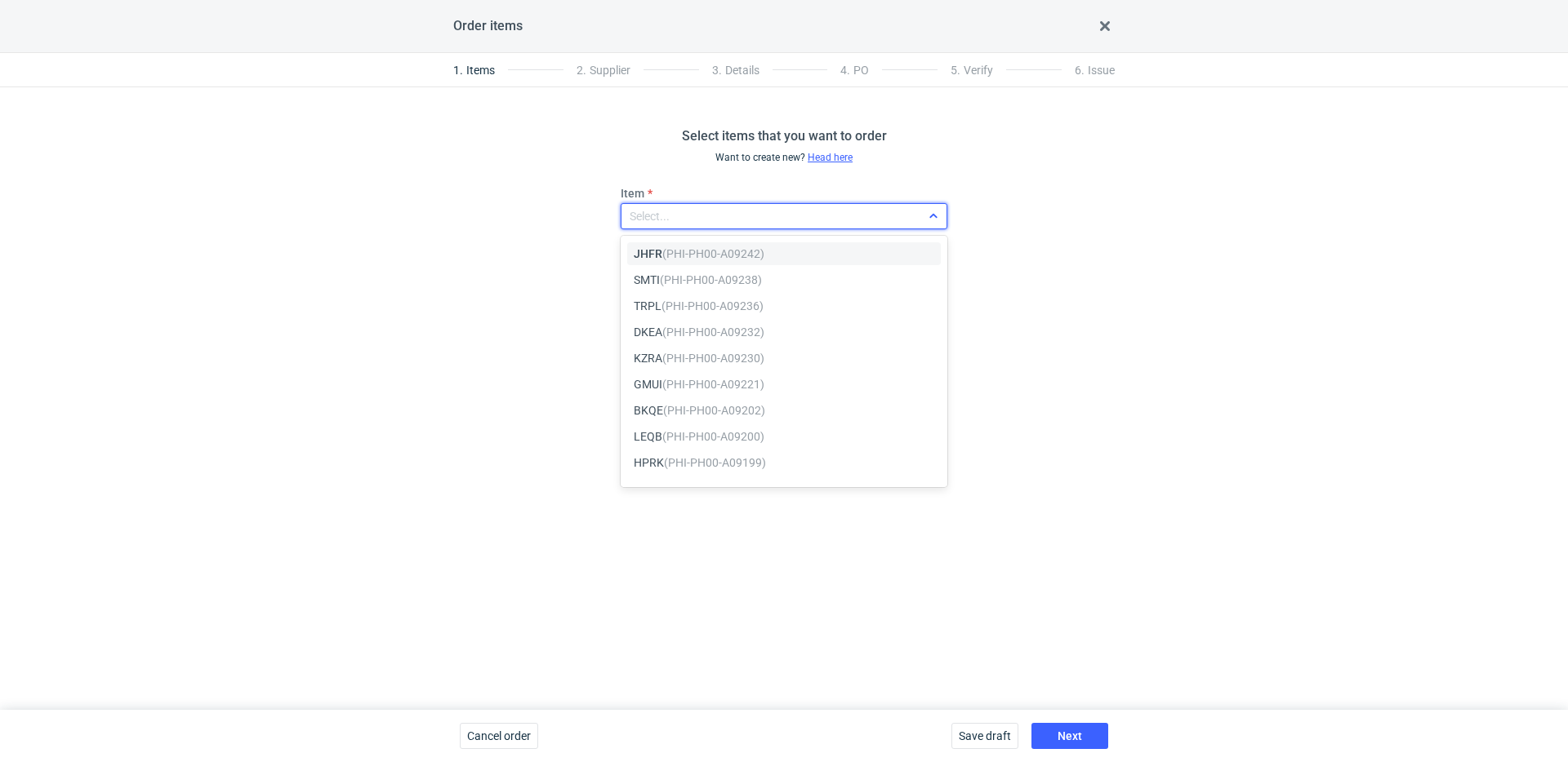
click at [710, 223] on div "Select..." at bounding box center [771, 216] width 299 height 23
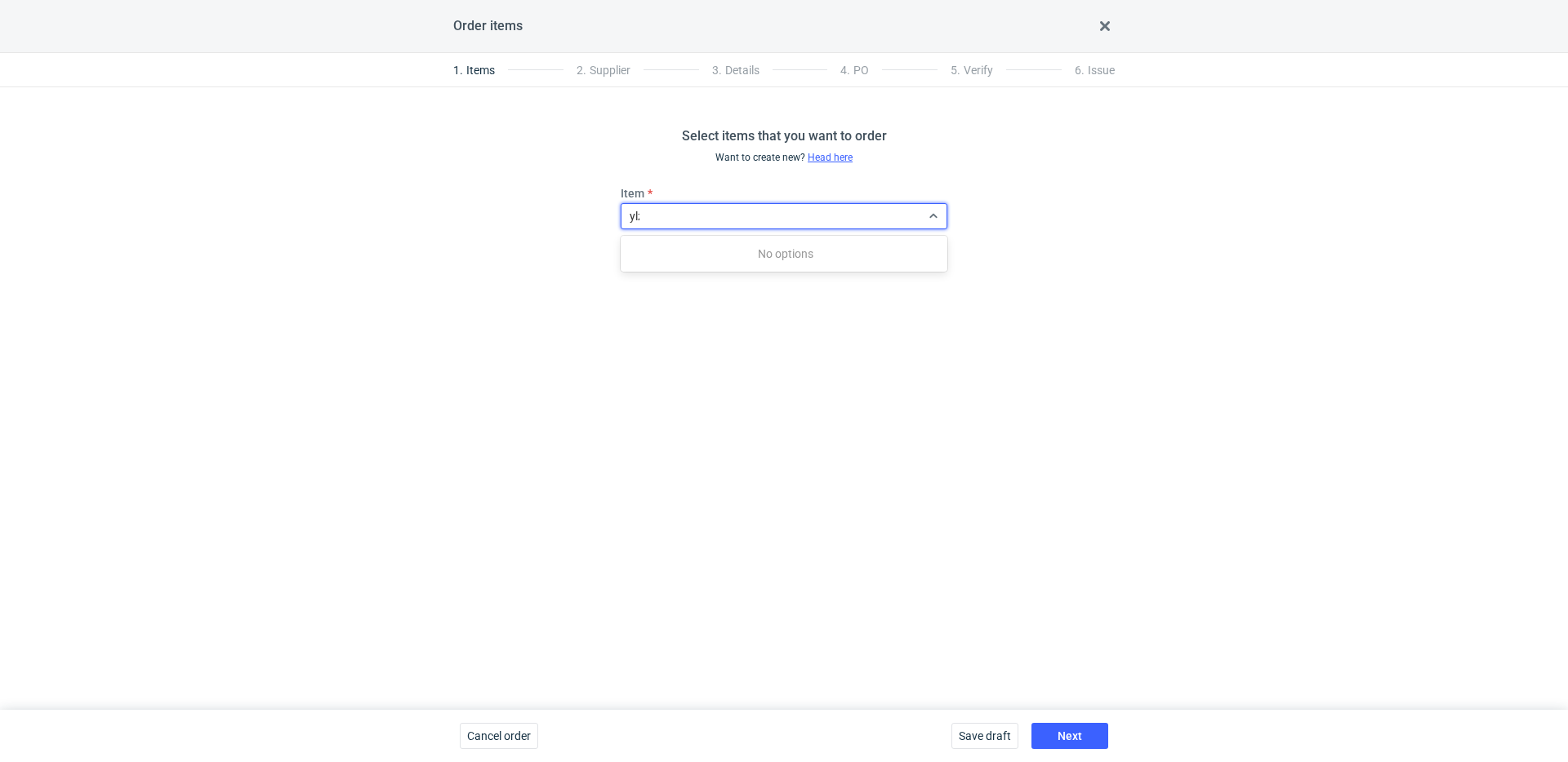
type input "ylzh"
click at [696, 248] on em "(PHI-PH00-A09057)" at bounding box center [713, 254] width 102 height 13
click at [681, 255] on span "Add more items" at bounding box center [672, 252] width 101 height 20
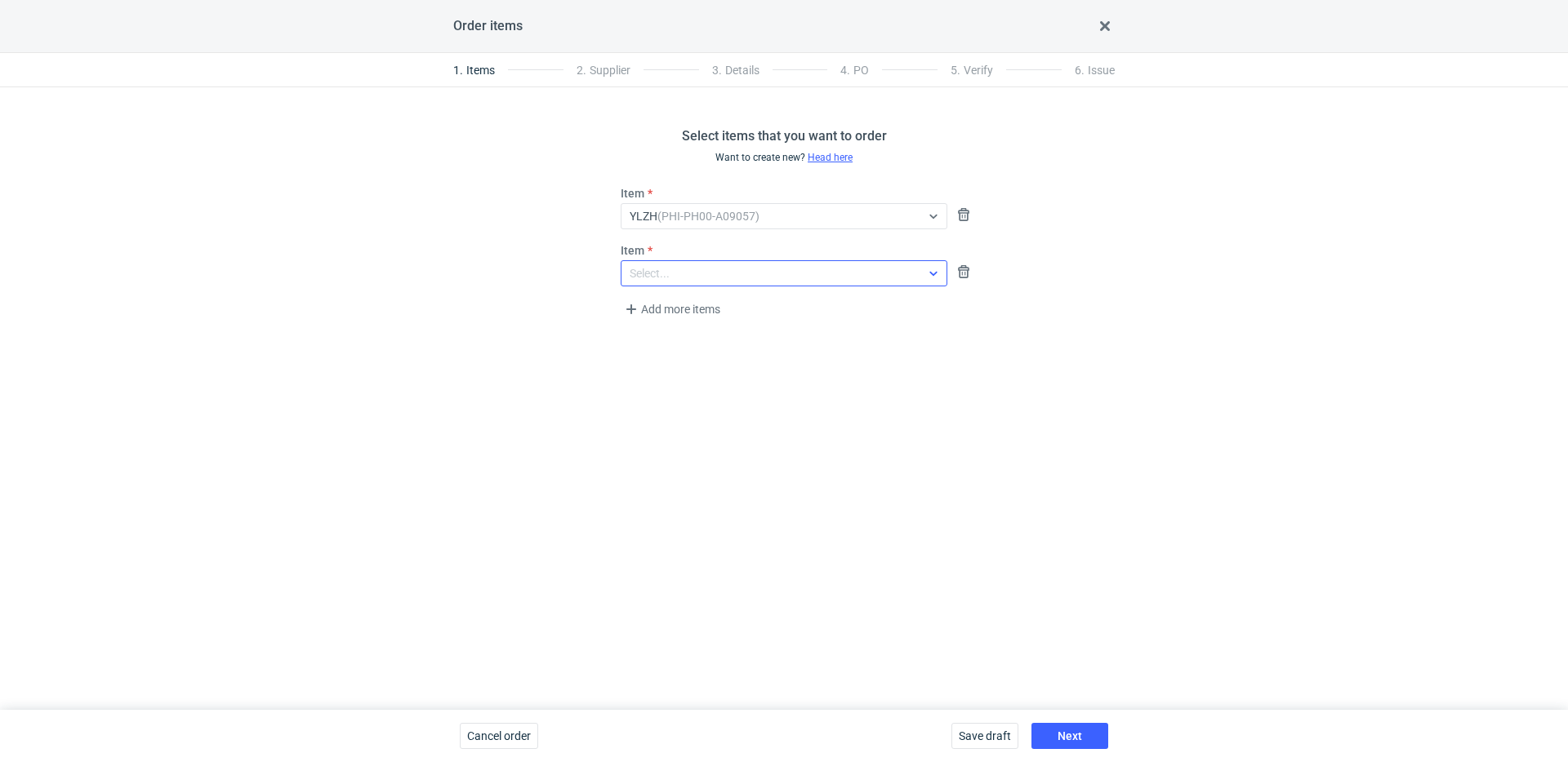
click at [683, 282] on div "Select..." at bounding box center [771, 274] width 299 height 23
type input "ahyw"
click at [699, 314] on em "(PHI-PH00-A09058)" at bounding box center [717, 311] width 102 height 13
click at [1080, 737] on span "Next" at bounding box center [1070, 736] width 25 height 12
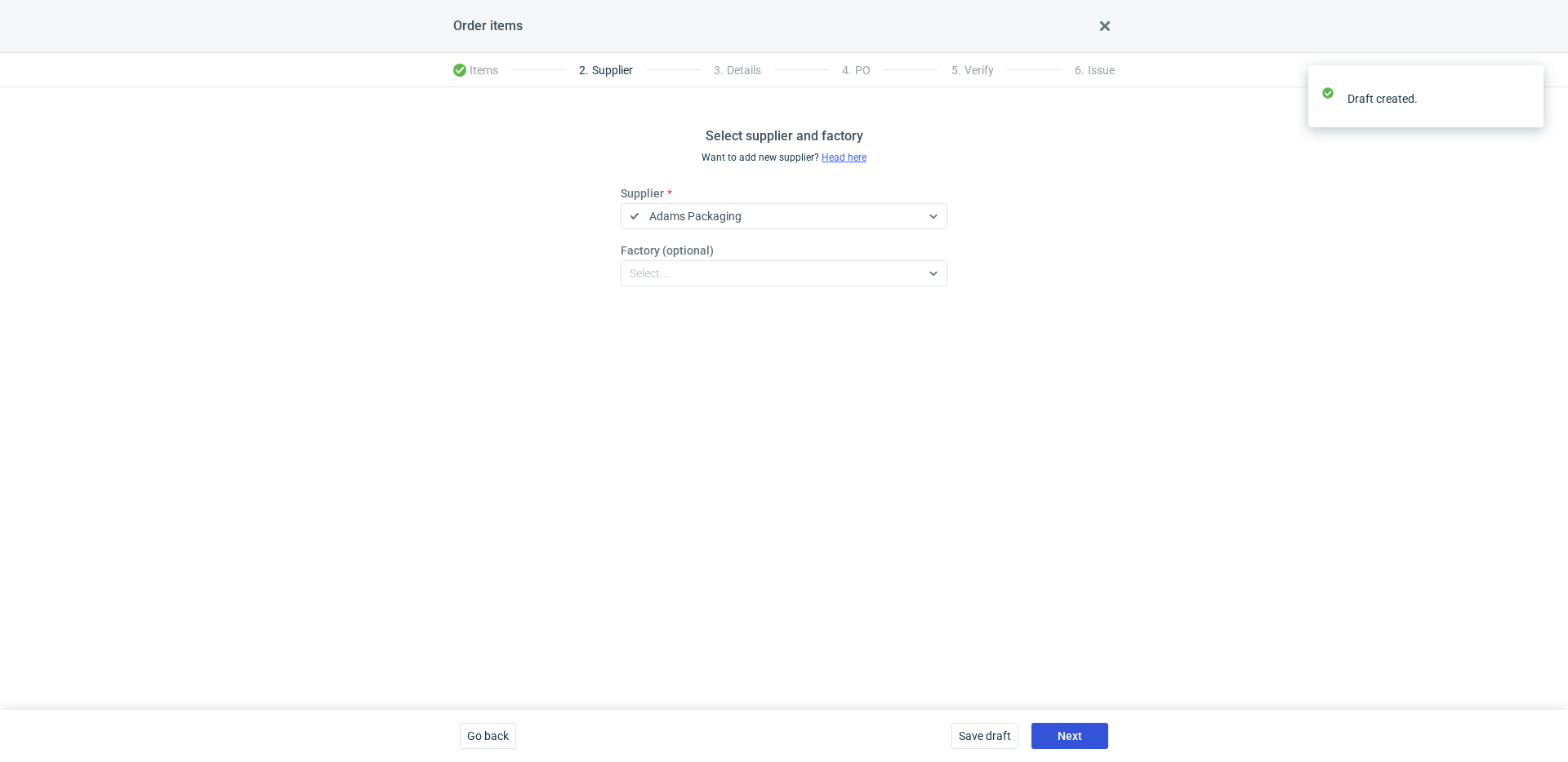
click at [1059, 721] on div "Save draft Next" at bounding box center [1030, 735] width 170 height 52
click at [1065, 727] on button "Next" at bounding box center [1069, 736] width 77 height 27
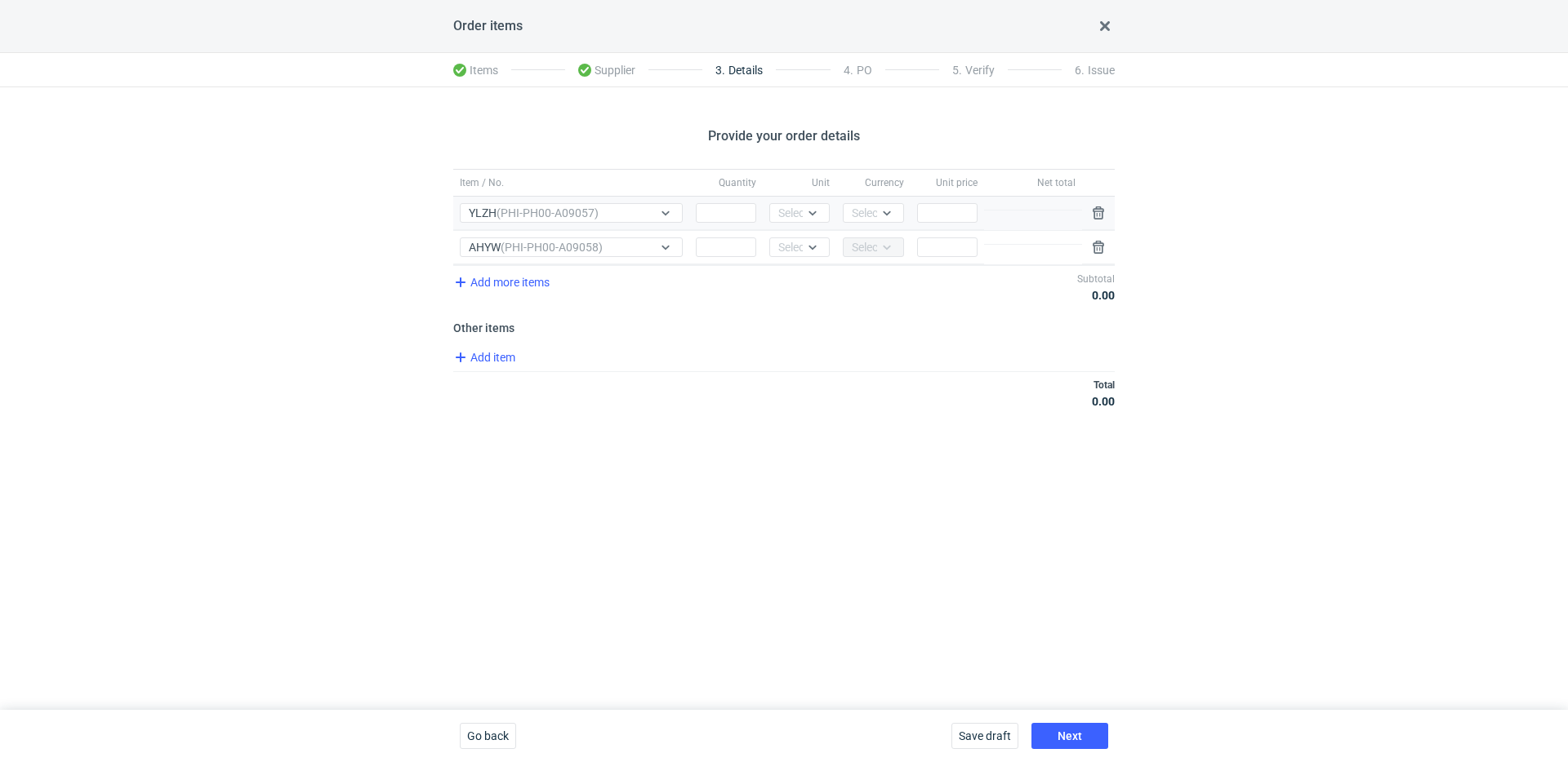
click at [724, 202] on div "Quantity" at bounding box center [726, 213] width 74 height 33
click at [728, 207] on input "Quantity" at bounding box center [726, 213] width 61 height 20
type input "35000"
click at [717, 245] on input "Quantity" at bounding box center [726, 247] width 61 height 20
type input "10000"
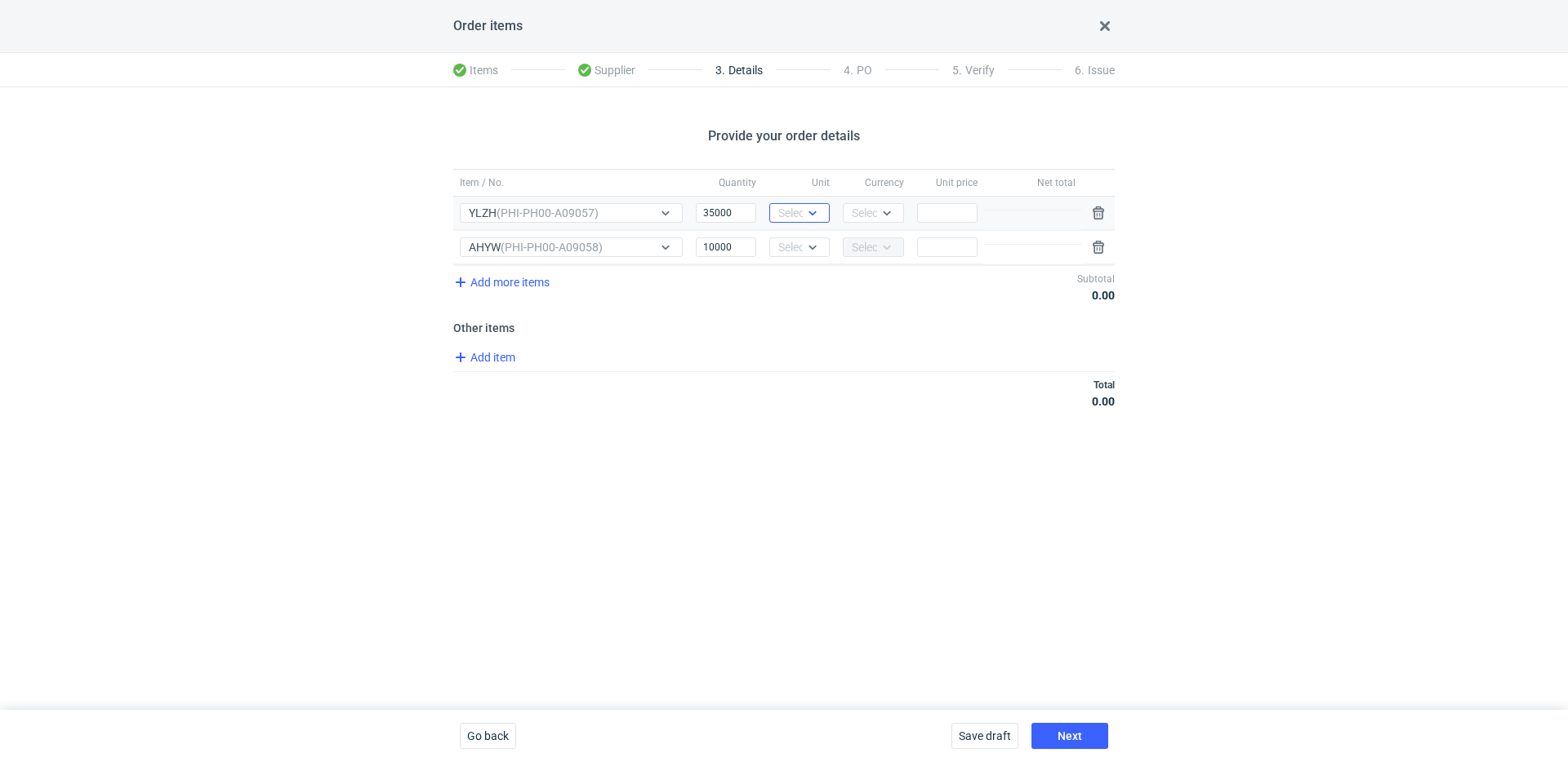
drag, startPoint x: 788, startPoint y: 221, endPoint x: 794, endPoint y: 229, distance: 10.0
click at [788, 221] on div "Select..." at bounding box center [799, 213] width 61 height 20
click at [796, 239] on span "pcs" at bounding box center [791, 247] width 18 height 17
click at [799, 247] on div "Select..." at bounding box center [798, 247] width 40 height 17
click at [800, 274] on span "pcs" at bounding box center [791, 282] width 18 height 17
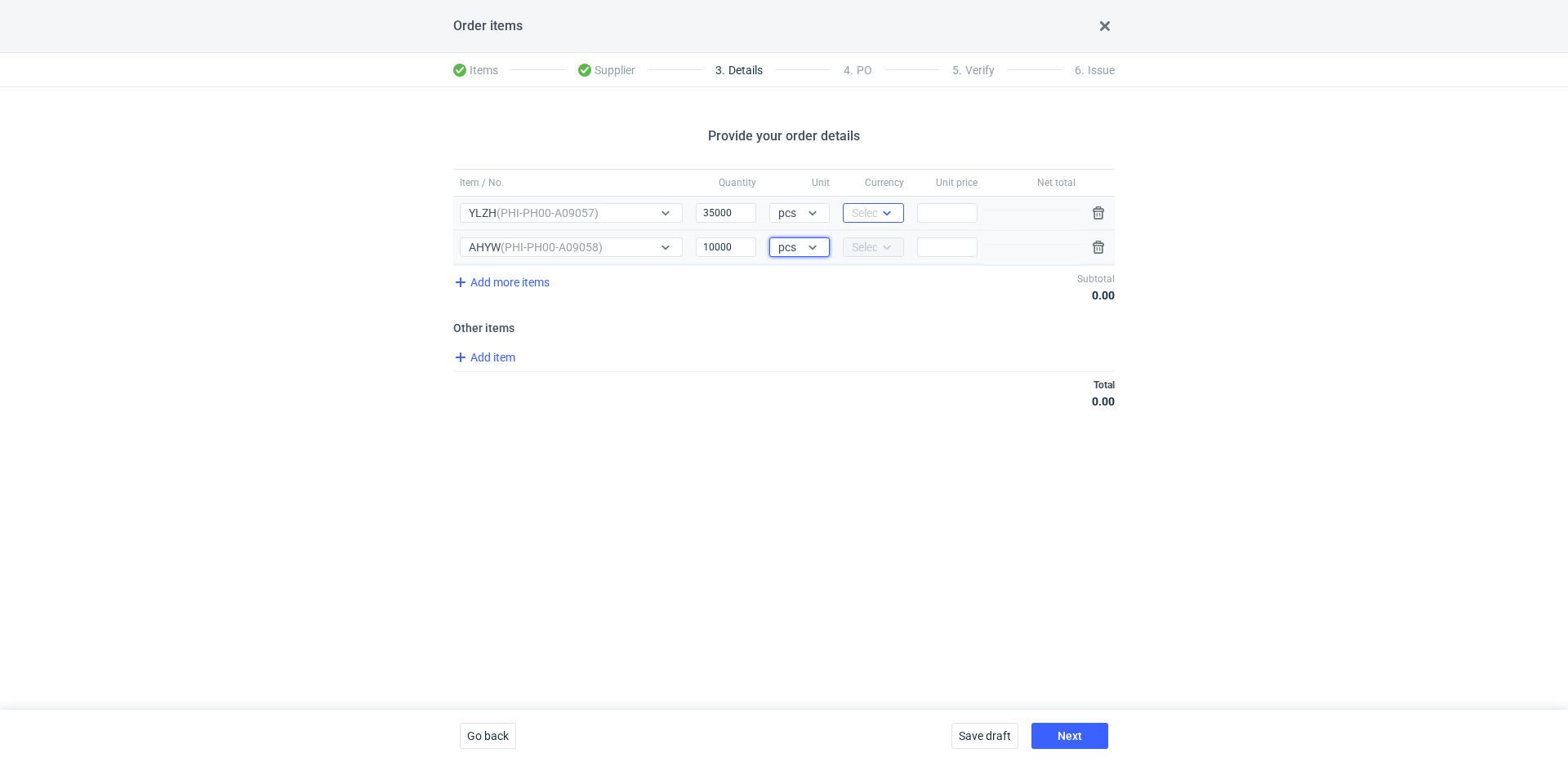
click at [879, 216] on div at bounding box center [887, 213] width 20 height 13
click at [881, 241] on div "PLN" at bounding box center [873, 247] width 34 height 17
click at [962, 215] on input "Price" at bounding box center [947, 213] width 61 height 20
click at [946, 207] on input "Price" at bounding box center [947, 213] width 61 height 20
type input "1.11"
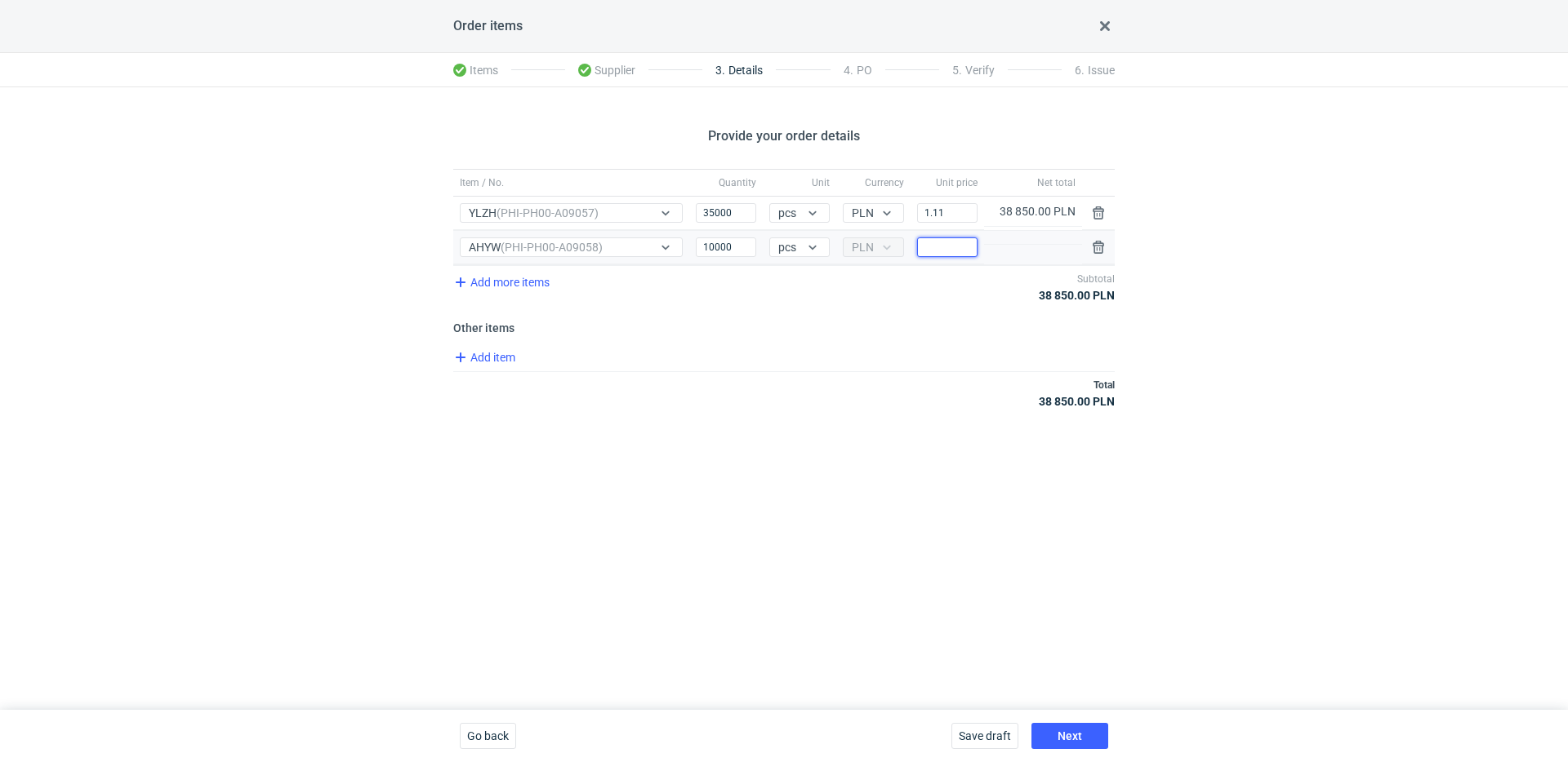
click at [940, 243] on input "Price" at bounding box center [947, 247] width 61 height 20
type input "1.87"
click at [486, 360] on span "Add item" at bounding box center [484, 357] width 66 height 20
click at [485, 435] on span "Add item" at bounding box center [484, 426] width 66 height 20
drag, startPoint x: 501, startPoint y: 459, endPoint x: 518, endPoint y: 418, distance: 44.4
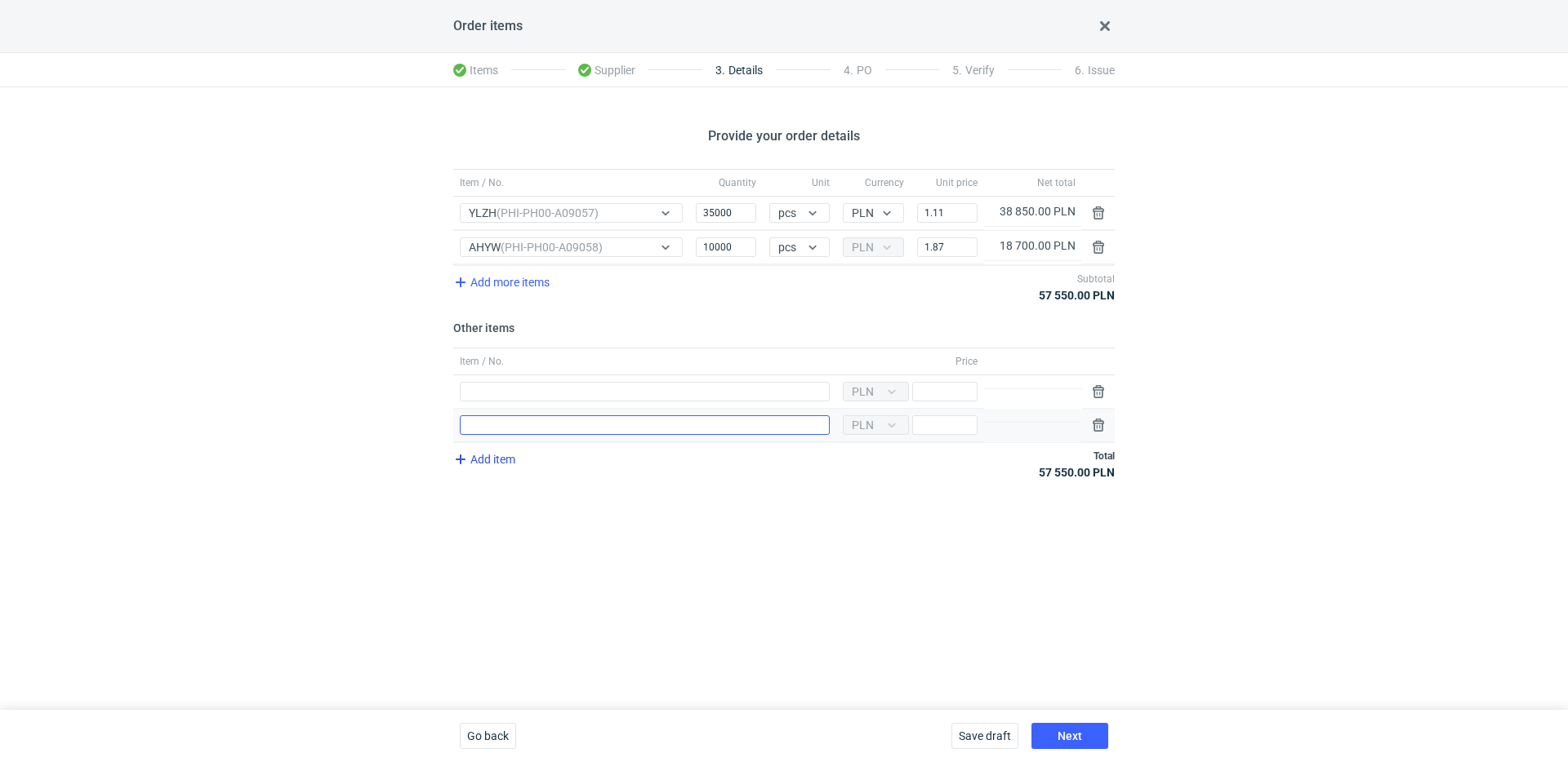
click at [501, 459] on span "Add item" at bounding box center [483, 459] width 65 height 20
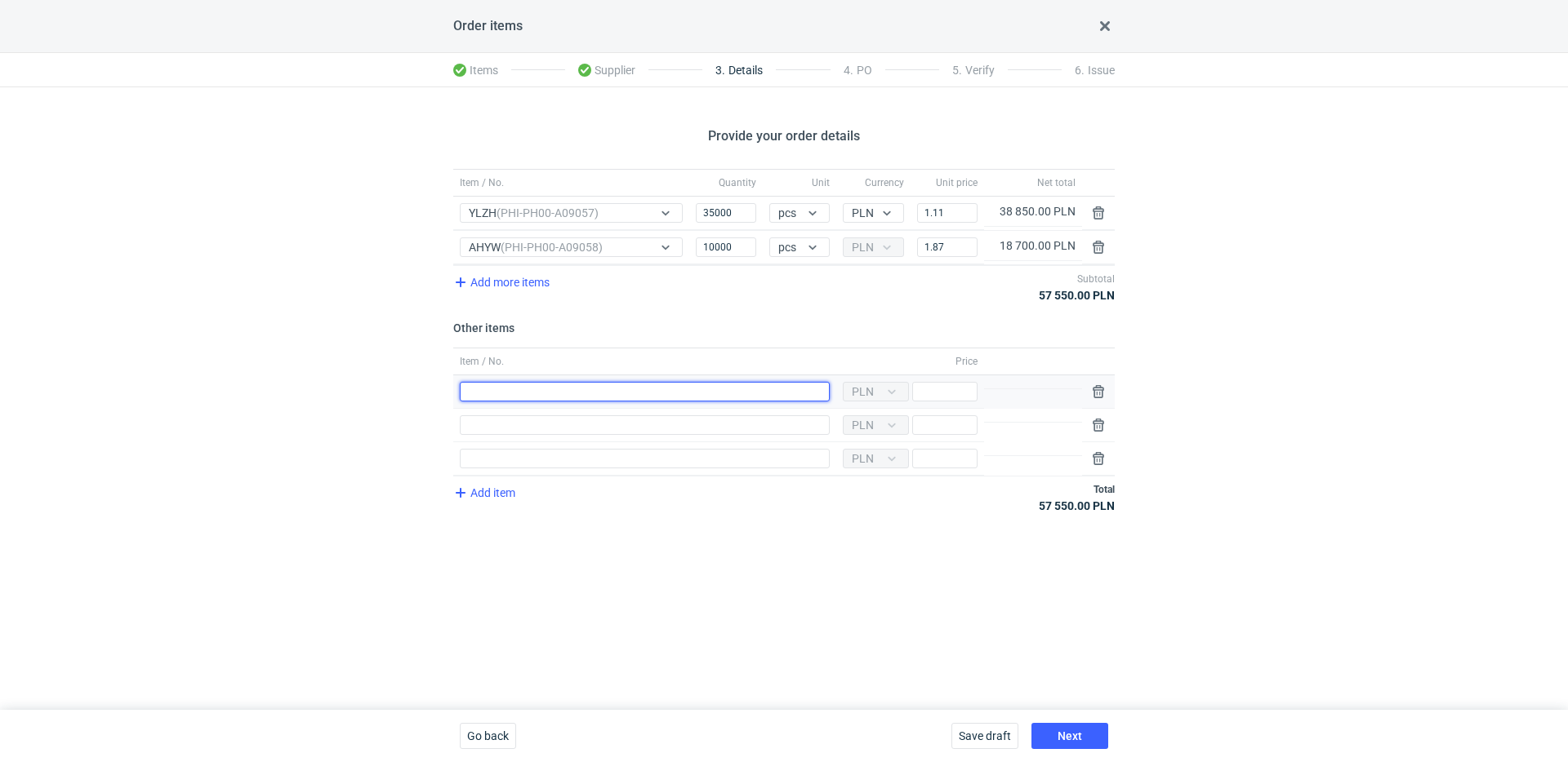
click at [530, 396] on input "Item / No." at bounding box center [645, 392] width 370 height 20
type input "klisza YLZH"
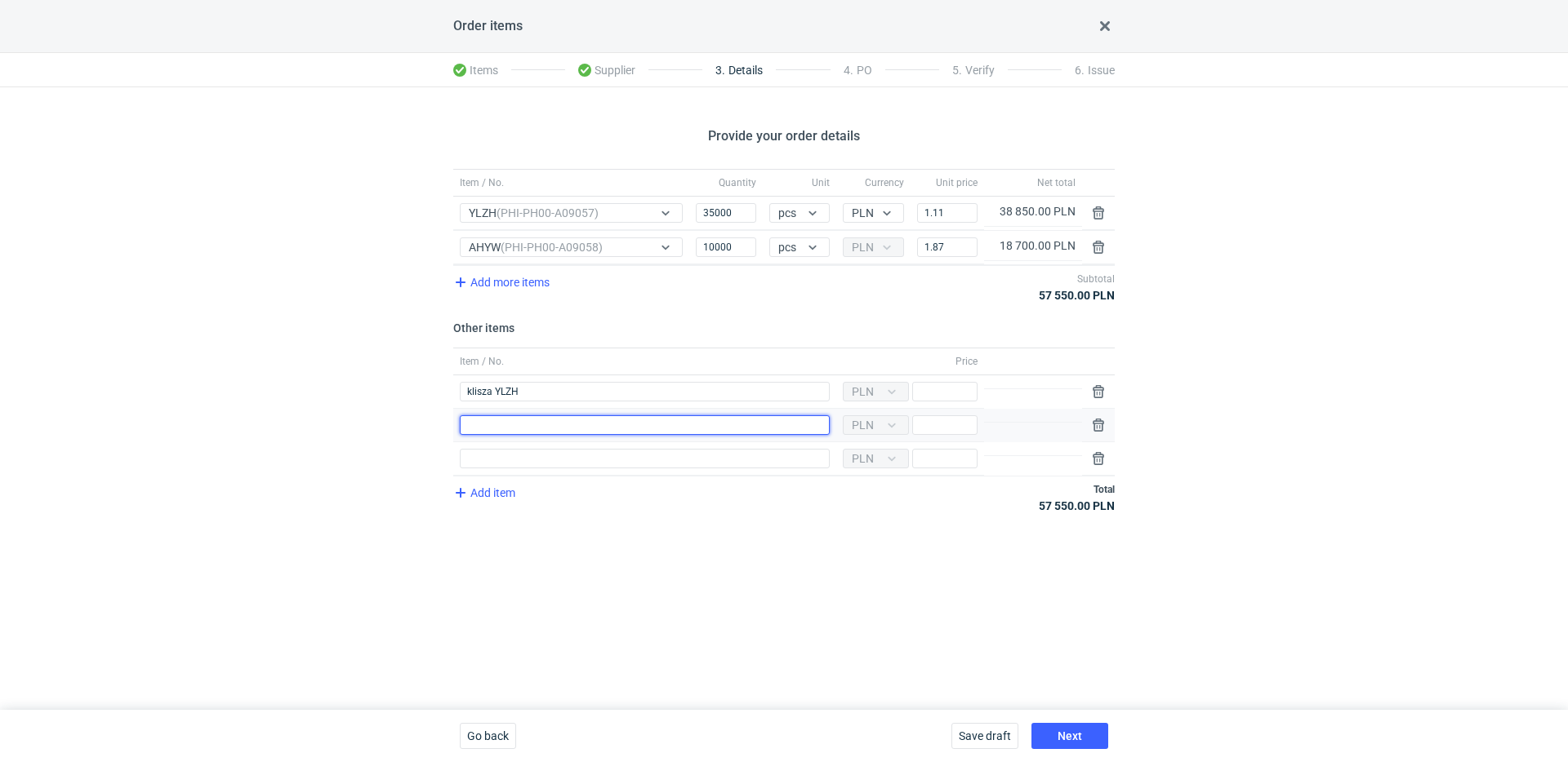
click at [528, 432] on input "Item / No." at bounding box center [645, 425] width 370 height 20
type input "klisza AHYW"
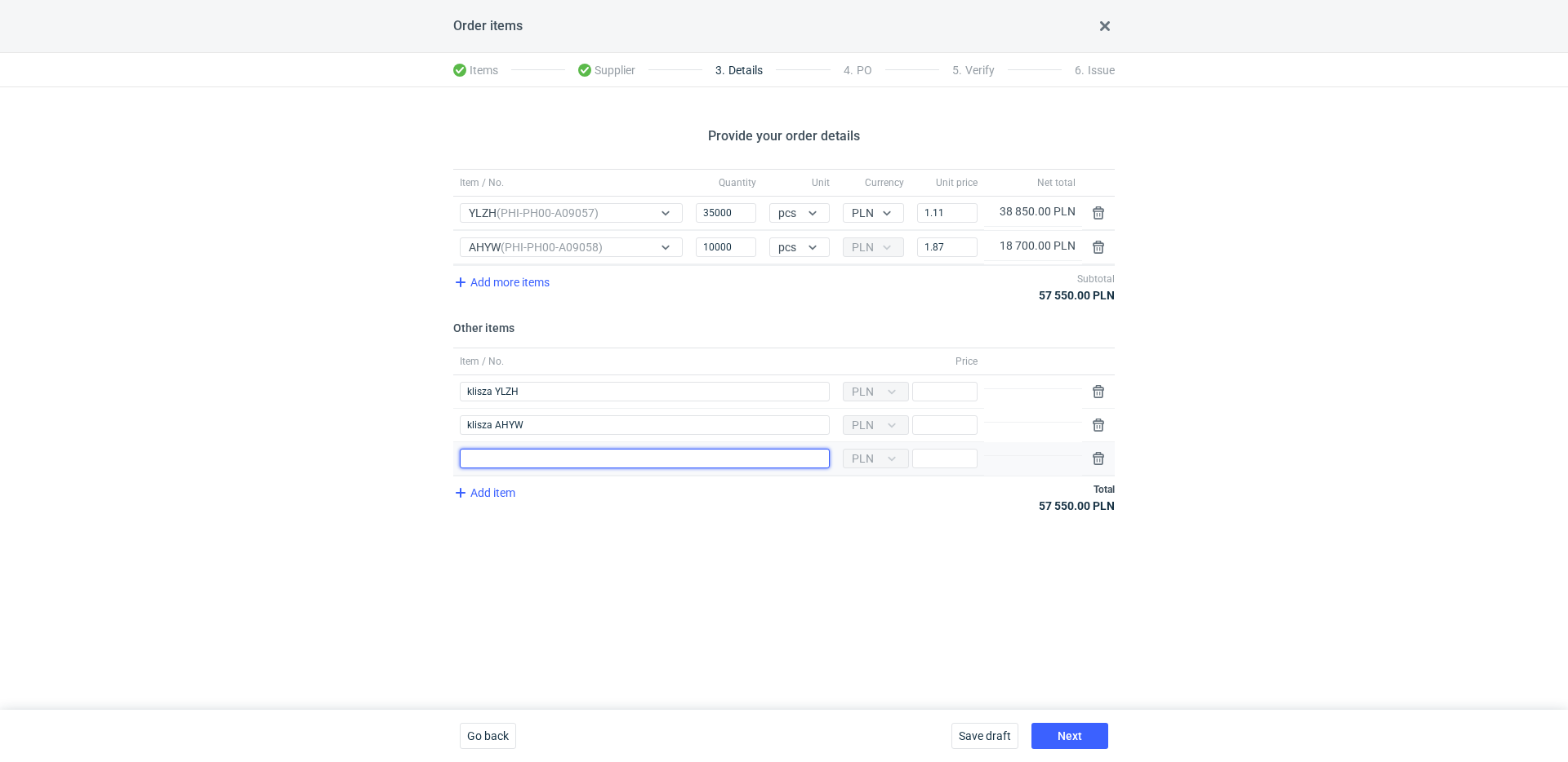
click at [502, 454] on input "Item / No." at bounding box center [645, 459] width 370 height 20
type input "wykrojnik AHYW"
click at [971, 392] on input "Price" at bounding box center [945, 392] width 66 height 20
type input "2800"
click at [954, 413] on div "Currency PLN Price" at bounding box center [910, 425] width 148 height 33
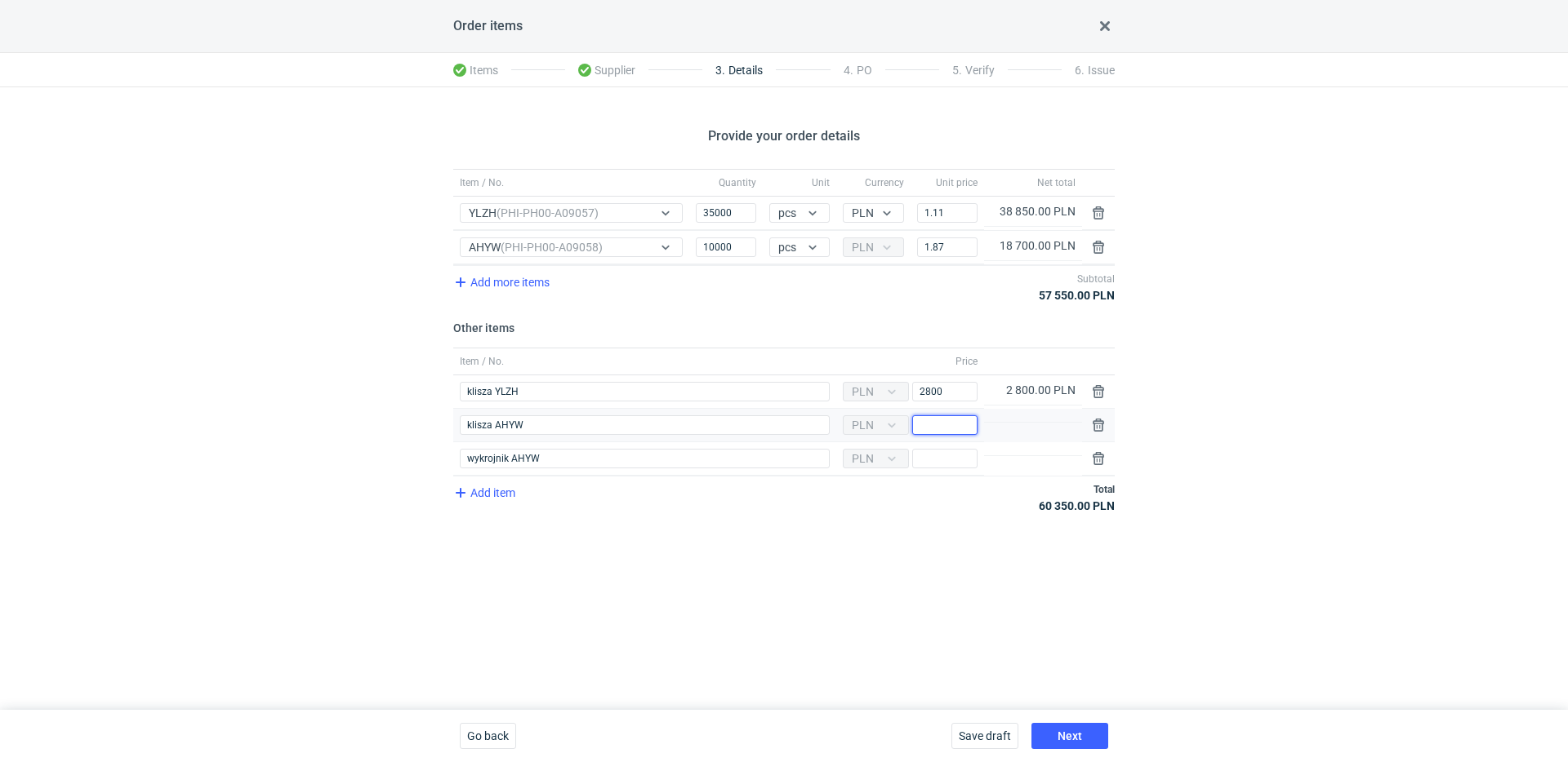
type input "5"
type input "4500"
click at [933, 464] on input "Price" at bounding box center [945, 459] width 66 height 20
type input "2990"
click at [1071, 727] on button "Next" at bounding box center [1069, 736] width 77 height 27
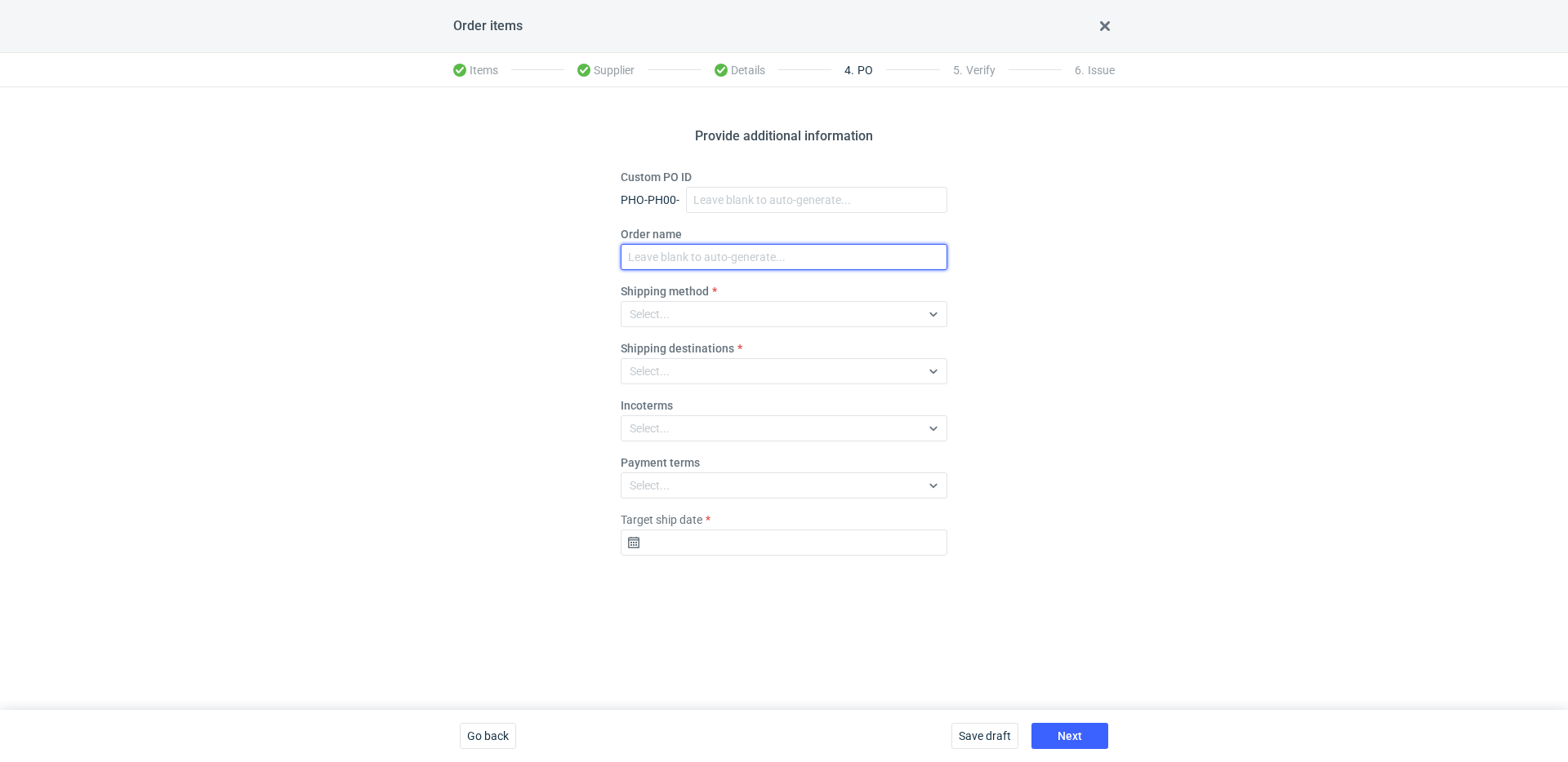
click at [670, 248] on input "Order name" at bounding box center [784, 257] width 327 height 27
paste input "R203443141"
type input "R203443141_YLZH, AHYW"
click at [718, 319] on div "Select..." at bounding box center [771, 314] width 299 height 23
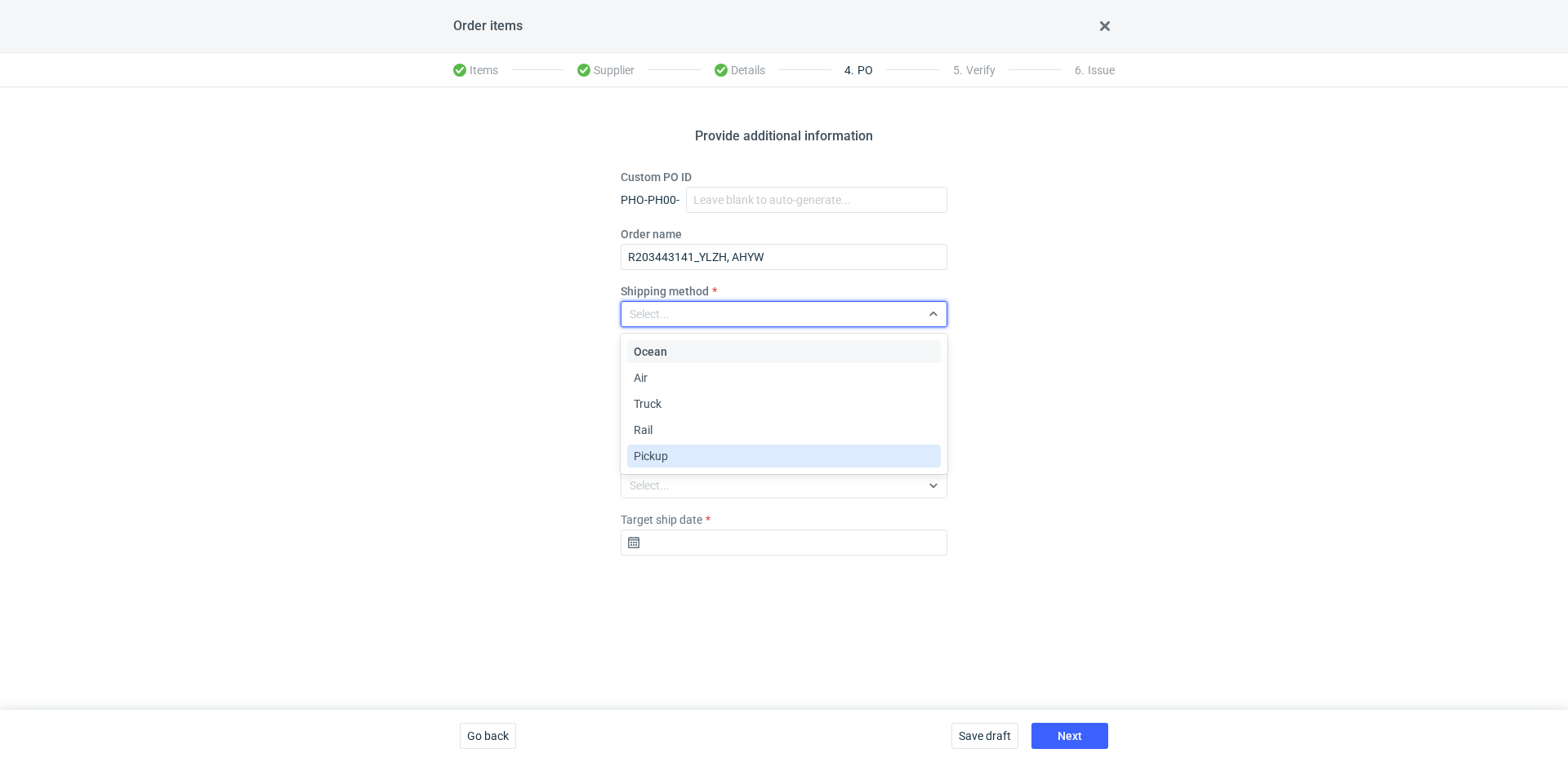
click at [678, 459] on div "Pickup" at bounding box center [784, 456] width 300 height 17
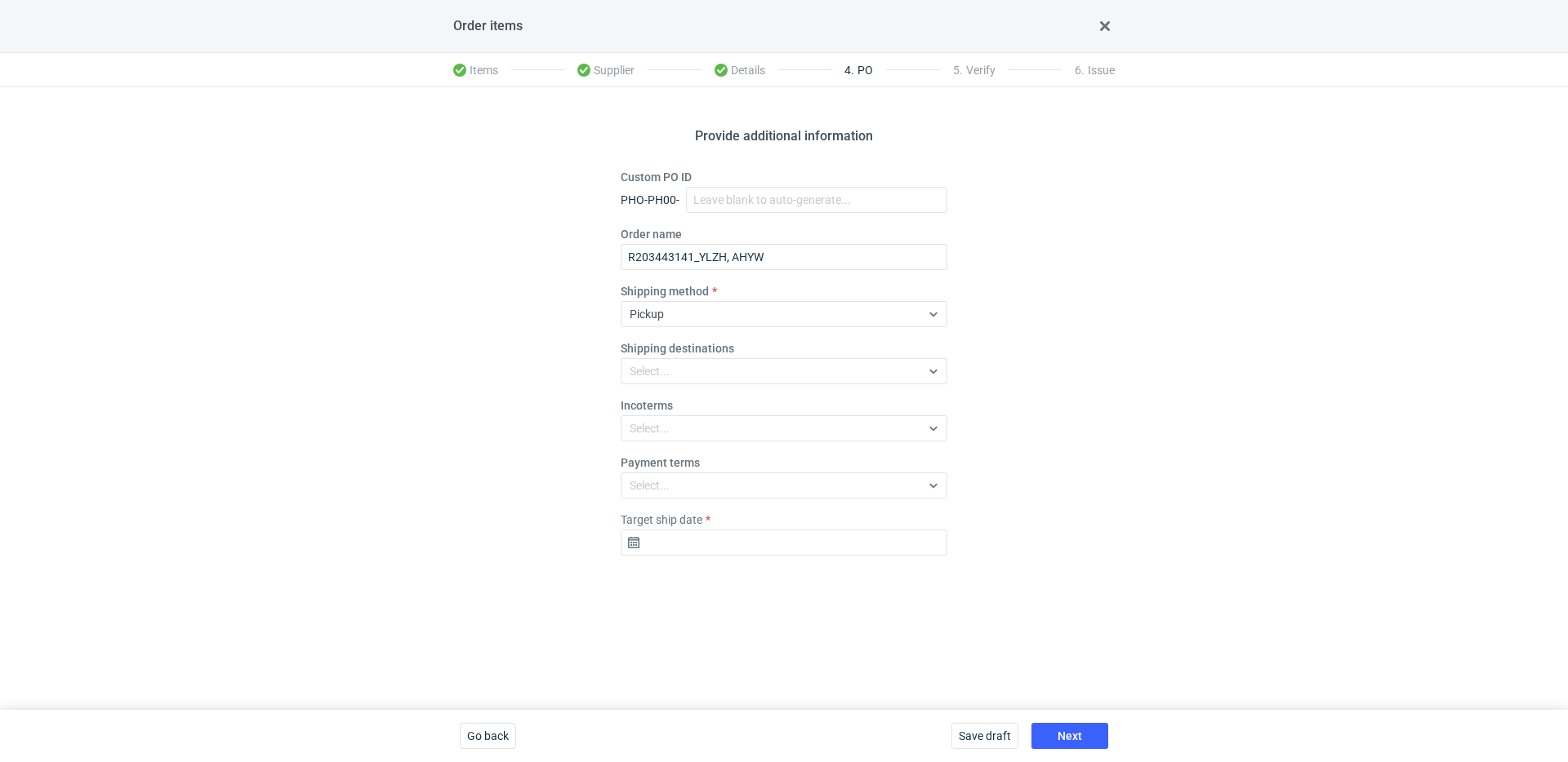
click at [727, 520] on div "Target ship date" at bounding box center [784, 533] width 327 height 44
click at [726, 530] on input "Target ship date" at bounding box center [784, 543] width 327 height 27
drag, startPoint x: 724, startPoint y: 477, endPoint x: 757, endPoint y: 507, distance: 44.6
click at [724, 477] on button "27" at bounding box center [732, 484] width 27 height 27
type input "2025-10-27"
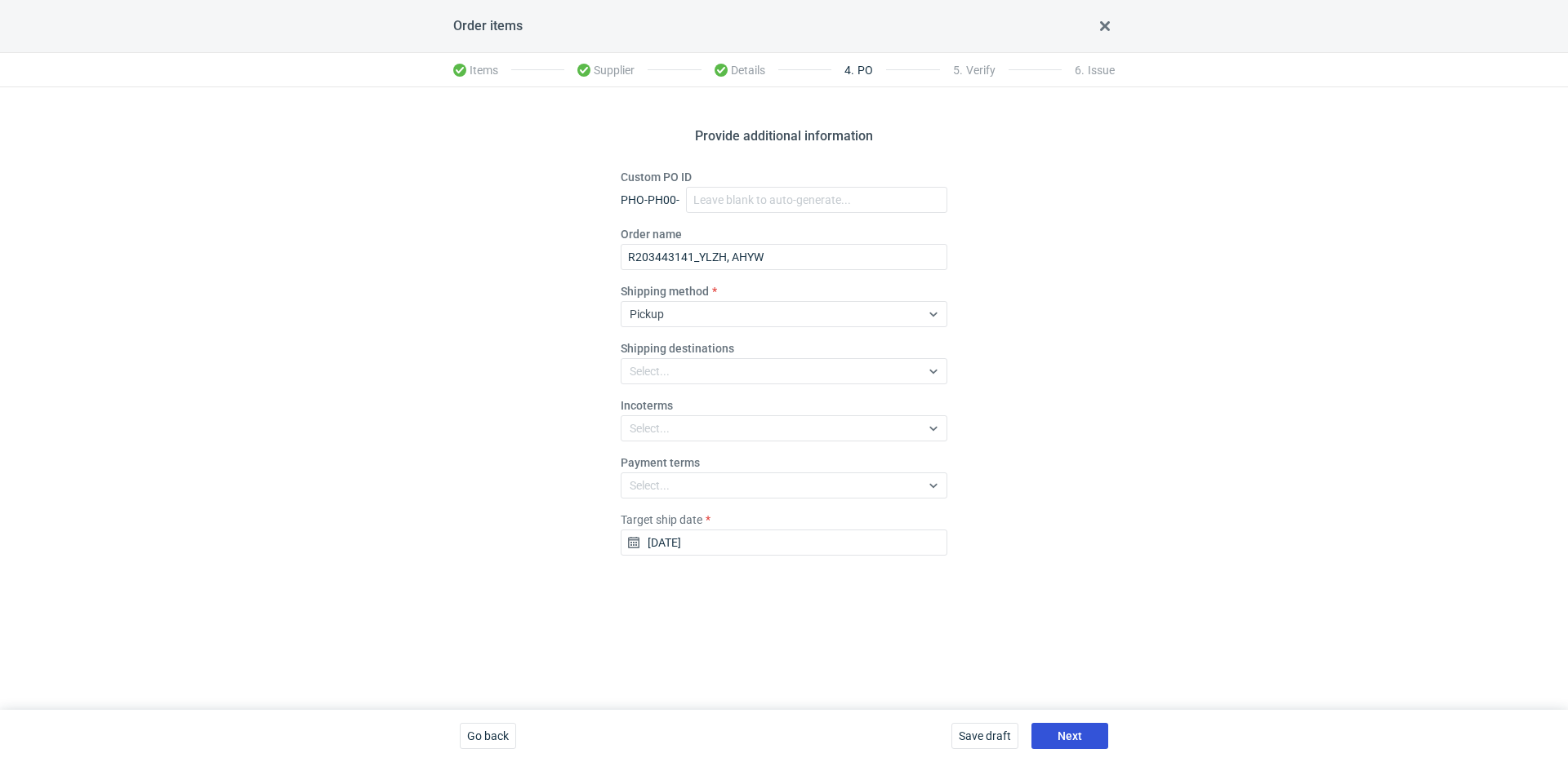
click at [1045, 730] on button "Next" at bounding box center [1069, 736] width 77 height 27
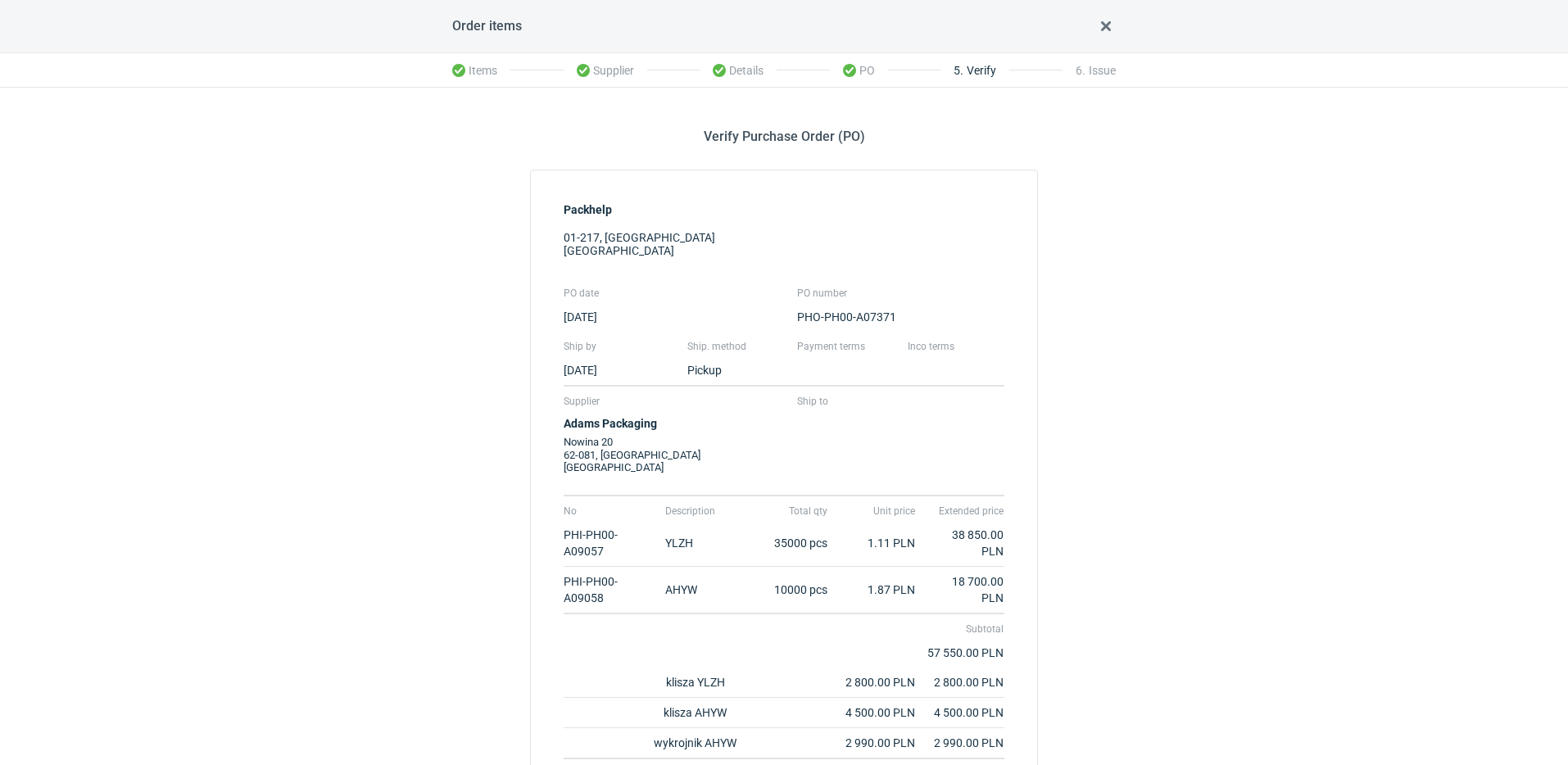
scroll to position [205, 0]
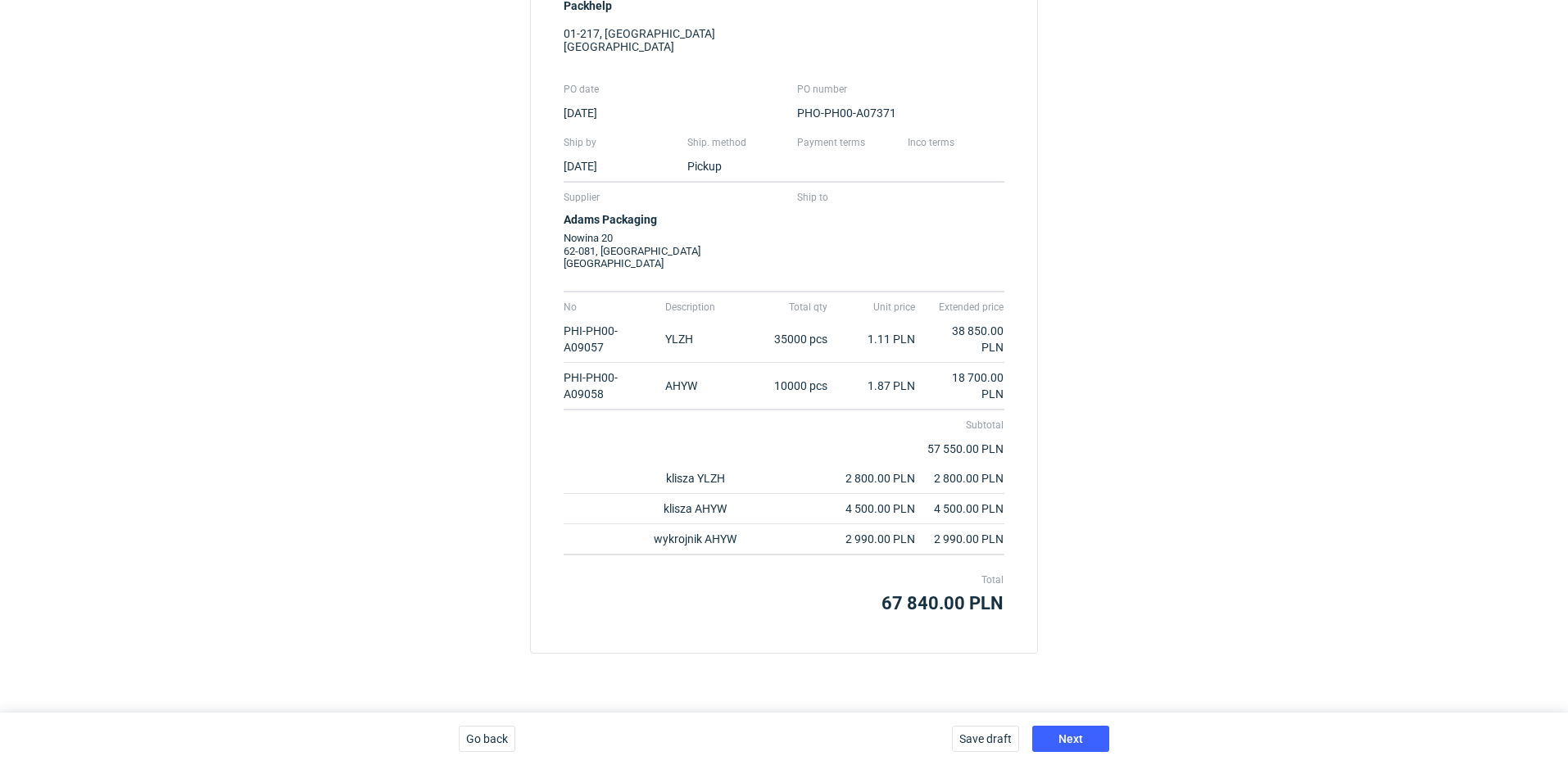
click at [1079, 723] on div "Save draft Next" at bounding box center [1030, 738] width 171 height 52
click at [1086, 743] on button "Next" at bounding box center [1070, 739] width 77 height 27
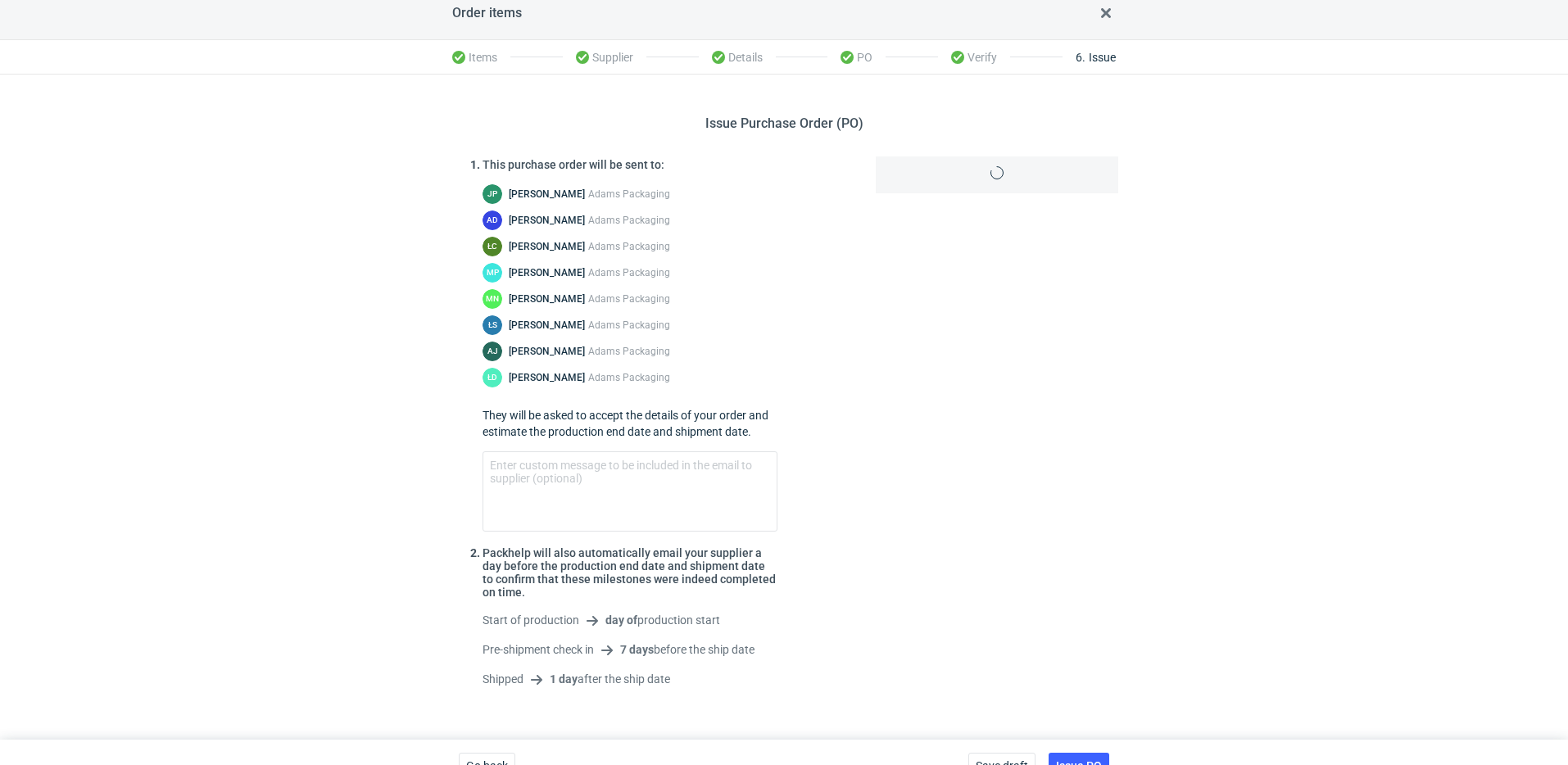
scroll to position [40, 0]
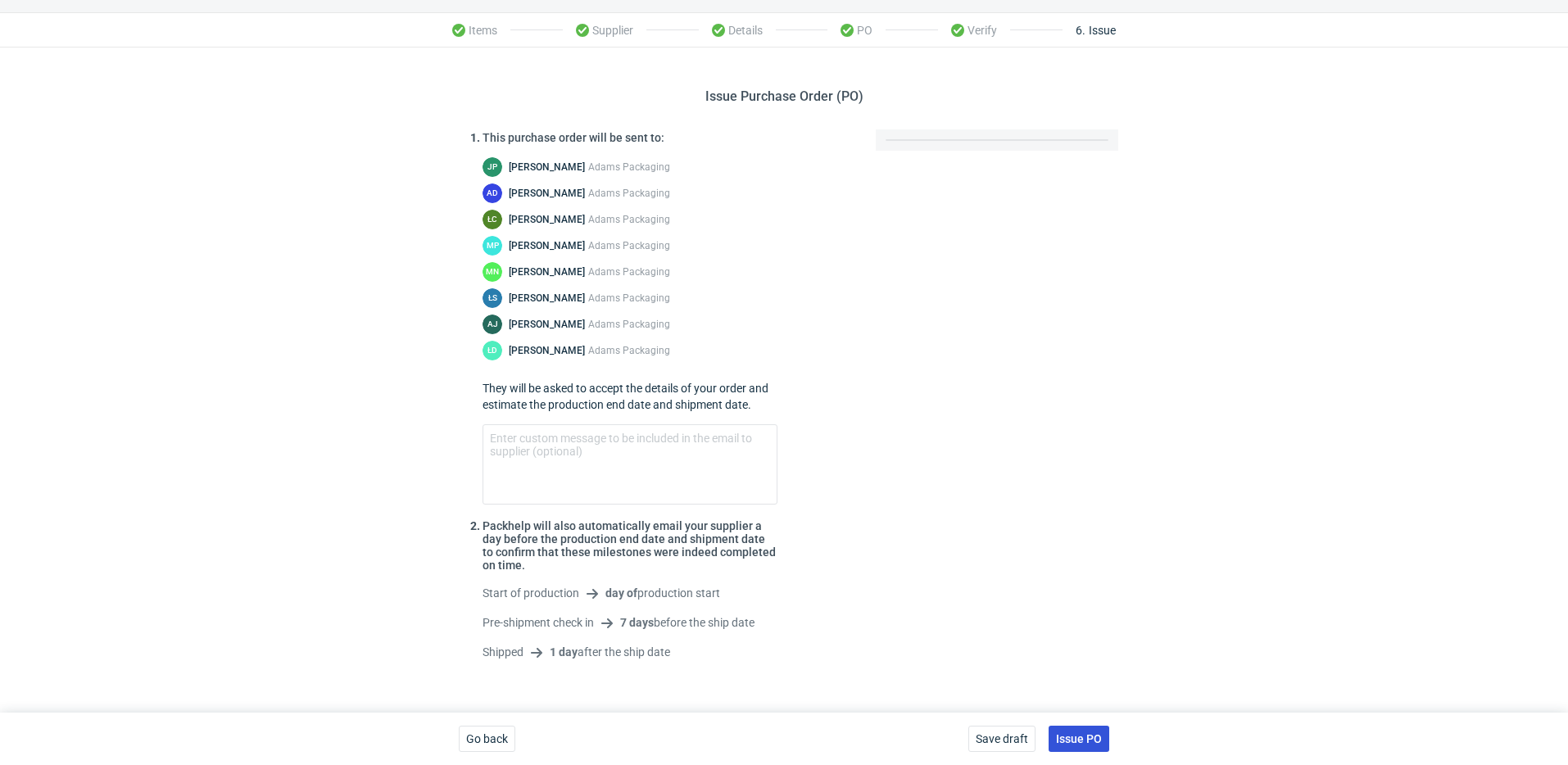
click at [1081, 733] on span "Issue PO" at bounding box center [1079, 739] width 46 height 12
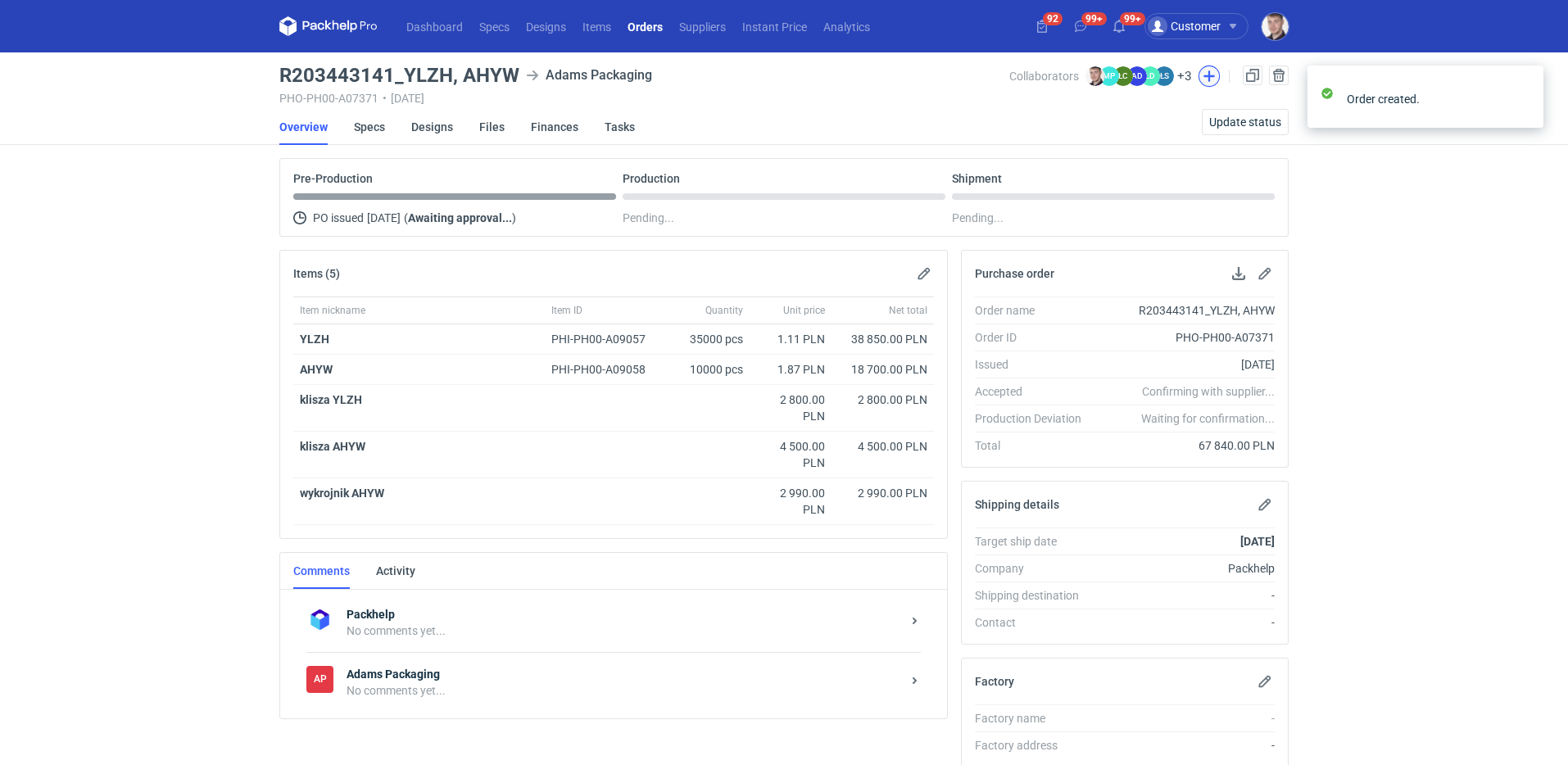
click at [1206, 75] on button "button" at bounding box center [1209, 77] width 22 height 22
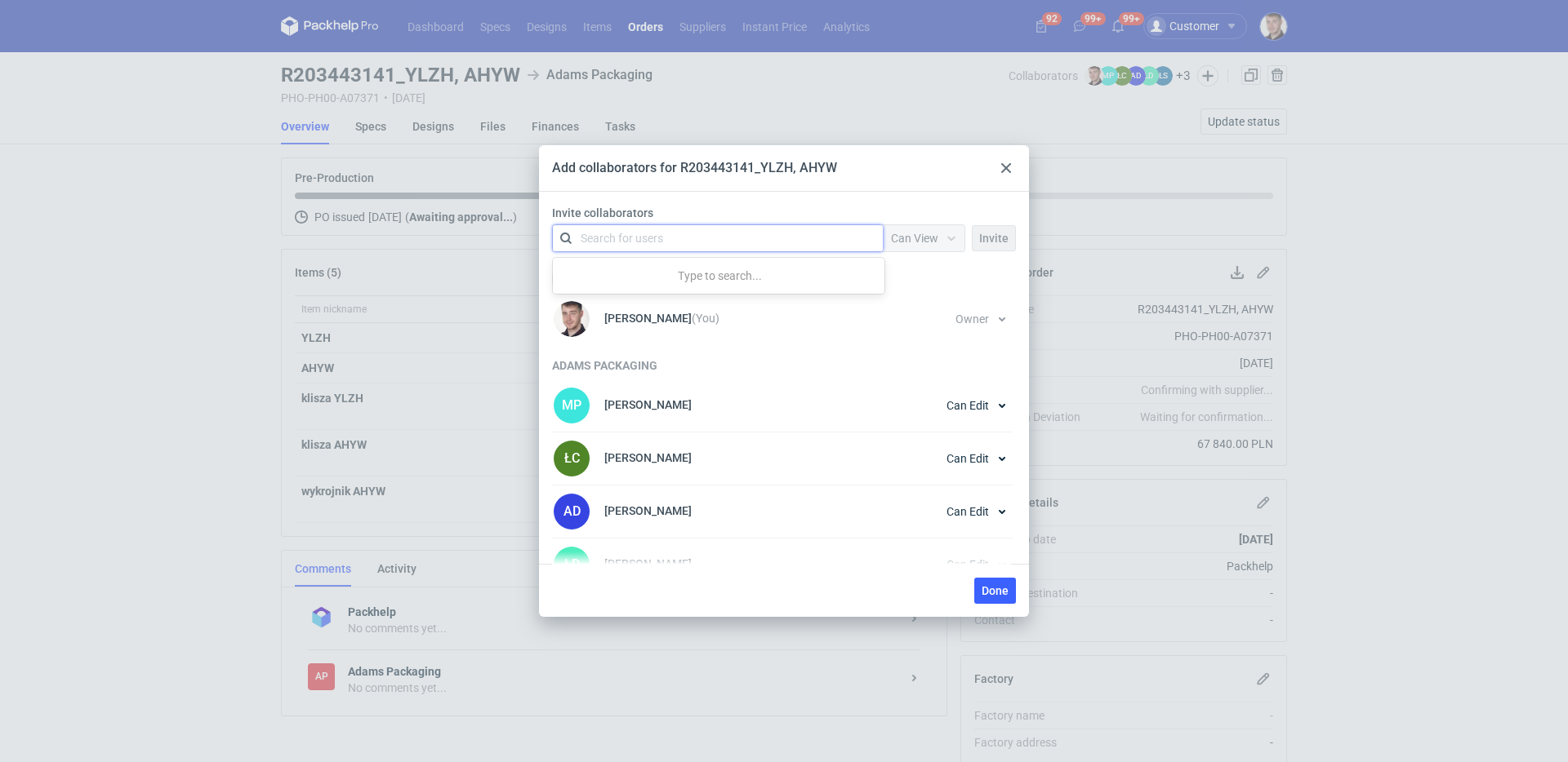
click at [760, 229] on div "Search for users" at bounding box center [714, 239] width 285 height 23
type input "palas"
click at [654, 268] on div "Michał Palasek • Packhelp" at bounding box center [649, 279] width 167 height 22
click at [911, 245] on div "Can View" at bounding box center [914, 239] width 47 height 17
click at [913, 330] on span "Owner" at bounding box center [914, 328] width 33 height 17
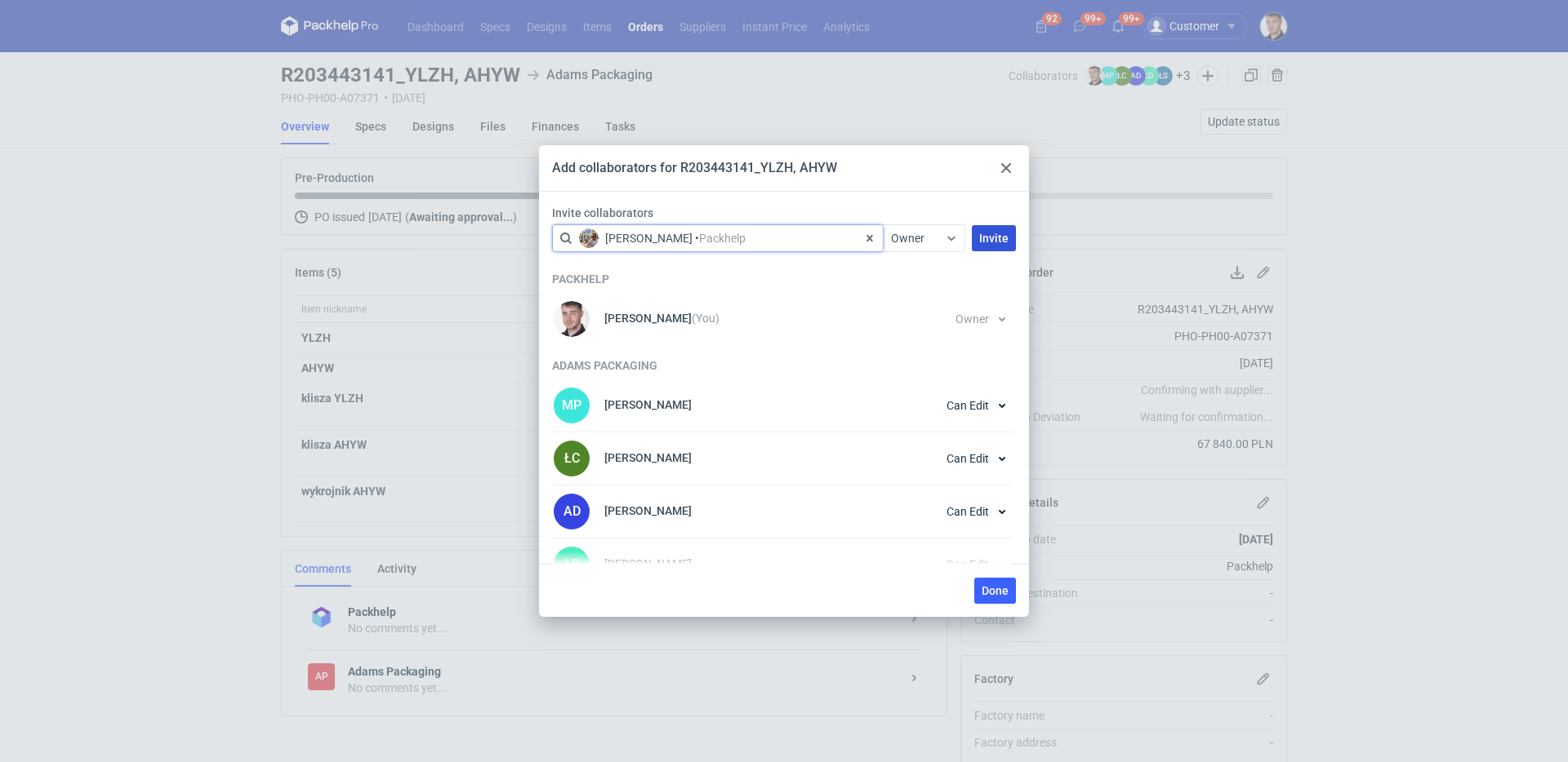
click at [996, 240] on span "Invite" at bounding box center [993, 239] width 29 height 12
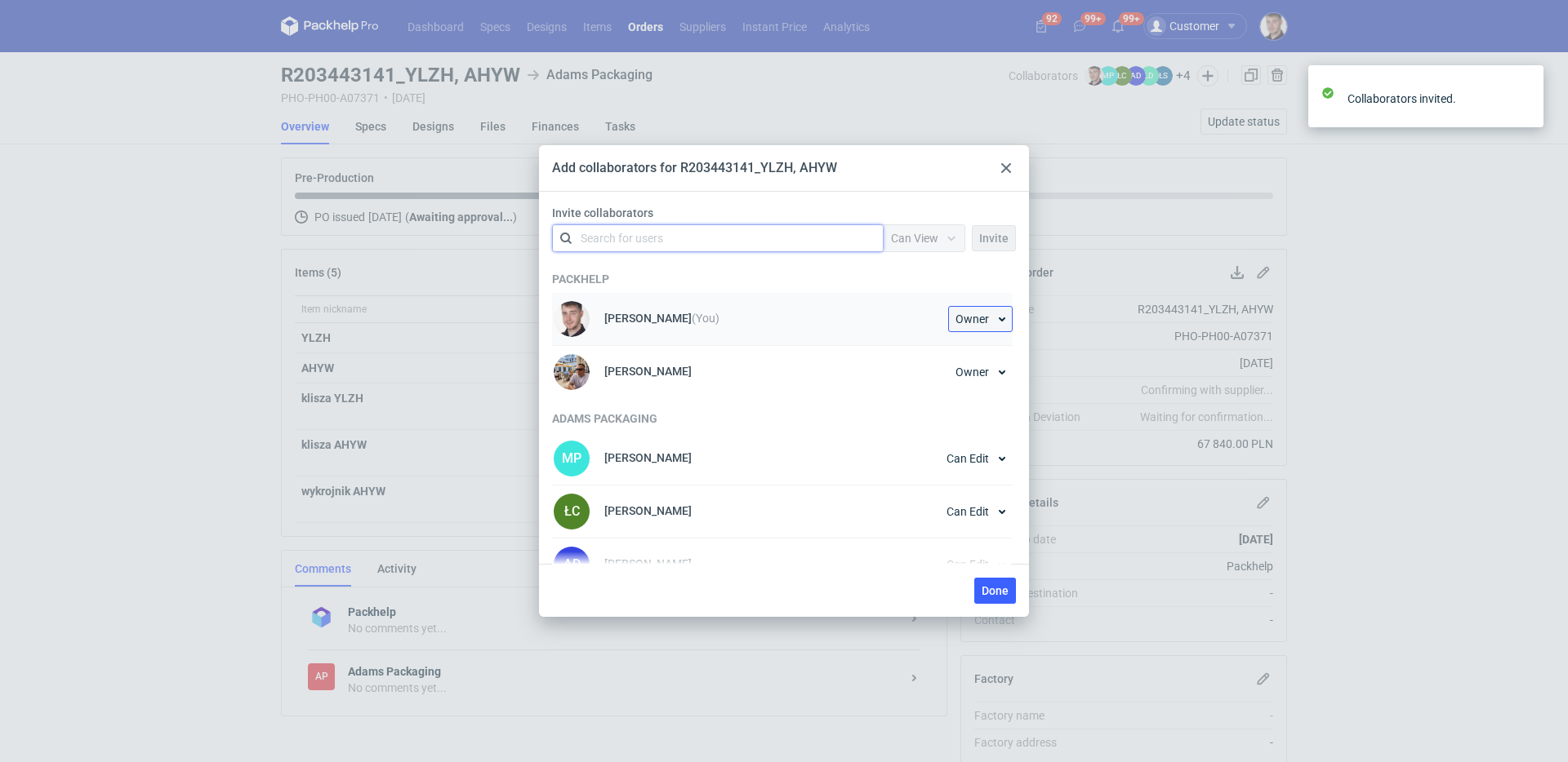
click at [985, 328] on button "Owner" at bounding box center [981, 319] width 65 height 27
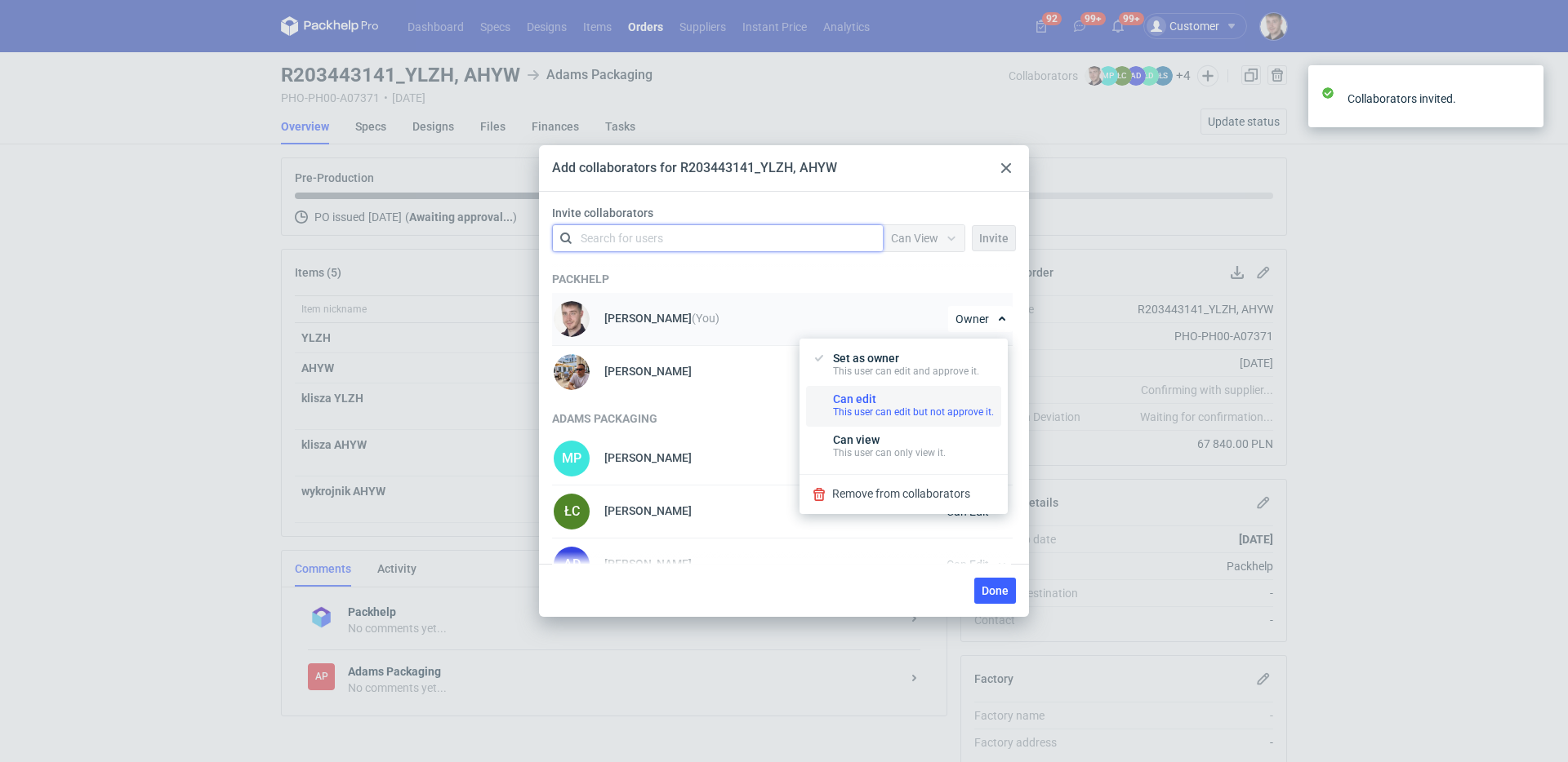
click at [890, 409] on div "This user can edit but not approve it." at bounding box center [913, 412] width 161 height 13
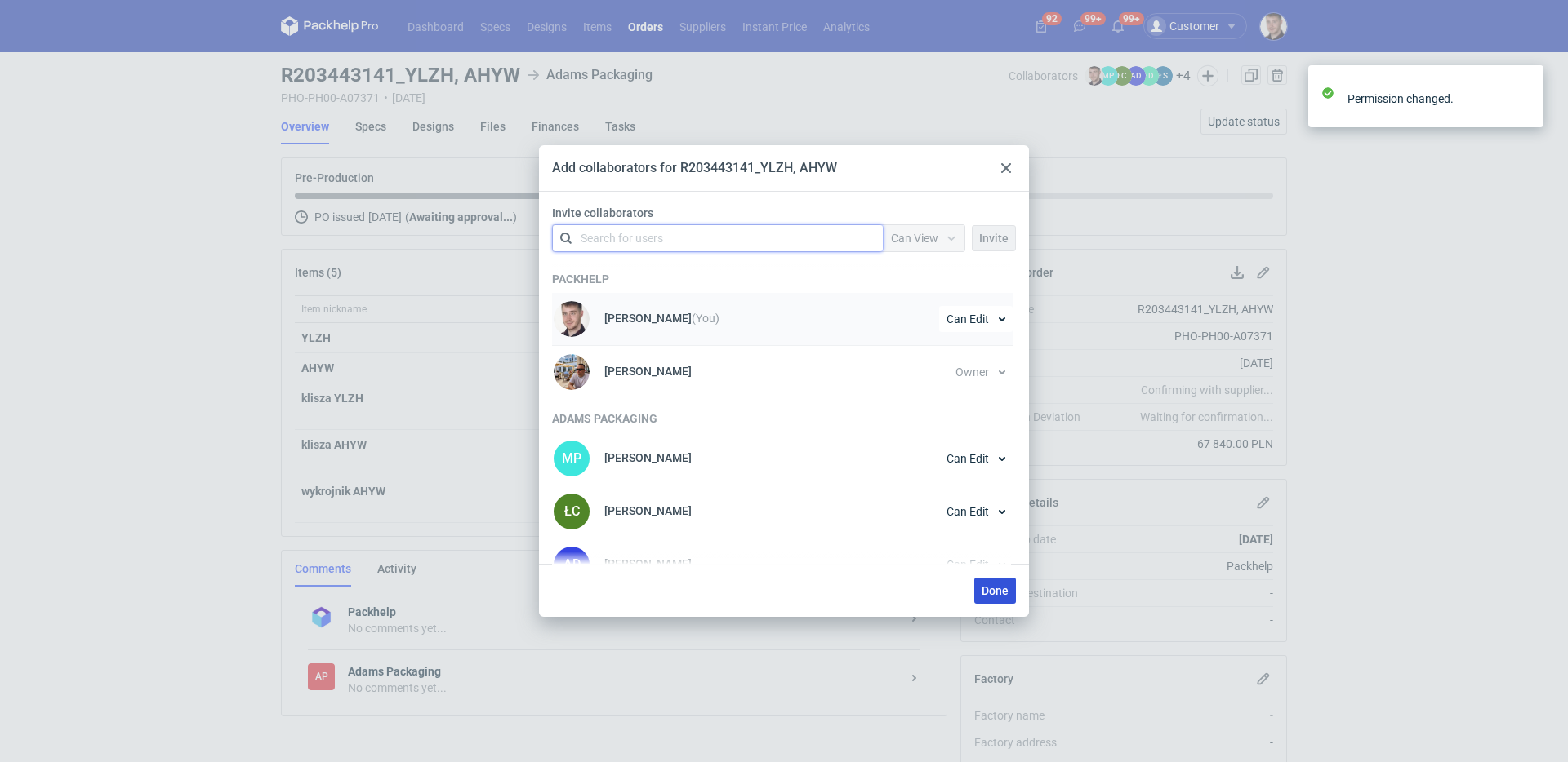
click at [991, 579] on button "Done" at bounding box center [995, 591] width 41 height 27
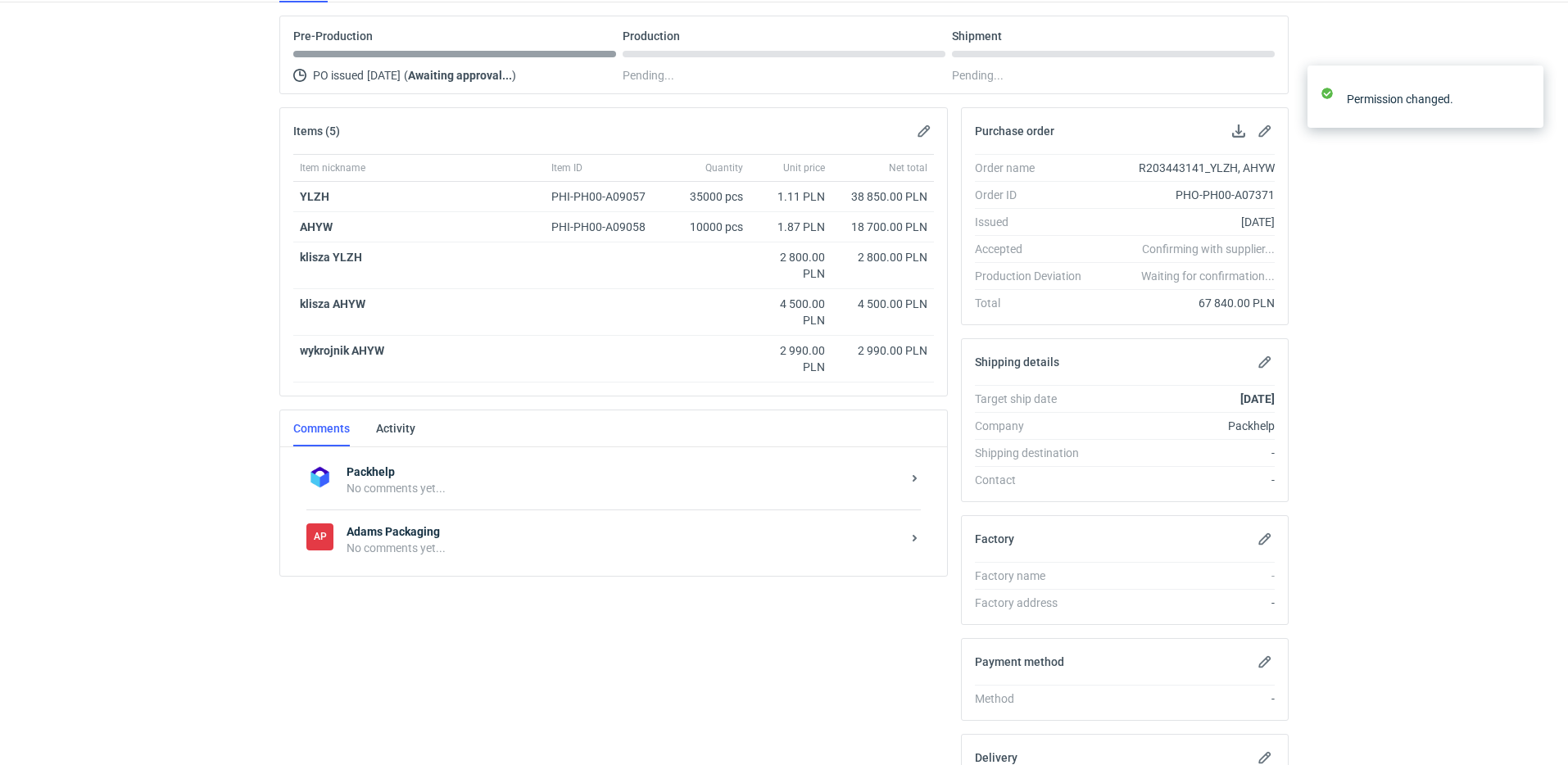
scroll to position [144, 0]
click at [520, 579] on div "Items (5) Item nickname Item ID Quantity Unit price Net total YLZH PHI-PH00-A09…" at bounding box center [613, 494] width 682 height 777
click at [519, 550] on div "No comments yet..." at bounding box center [623, 547] width 554 height 17
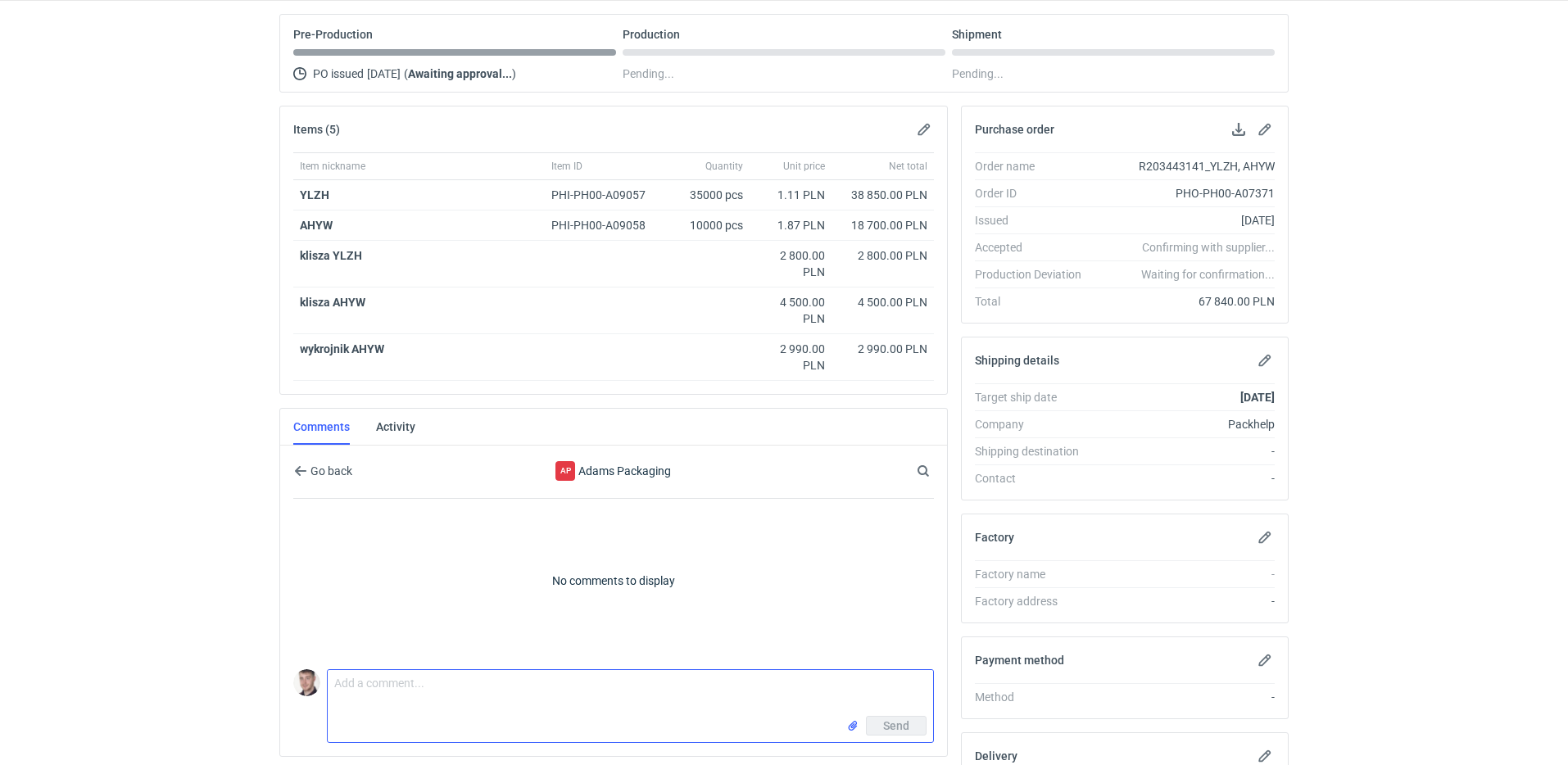
click at [414, 678] on textarea "Comment message" at bounding box center [630, 693] width 605 height 46
type textarea "zamówienie założone jeszcze raz z poprawnymi plikami, proszę o najlepszy termin"
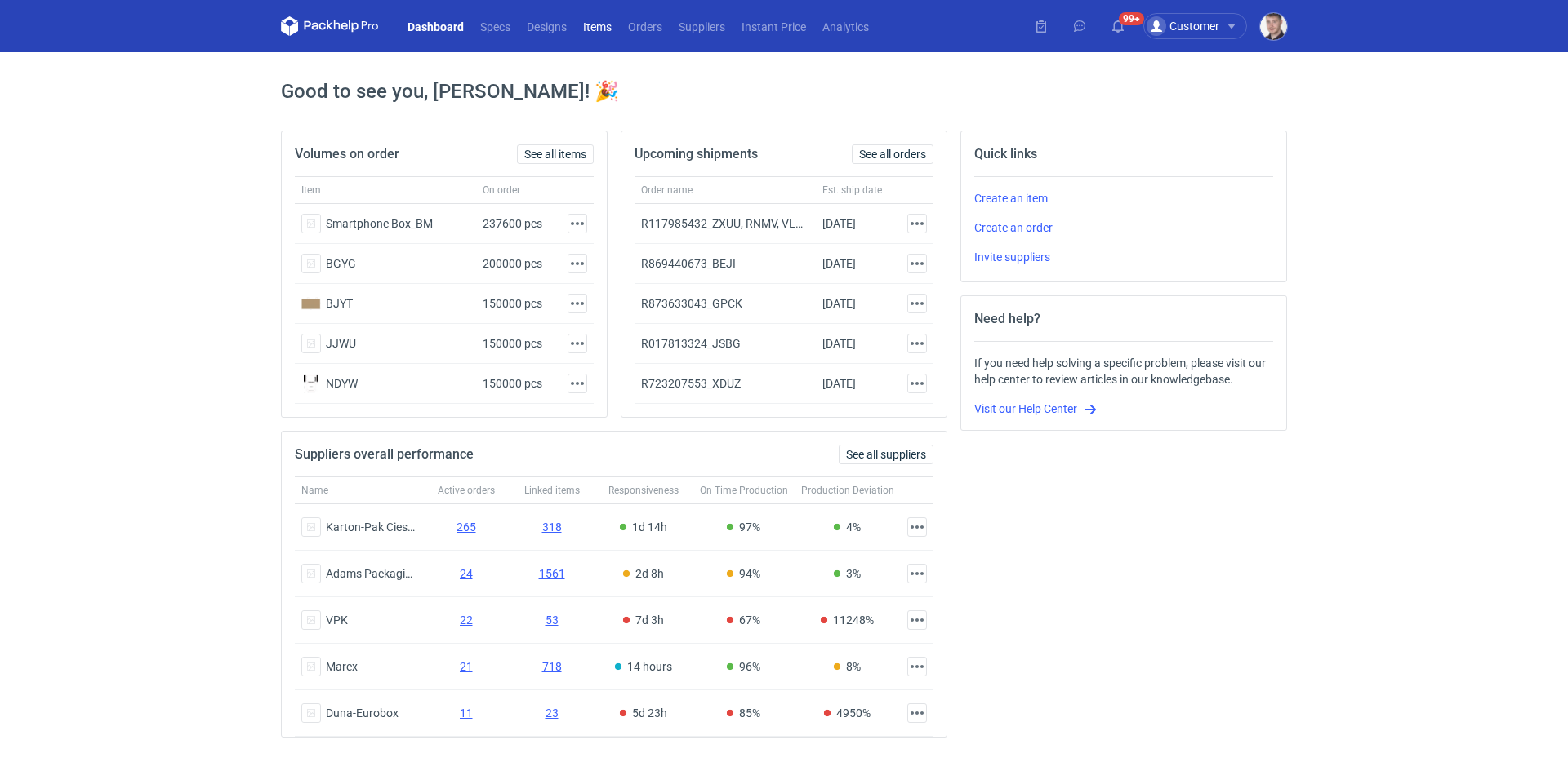
click at [589, 29] on link "Items" at bounding box center [597, 27] width 45 height 20
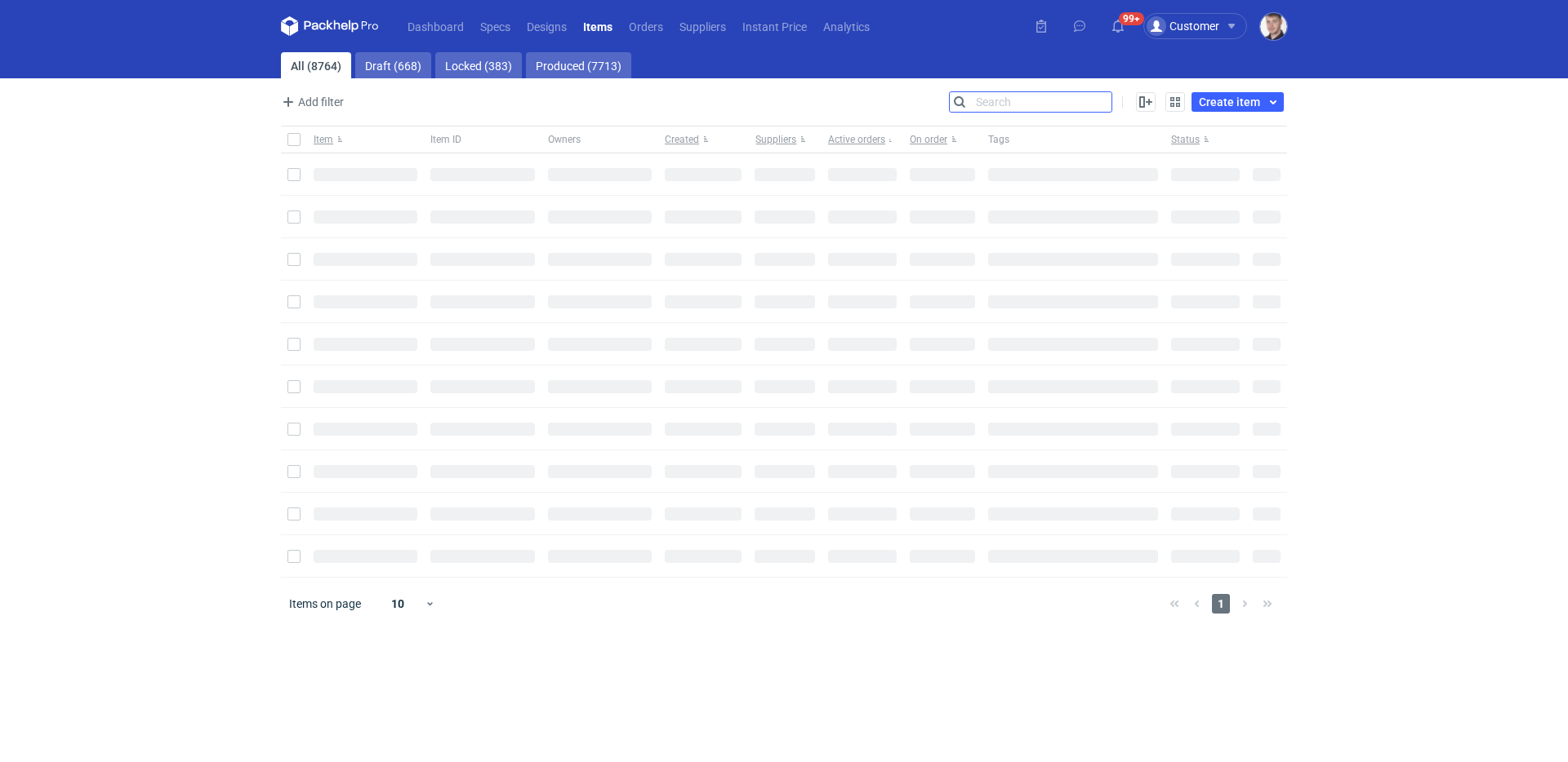
click at [1103, 104] on input "Search" at bounding box center [1030, 102] width 162 height 20
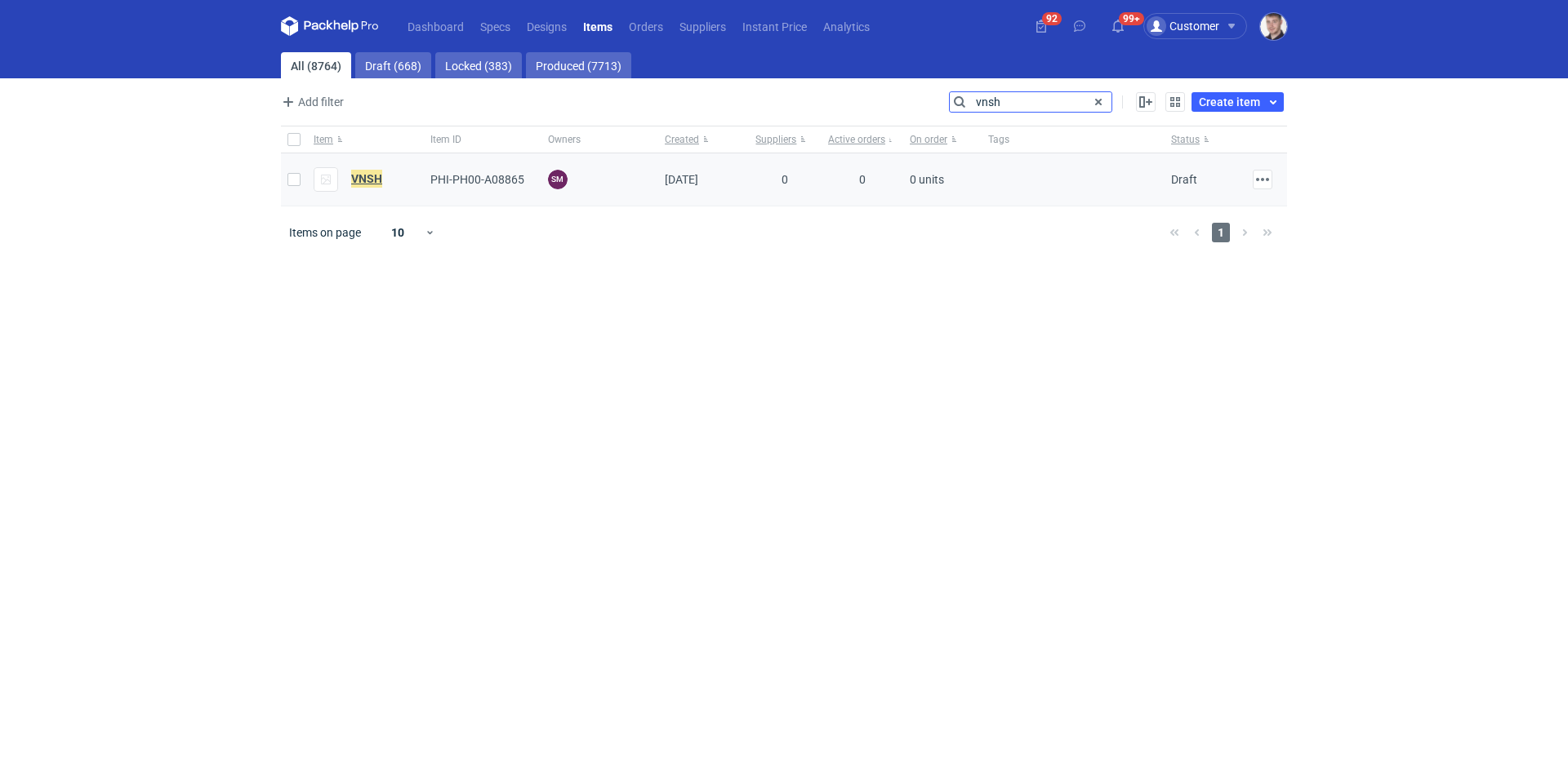
type input "vnsh"
click at [361, 180] on em "VNSH" at bounding box center [366, 179] width 31 height 18
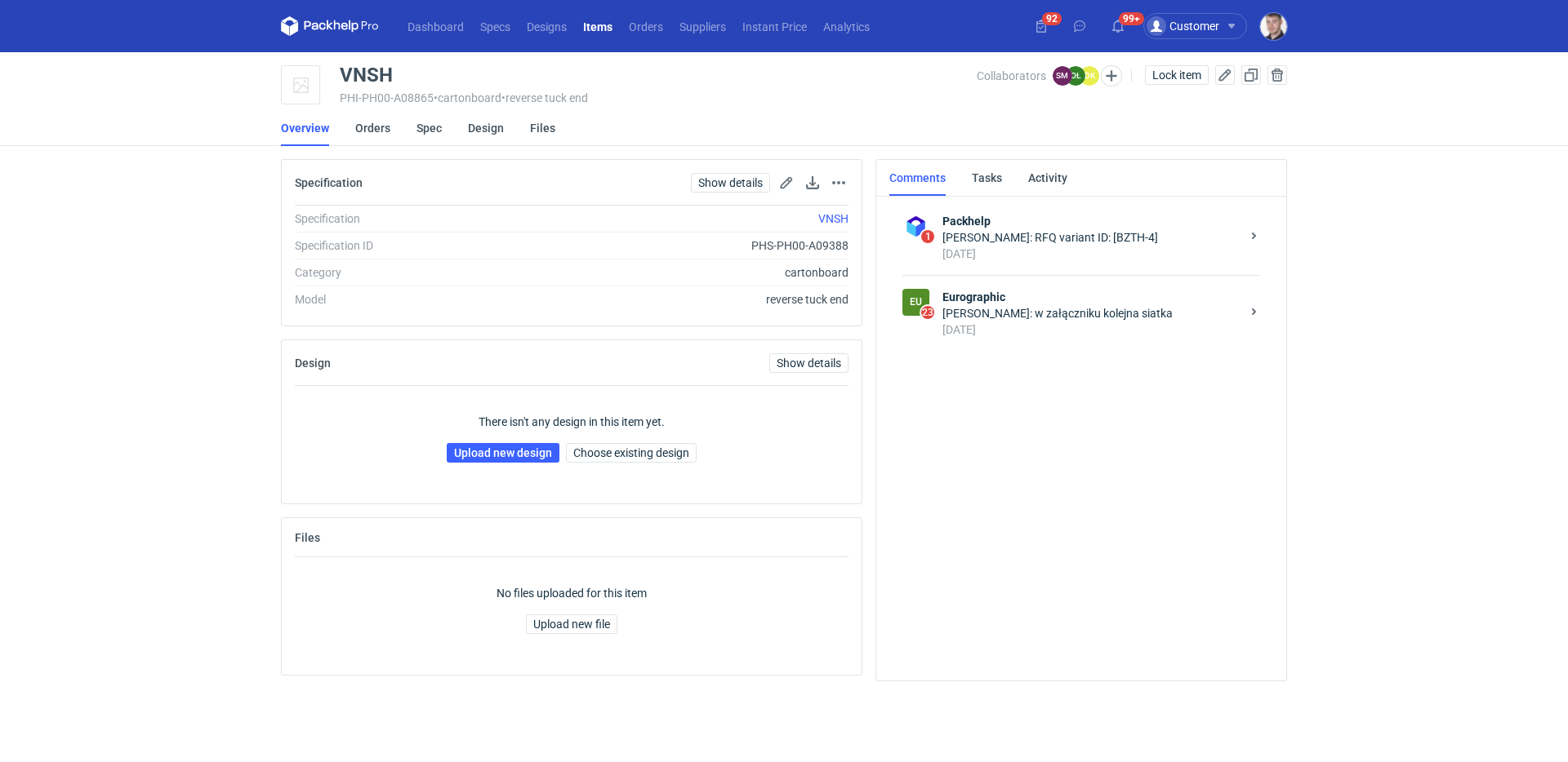
click at [1054, 334] on div "7 days ago" at bounding box center [1091, 330] width 298 height 17
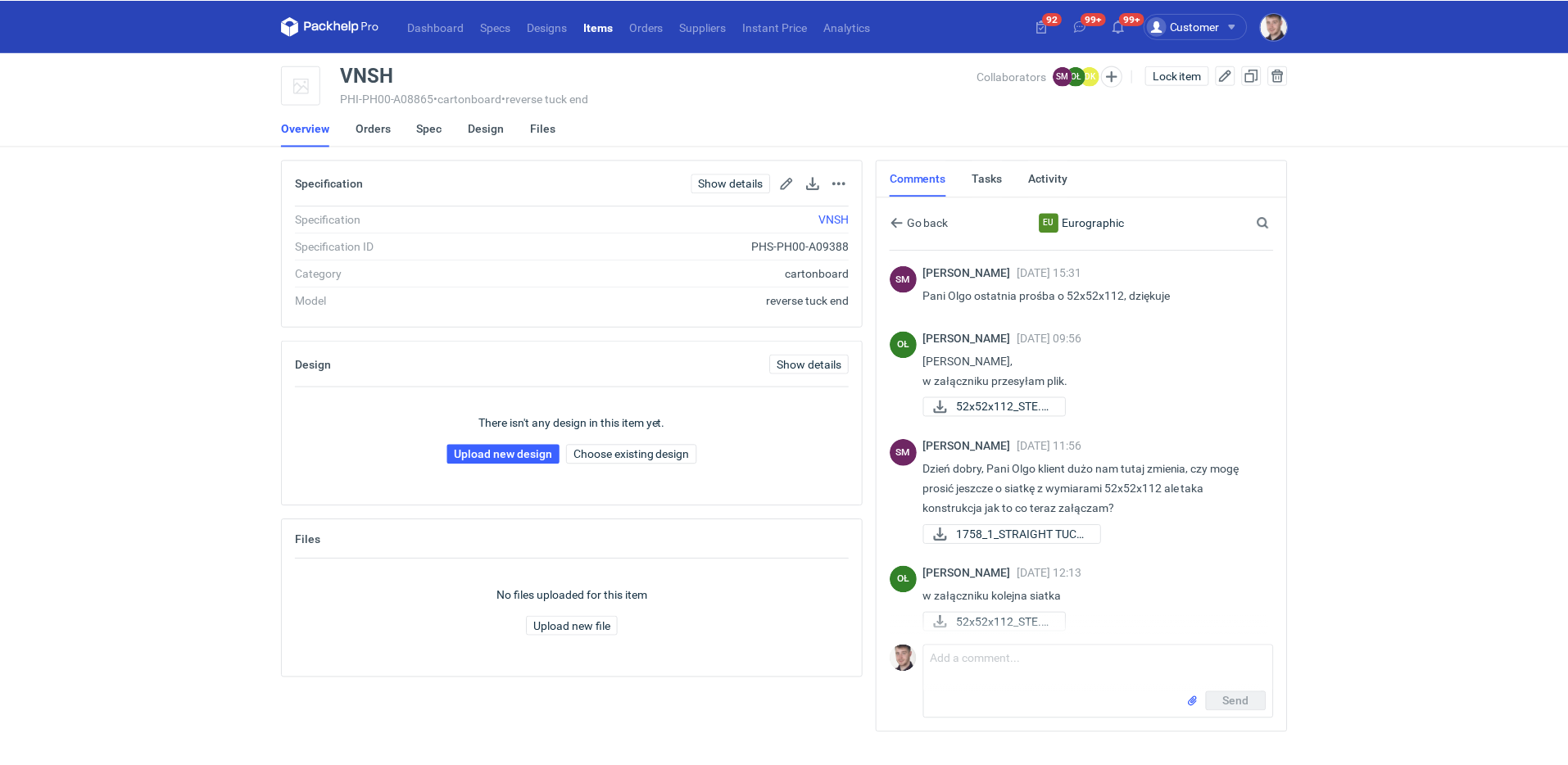
scroll to position [1661, 0]
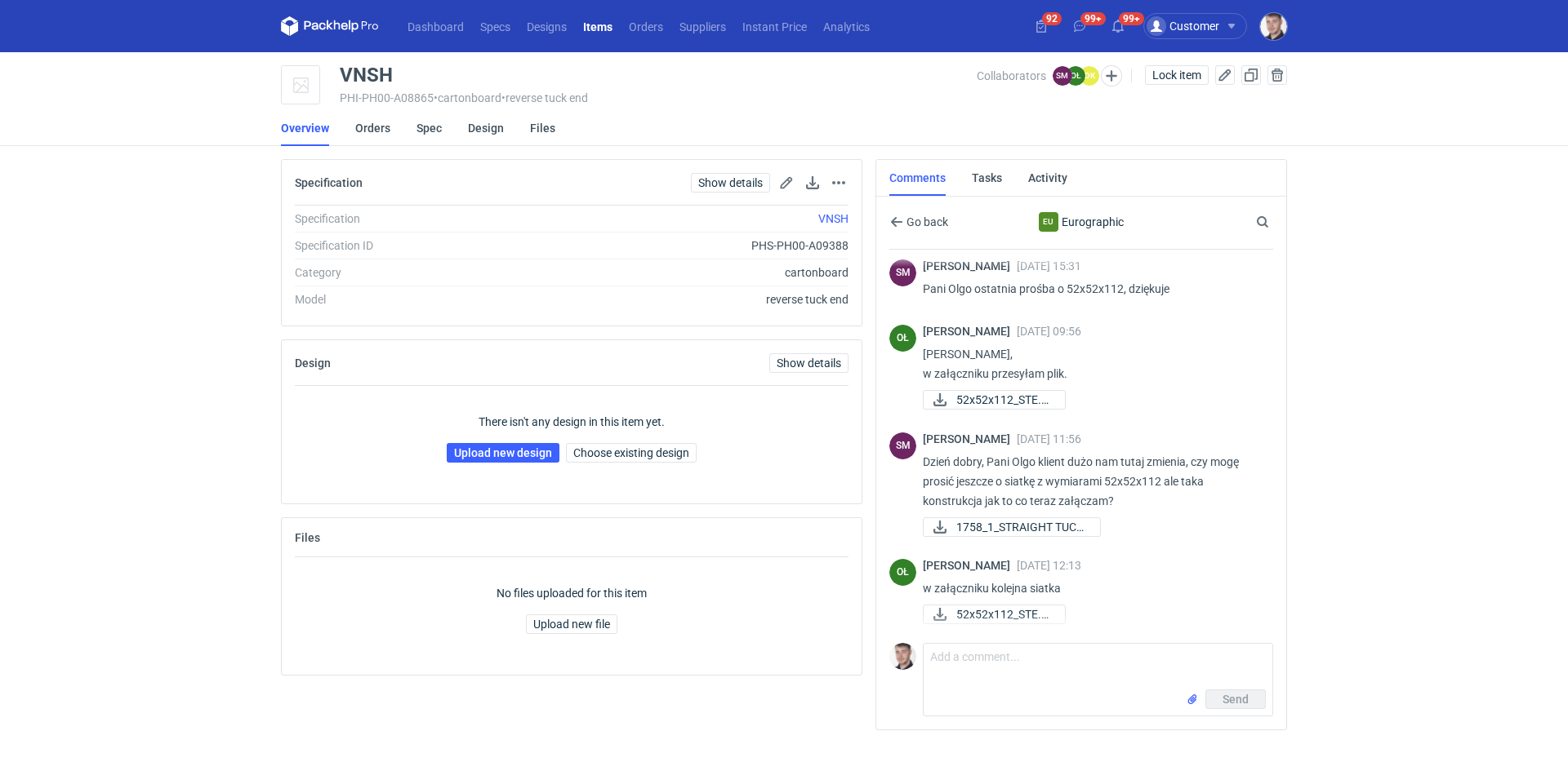
click at [411, 129] on li "Orders" at bounding box center [386, 128] width 61 height 36
click at [419, 133] on link "Spec" at bounding box center [429, 128] width 26 height 36
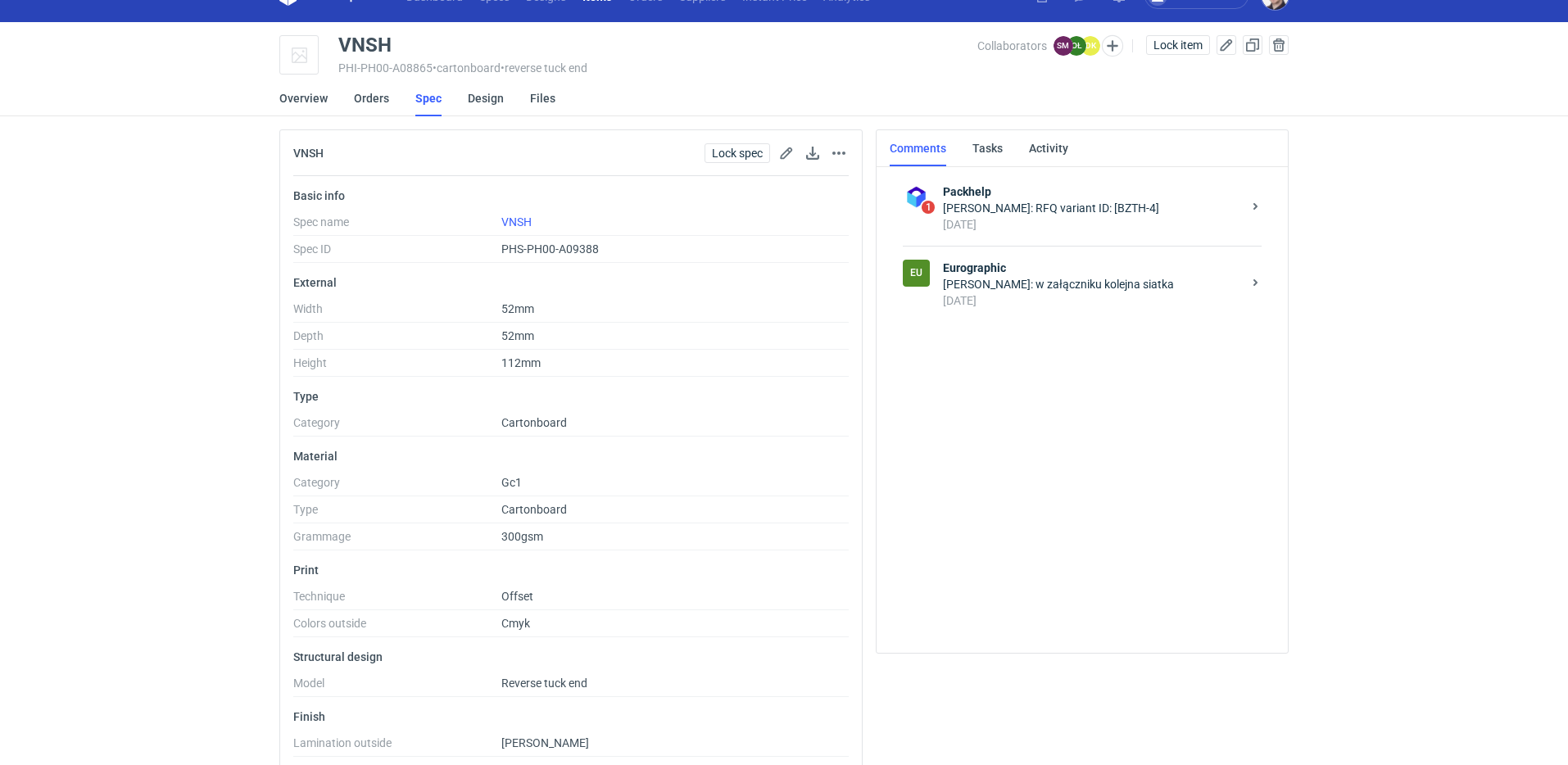
scroll to position [102, 0]
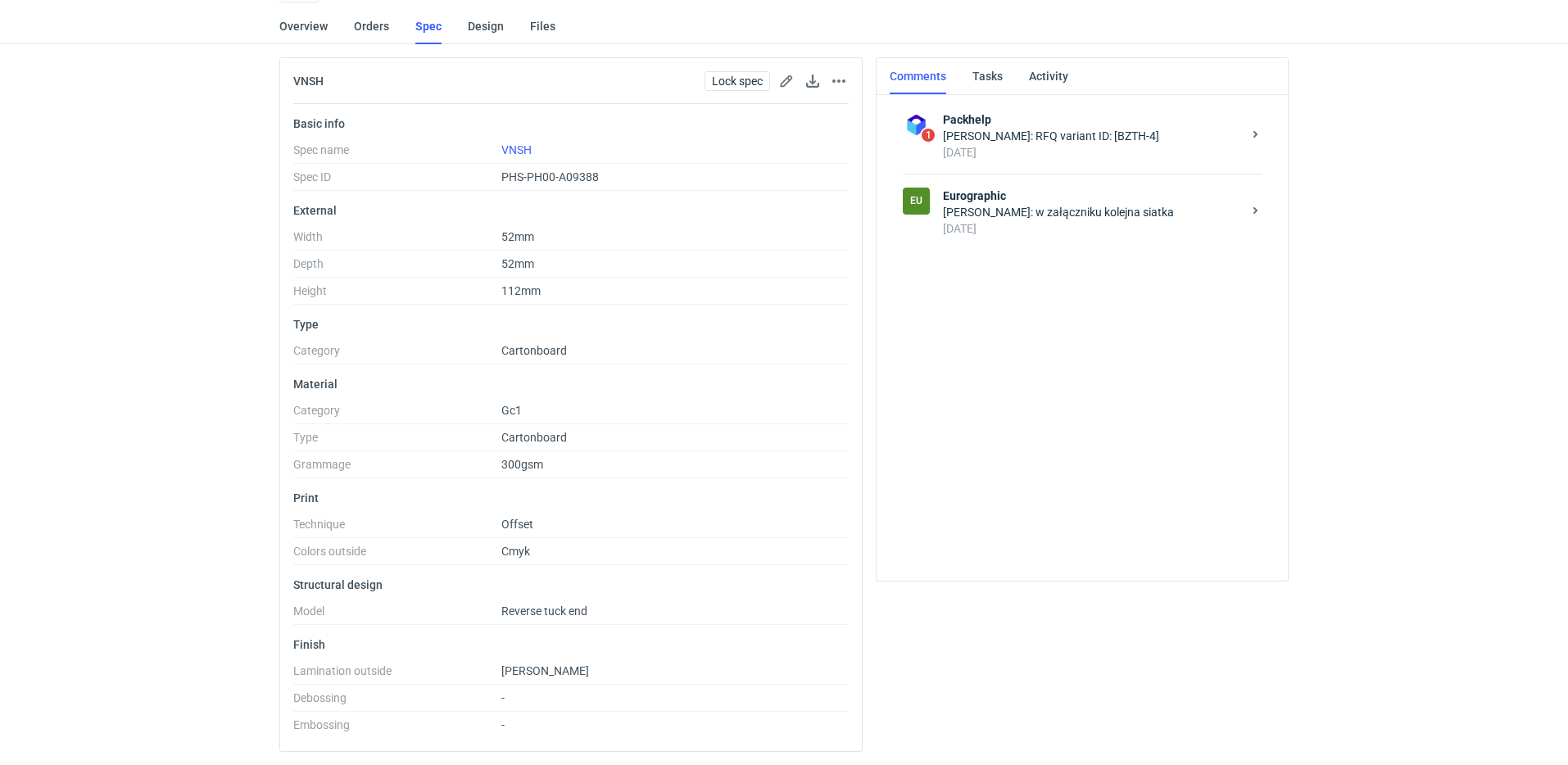
click at [1059, 218] on div "Olga Łopatowicz: w załączniku kolejna siatka" at bounding box center [1092, 212] width 299 height 17
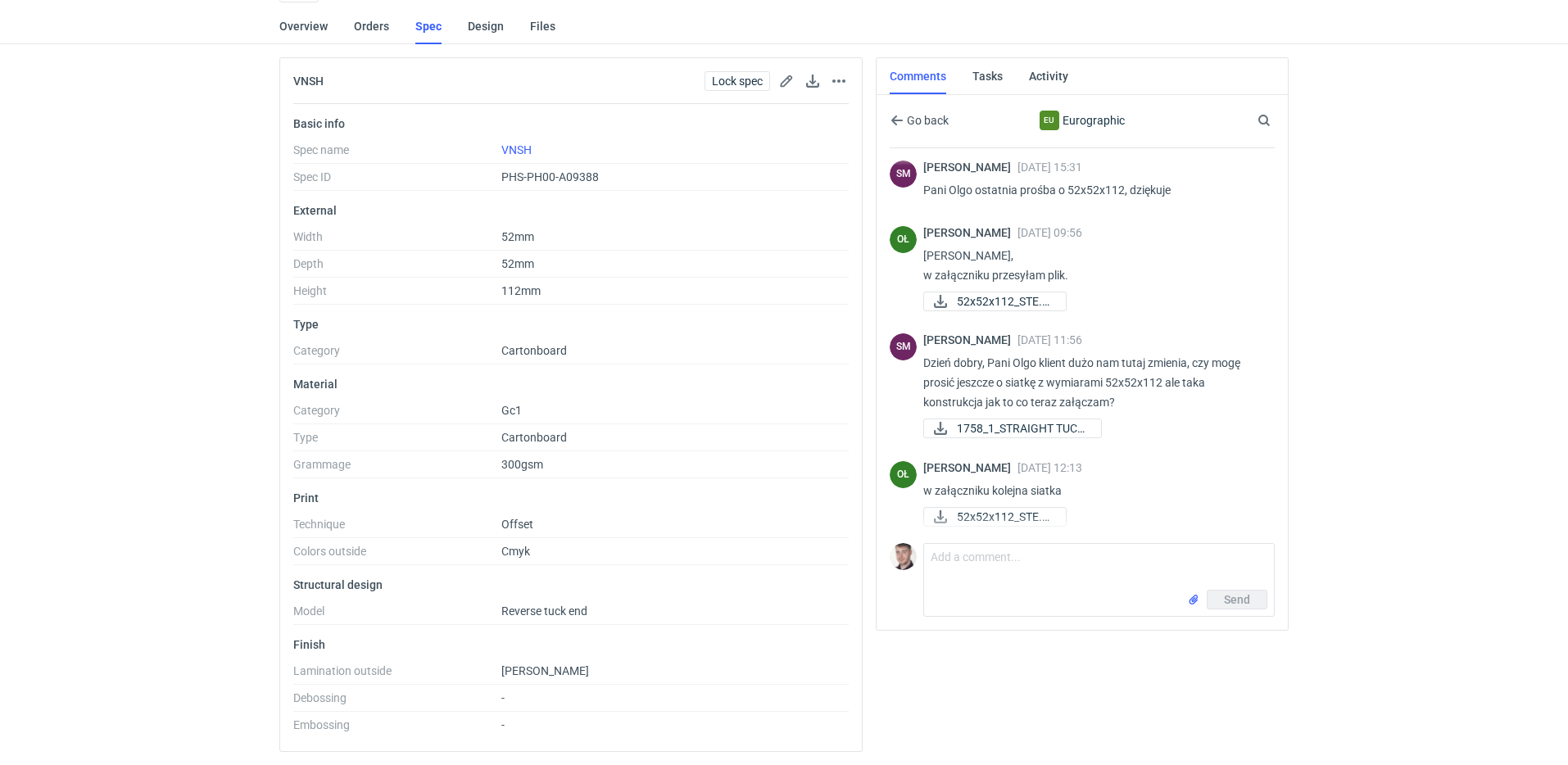
scroll to position [1383, 0]
click at [1040, 571] on textarea "Comment message" at bounding box center [1099, 567] width 350 height 46
type textarea "dojdzie nam FSC"
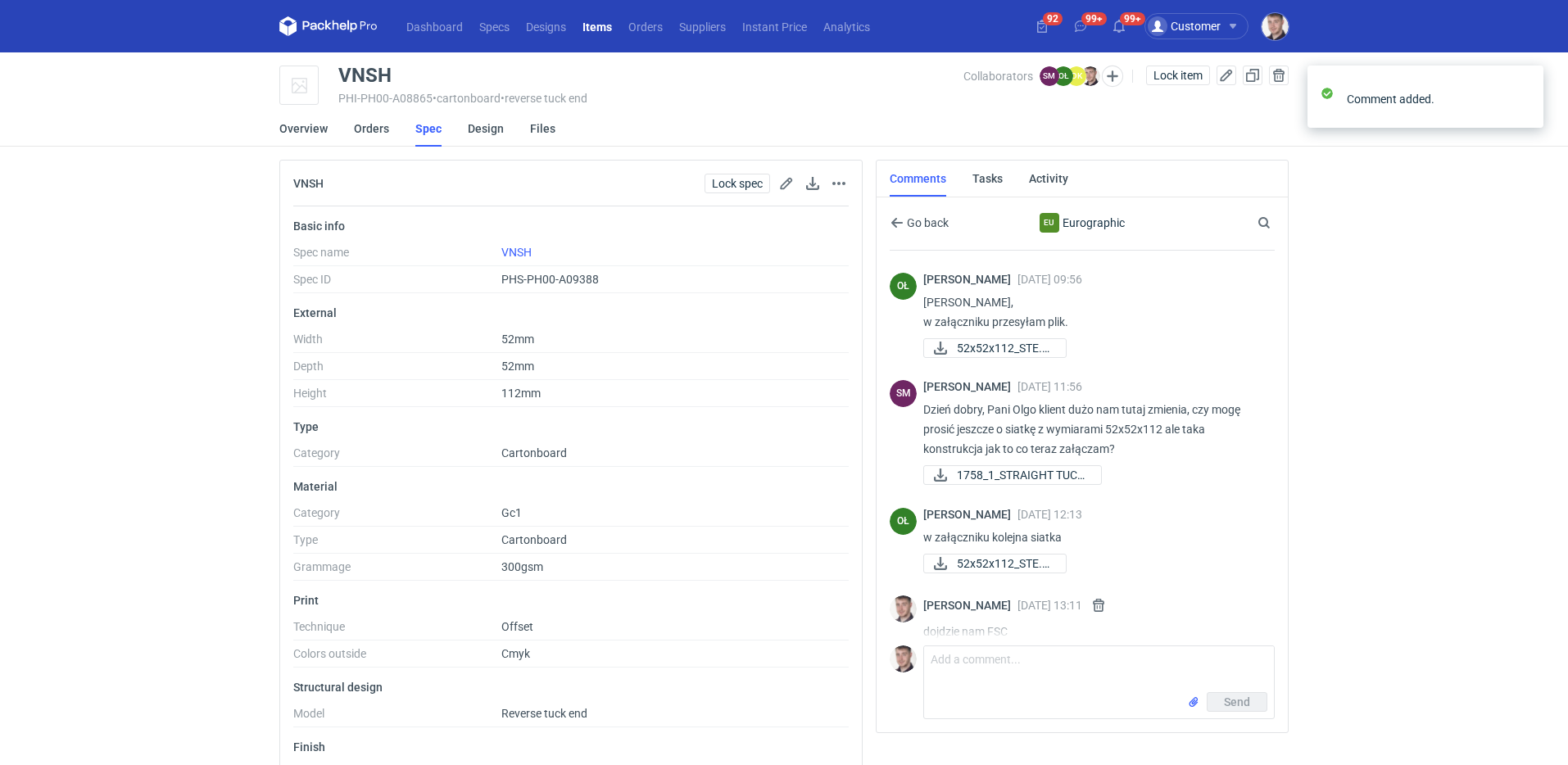
scroll to position [1370, 0]
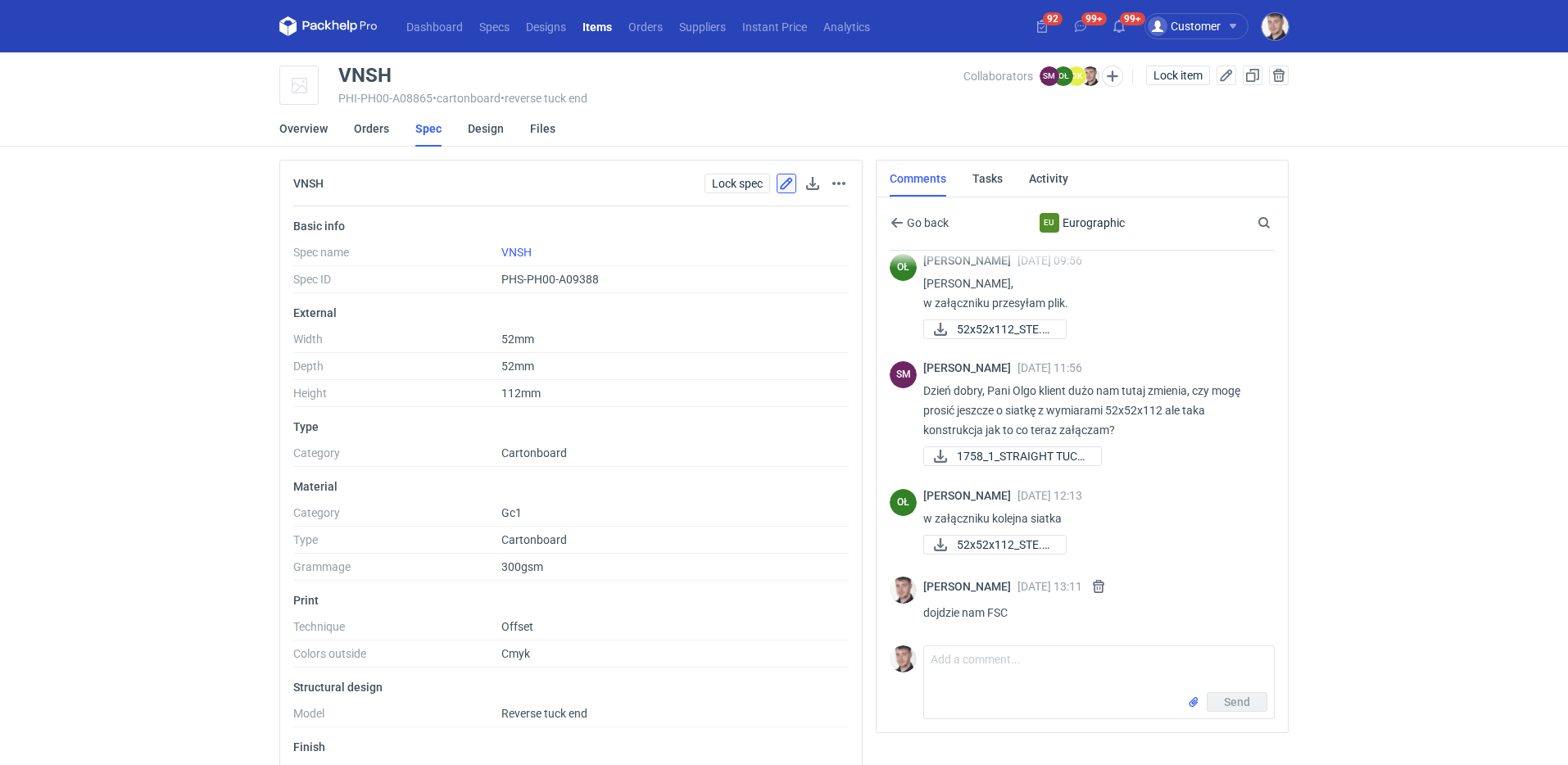
click at [783, 187] on button "button" at bounding box center [786, 184] width 20 height 20
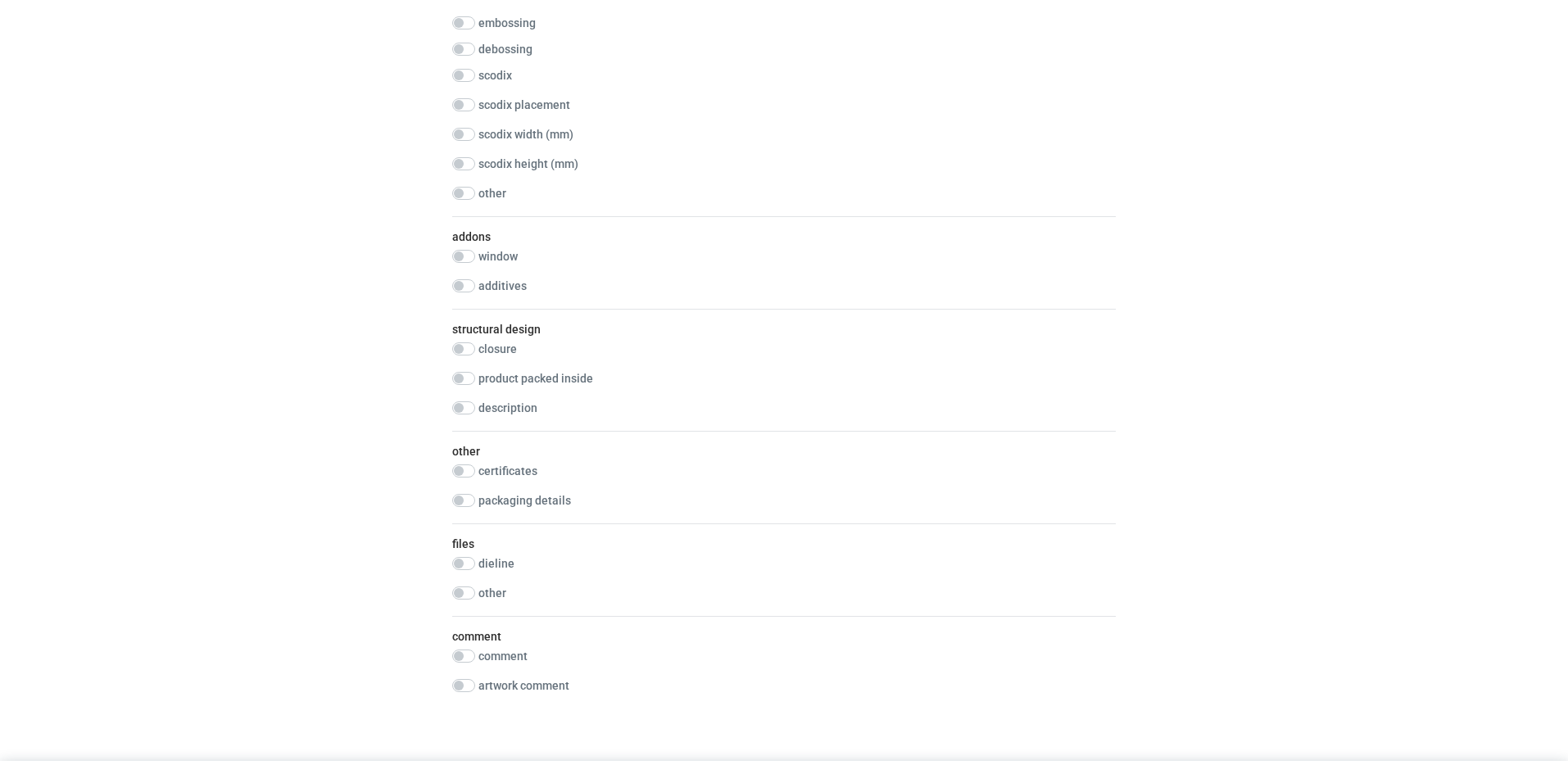
scroll to position [1098, 0]
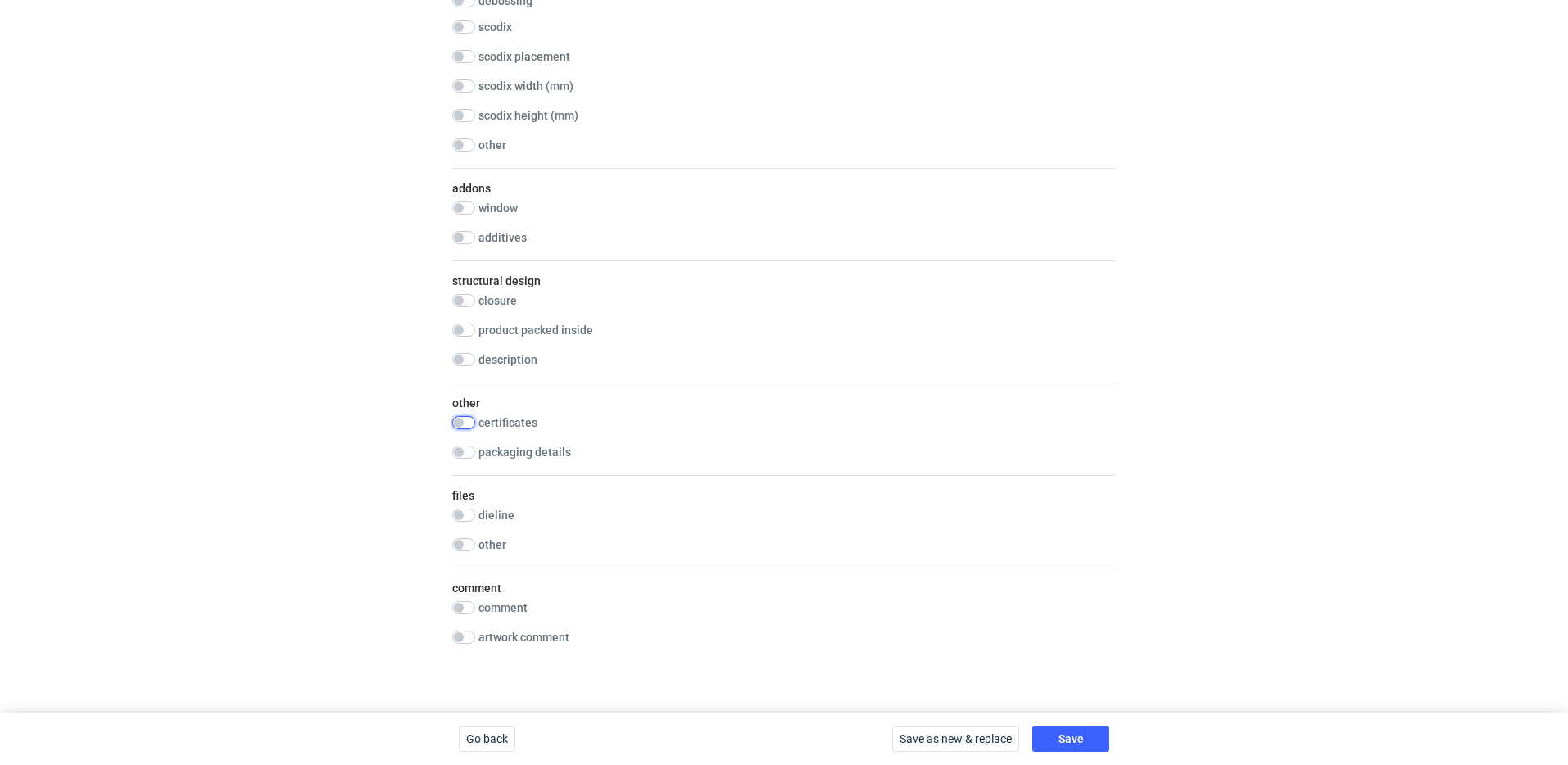
click at [470, 421] on input "checkbox" at bounding box center [464, 423] width 23 height 13
checkbox input "true"
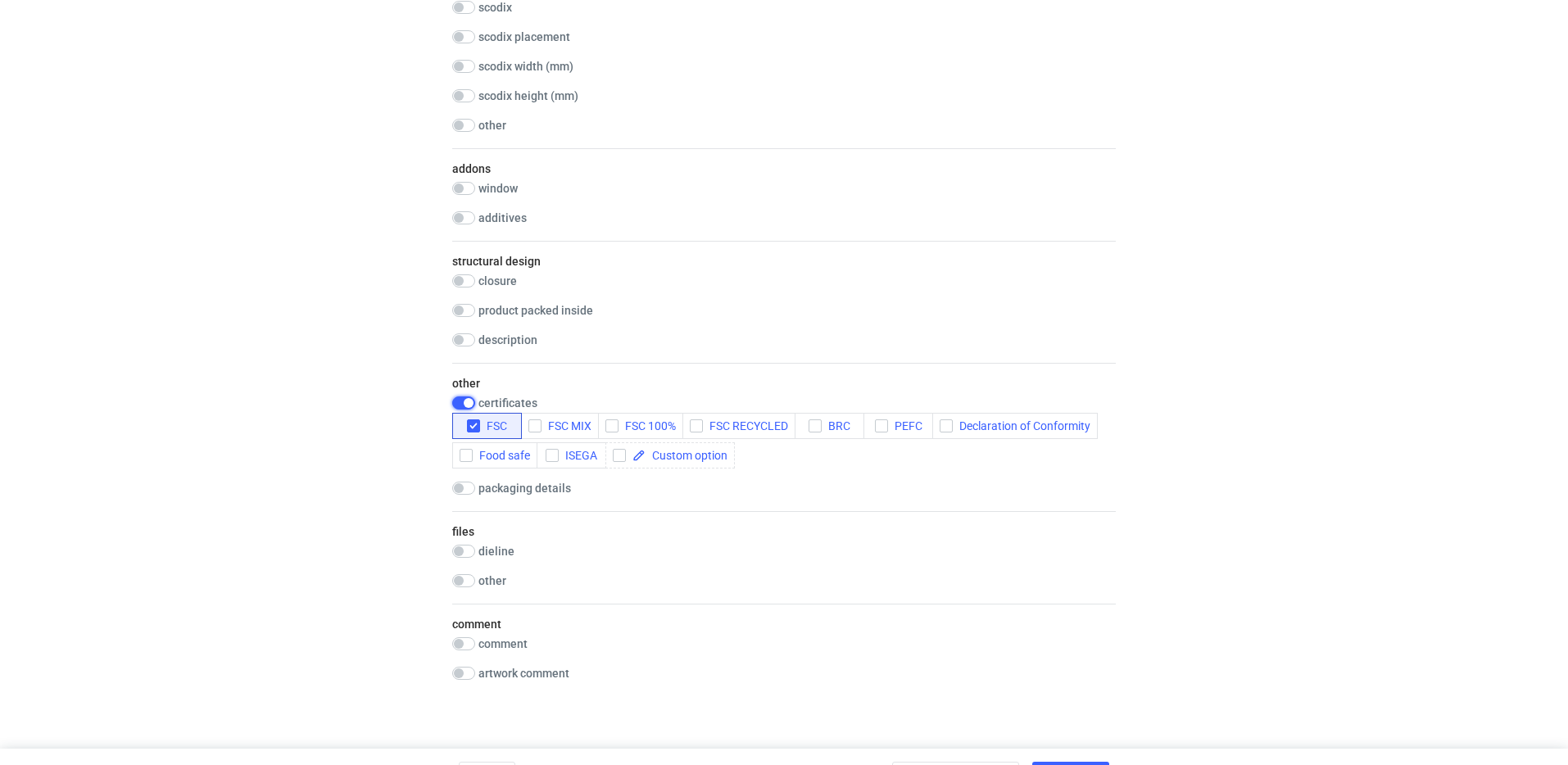
scroll to position [1154, 0]
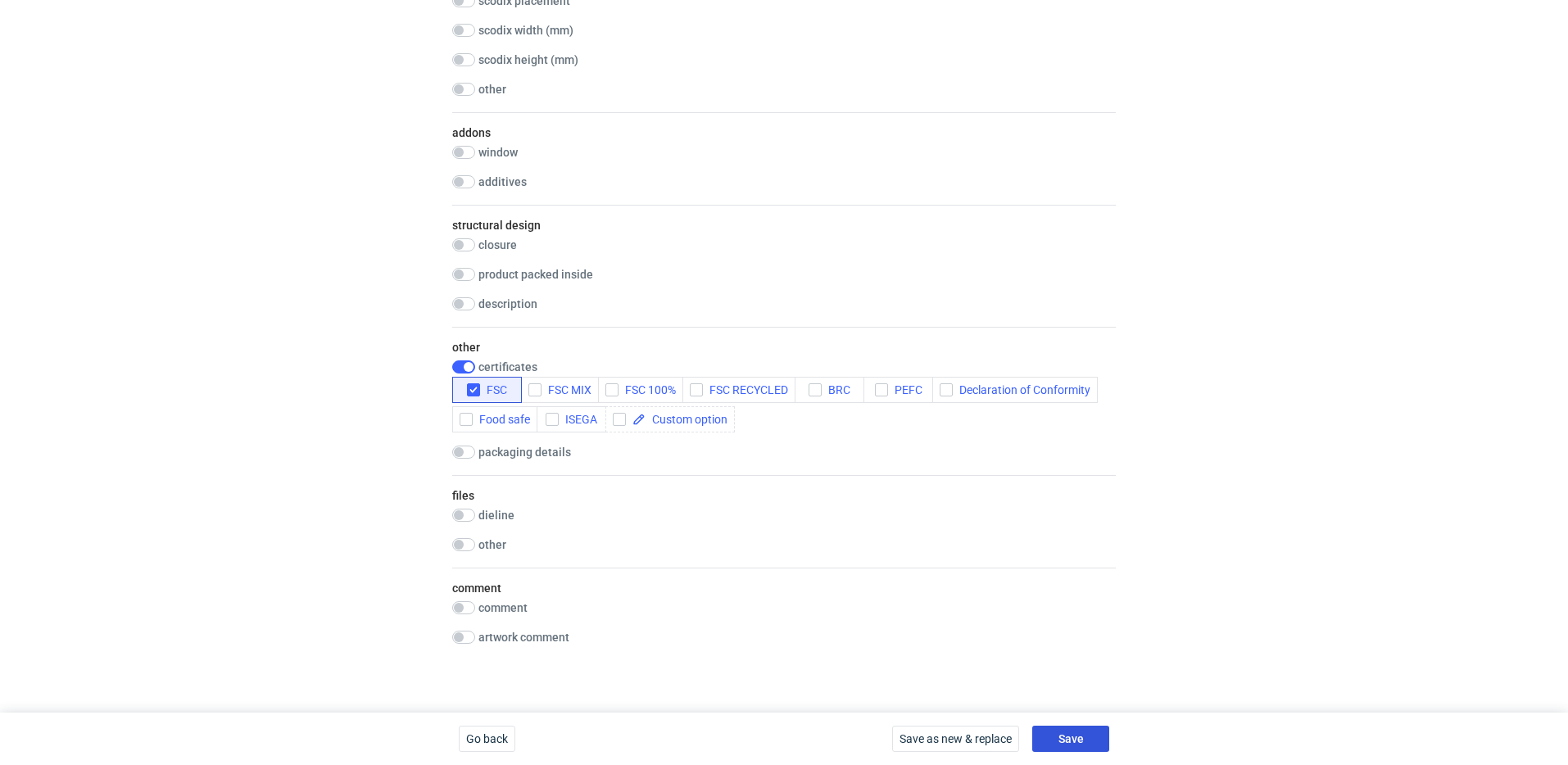
click at [1097, 738] on button "Save" at bounding box center [1070, 739] width 77 height 27
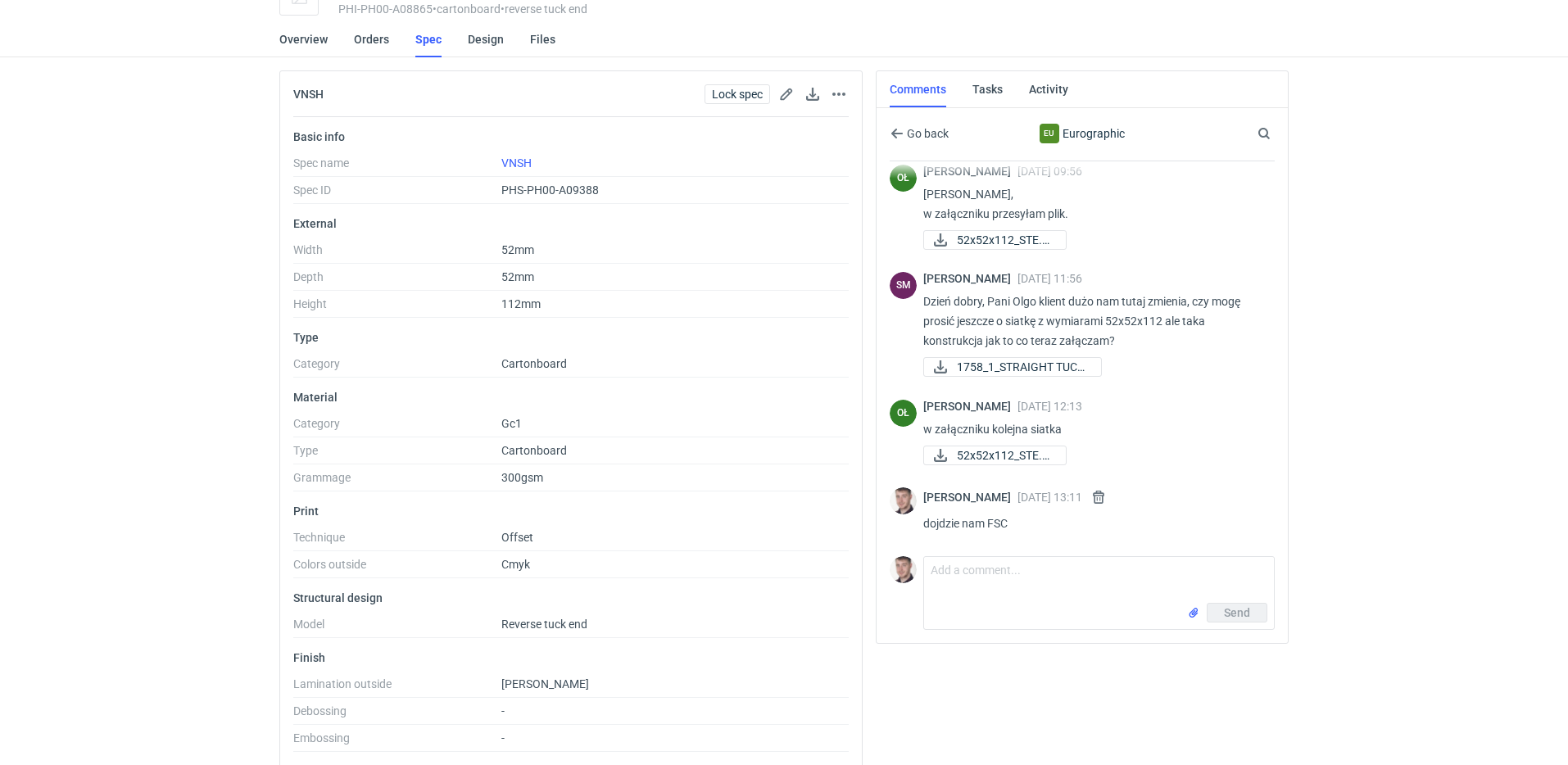
scroll to position [162, 0]
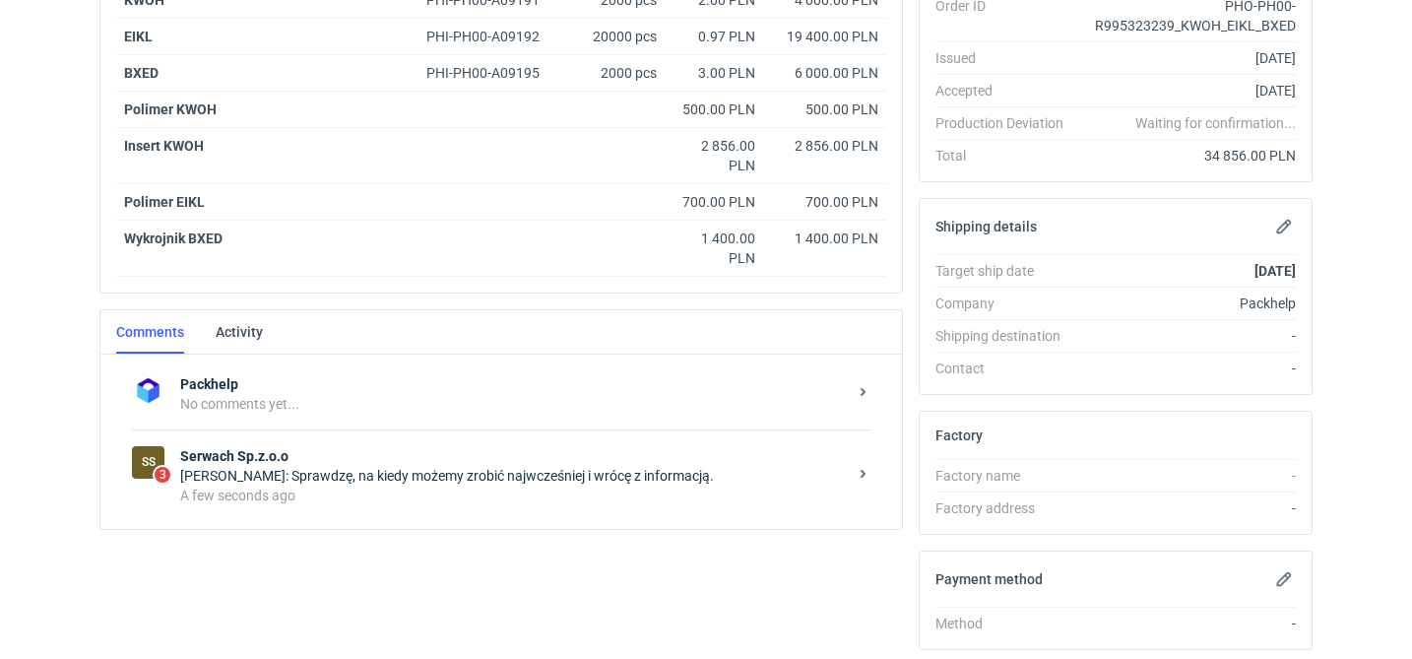
click at [441, 504] on div "SS 3 Serwach Sp.z.o.o [PERSON_NAME]: Sprawdzę, na kiedy możemy zrobić najwcześn…" at bounding box center [501, 475] width 738 height 92
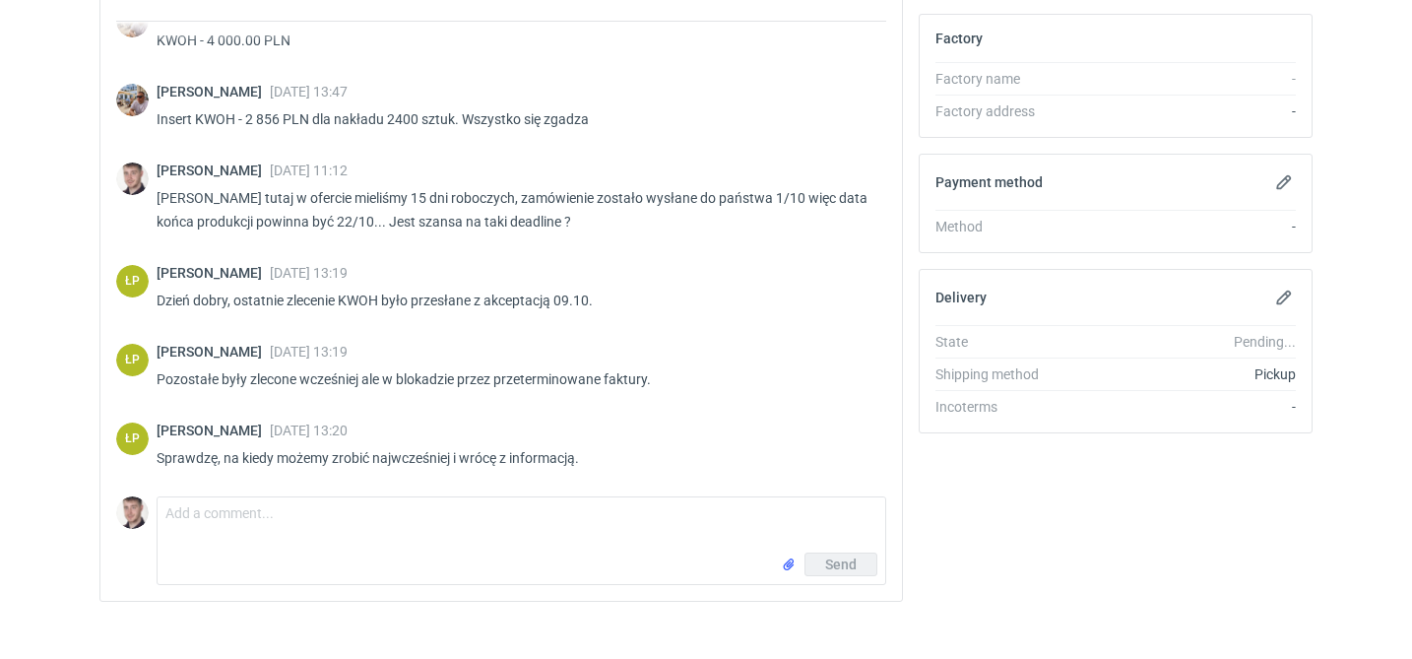
scroll to position [818, 0]
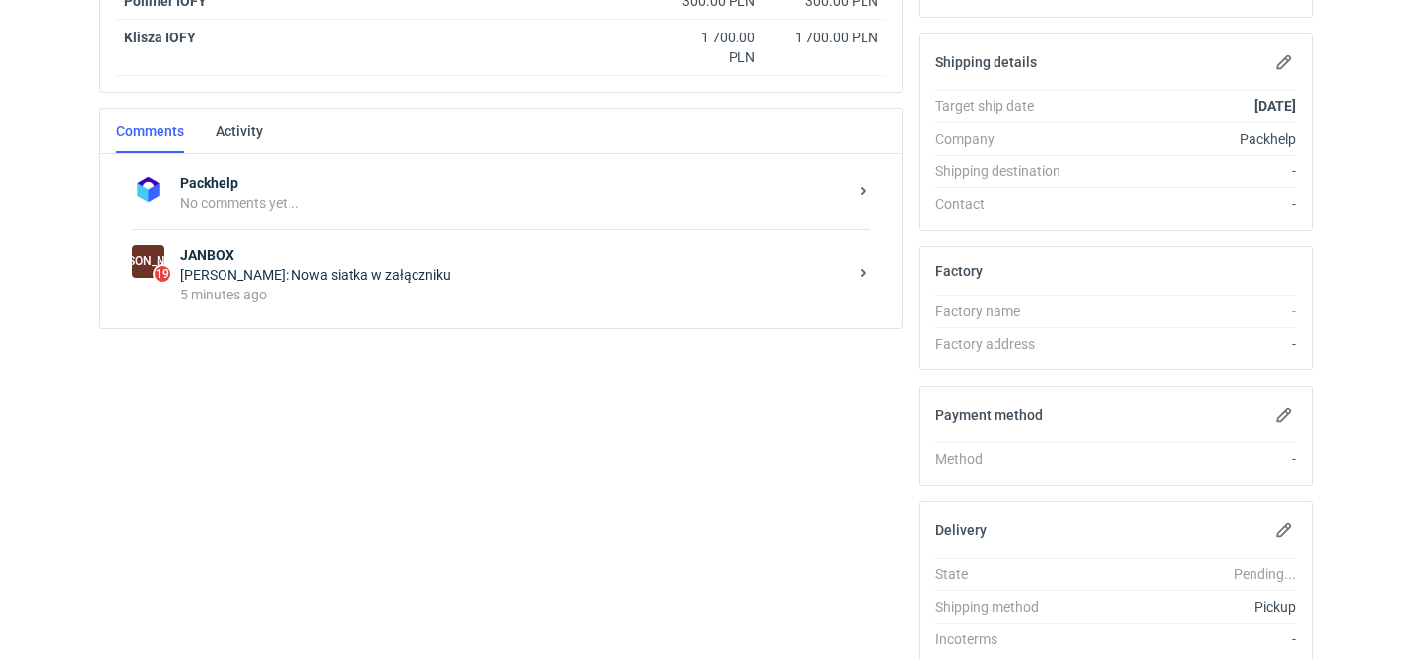
click at [470, 295] on div "5 minutes ago" at bounding box center [513, 294] width 666 height 20
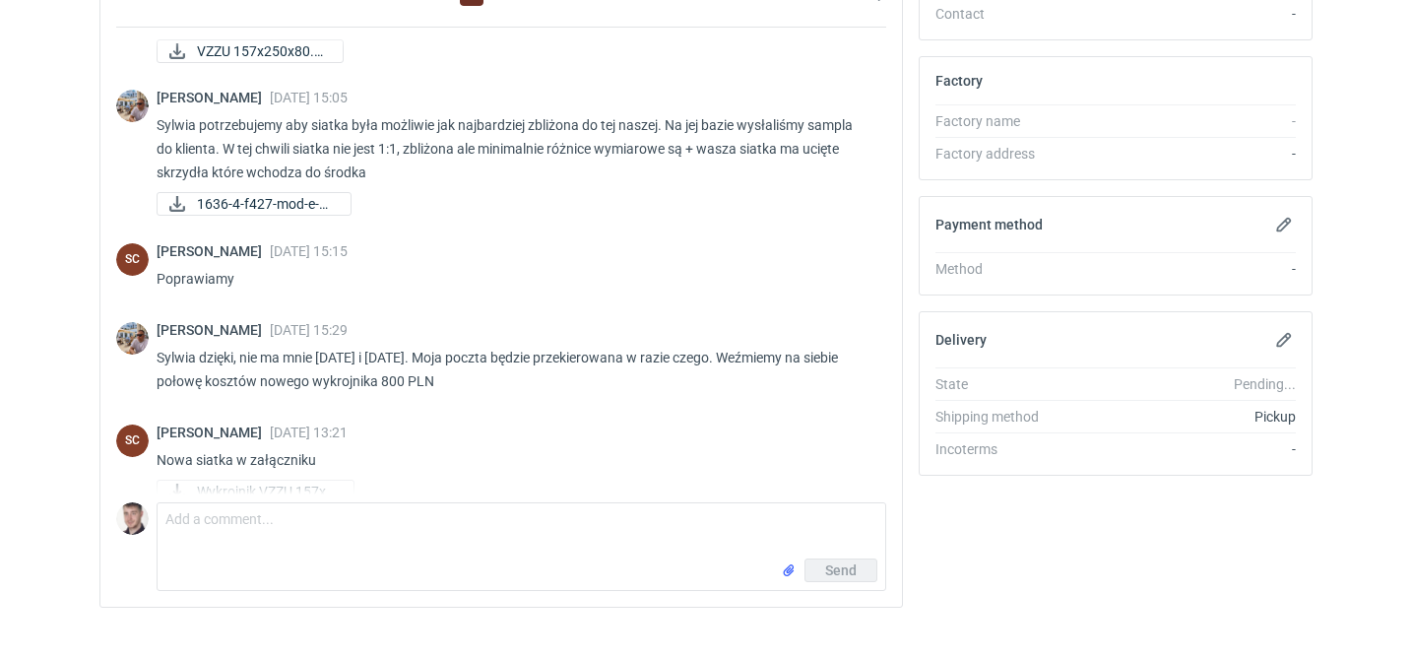
scroll to position [782, 0]
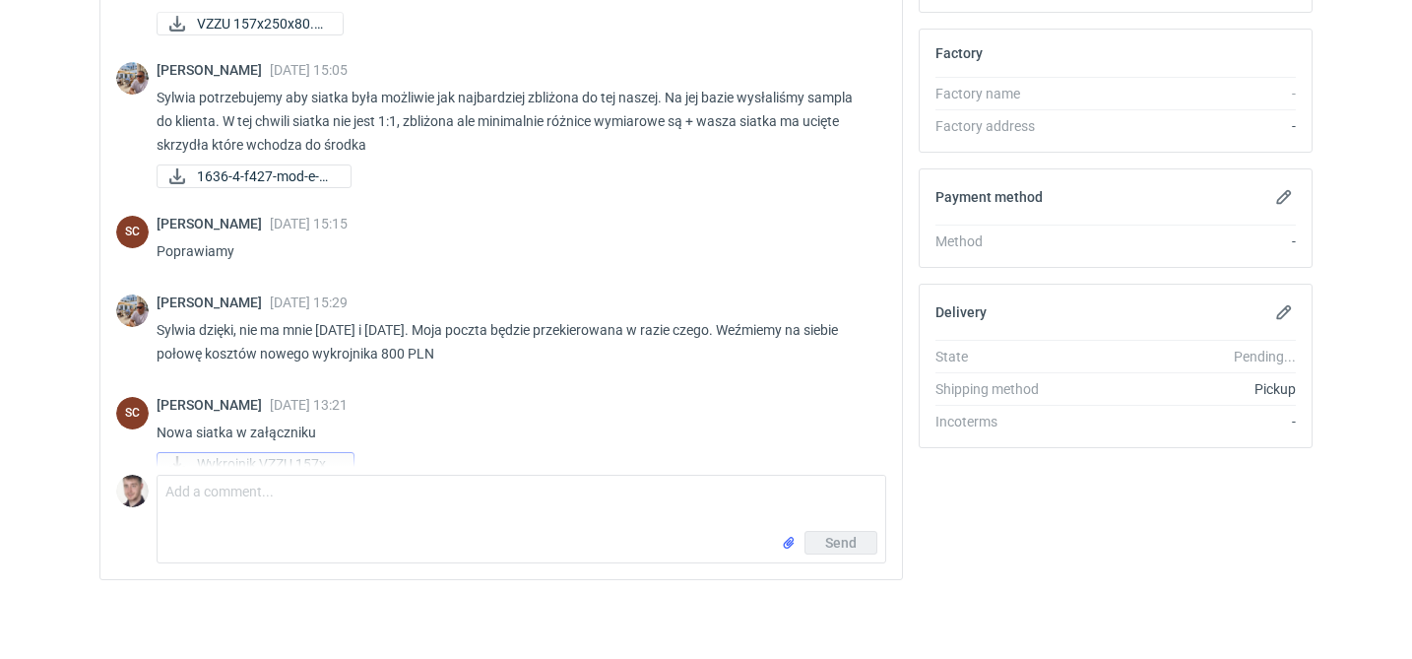
click at [303, 453] on span "Wykrojnik VZZU 157x2..." at bounding box center [267, 464] width 141 height 22
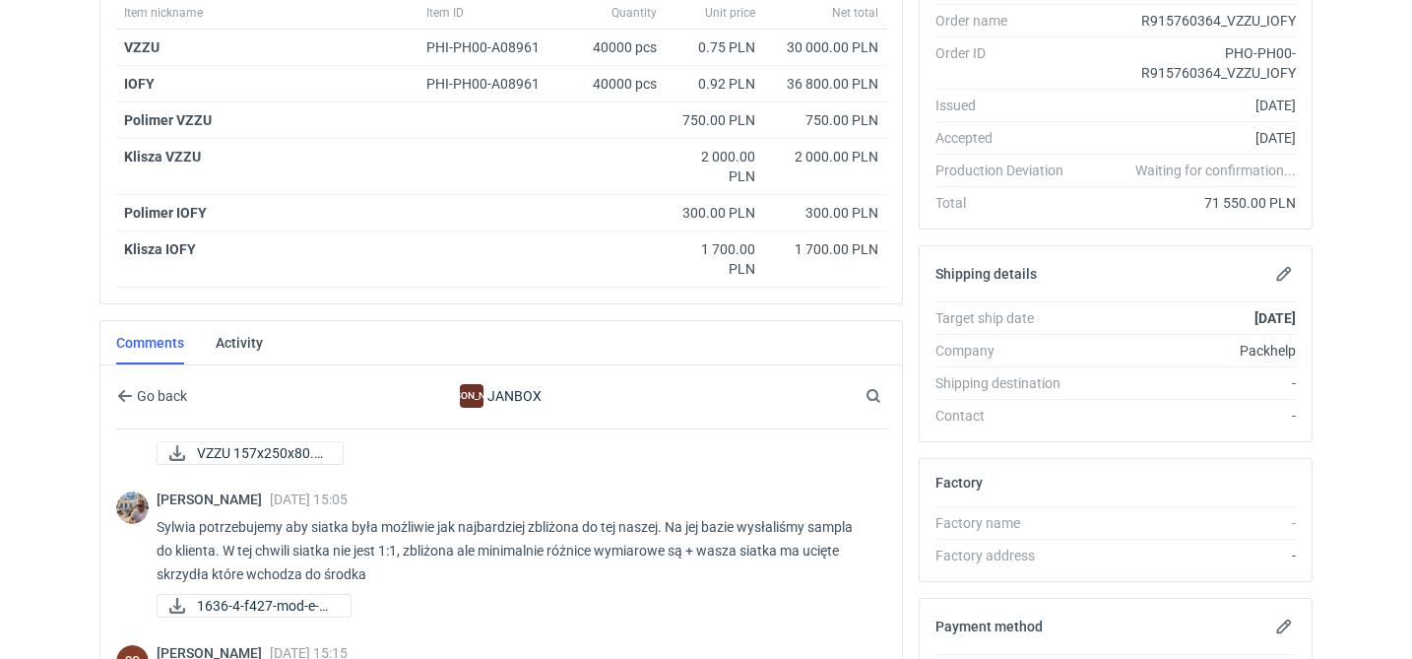
scroll to position [0, 0]
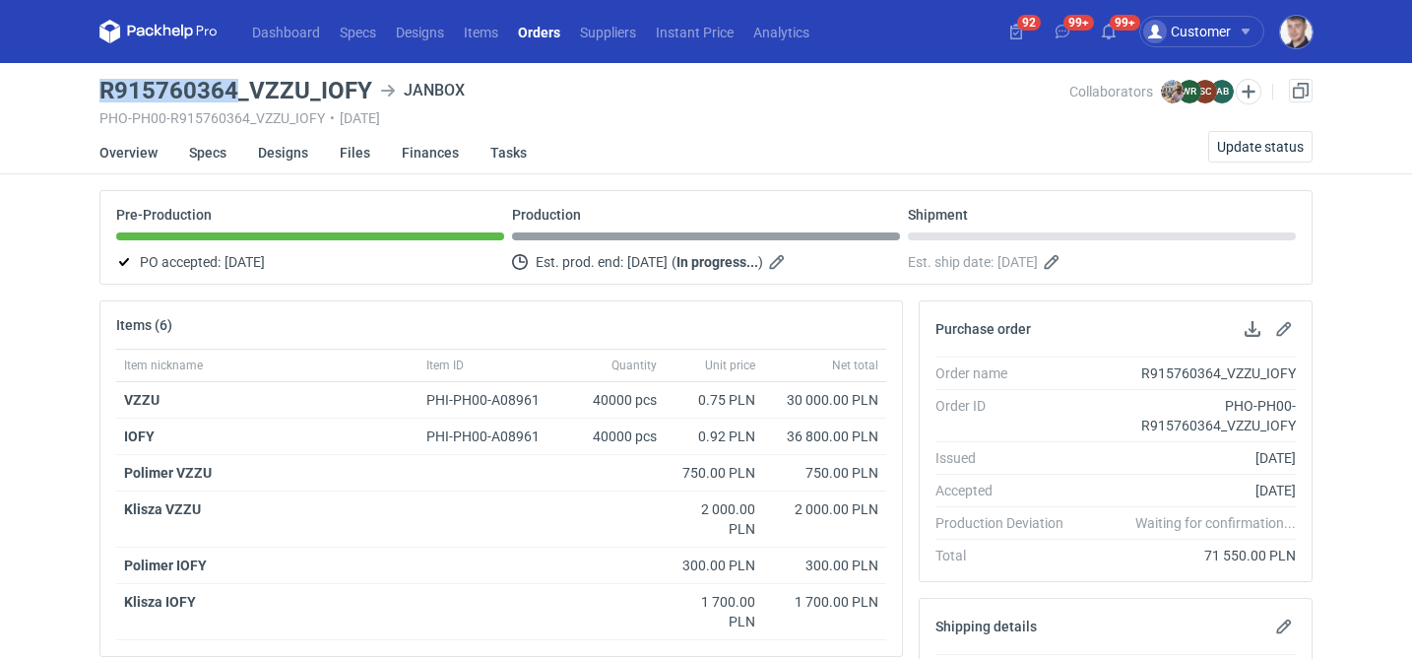
drag, startPoint x: 121, startPoint y: 92, endPoint x: 231, endPoint y: 86, distance: 110.4
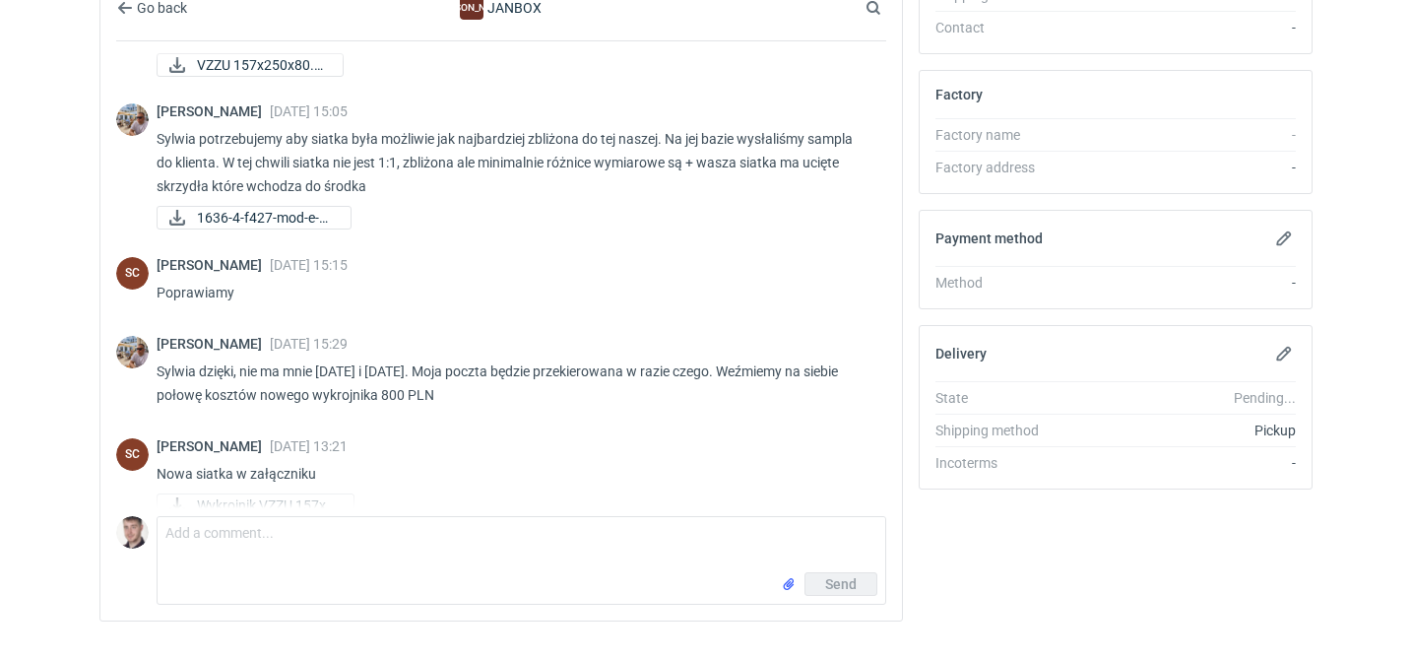
scroll to position [782, 0]
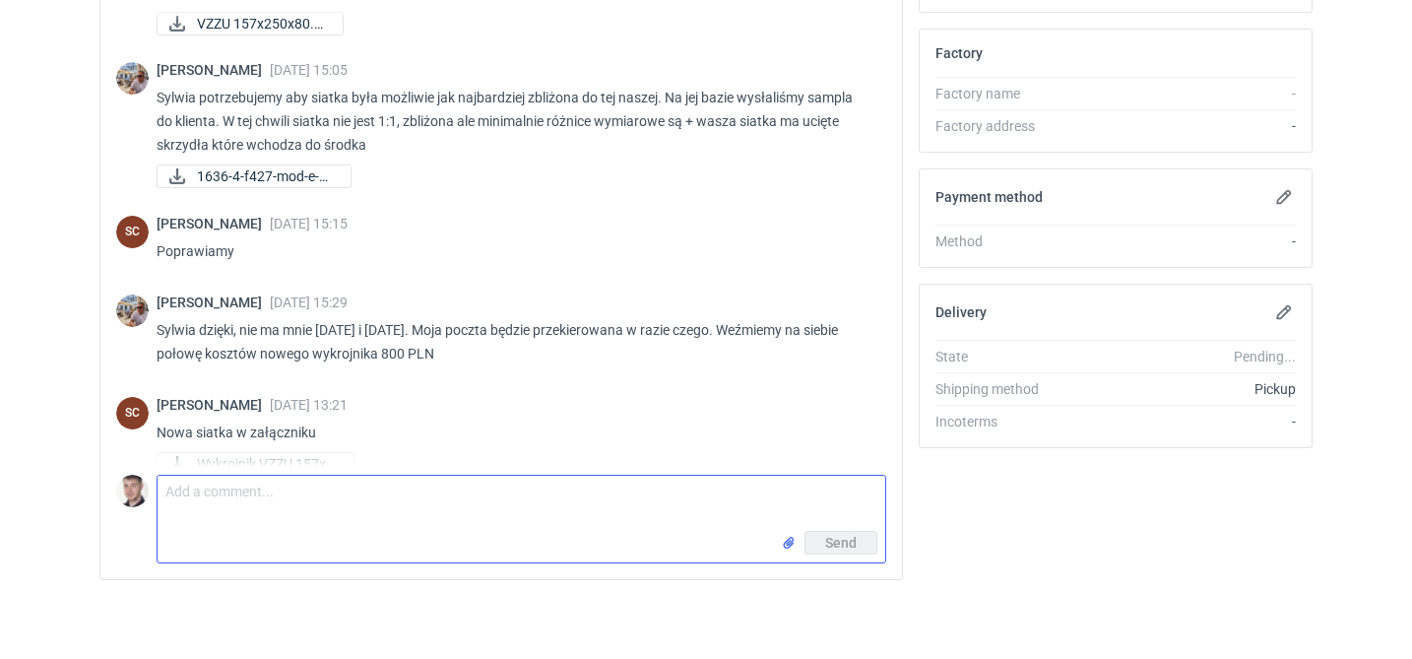
click at [343, 496] on textarea "Comment message" at bounding box center [521, 502] width 727 height 55
type textarea "Sylwia możecie już po swojej stronie"
click at [372, 499] on textarea "Sylwia możecie już po swojej stronie" at bounding box center [521, 502] width 727 height 55
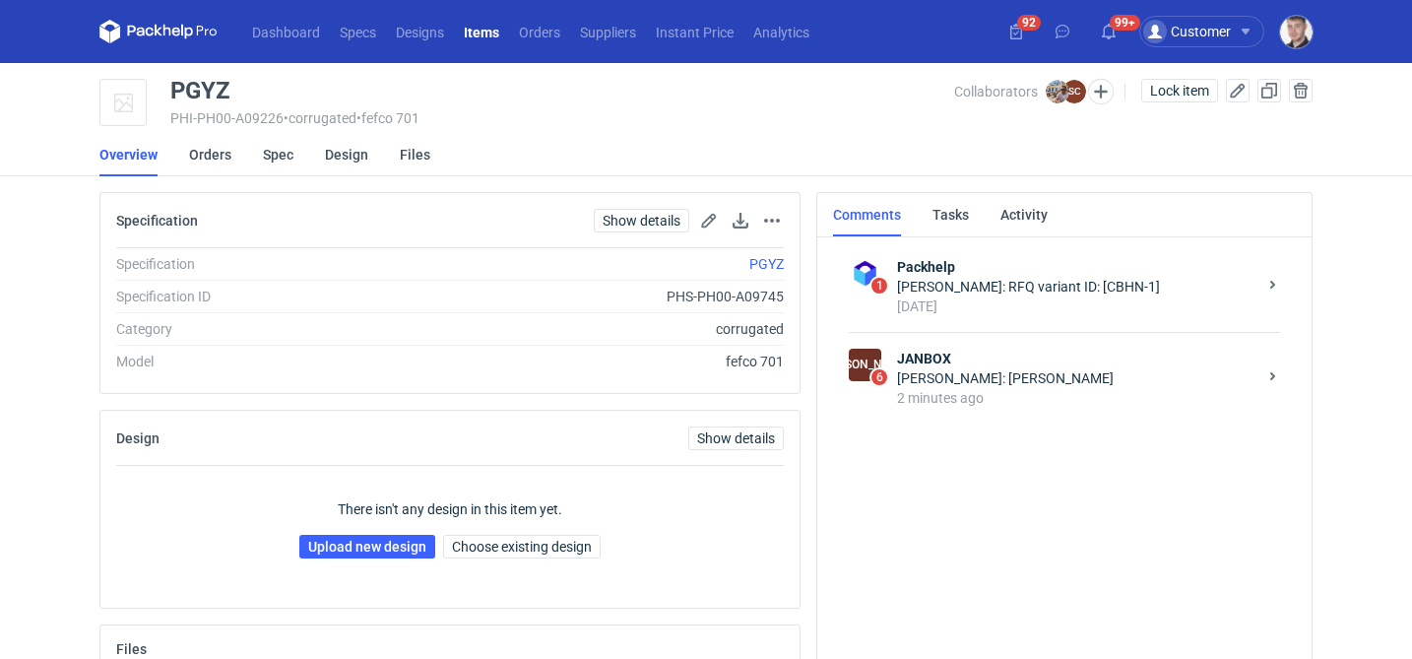
click at [1023, 396] on div "2 minutes ago" at bounding box center [1076, 398] width 359 height 20
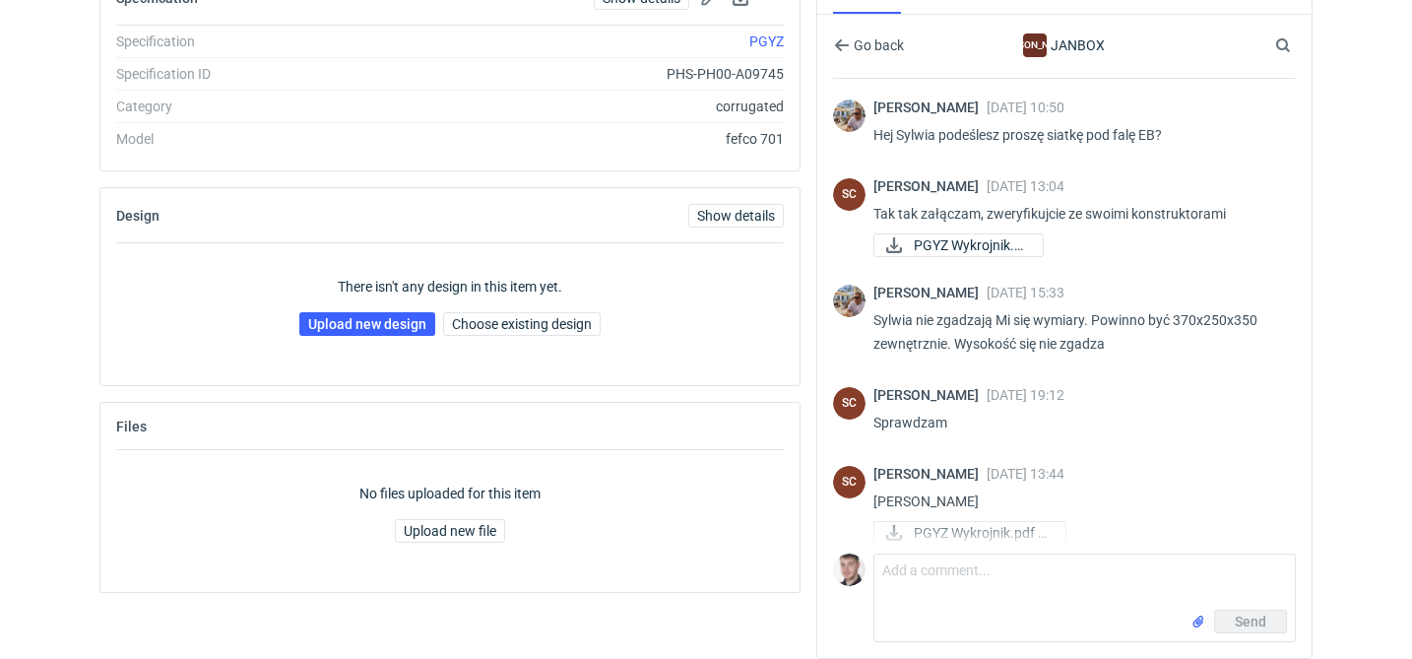
scroll to position [113, 0]
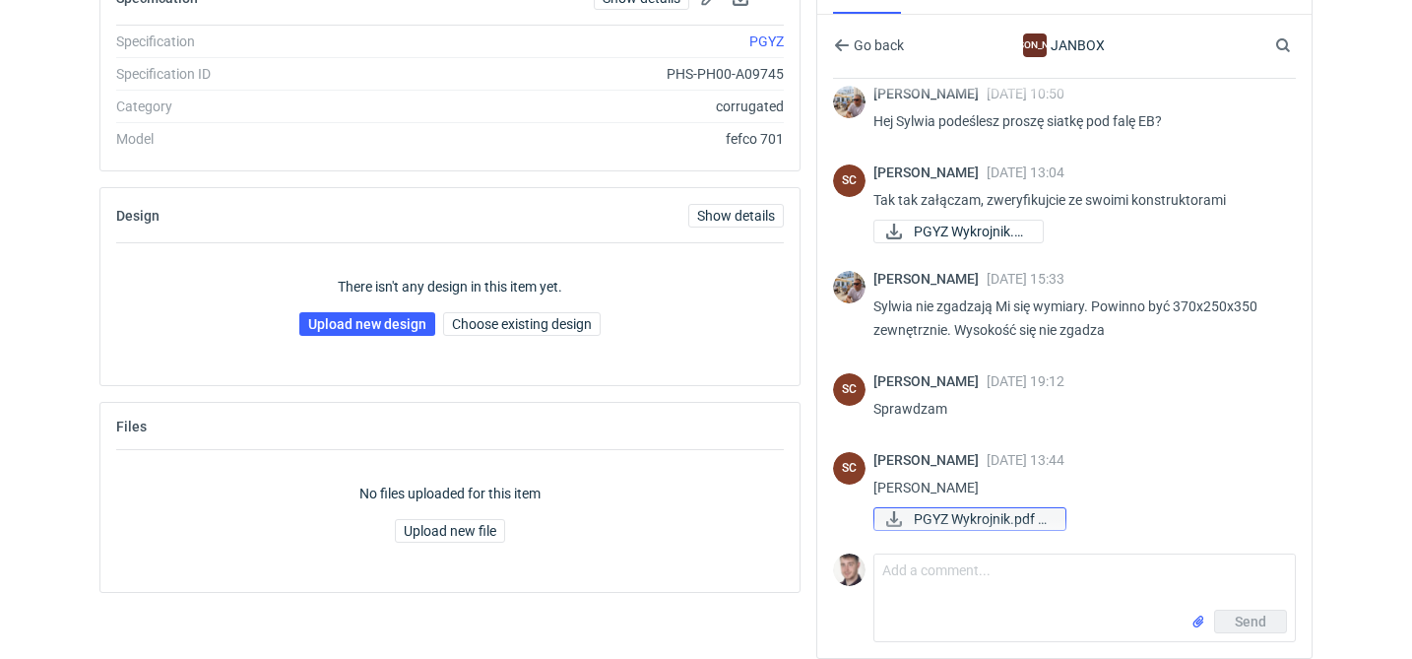
click at [1002, 523] on span "PGYZ Wykrojnik.pdf 7..." at bounding box center [982, 519] width 136 height 22
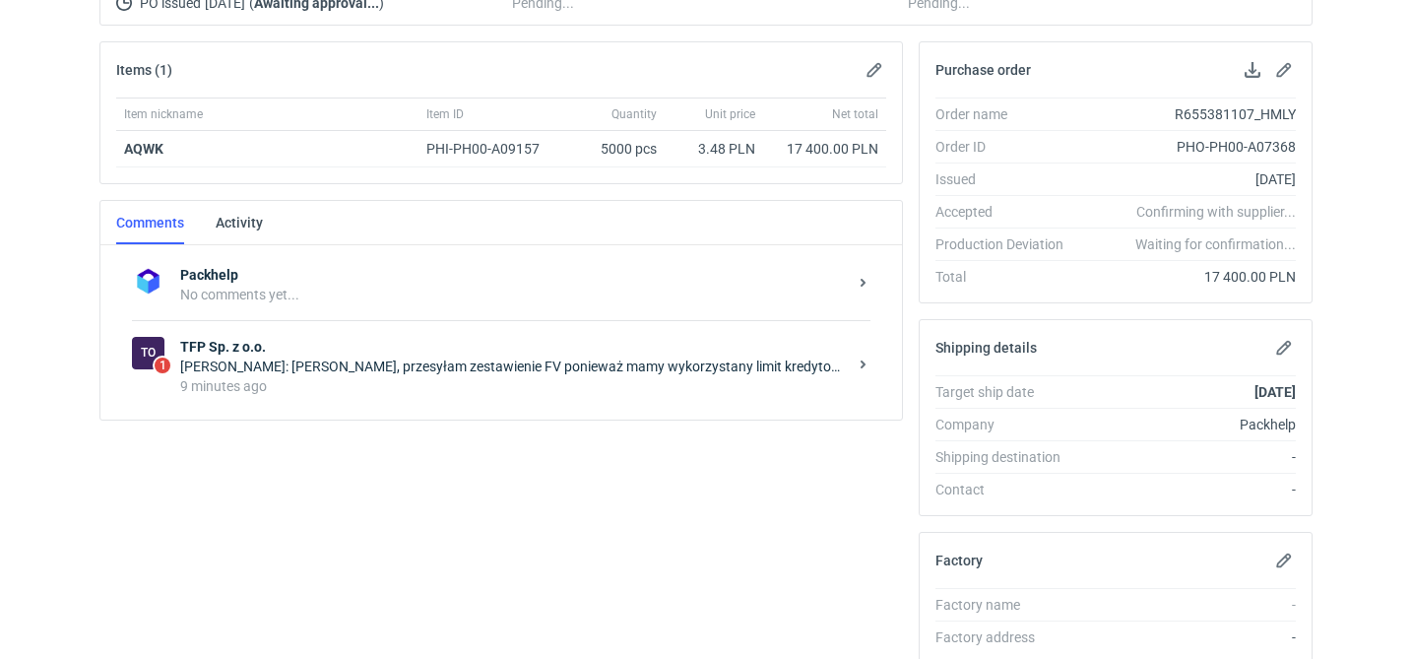
scroll to position [310, 0]
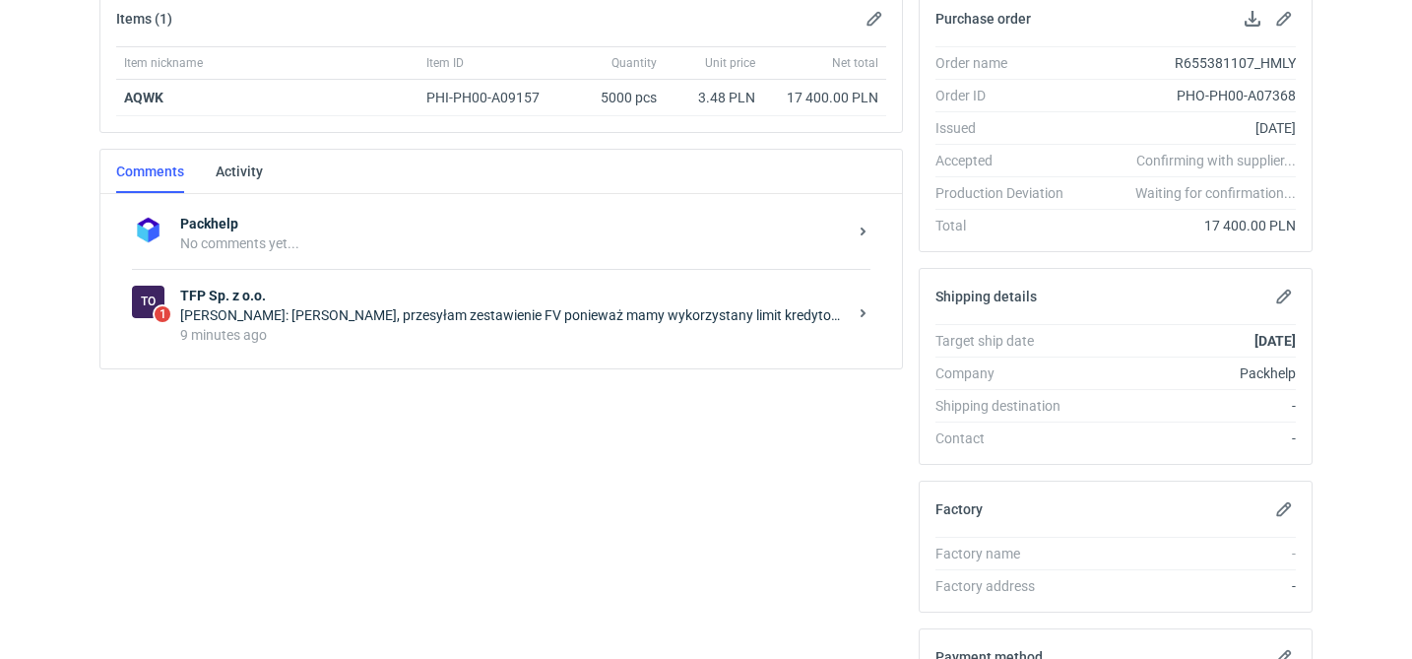
click at [449, 326] on div "9 minutes ago" at bounding box center [513, 335] width 666 height 20
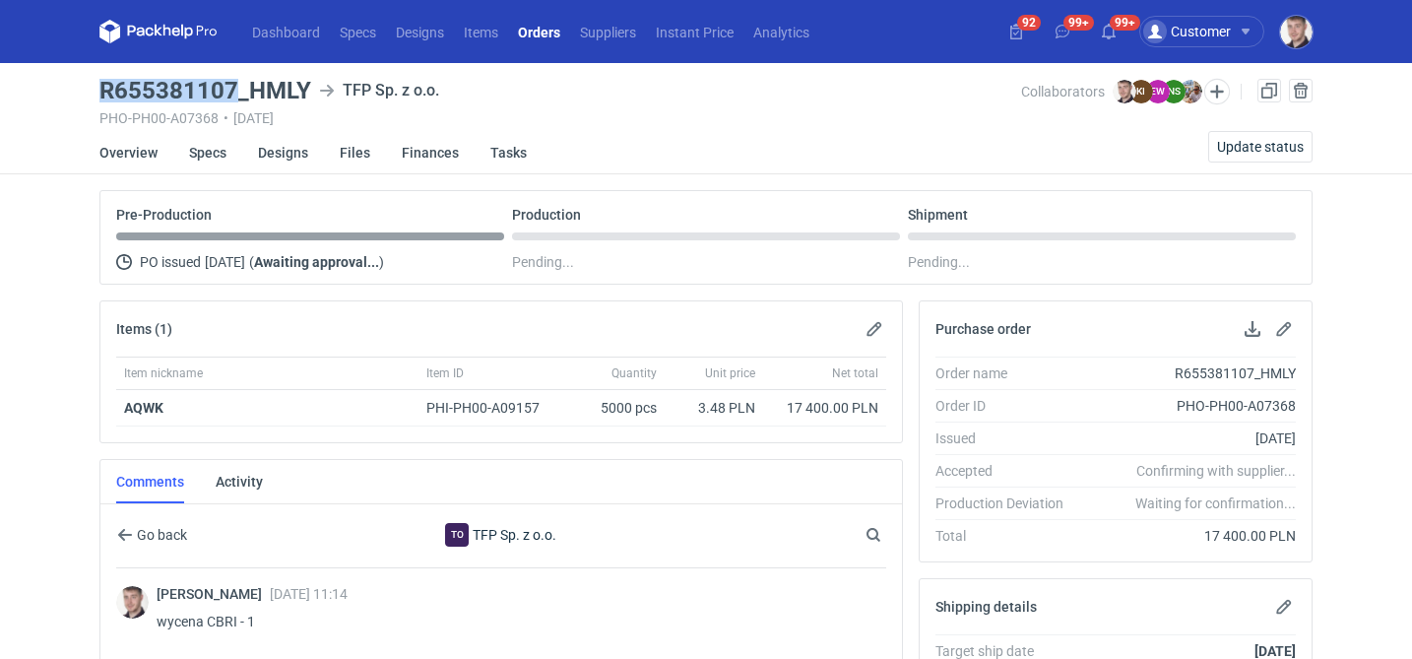
drag, startPoint x: 146, startPoint y: 95, endPoint x: 231, endPoint y: 93, distance: 85.7
copy h3 "R655381107"
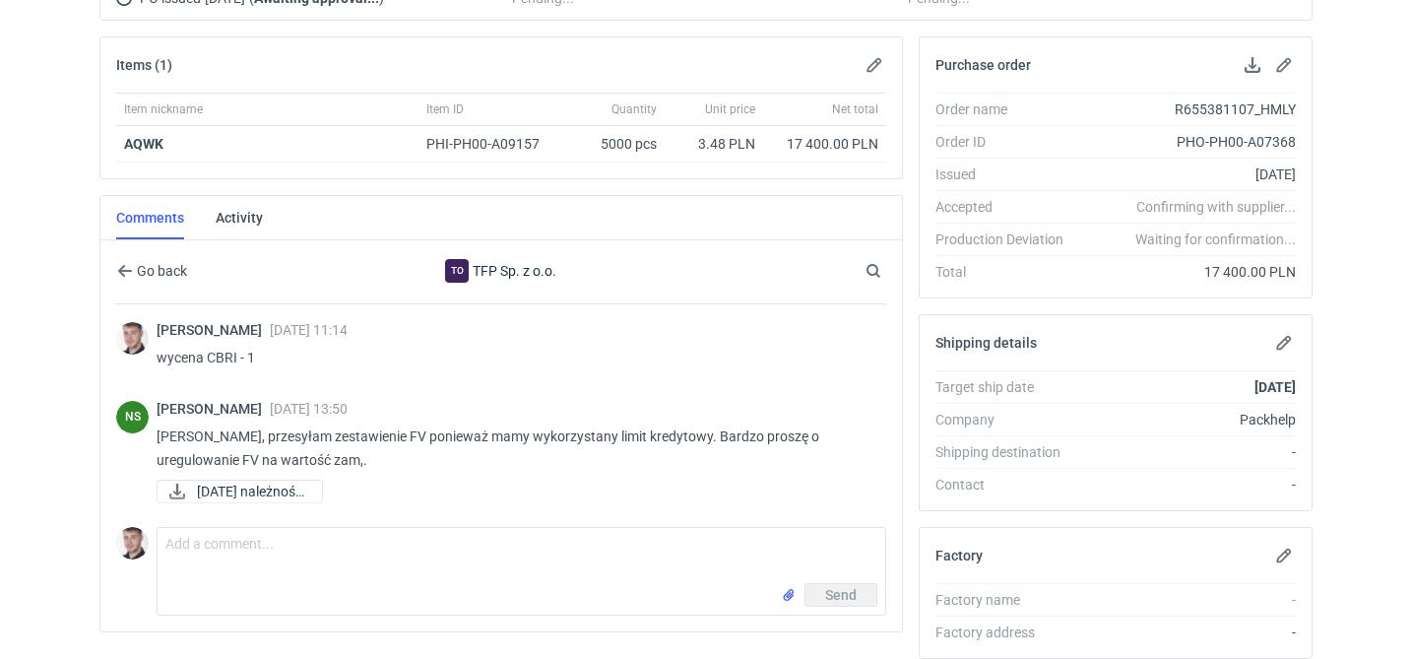
scroll to position [614, 0]
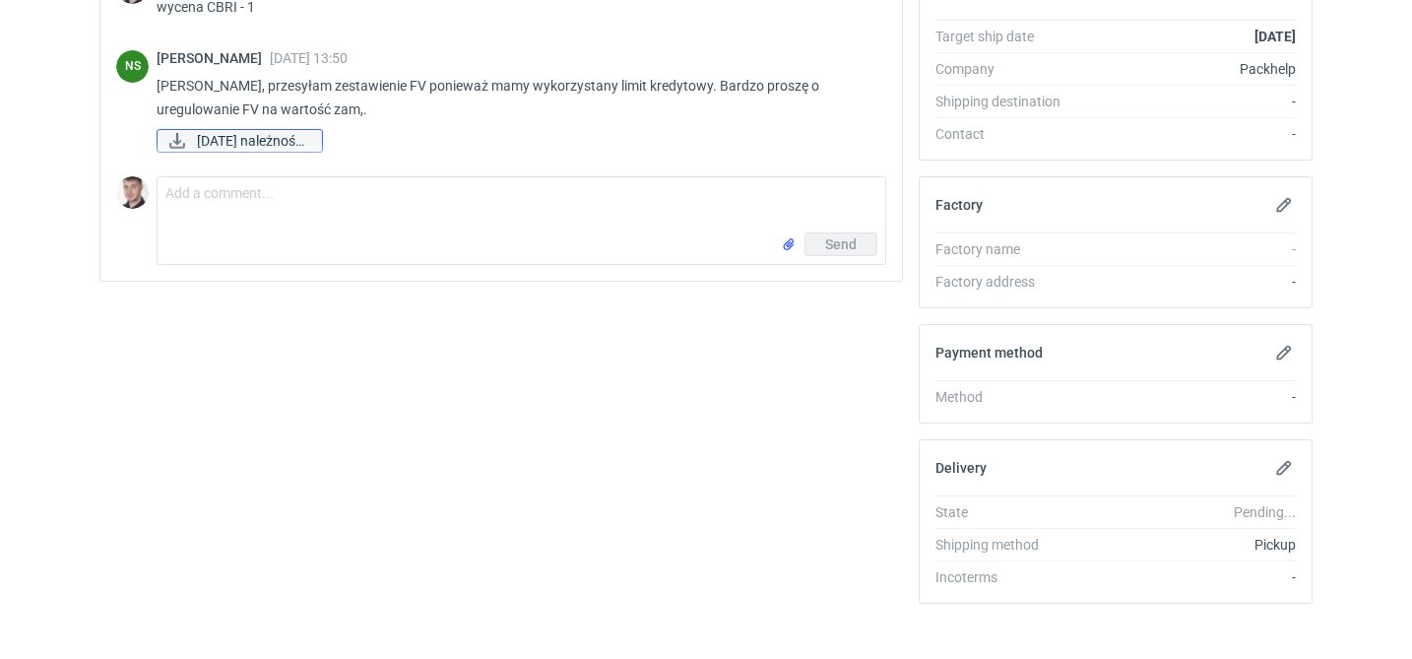
click at [306, 144] on span "13.10.2025 należność..." at bounding box center [251, 141] width 109 height 22
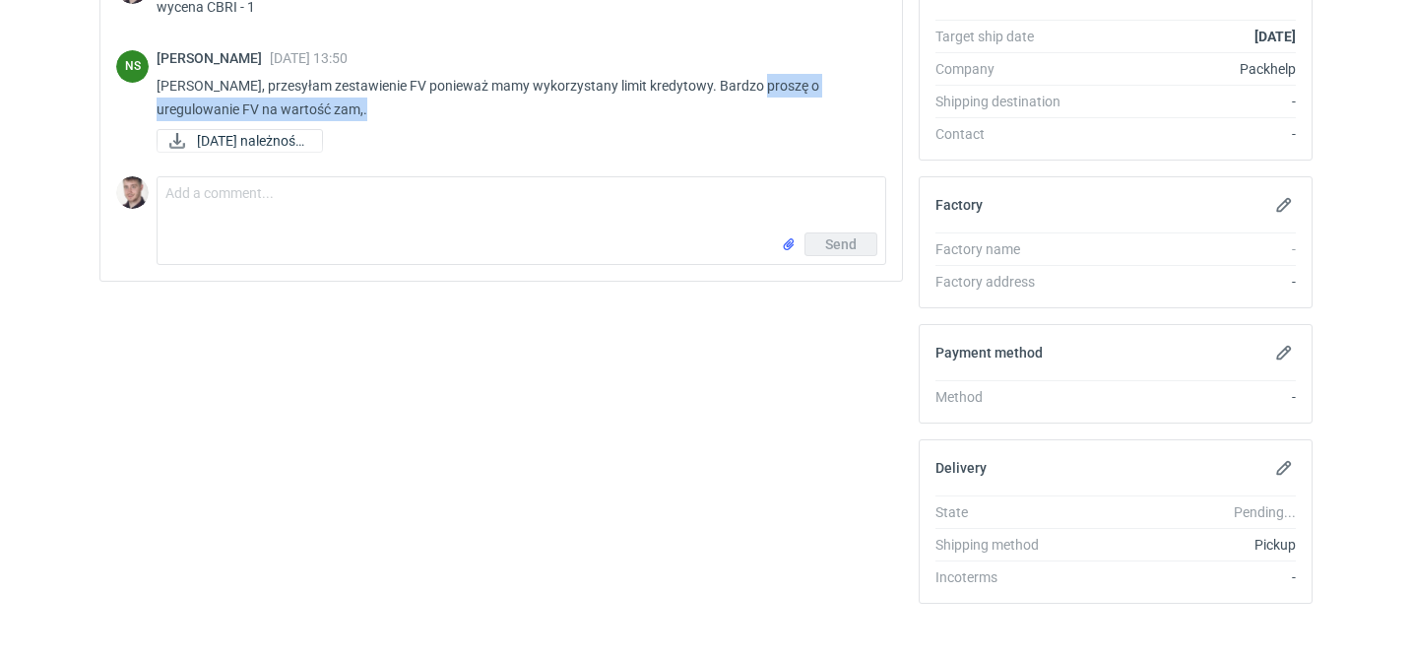
drag, startPoint x: 390, startPoint y: 116, endPoint x: 747, endPoint y: 95, distance: 357.9
click at [747, 95] on p "Panie Macieju, przesyłam zestawienie FV ponieważ mamy wykorzystany limit kredyt…" at bounding box center [514, 97] width 714 height 47
copy p "proszę o uregulowanie FV na wartość zam,."
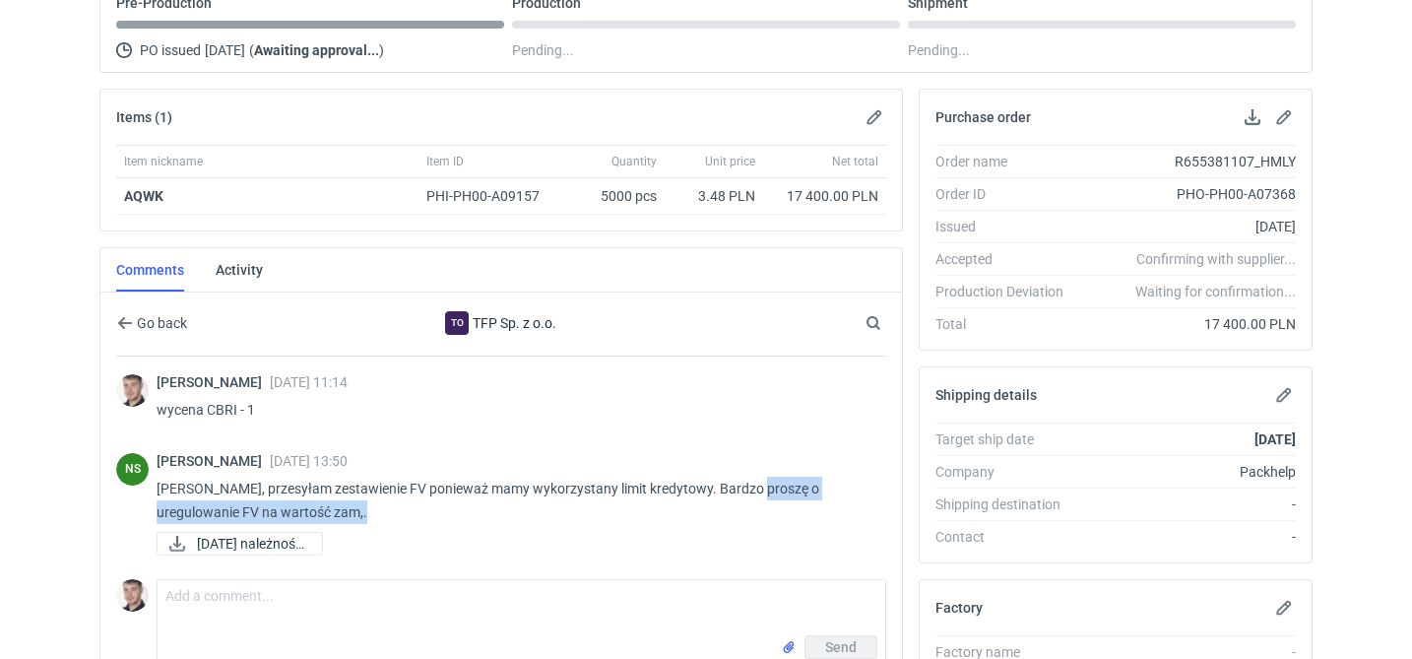
scroll to position [207, 0]
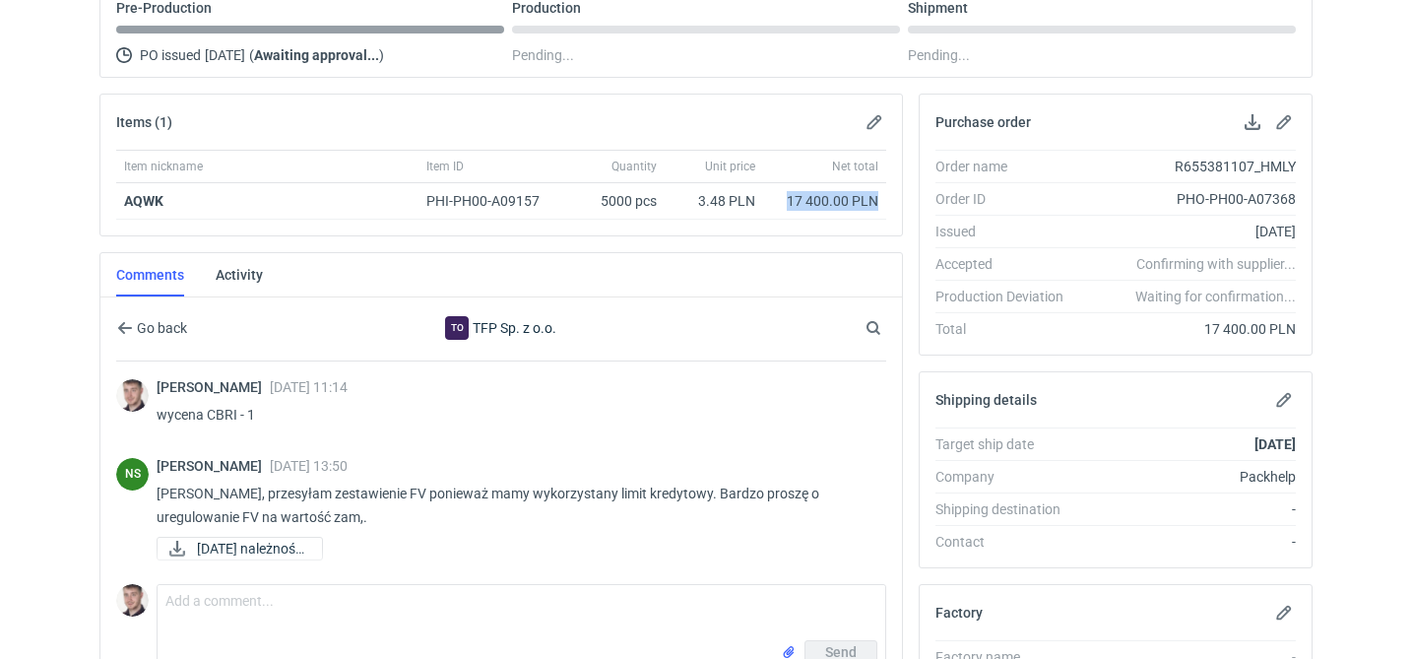
drag, startPoint x: 786, startPoint y: 197, endPoint x: 895, endPoint y: 207, distance: 109.7
click at [894, 203] on div "Item nickname Item ID Quantity Unit price Net total AQWK PHI-PH00-A09157 5000 p…" at bounding box center [500, 193] width 801 height 86
copy div "17 400.00 PLN"
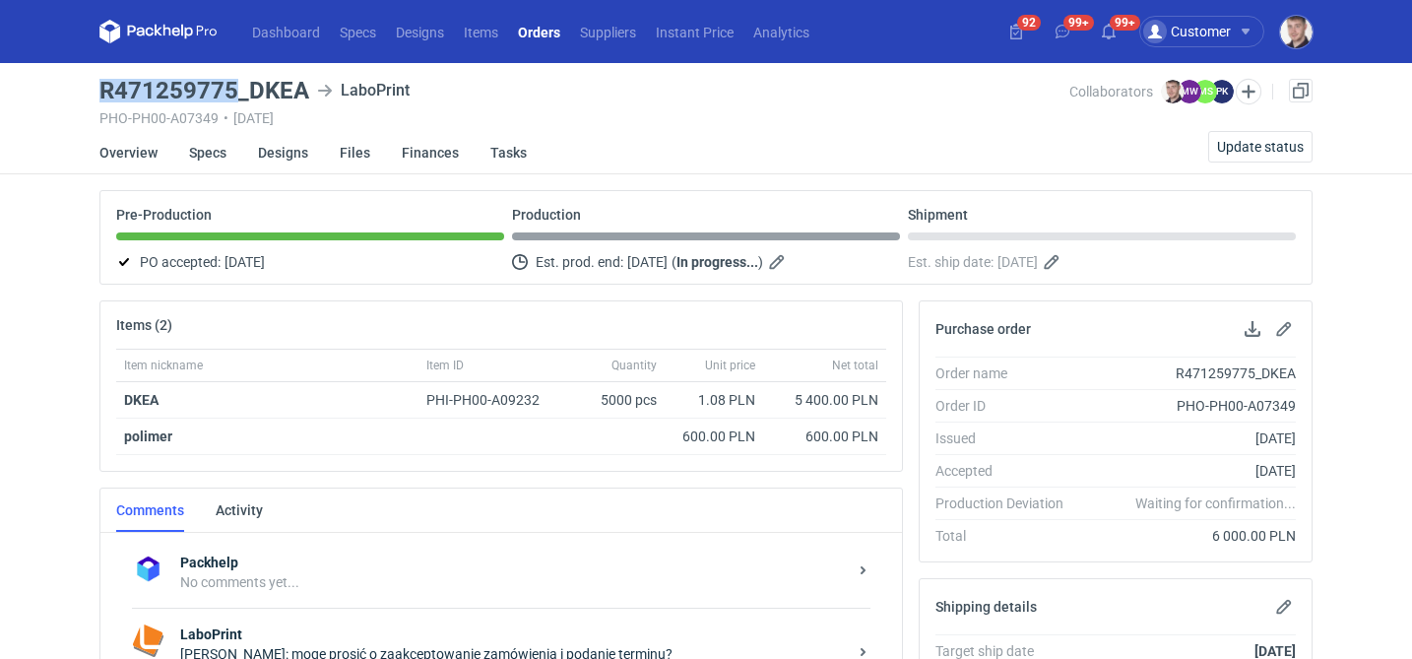
drag, startPoint x: 65, startPoint y: 93, endPoint x: 230, endPoint y: 89, distance: 165.4
click at [230, 89] on div "Dashboard Specs Designs Items Orders Suppliers Instant Price Analytics 92 99+ 9…" at bounding box center [706, 329] width 1412 height 659
copy h3 "R471259775"
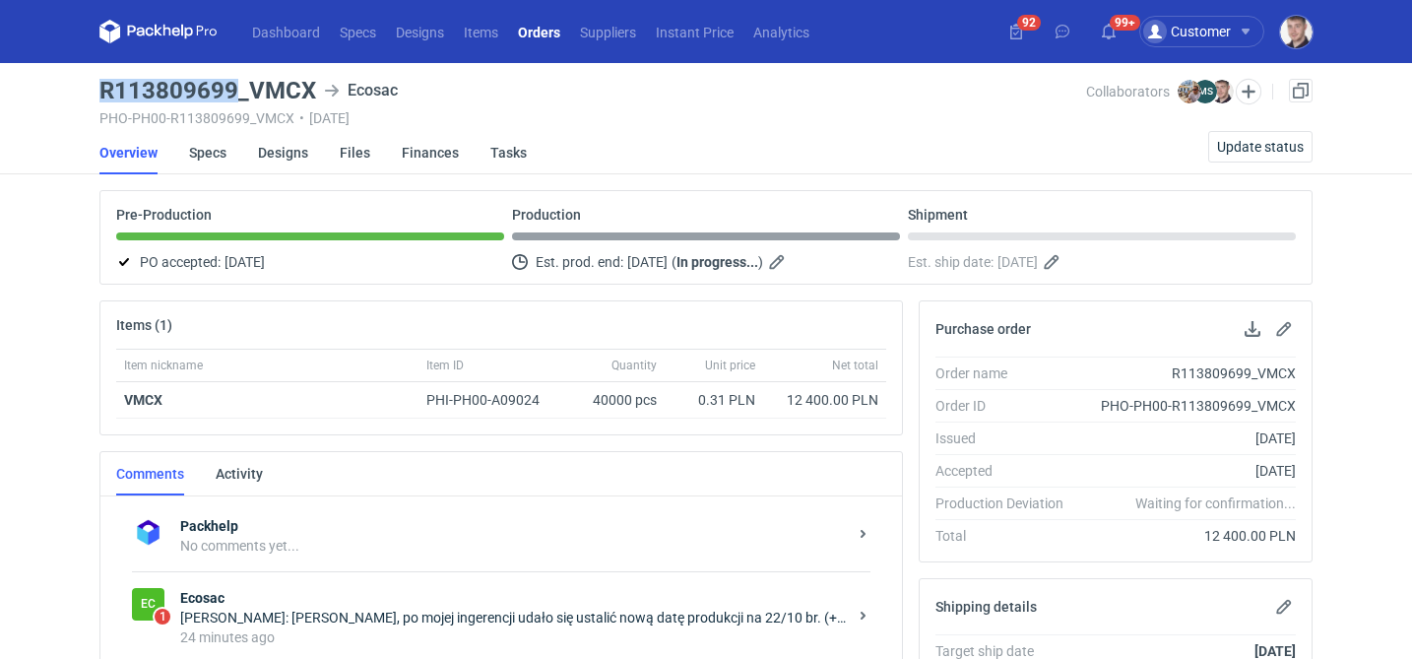
drag, startPoint x: 93, startPoint y: 89, endPoint x: 229, endPoint y: 87, distance: 136.8
copy h3 "R113809699"
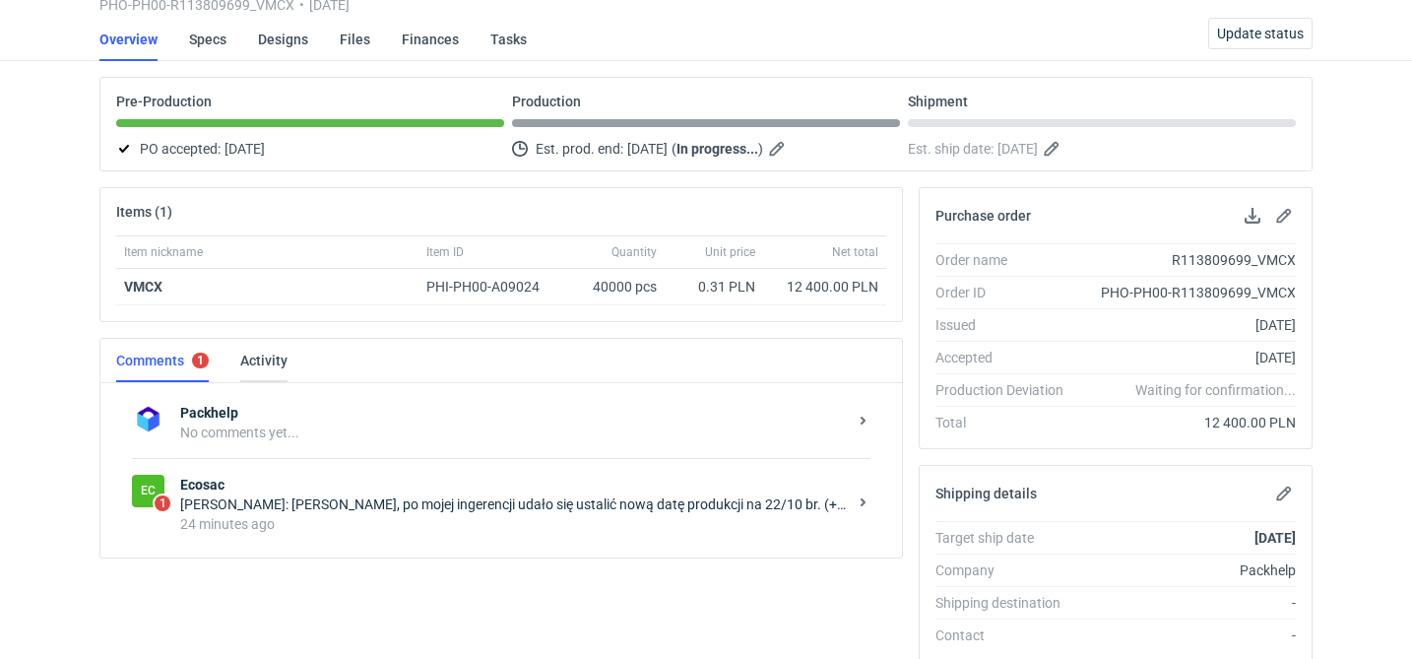
scroll to position [378, 0]
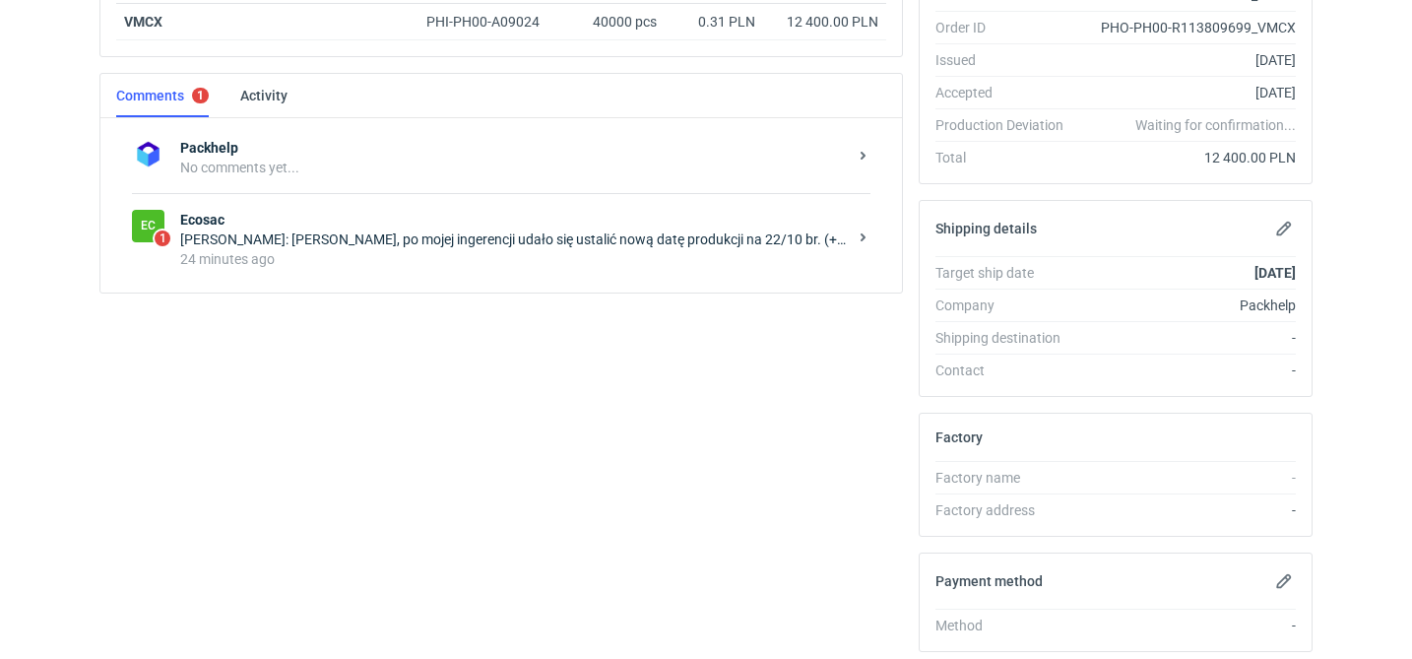
click at [456, 292] on div "Items (1) Item nickname Item ID Quantity Unit price Net total VMCX PHI-PH00-A09…" at bounding box center [501, 384] width 819 height 925
click at [462, 279] on div "Ec 1 Ecosac [PERSON_NAME]: [PERSON_NAME], po mojej ingerencji udało się ustalić…" at bounding box center [501, 239] width 738 height 92
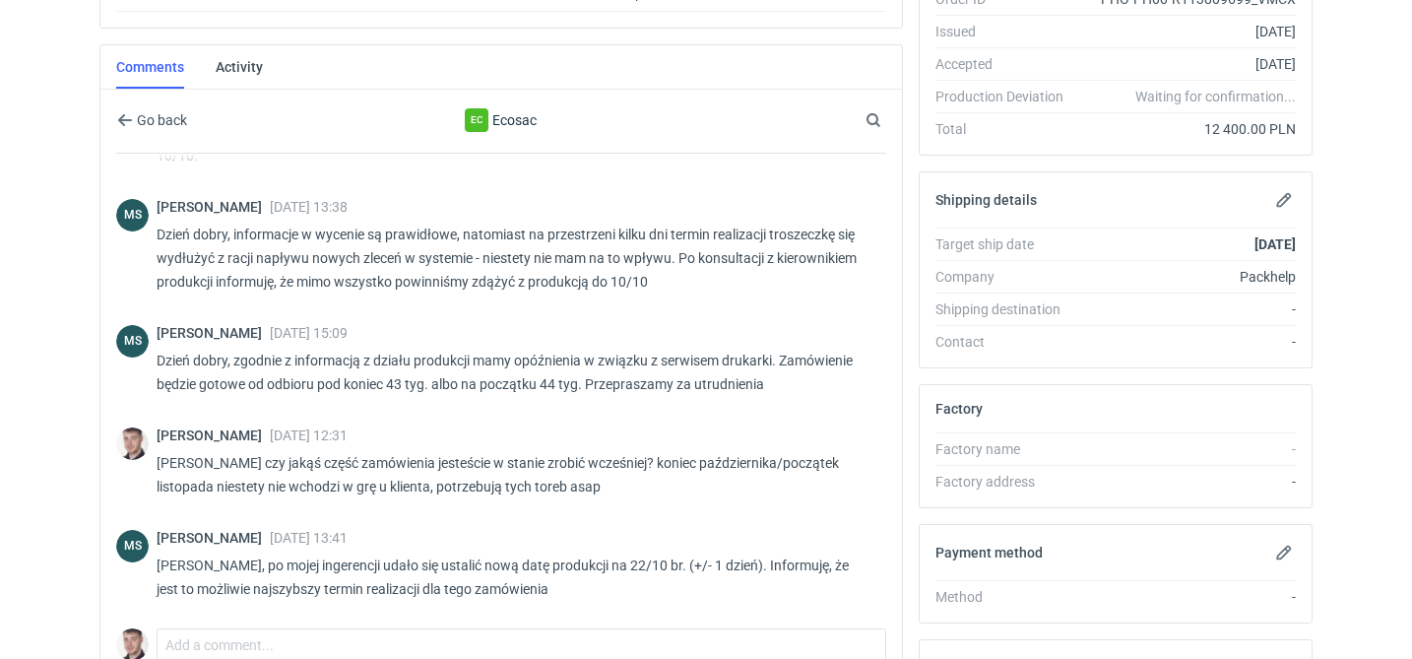
scroll to position [444, 0]
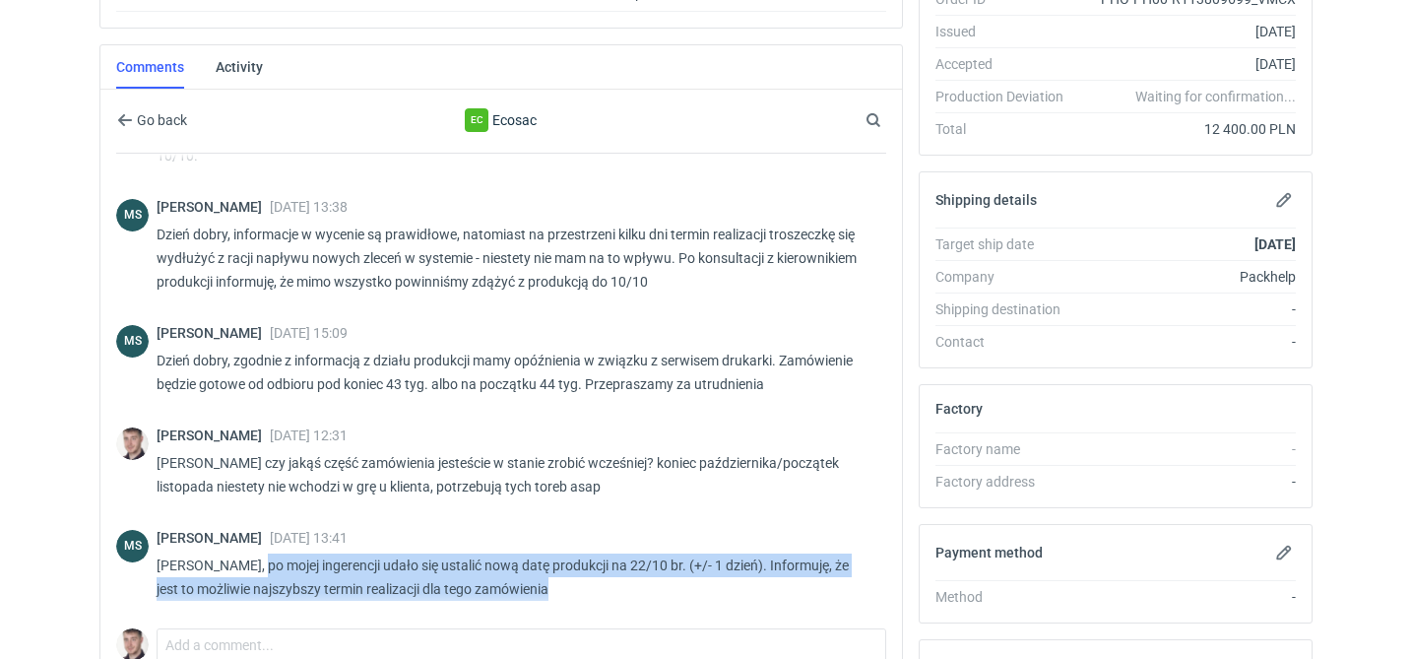
drag, startPoint x: 539, startPoint y: 589, endPoint x: 266, endPoint y: 573, distance: 274.1
click at [252, 570] on p "[PERSON_NAME], po mojej ingerencji udało się ustalić nową datę produkcji na 22/…" at bounding box center [514, 576] width 714 height 47
copy p "o mojej ingerencji udało się ustalić nową datę produkcji na 22/10 br. (+/- 1 dz…"
click at [473, 605] on div "[PERSON_NAME] [DATE] 13:41 [PERSON_NAME], po mojej ingerencji udało się ustalić…" at bounding box center [514, 569] width 714 height 79
drag, startPoint x: 557, startPoint y: 591, endPoint x: 250, endPoint y: 568, distance: 308.0
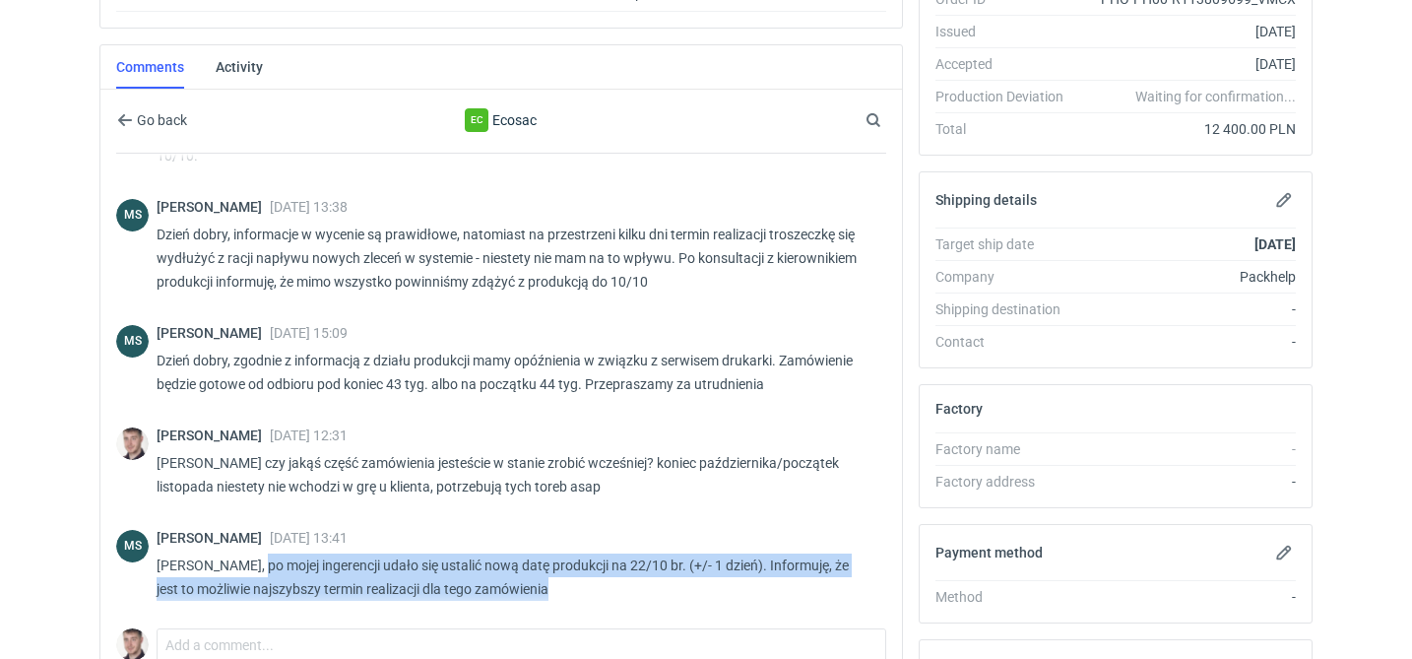
click at [250, 568] on p "[PERSON_NAME], po mojej ingerencji udało się ustalić nową datę produkcji na 22/…" at bounding box center [514, 576] width 714 height 47
copy p "po mojej ingerencji udało się ustalić nową datę produkcji na 22/10 br. (+/- 1 d…"
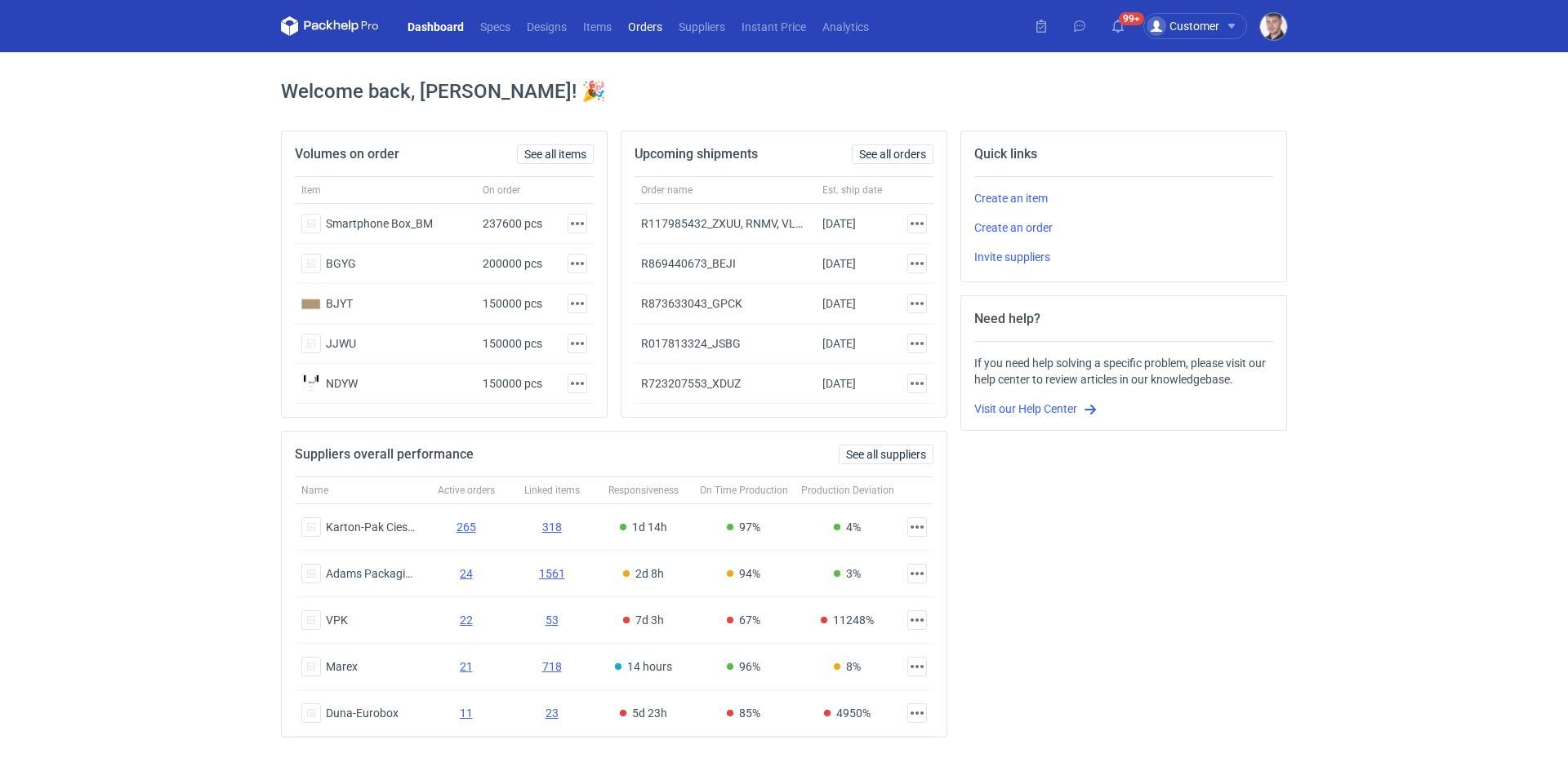
click at [644, 25] on link "Orders" at bounding box center [645, 27] width 51 height 20
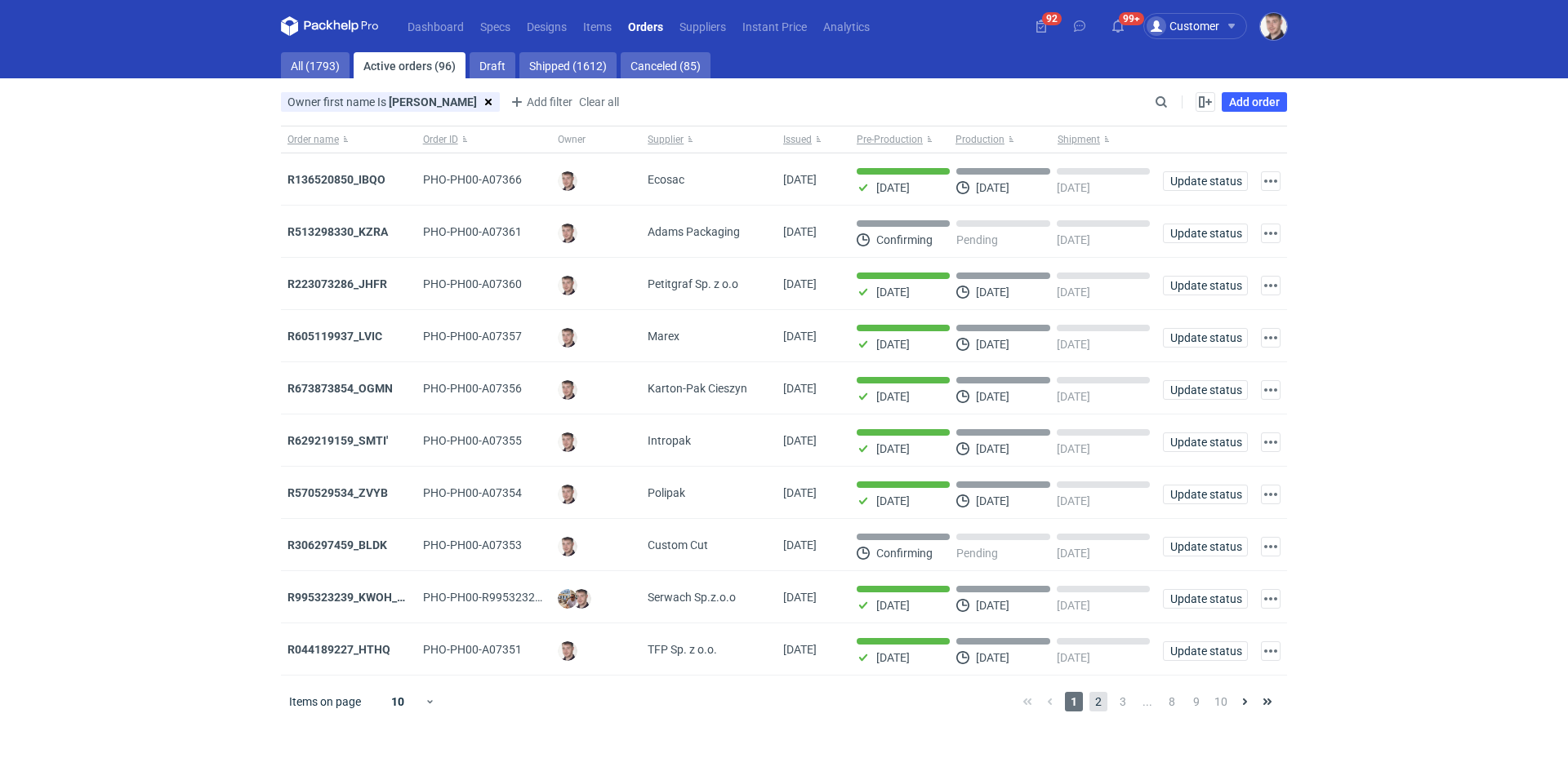
click at [1098, 702] on span "2" at bounding box center [1098, 702] width 18 height 20
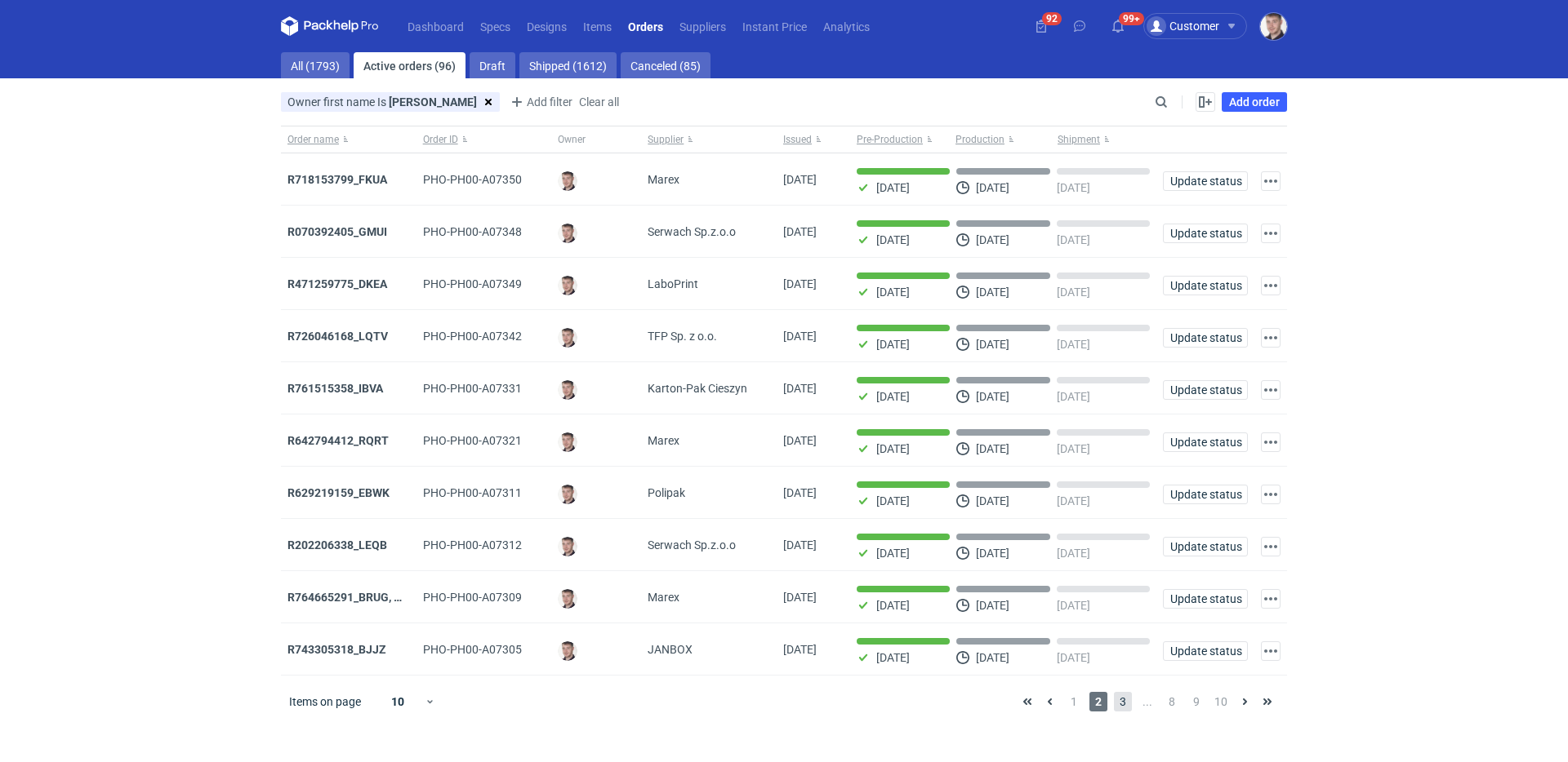
click at [1126, 706] on span "3" at bounding box center [1123, 702] width 18 height 20
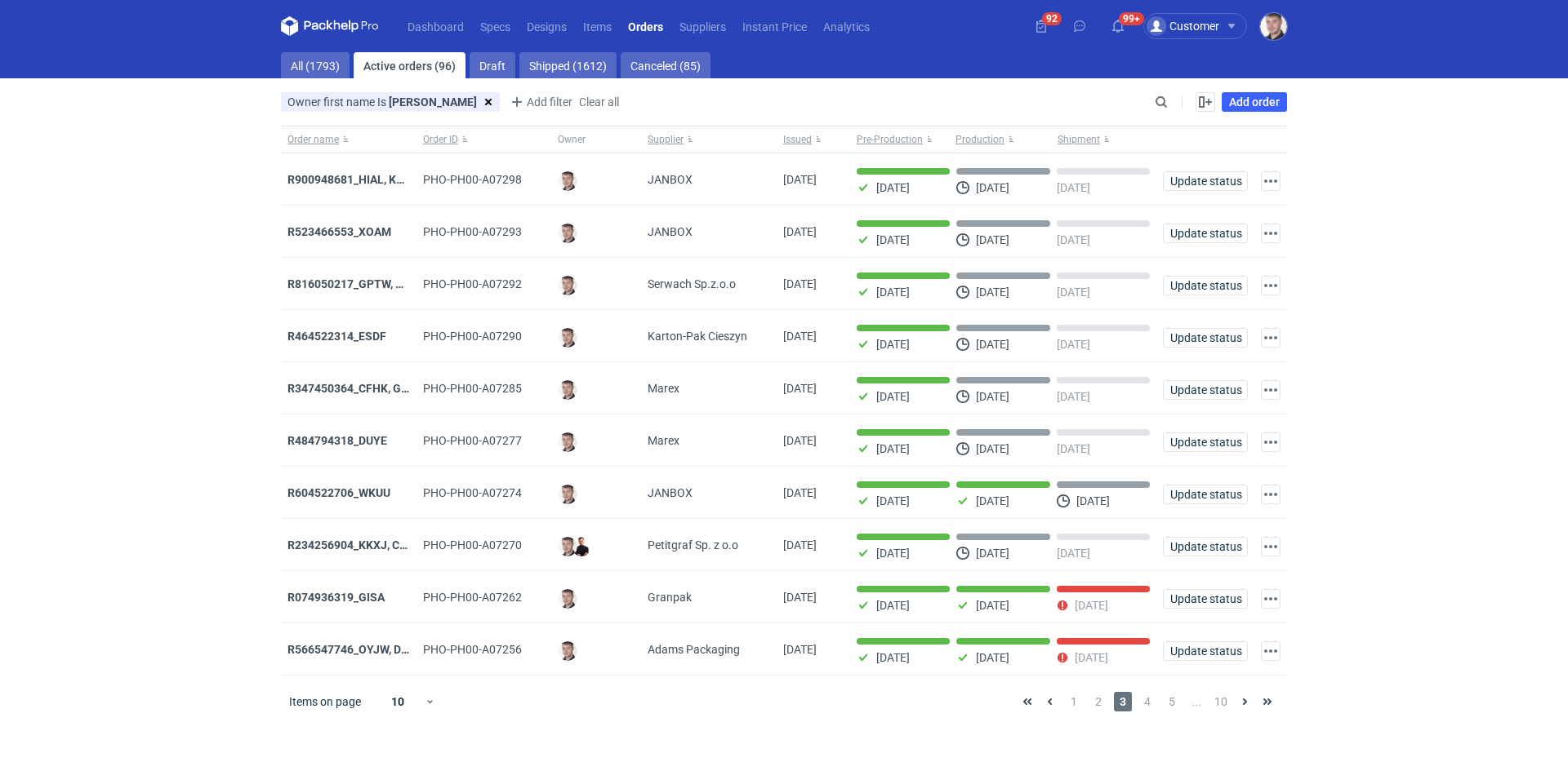
click at [1157, 707] on div "1 2 3 4 5 ... 10" at bounding box center [1147, 702] width 263 height 20
click at [1153, 706] on span "4" at bounding box center [1147, 702] width 18 height 20
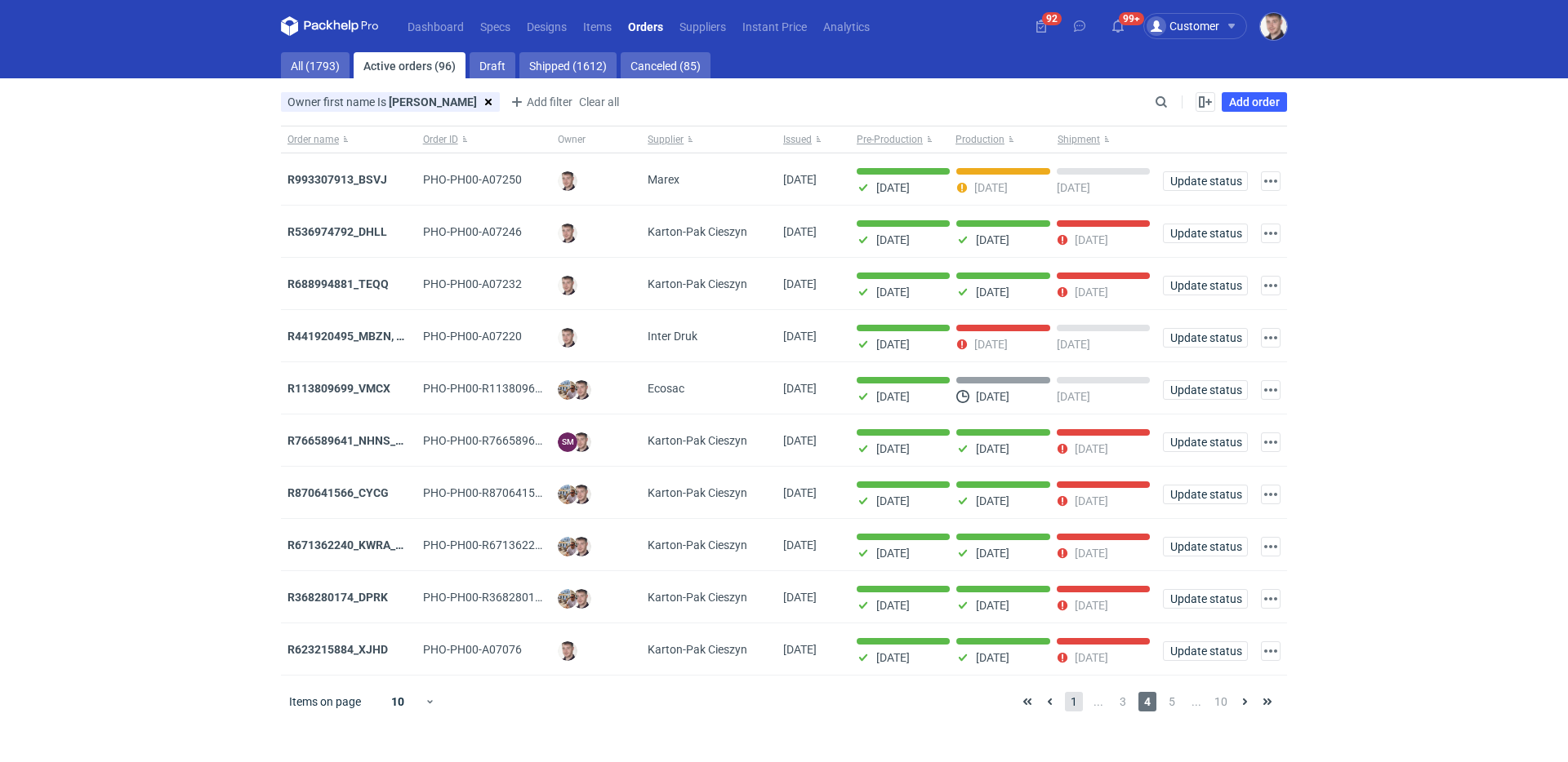
click at [1079, 711] on span "1" at bounding box center [1074, 702] width 18 height 20
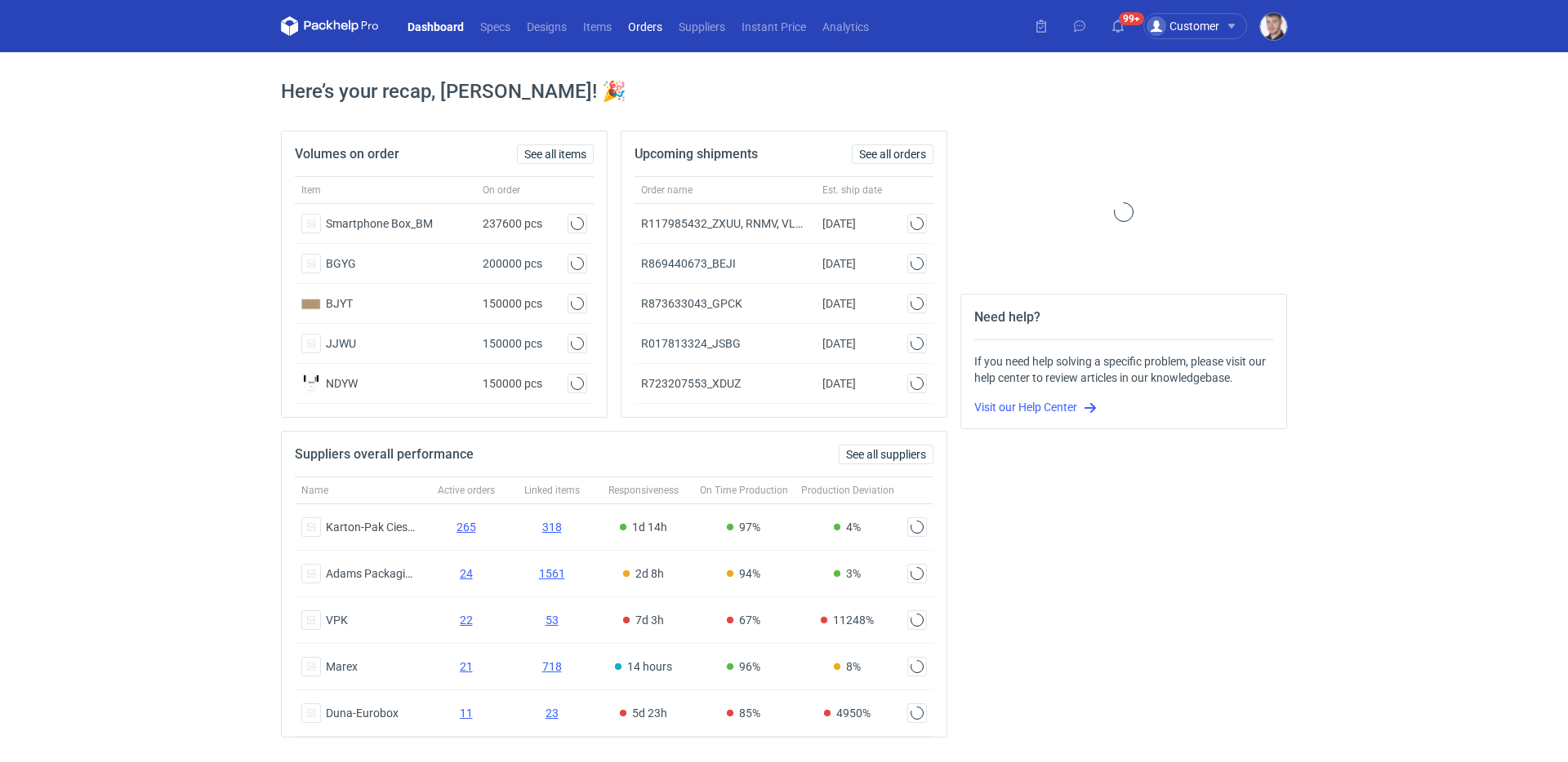
click at [640, 32] on link "Orders" at bounding box center [645, 27] width 51 height 20
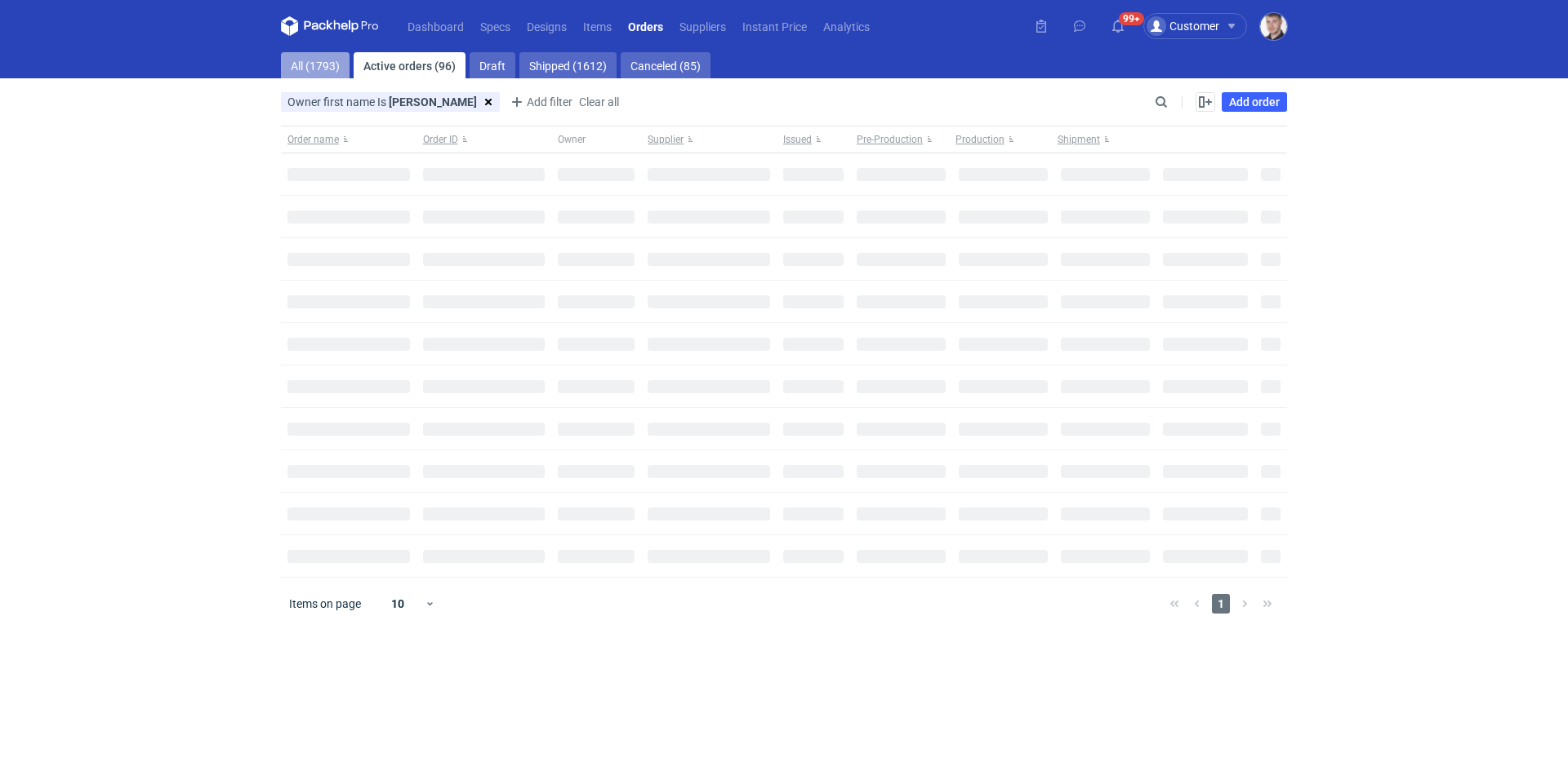
click at [315, 64] on link "All (1793)" at bounding box center [315, 66] width 69 height 27
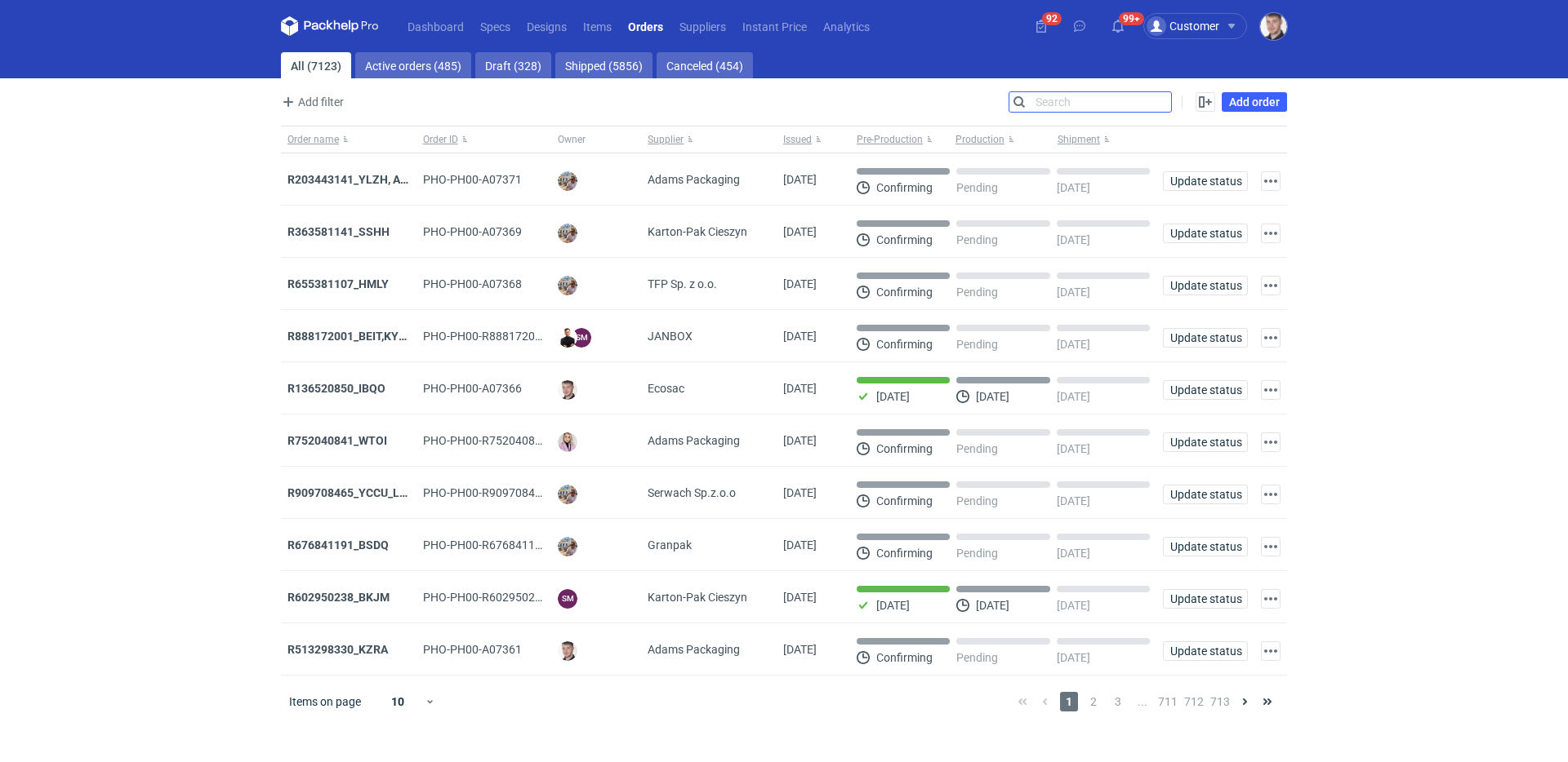
click at [1159, 99] on input "Search" at bounding box center [1090, 102] width 162 height 20
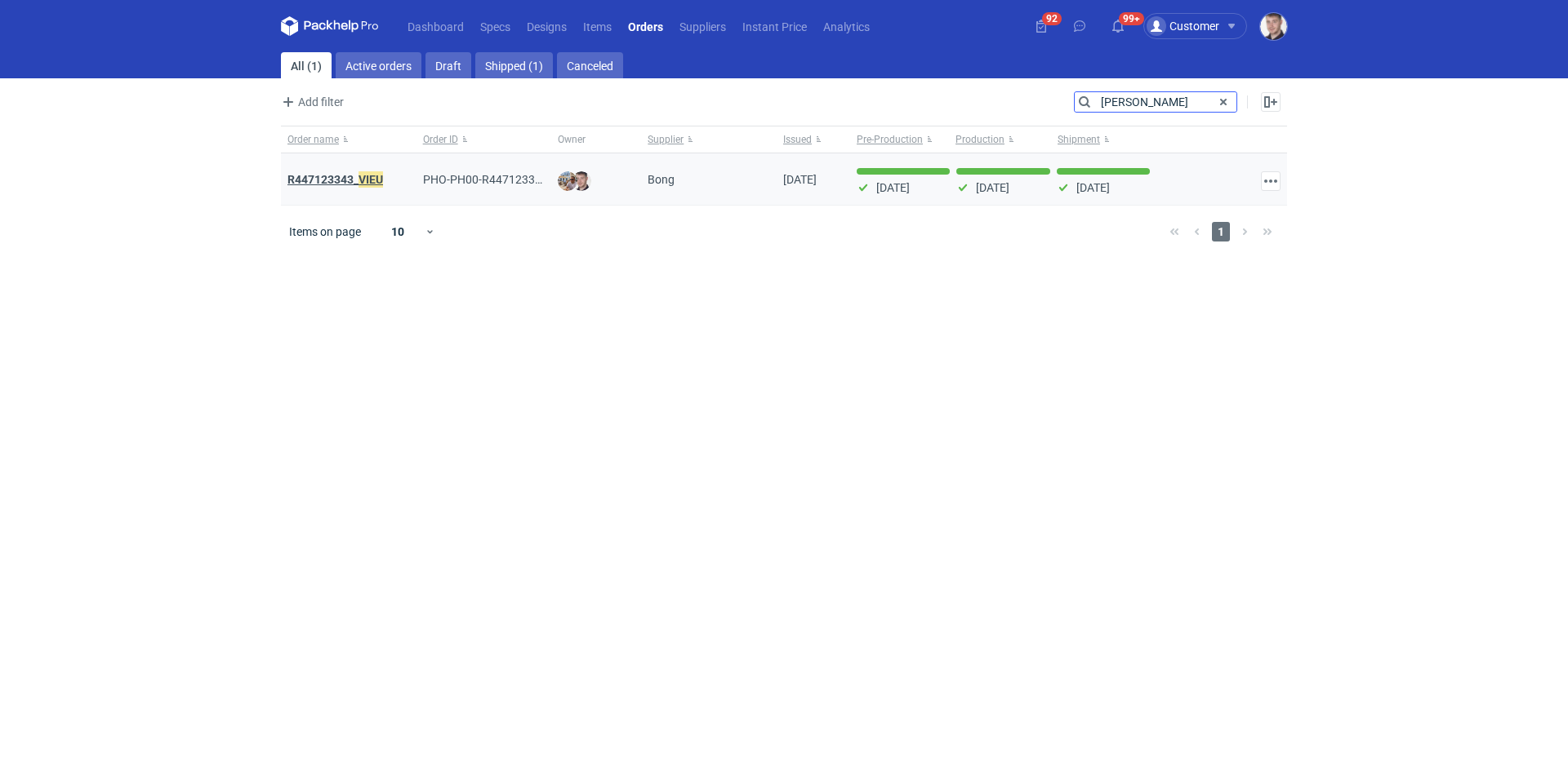
type input "[PERSON_NAME]"
click at [366, 177] on em "VIEU" at bounding box center [371, 180] width 25 height 18
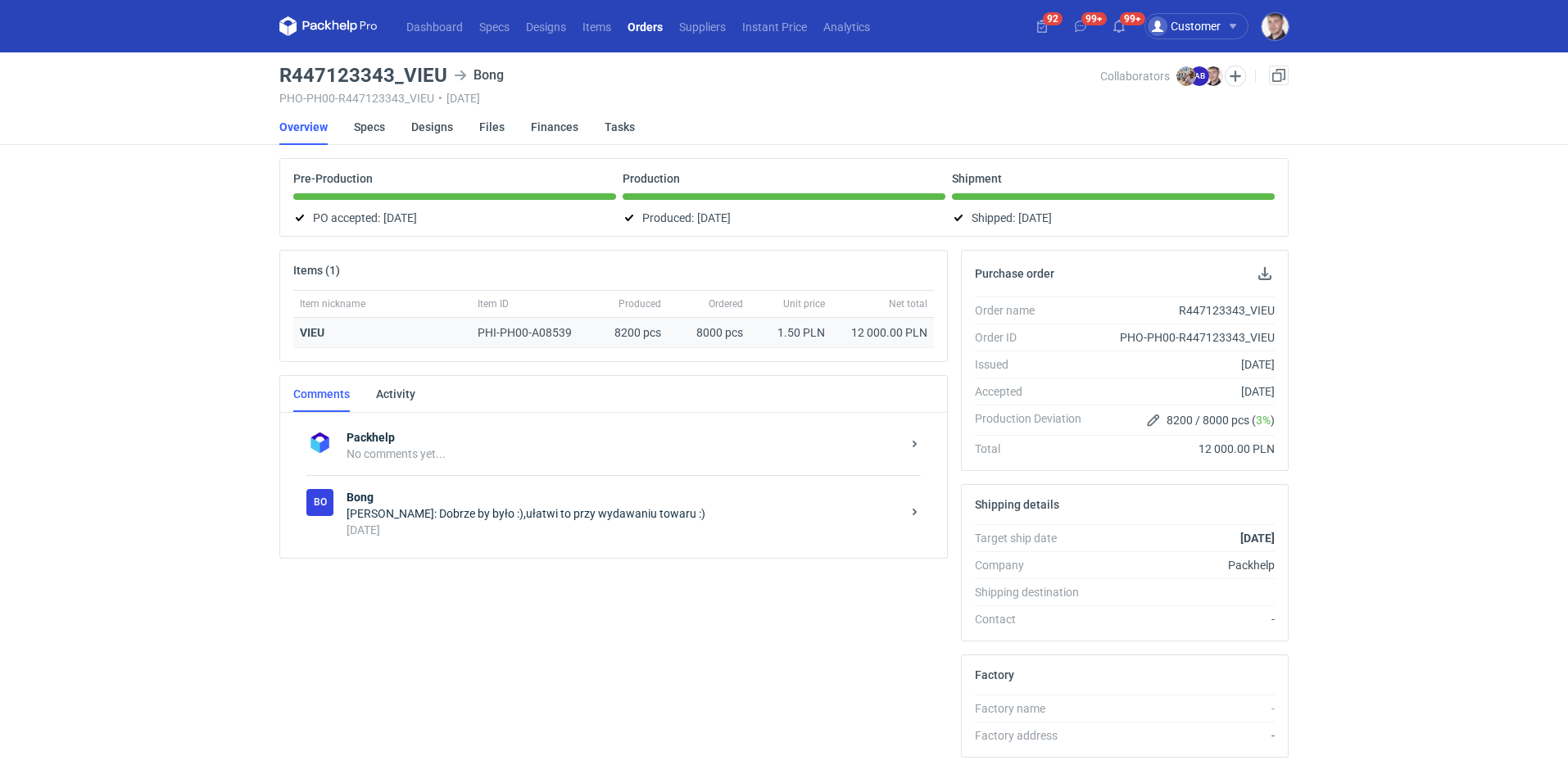
click at [323, 323] on div "VIEU" at bounding box center [382, 333] width 178 height 30
click at [319, 330] on strong "VIEU" at bounding box center [312, 333] width 25 height 13
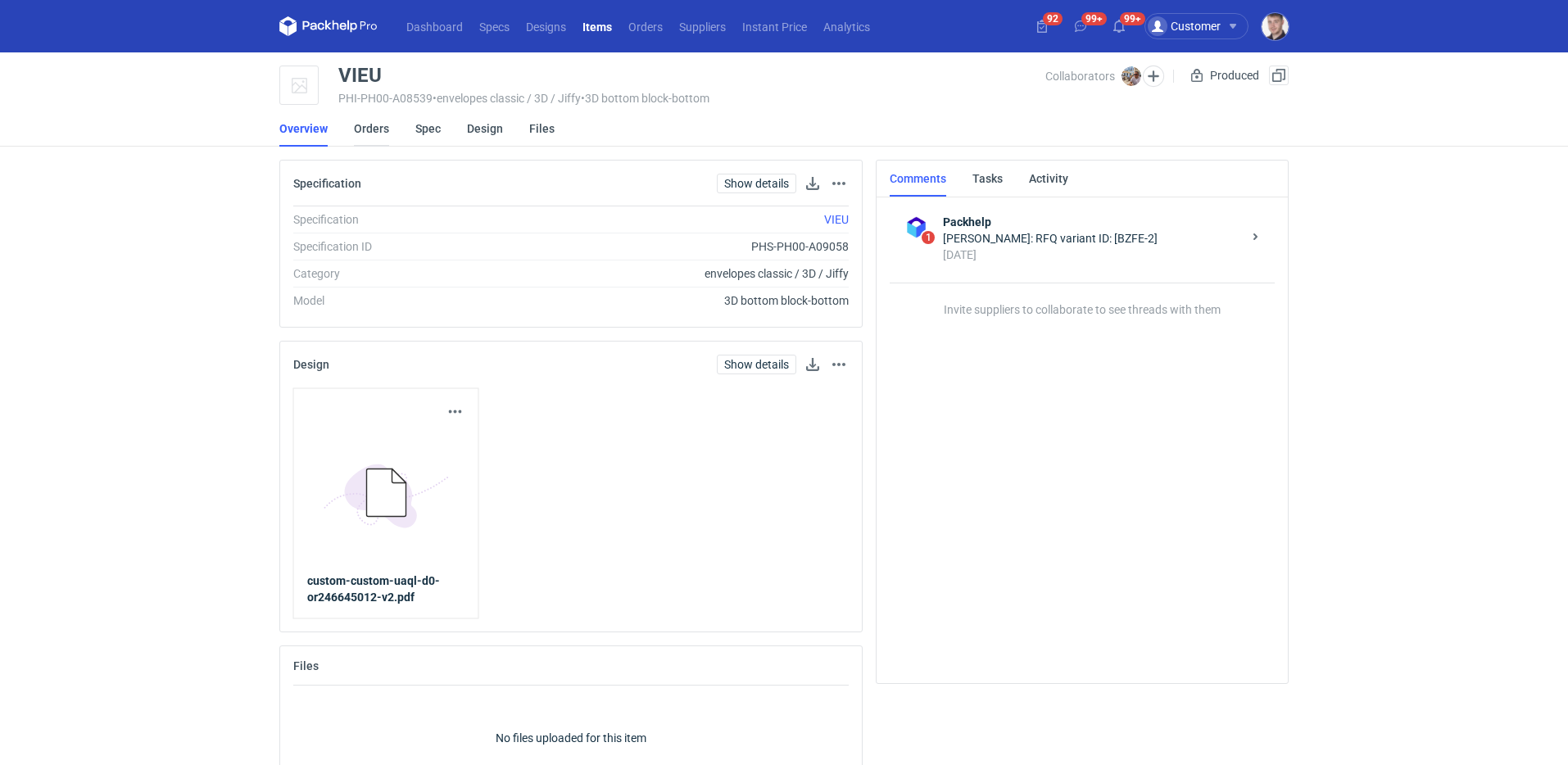
click at [373, 132] on link "Orders" at bounding box center [371, 128] width 35 height 36
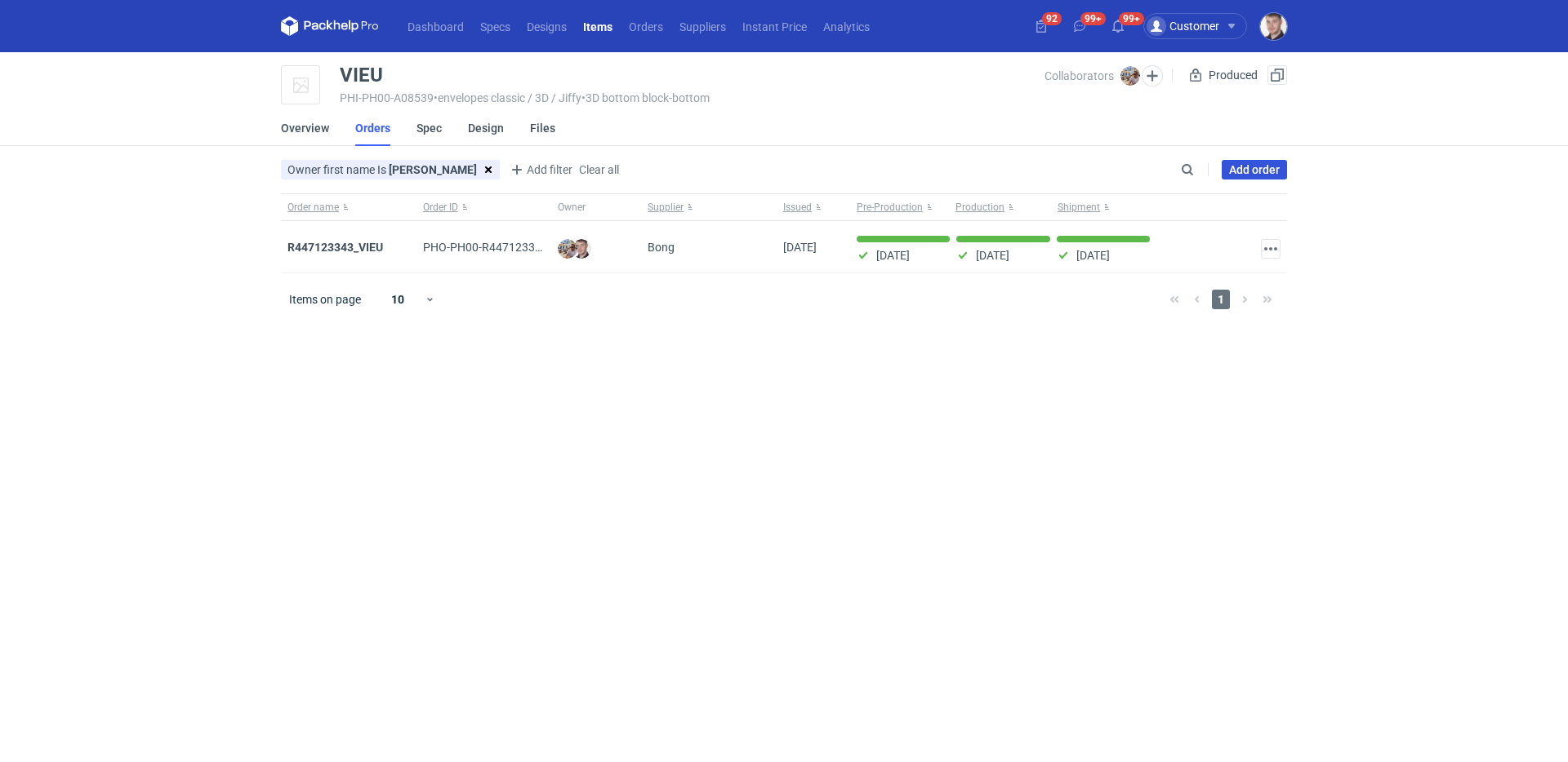
click at [1263, 172] on link "Add order" at bounding box center [1254, 170] width 66 height 20
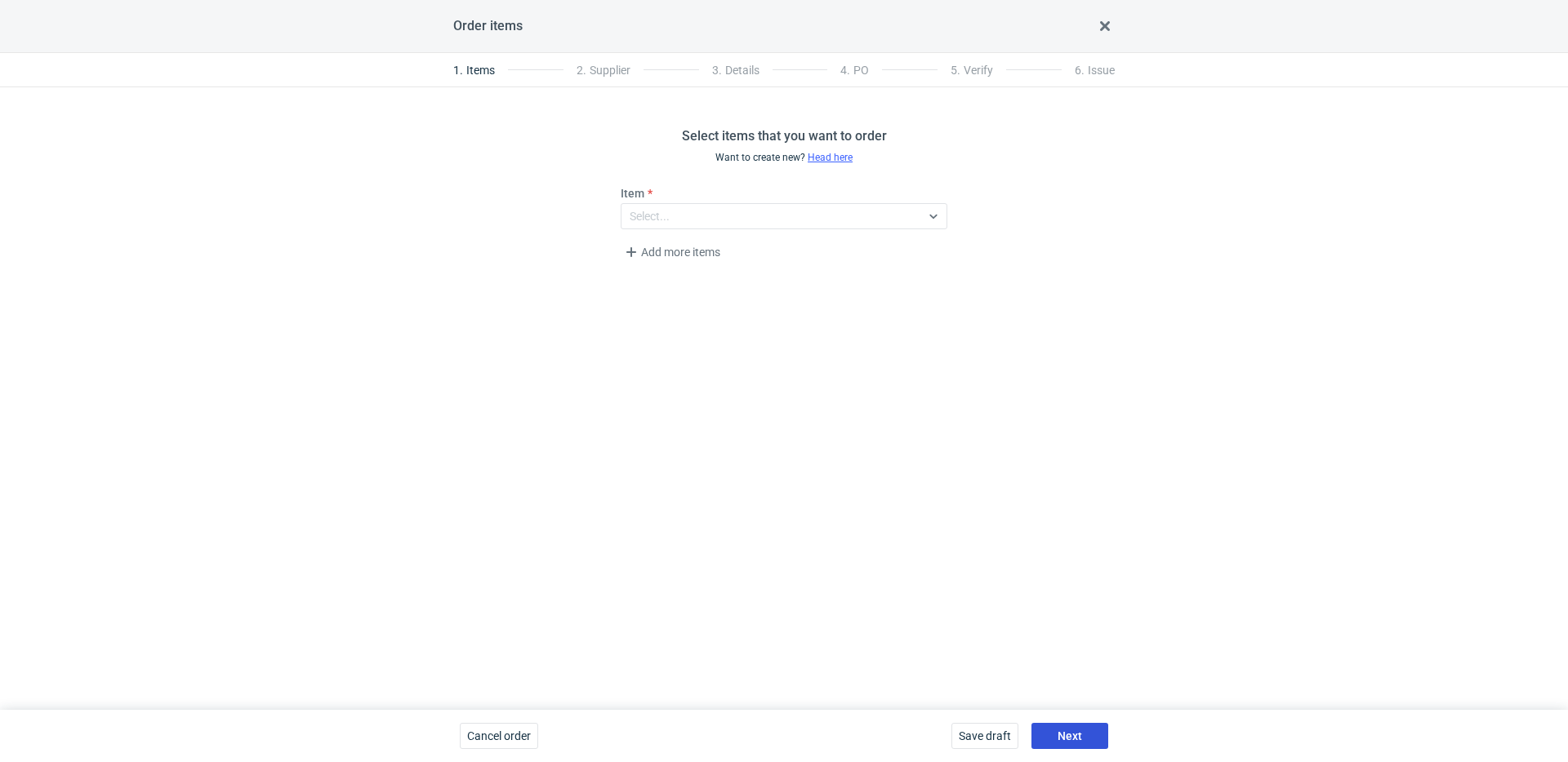
click at [1075, 728] on button "Next" at bounding box center [1069, 736] width 77 height 27
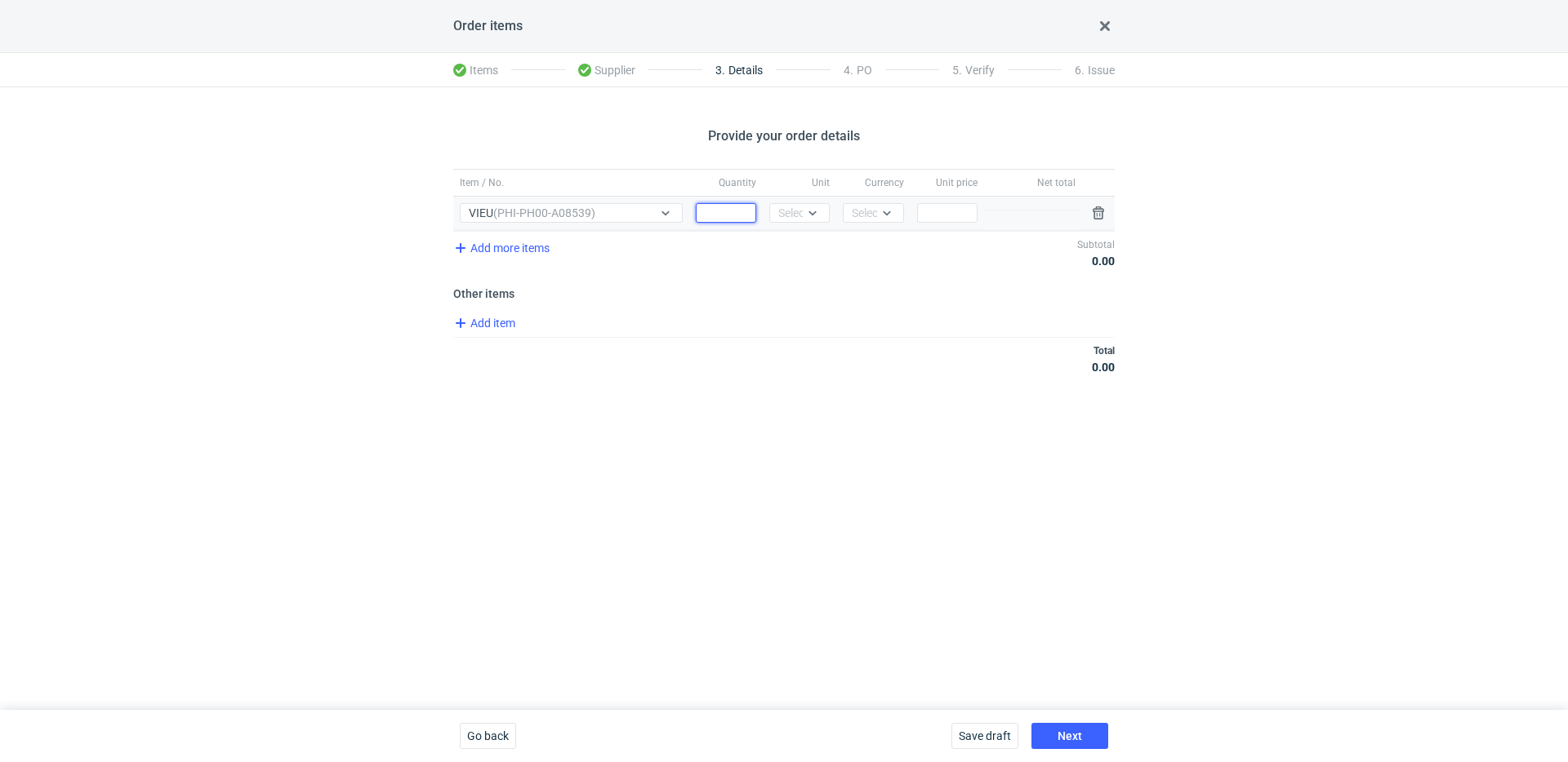
click at [707, 214] on input "Quantity" at bounding box center [726, 213] width 61 height 20
type input "4000"
click at [778, 214] on div "Select..." at bounding box center [798, 213] width 40 height 17
click at [788, 247] on span "pcs" at bounding box center [791, 247] width 18 height 17
click at [870, 225] on div "Currency Select..." at bounding box center [873, 213] width 74 height 33
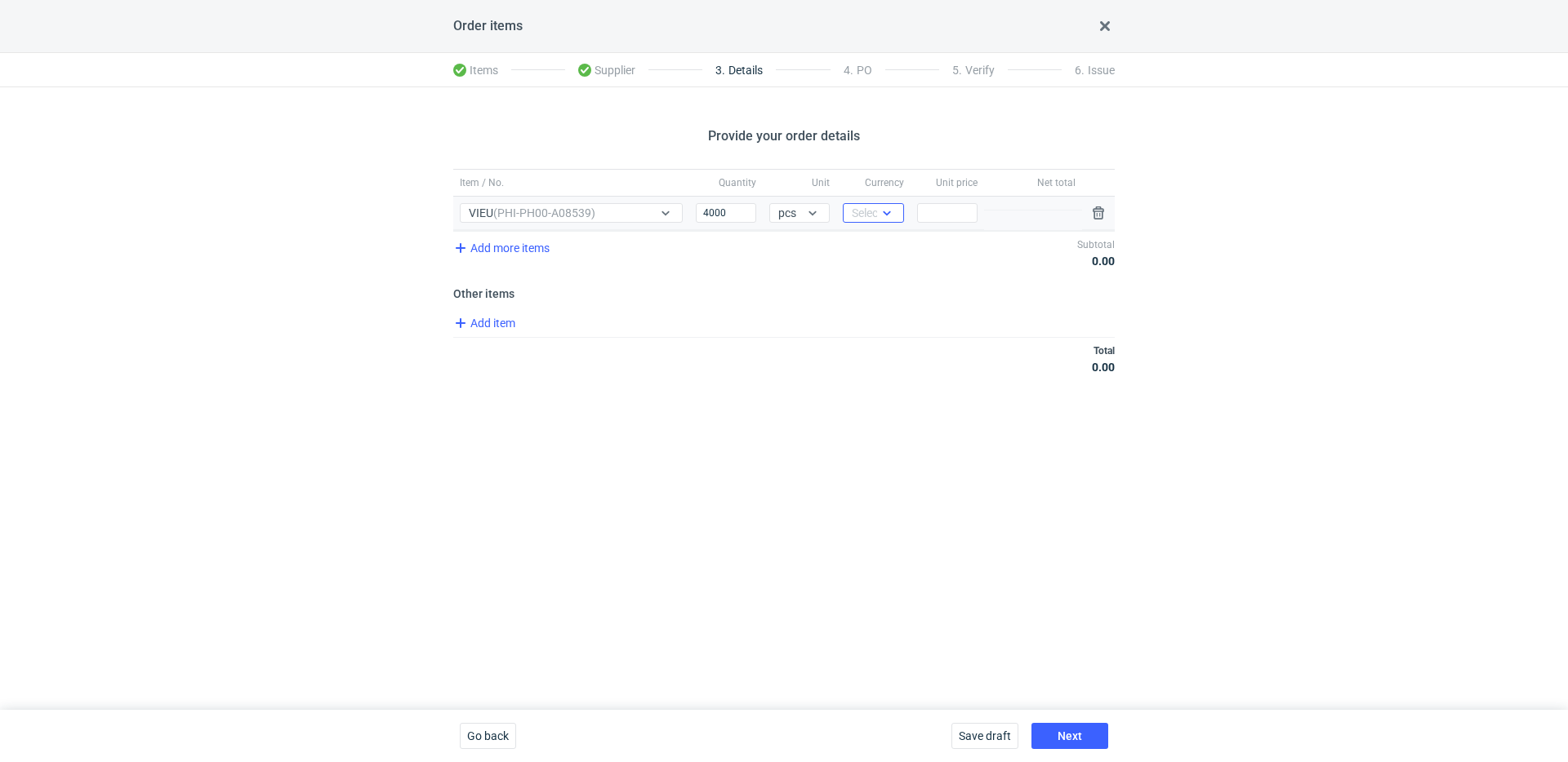
click at [877, 217] on div at bounding box center [887, 213] width 20 height 13
drag, startPoint x: 875, startPoint y: 234, endPoint x: 886, endPoint y: 229, distance: 12.1
click at [875, 234] on div "PLN EUR USD GBP CHF" at bounding box center [874, 299] width 51 height 133
click at [880, 248] on div "PLN" at bounding box center [873, 247] width 34 height 17
click at [957, 221] on input "Price" at bounding box center [947, 213] width 61 height 20
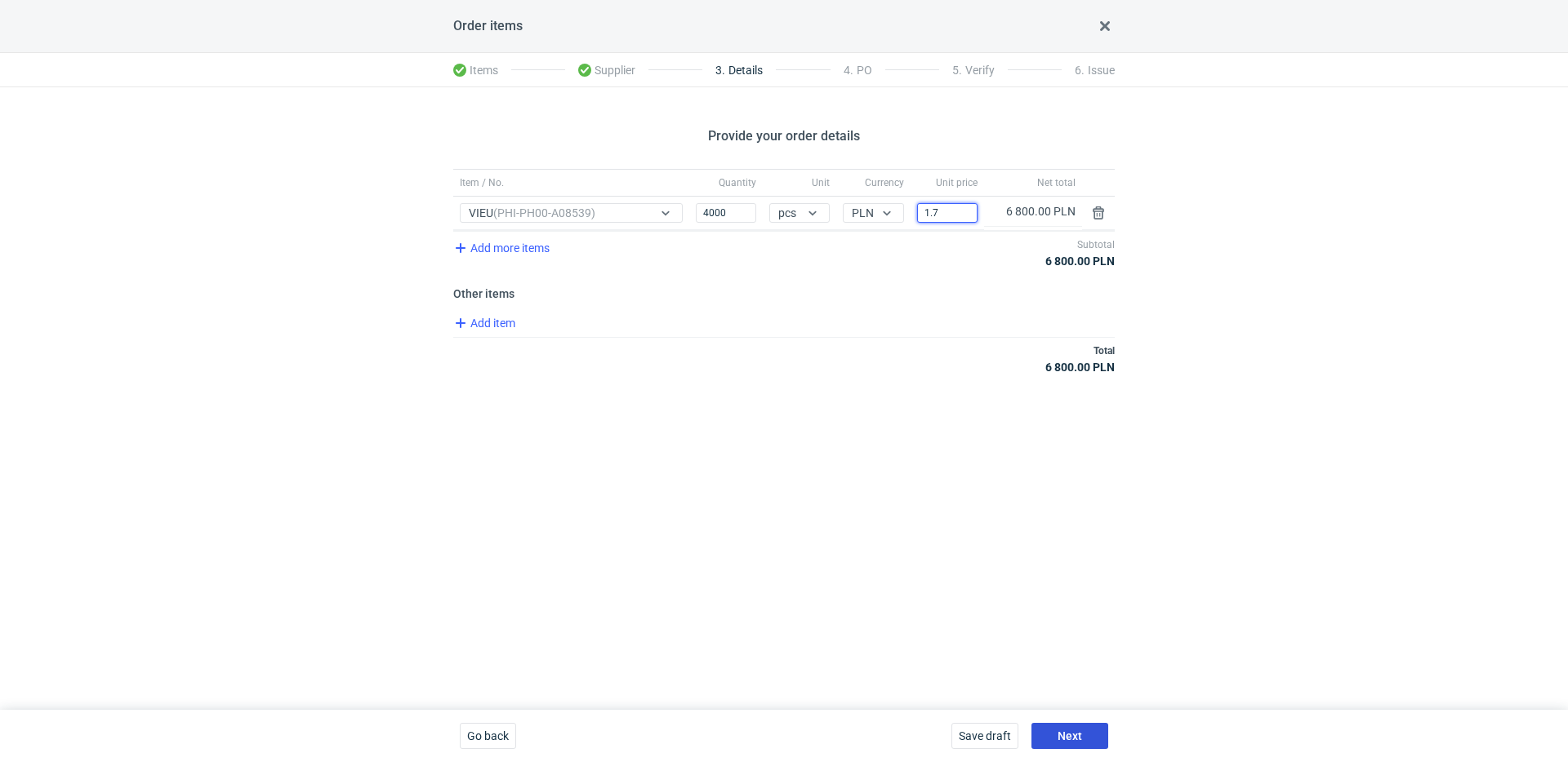
type input "1.7"
click at [1080, 732] on span "Next" at bounding box center [1070, 736] width 25 height 12
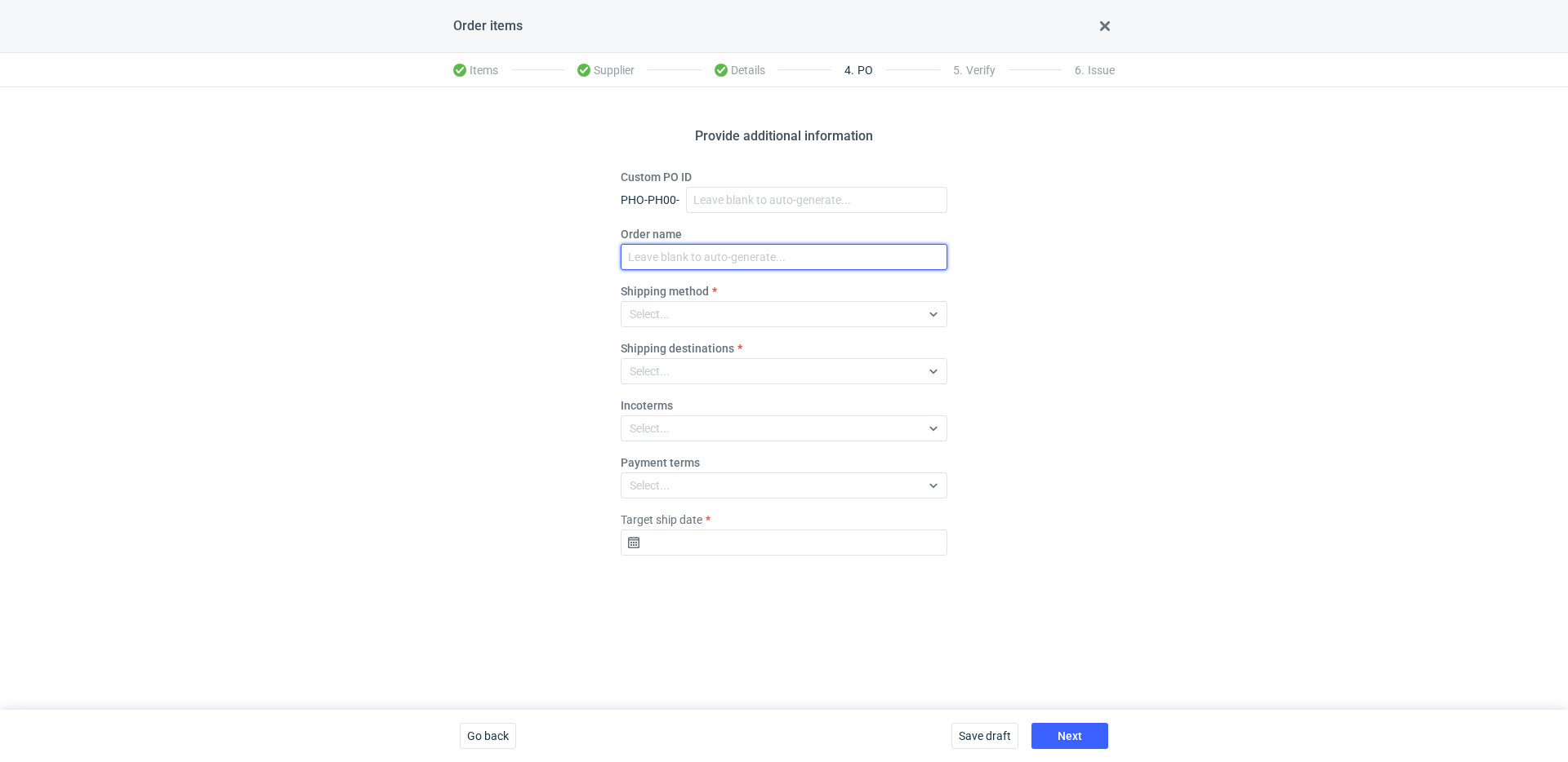
click at [709, 260] on input "Order name" at bounding box center [784, 257] width 327 height 27
paste input "R627123606"
type input "R627123606_TACO"
click at [750, 313] on div "Select..." at bounding box center [771, 314] width 299 height 23
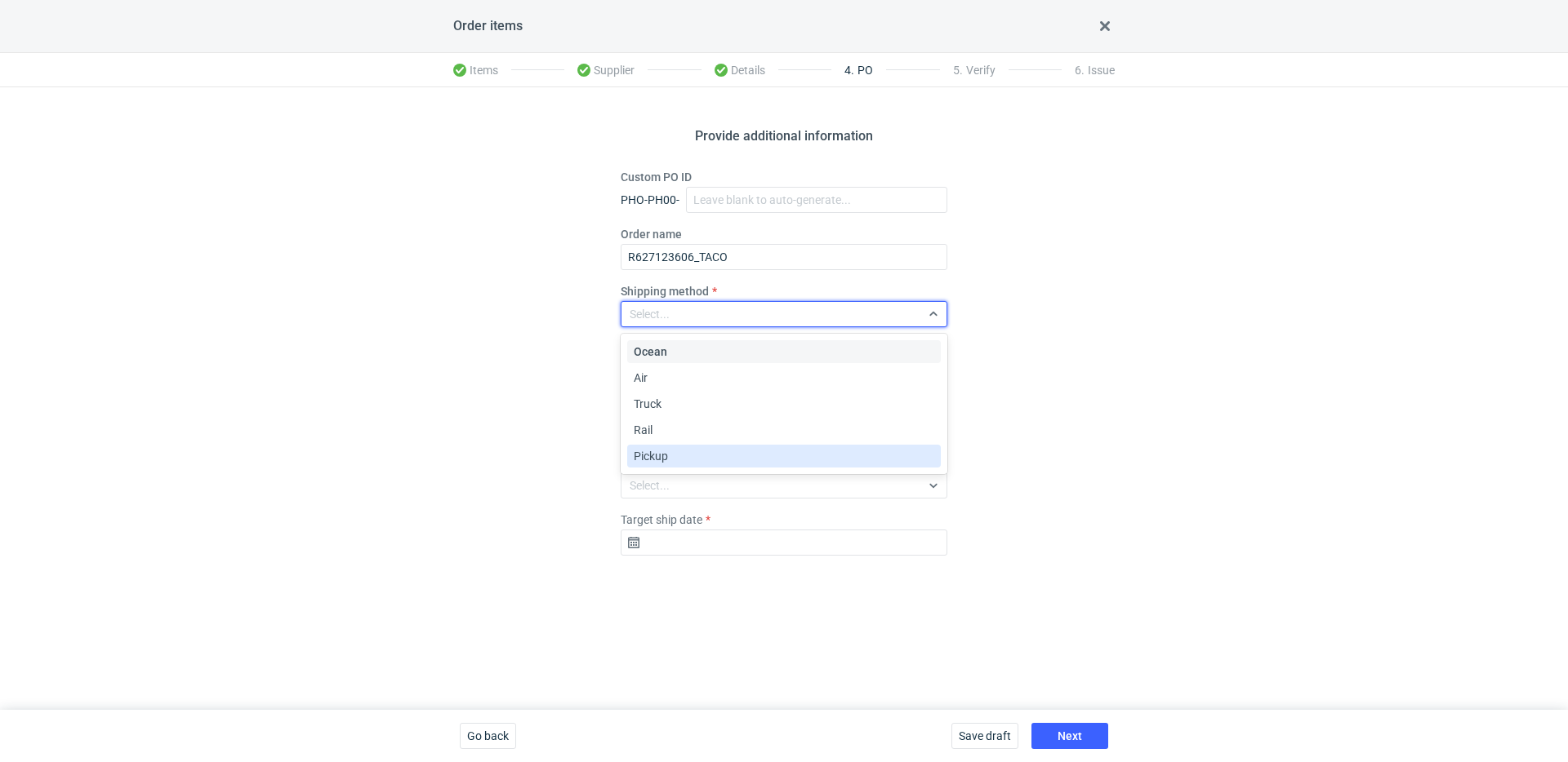
click at [652, 454] on span "Pickup" at bounding box center [650, 456] width 34 height 17
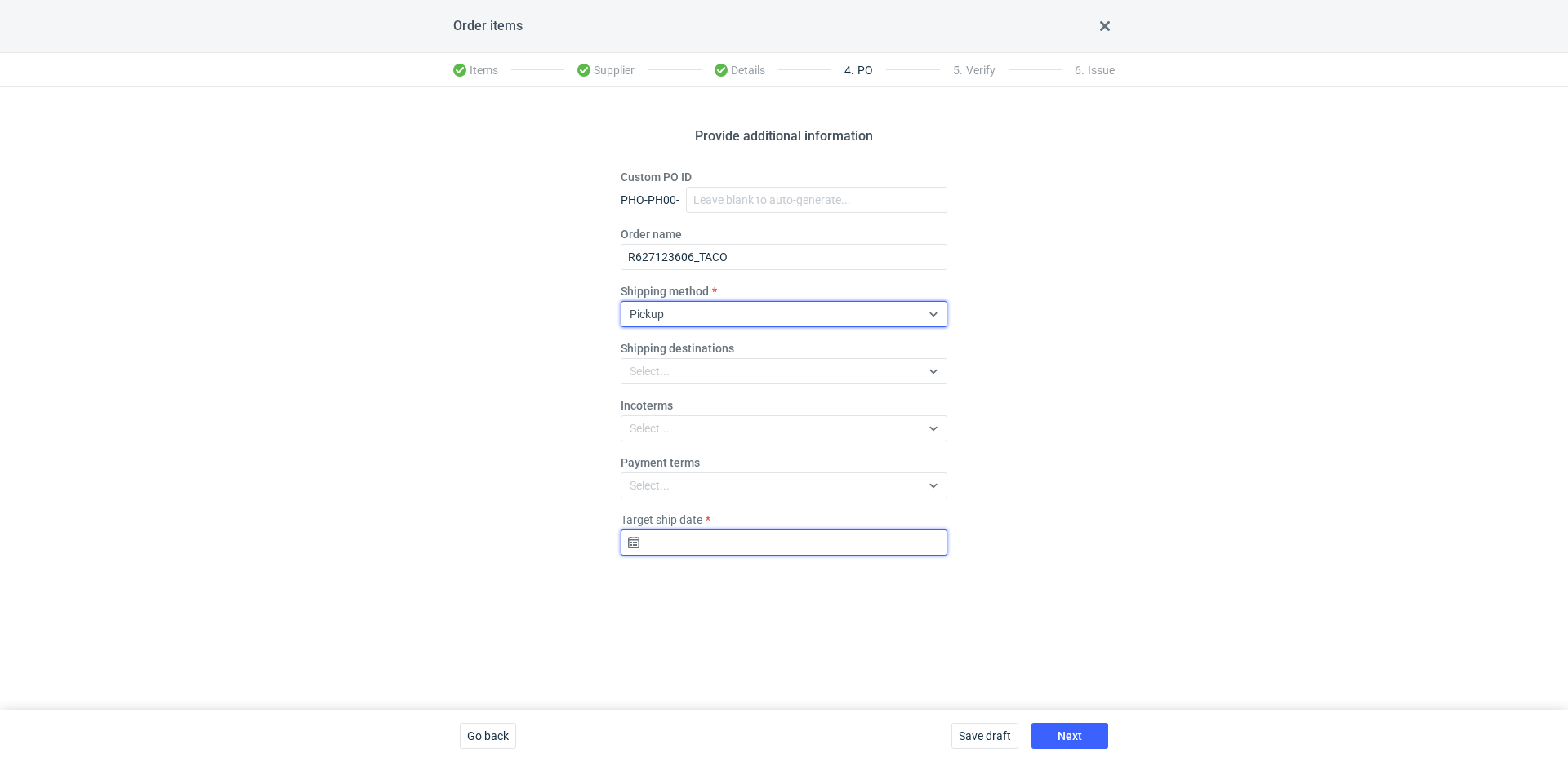
click at [752, 548] on input "Target ship date" at bounding box center [784, 543] width 327 height 27
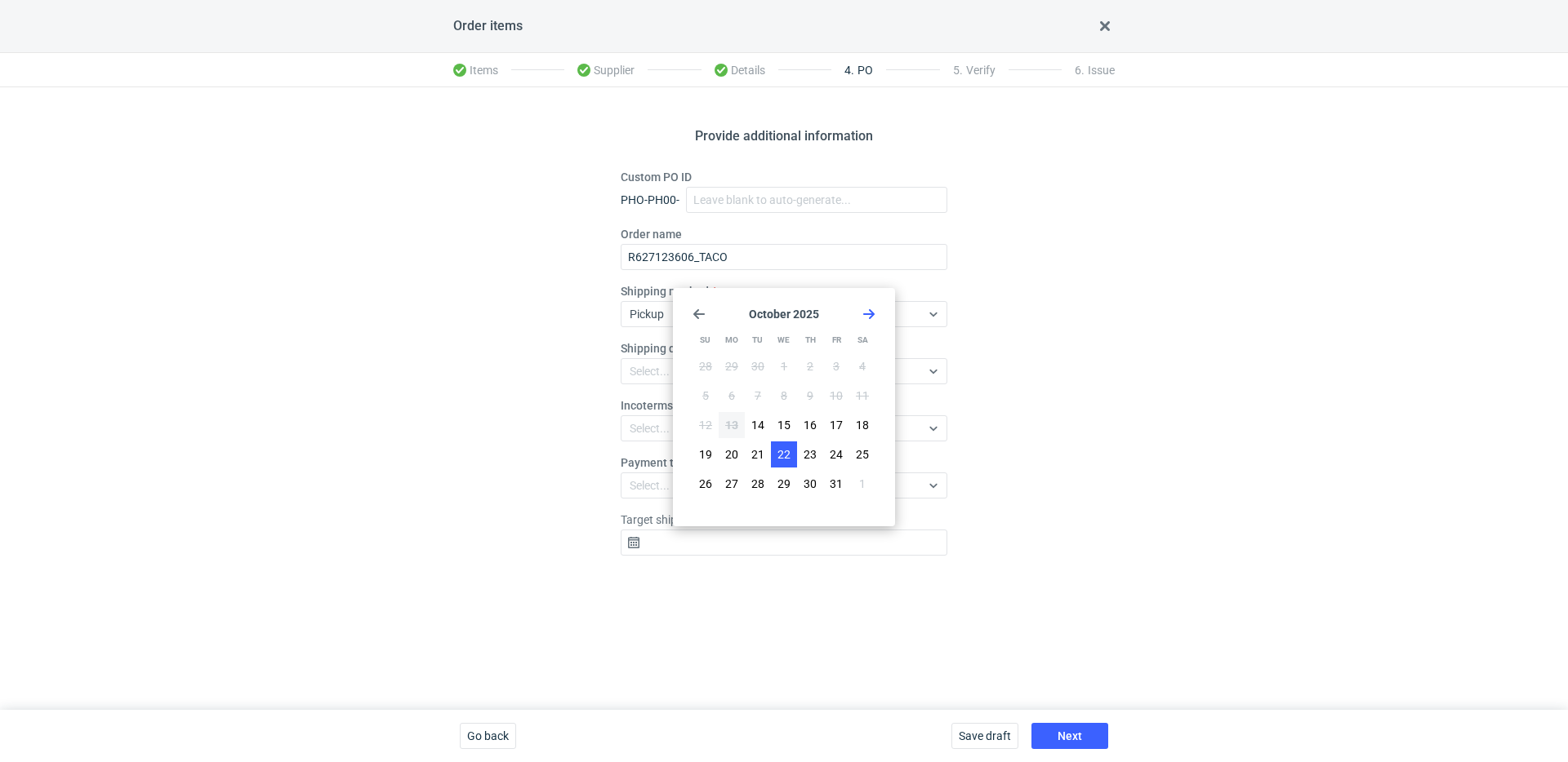
click at [775, 458] on button "22" at bounding box center [784, 455] width 27 height 27
type input "[DATE]"
click at [1103, 751] on div "Save draft Next" at bounding box center [1030, 735] width 170 height 52
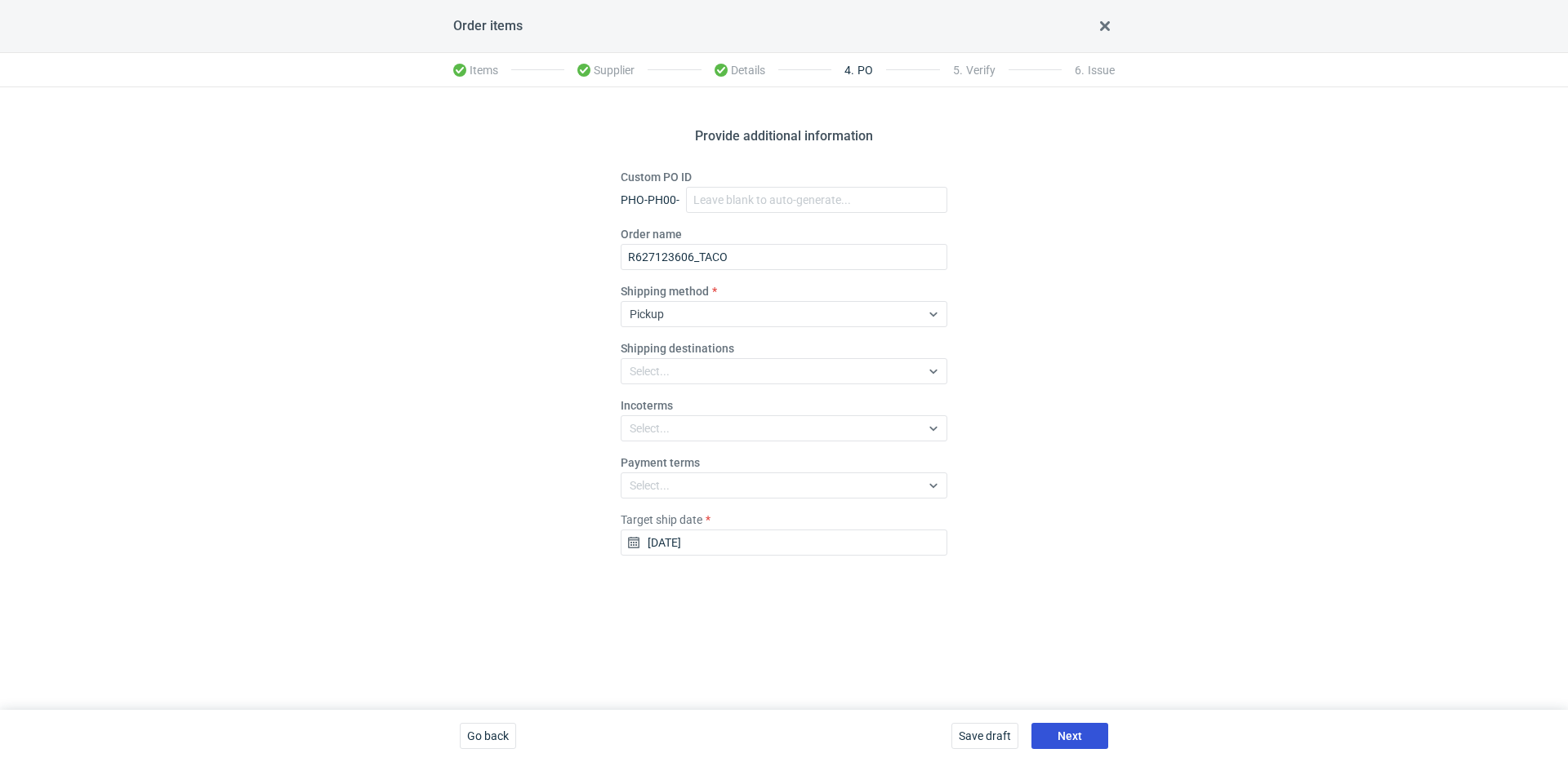
click at [1090, 739] on button "Next" at bounding box center [1069, 736] width 77 height 27
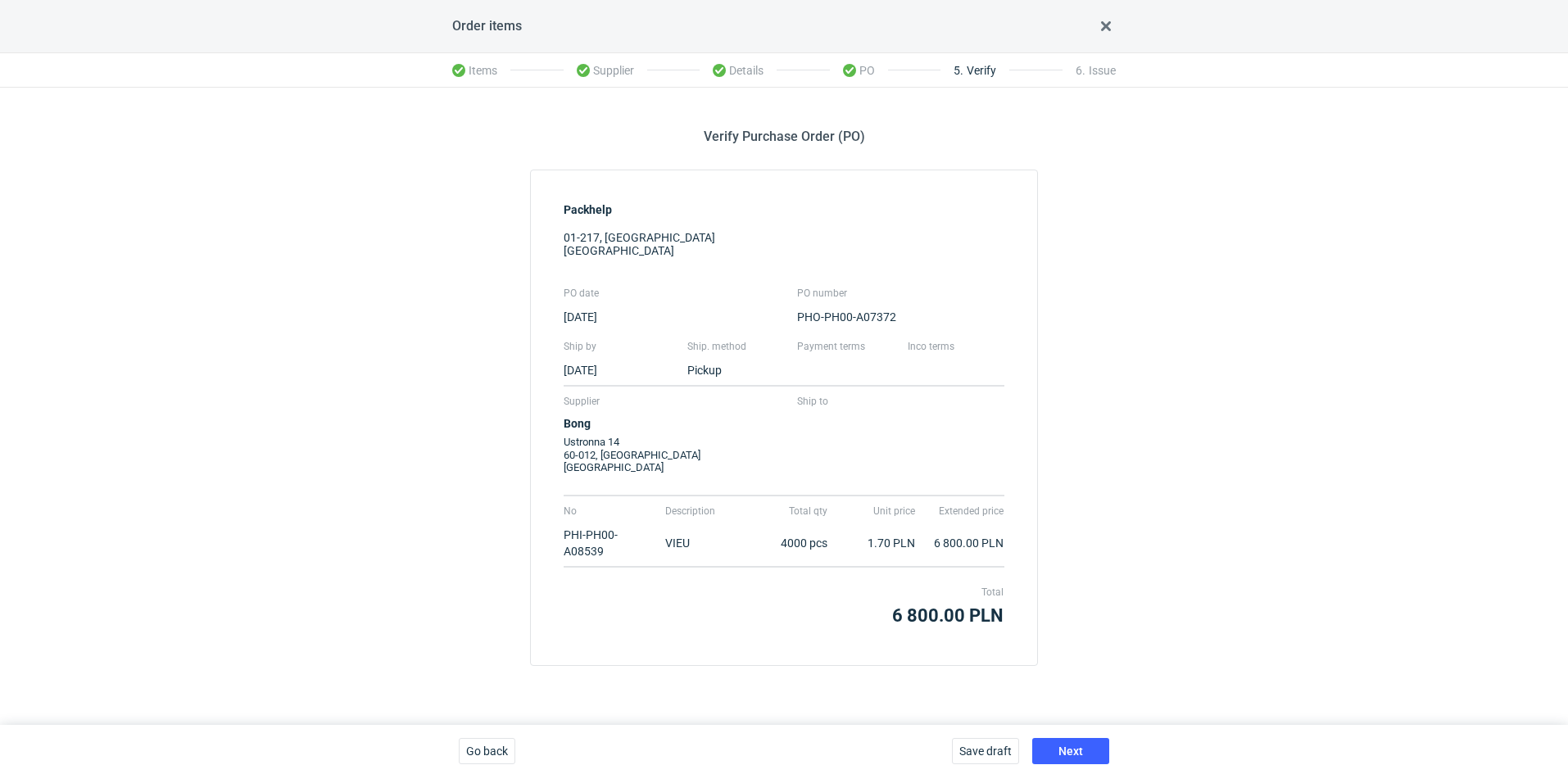
scroll to position [13, 0]
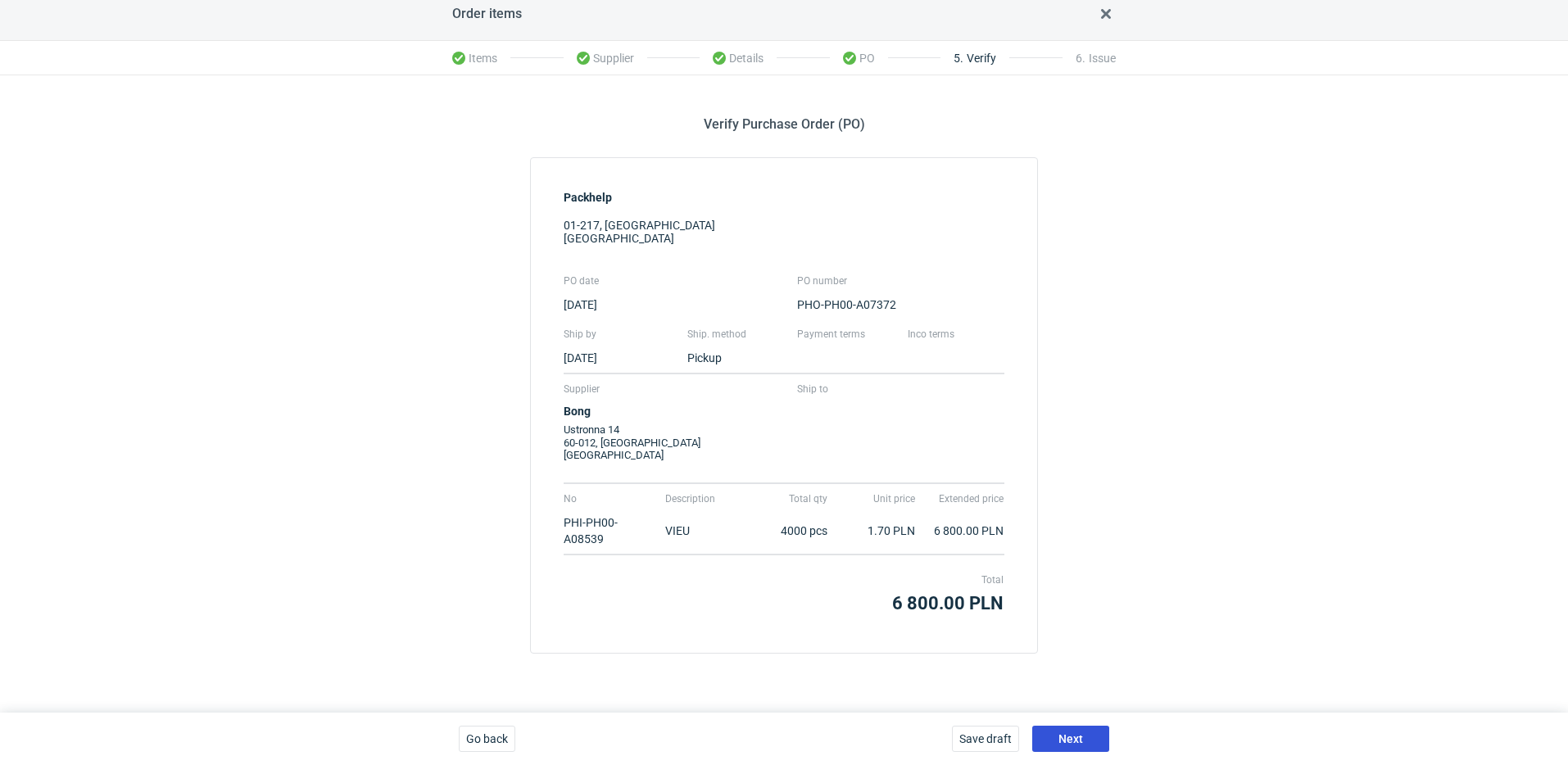
click at [1087, 742] on button "Next" at bounding box center [1070, 739] width 77 height 27
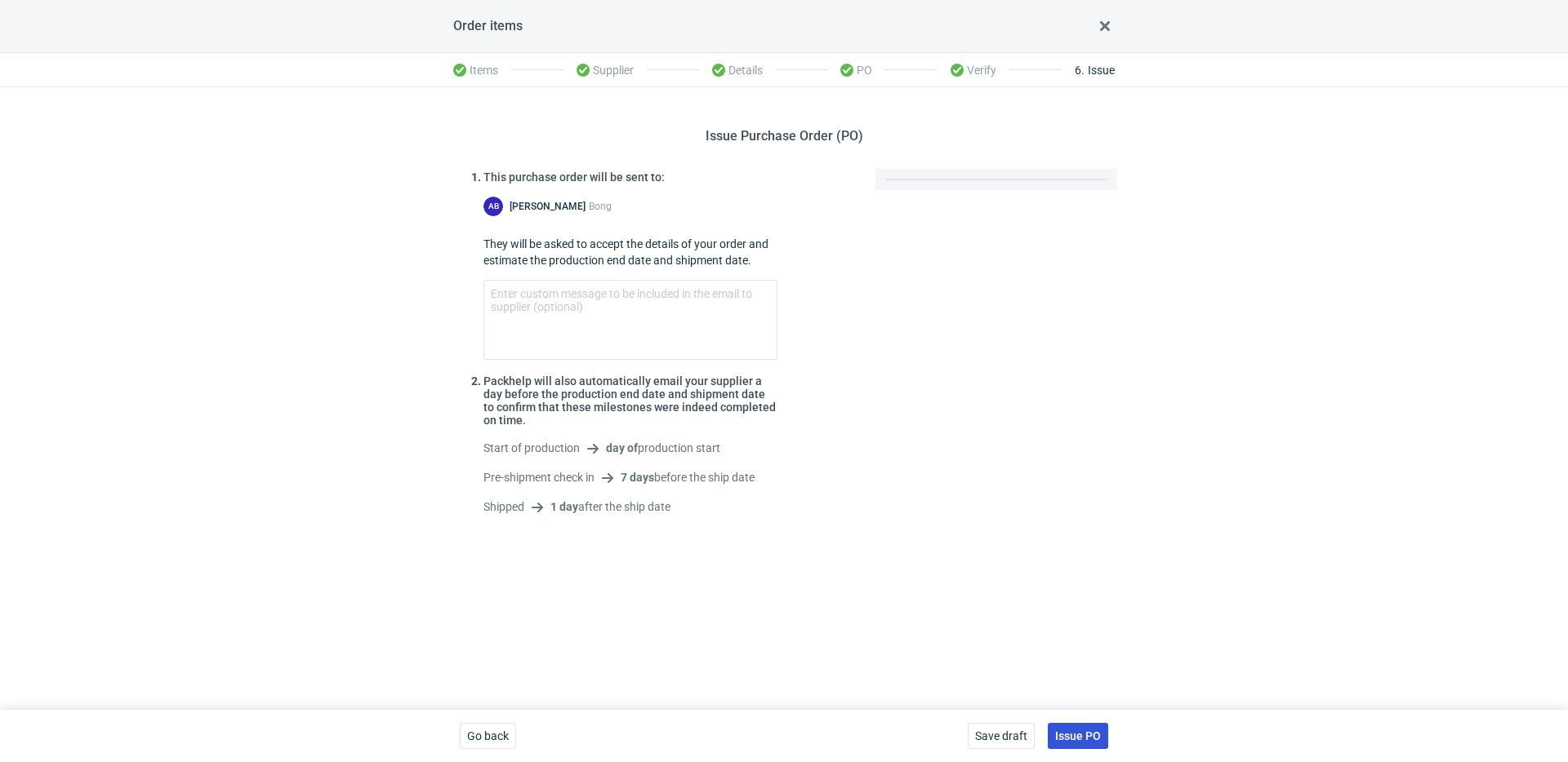
click at [1091, 739] on span "Issue PO" at bounding box center [1078, 736] width 46 height 12
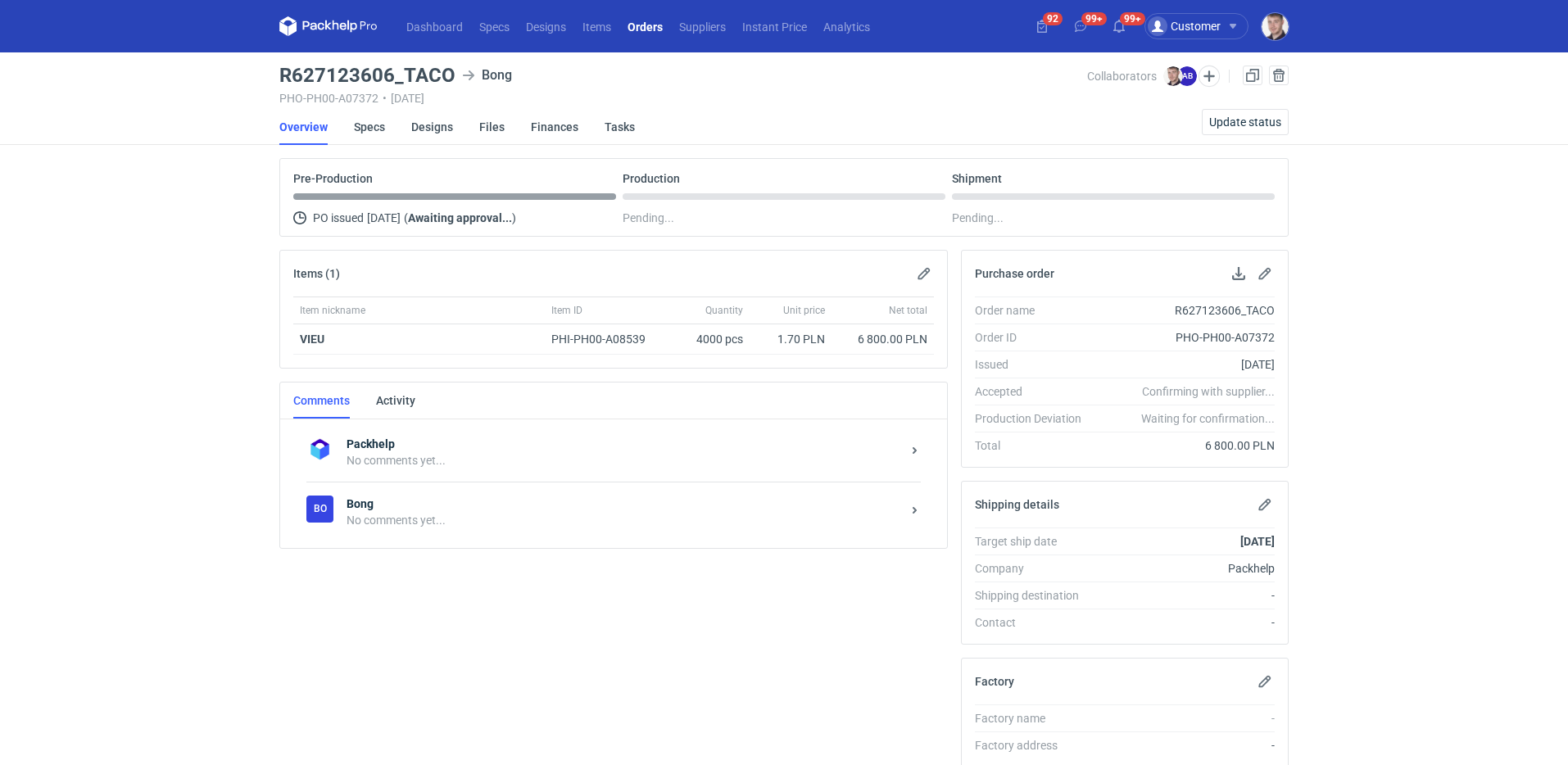
click at [444, 527] on div "No comments yet..." at bounding box center [623, 520] width 554 height 17
click at [451, 630] on p "No comments to display" at bounding box center [613, 554] width 641 height 164
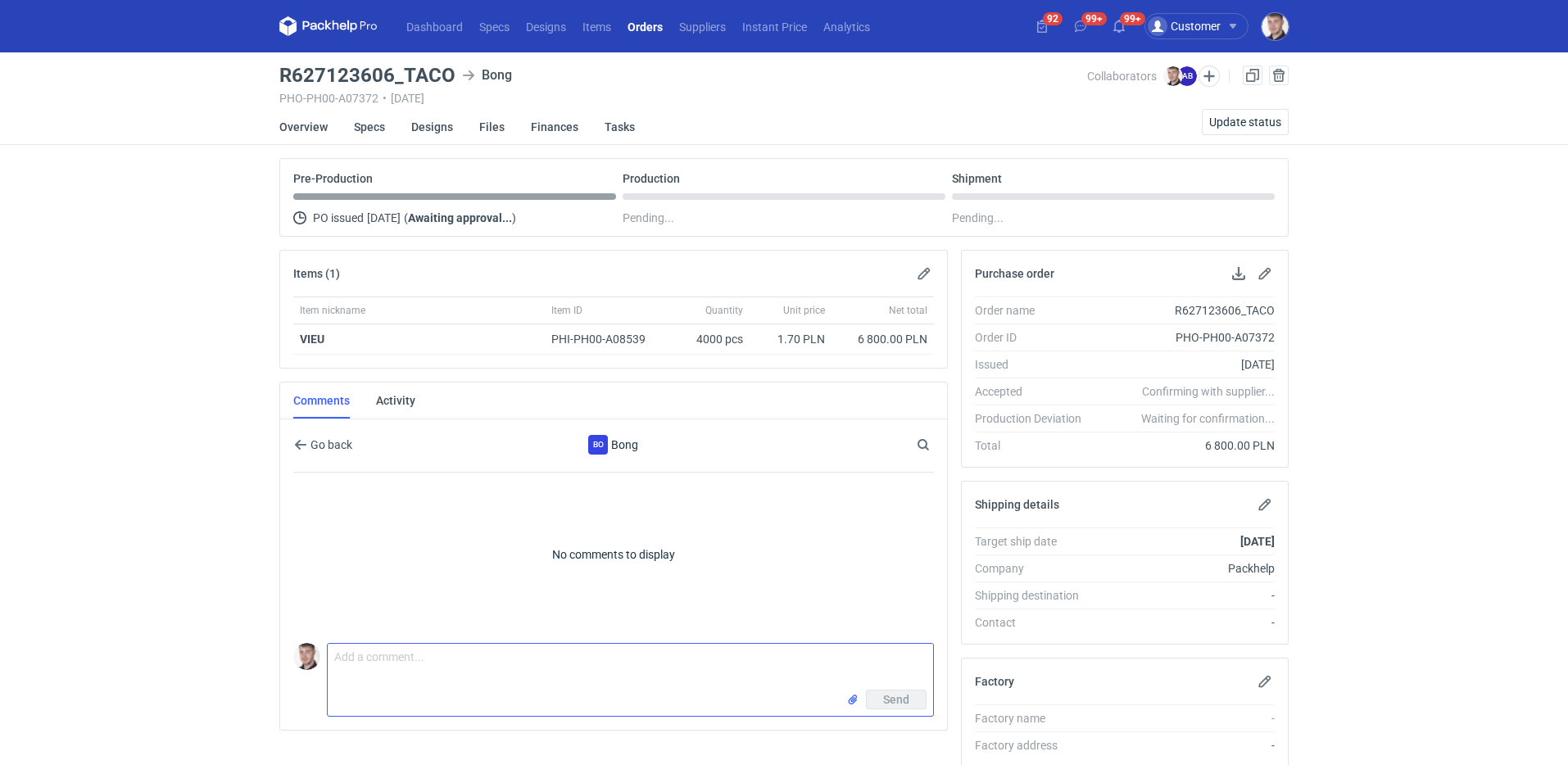
click at [444, 645] on textarea "Comment message" at bounding box center [630, 667] width 605 height 46
paste textarea "CBJG - 1"
type textarea "wycena CBJG - 1 powtórka VIEU 1:1"
click at [642, 27] on link "Orders" at bounding box center [645, 27] width 52 height 20
